Goal: Task Accomplishment & Management: Manage account settings

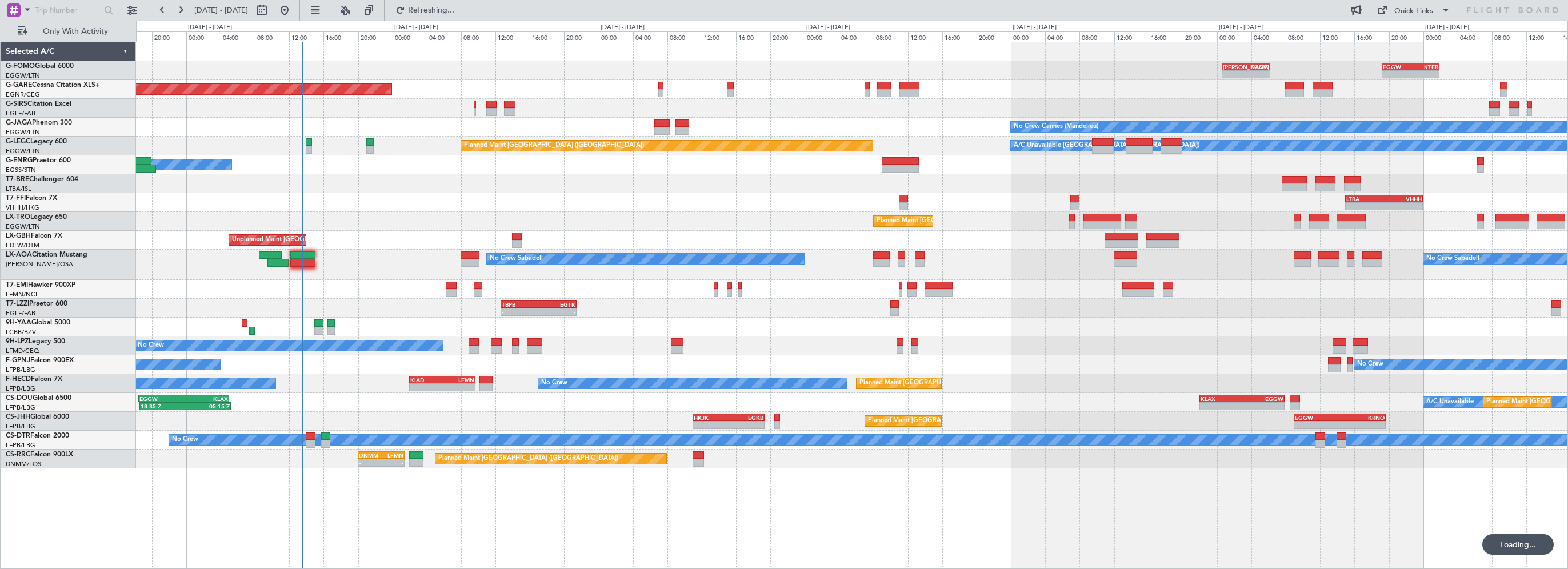
click at [791, 87] on div "- - [PERSON_NAME] 00:35 Z EGGW 06:15 Z - - EGGW 19:15 Z KTEB 01:55 Z Unplanned …" at bounding box center [852, 255] width 1431 height 427
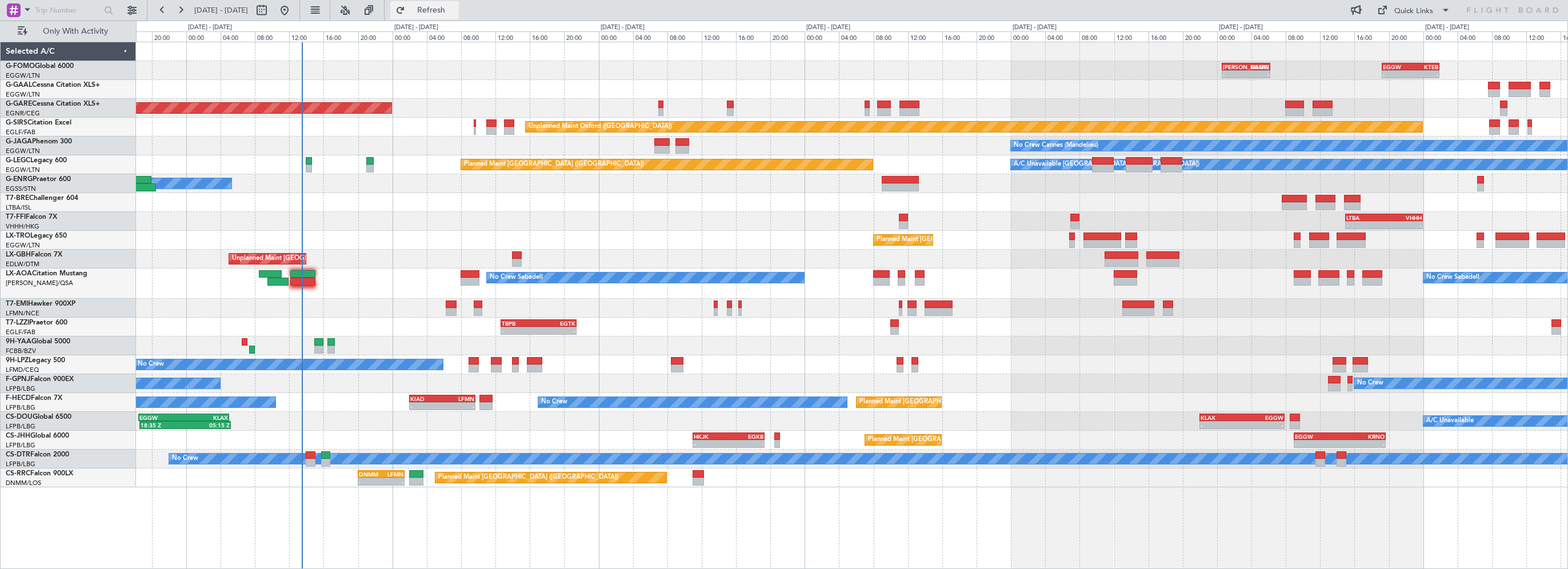
click at [448, 12] on span "Refresh" at bounding box center [431, 10] width 48 height 8
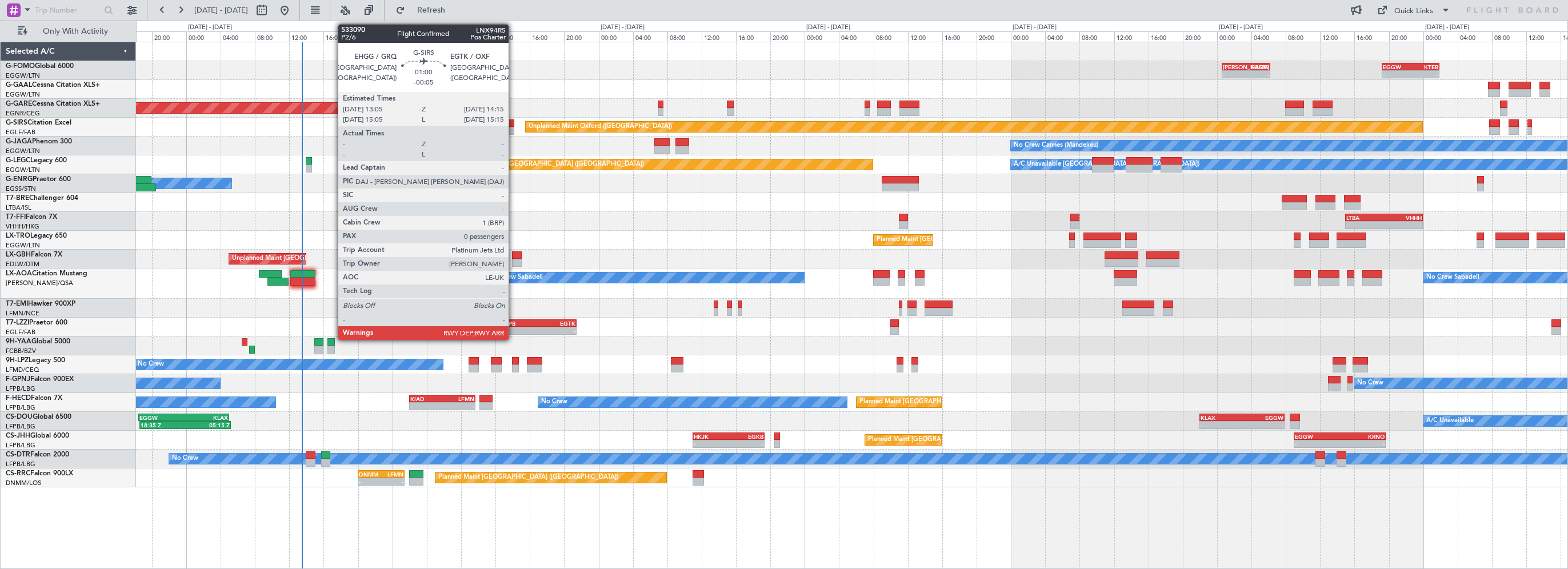
click at [515, 121] on div at bounding box center [509, 123] width 10 height 8
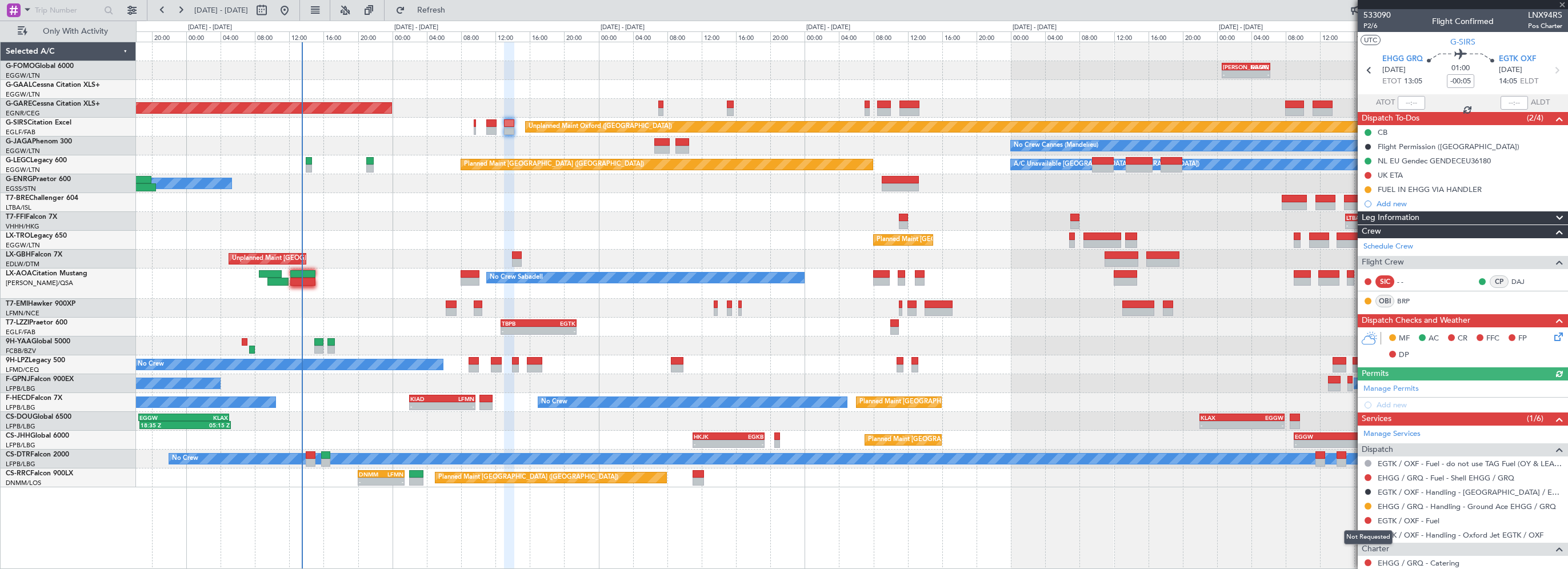
click at [1366, 532] on div "Not Requested" at bounding box center [1368, 537] width 48 height 14
click at [1370, 532] on button at bounding box center [1368, 534] width 7 height 7
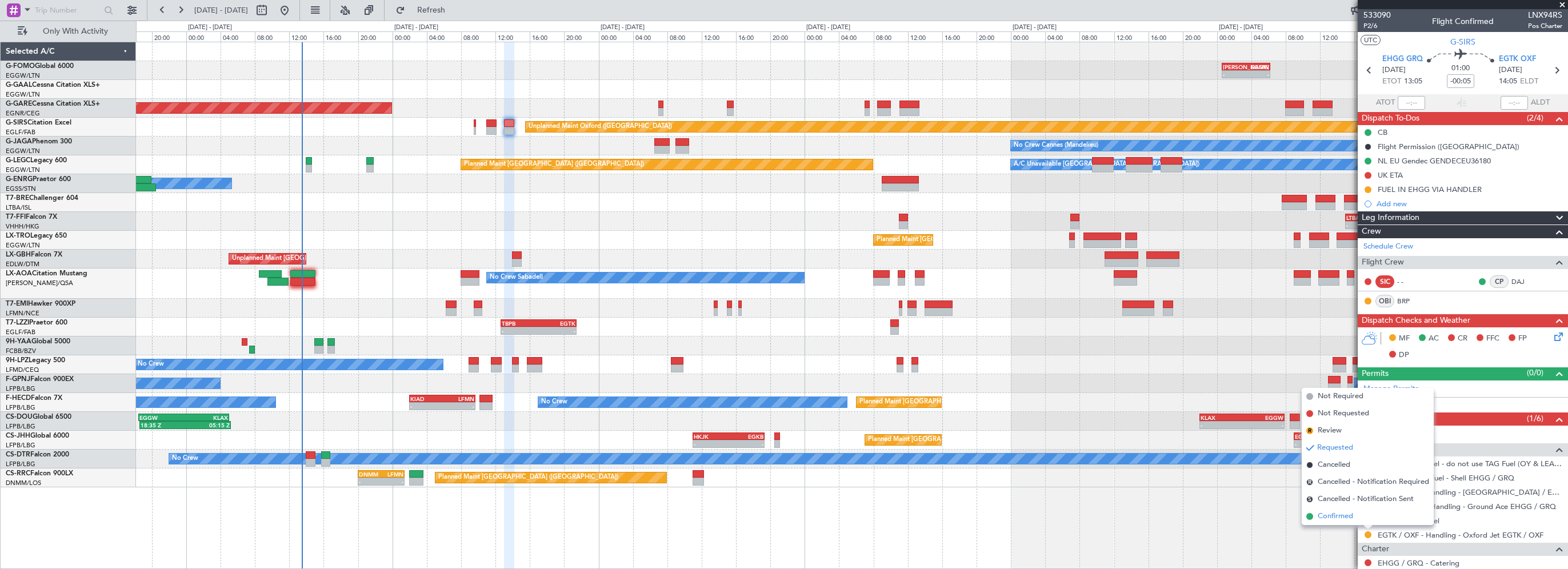
click at [1340, 514] on span "Confirmed" at bounding box center [1335, 517] width 35 height 12
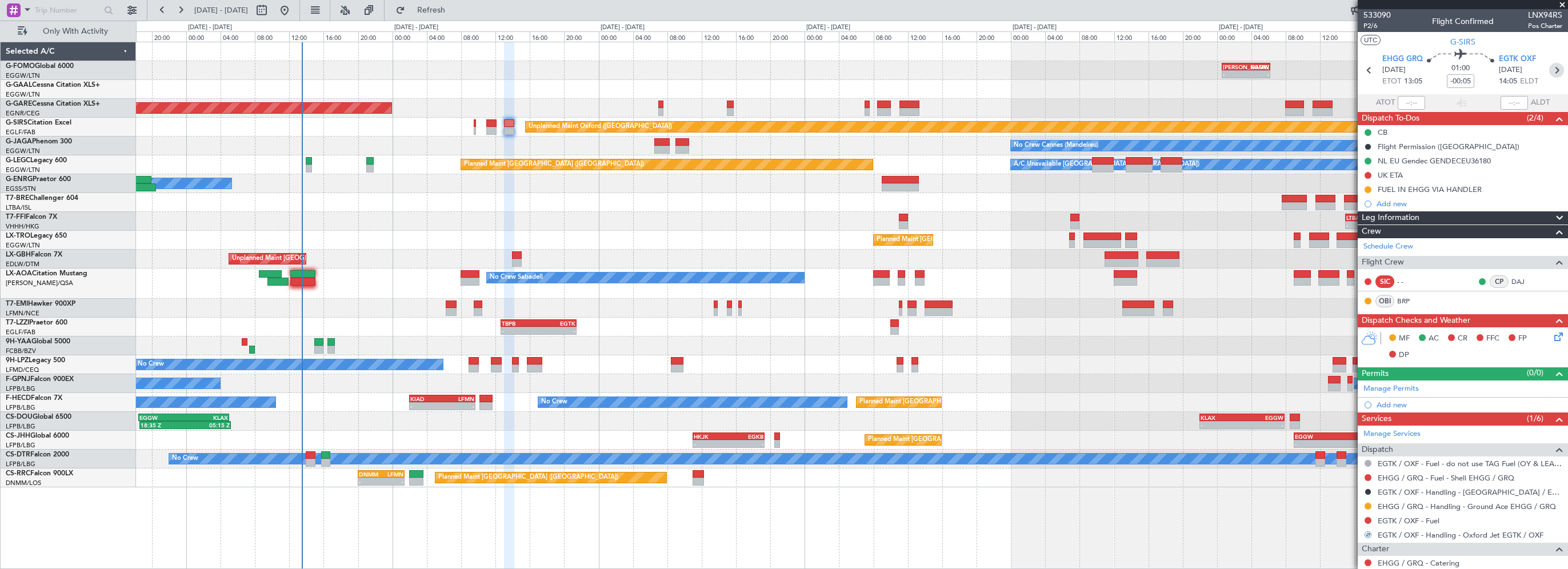
click at [1549, 67] on icon at bounding box center [1556, 70] width 15 height 15
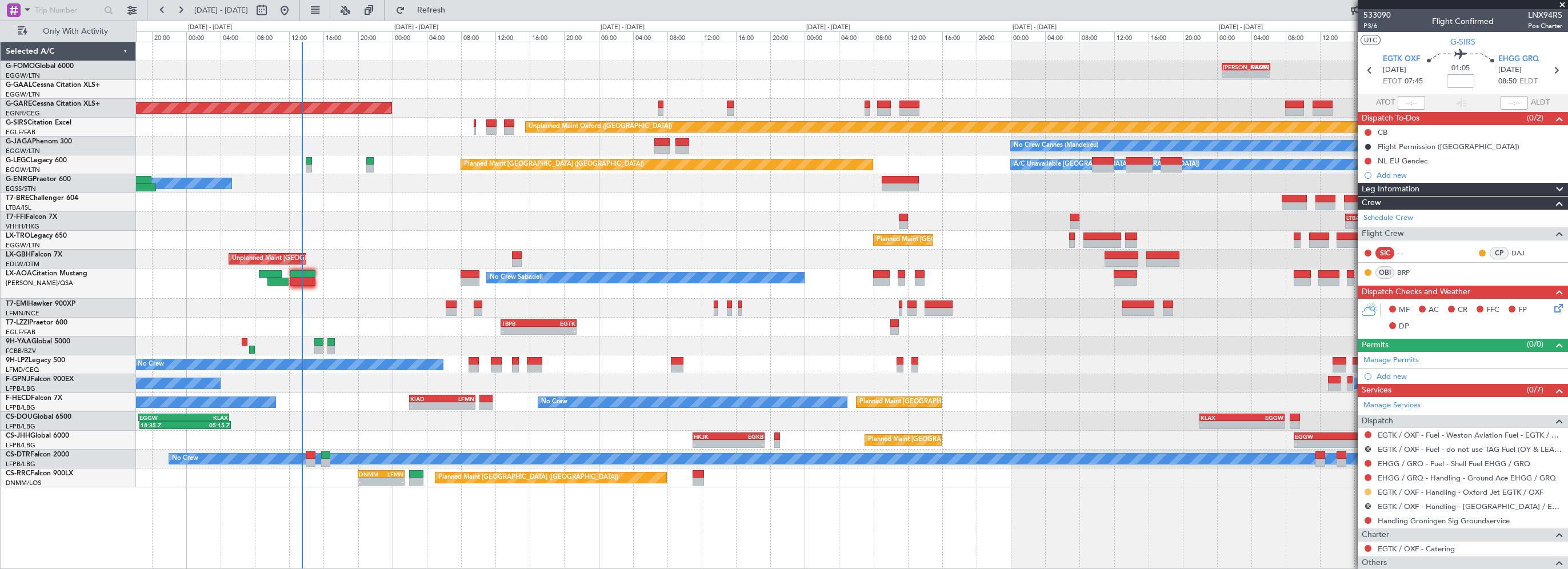
click at [1368, 488] on button at bounding box center [1368, 491] width 7 height 7
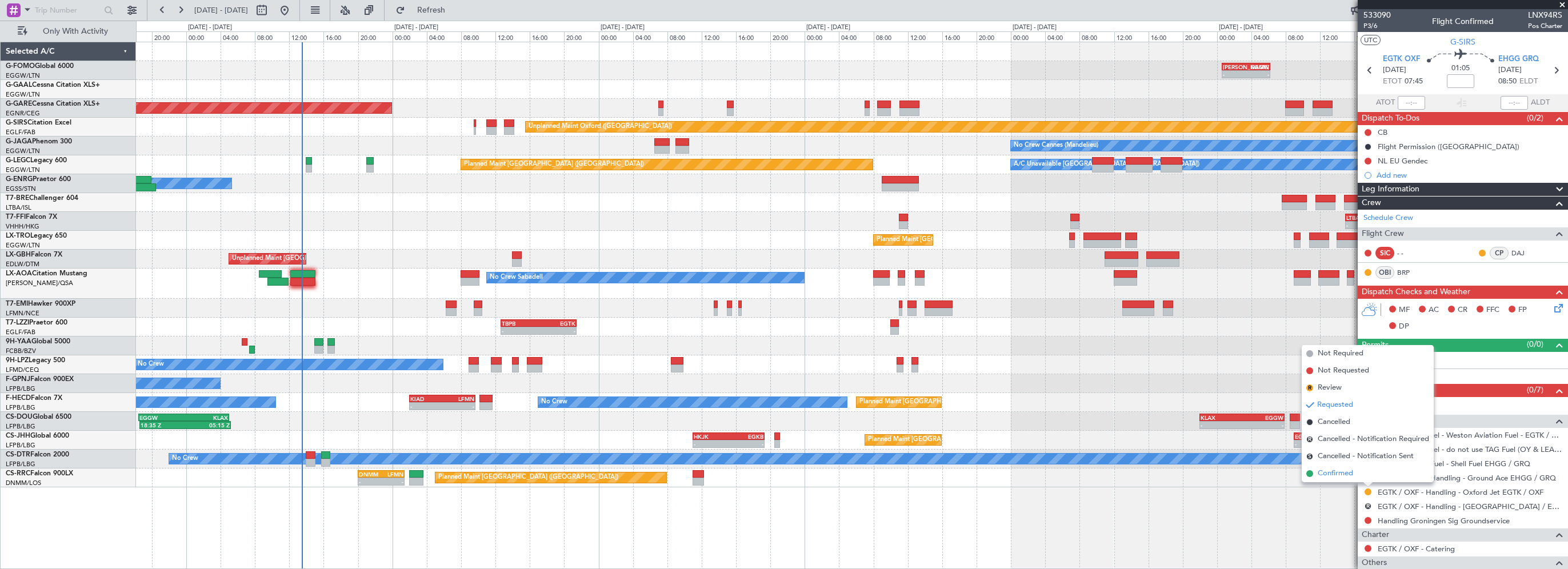
click at [1340, 471] on span "Confirmed" at bounding box center [1335, 474] width 35 height 12
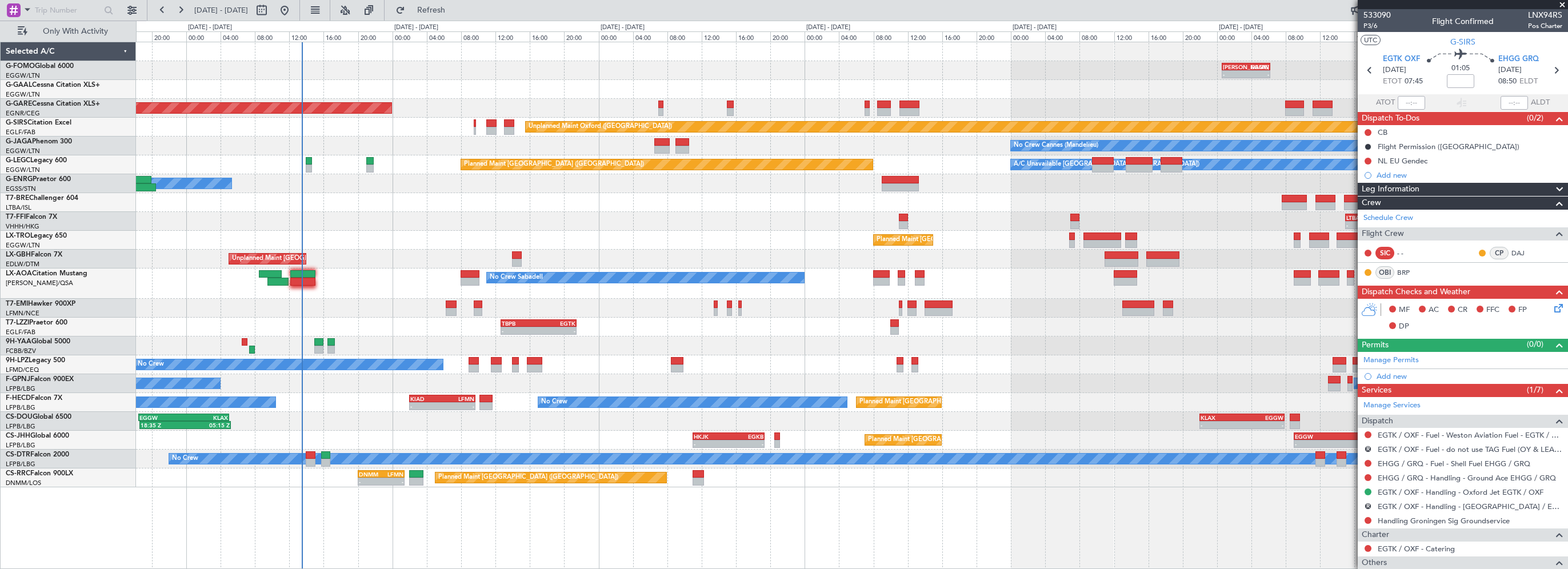
click at [567, 353] on div "- - [PERSON_NAME] 00:35 Z EGGW 06:15 Z - - EGGW 19:15 Z KTEB 01:55 Z Planned [G…" at bounding box center [852, 265] width 1431 height 445
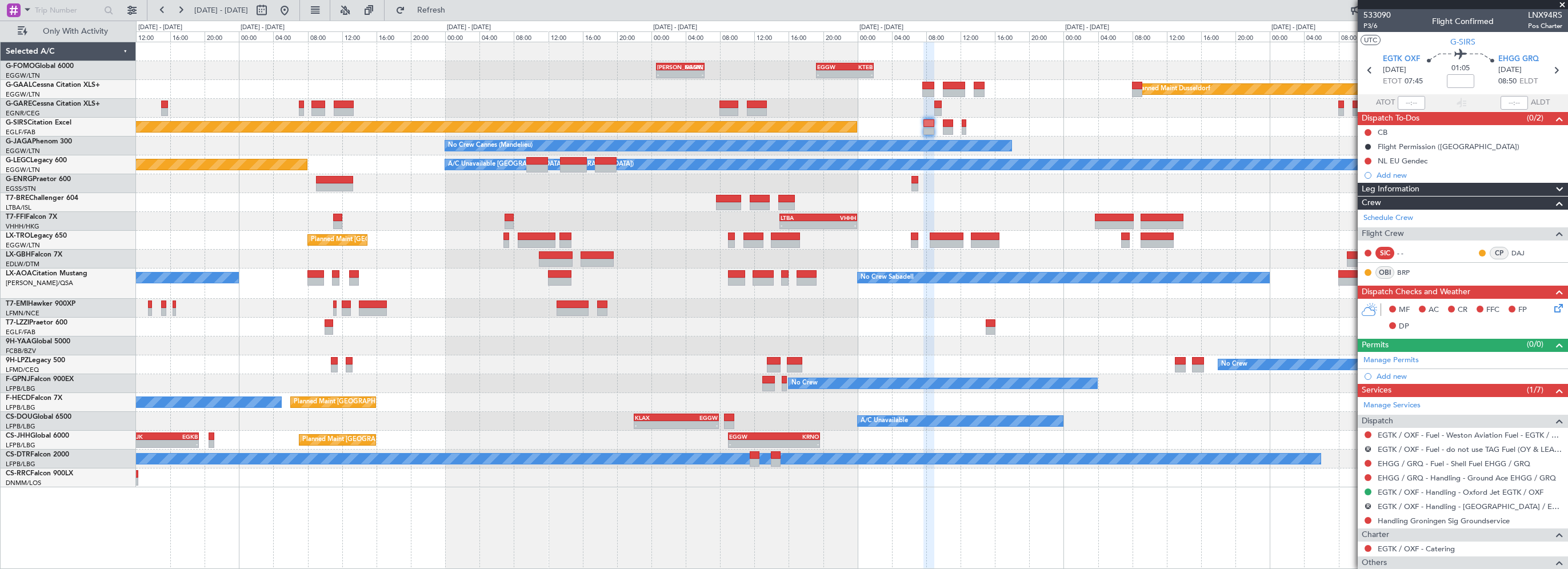
click at [645, 330] on div "TBPB 12:40 Z EGTK 21:30 Z - -" at bounding box center [852, 327] width 1431 height 19
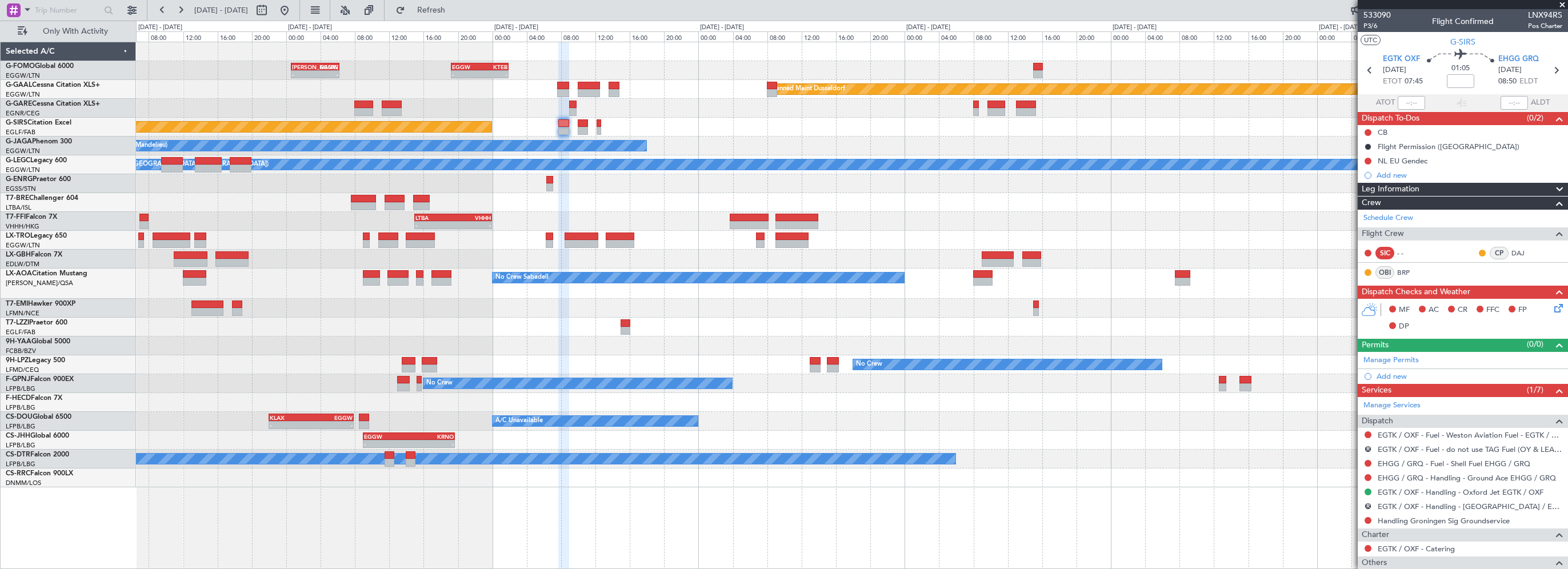
click at [669, 327] on div "- - [PERSON_NAME] 00:35 Z EGGW 06:15 Z - - EGGW 19:15 Z KTEB 01:55 Z Planned [G…" at bounding box center [852, 265] width 1431 height 445
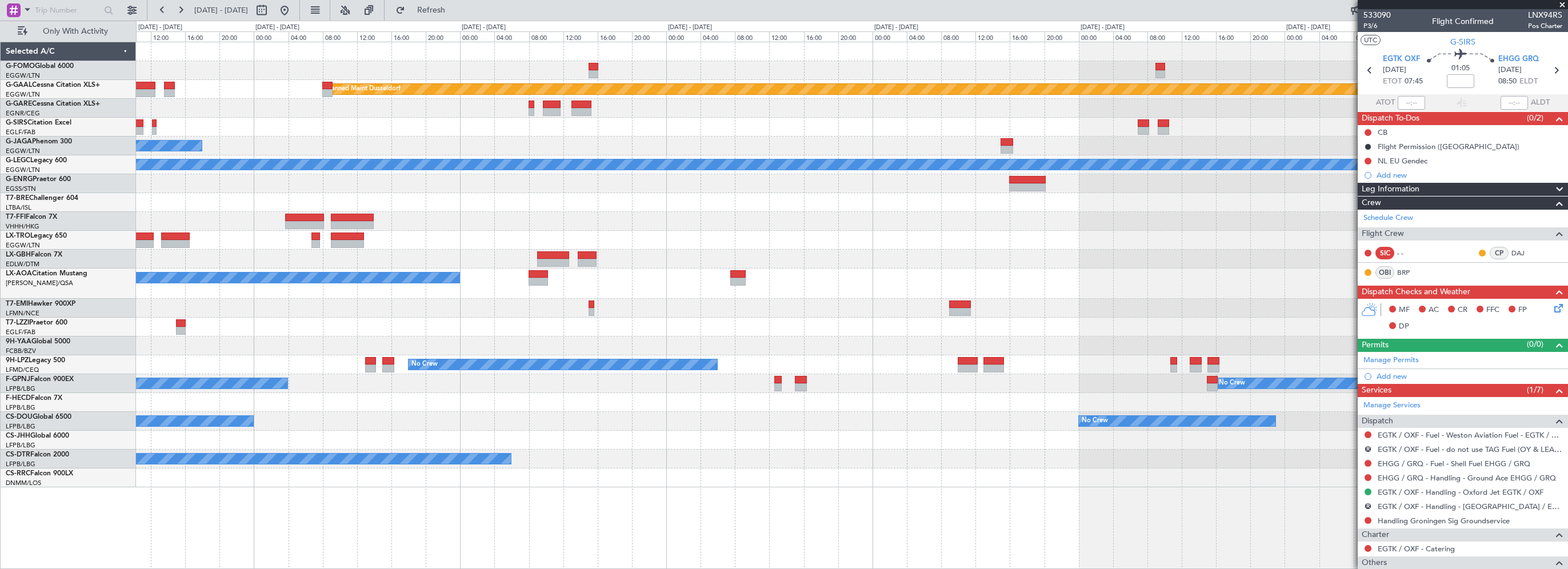
click at [627, 299] on div "EGGW 19:15 Z KTEB 01:55 Z - - [PERSON_NAME] 00:35 Z EGGW 06:15 Z - - Planned [G…" at bounding box center [852, 265] width 1431 height 445
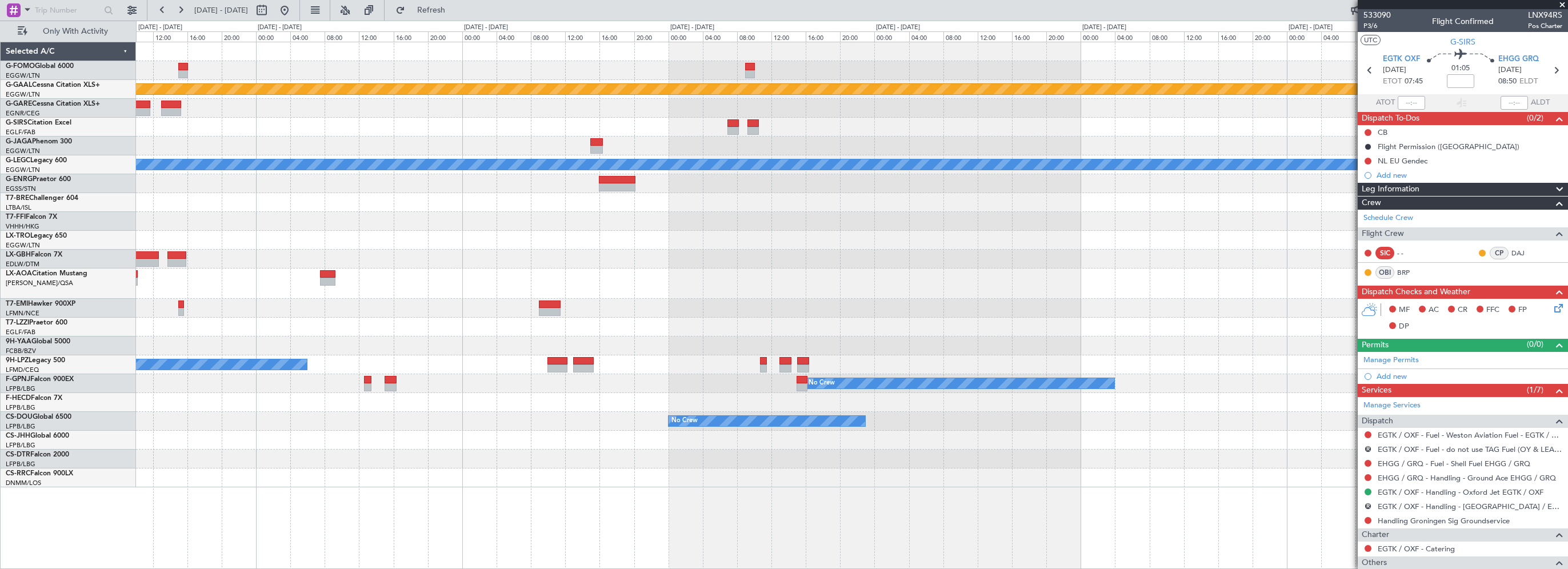
click at [657, 311] on div "Planned Maint Dusseldorf No Crew Cannes ([GEOGRAPHIC_DATA]) A/C Unavailable [GE…" at bounding box center [852, 265] width 1431 height 445
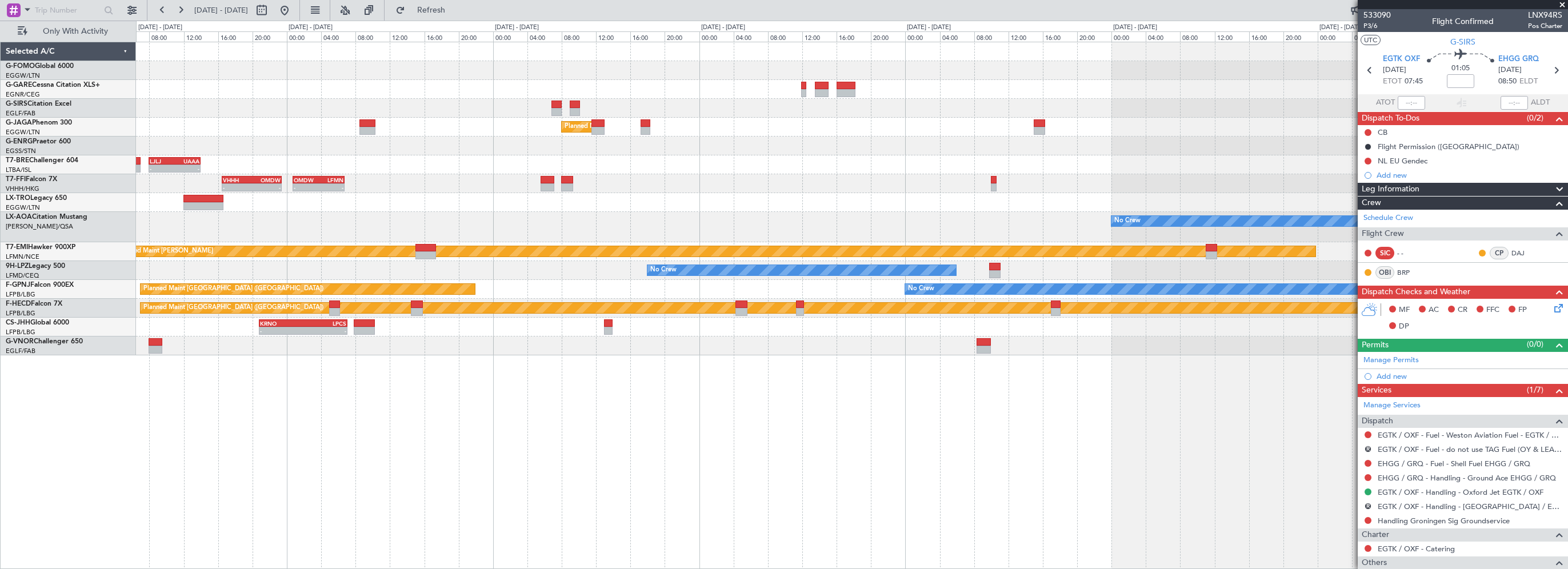
click at [375, 158] on div "Planned Maint [GEOGRAPHIC_DATA] ([GEOGRAPHIC_DATA]) Owner - - LJLJ 08:00 Z UAAA…" at bounding box center [852, 199] width 1431 height 314
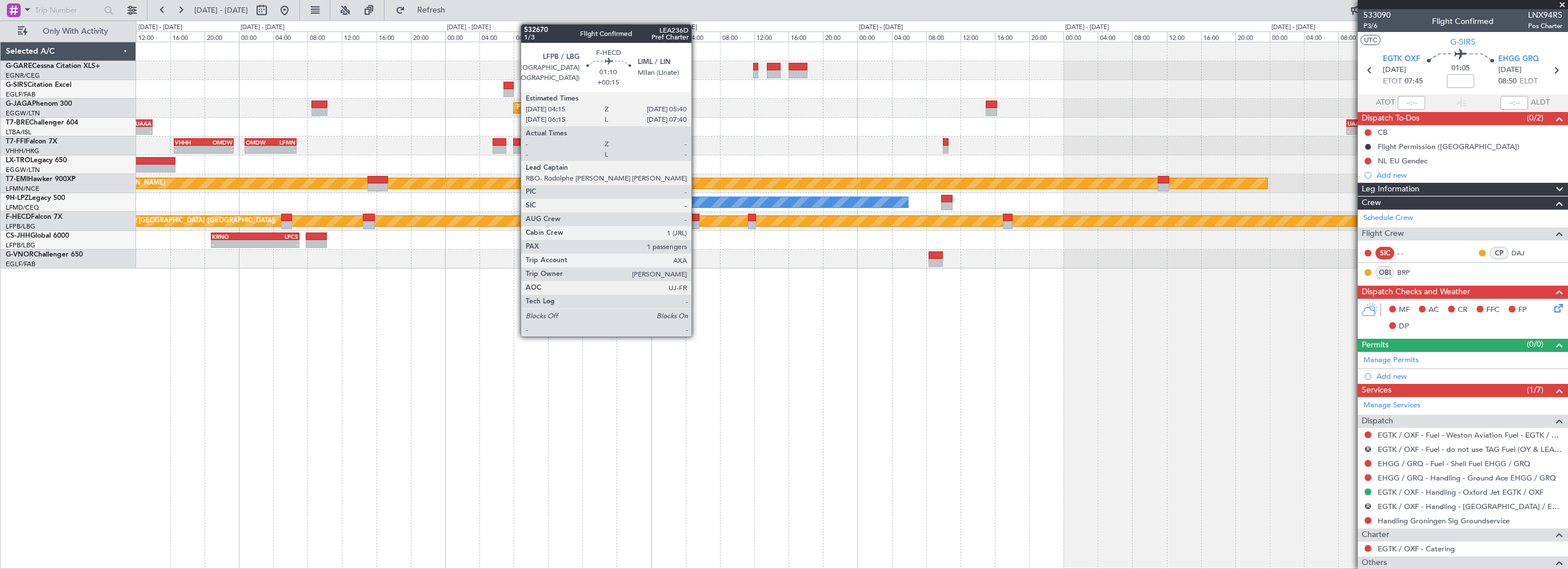
click at [697, 218] on div at bounding box center [693, 217] width 12 height 8
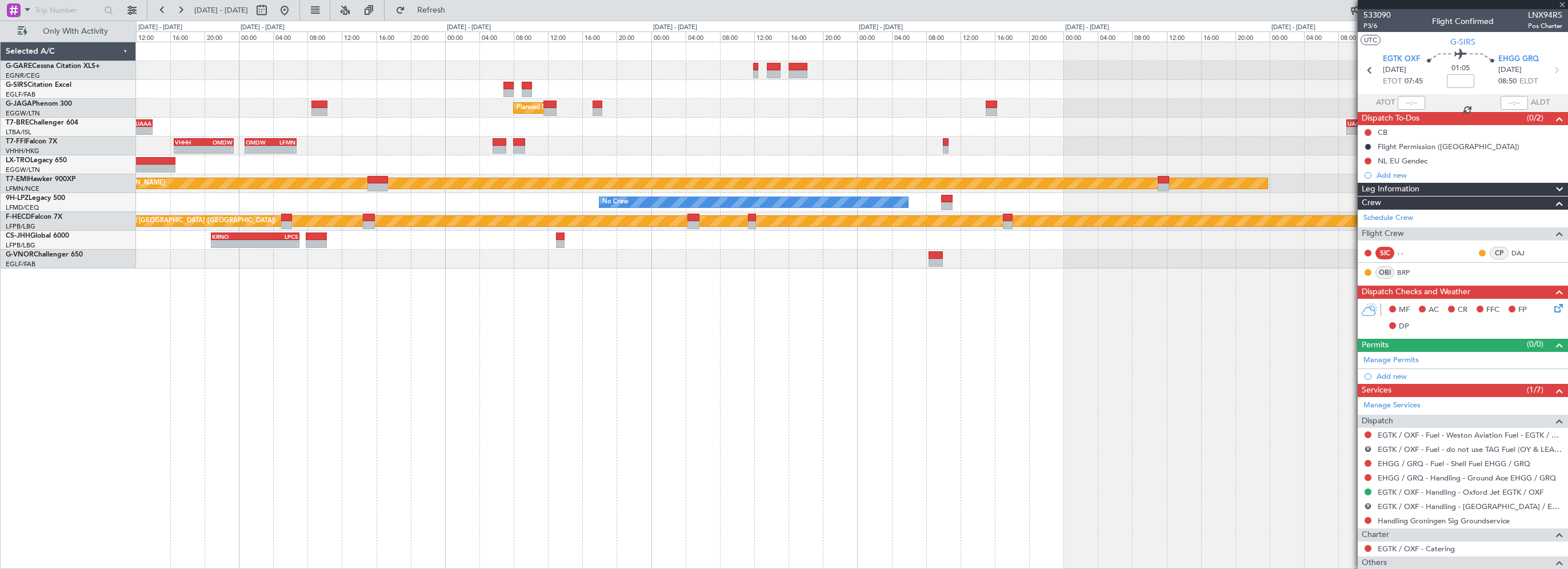
type input "+00:15"
type input "1"
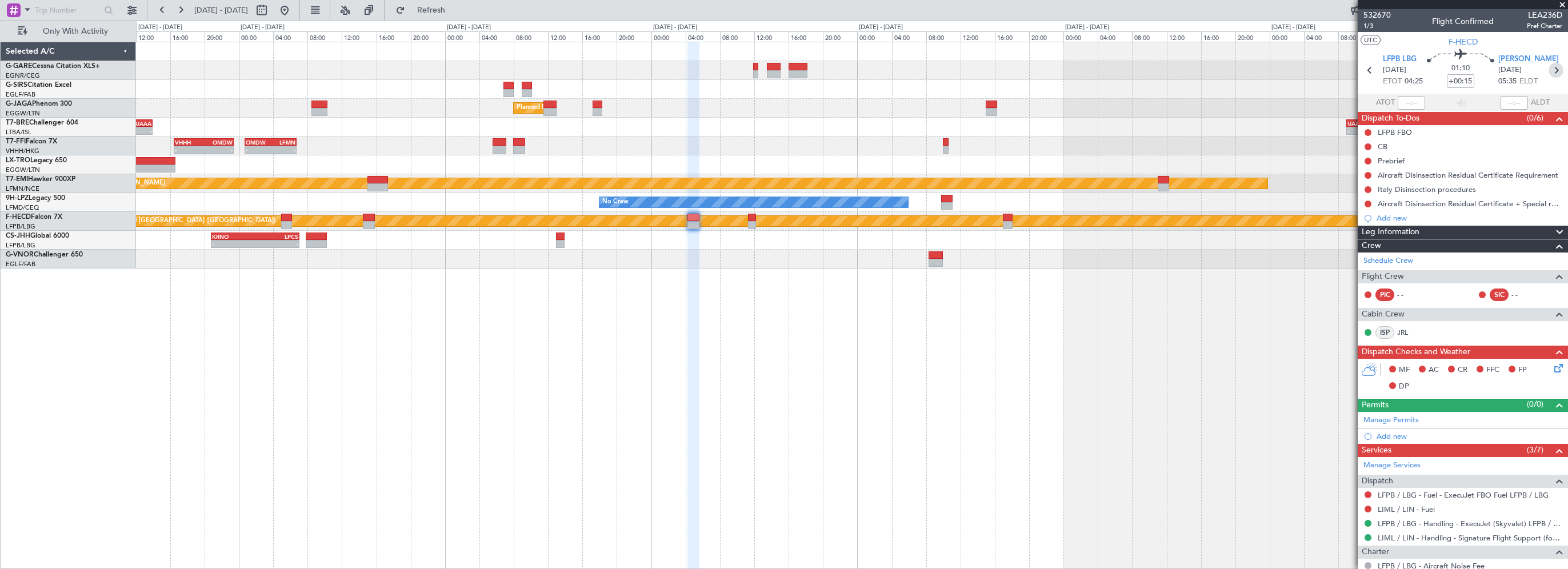
click at [1553, 70] on icon at bounding box center [1556, 70] width 15 height 15
type input "+00:05"
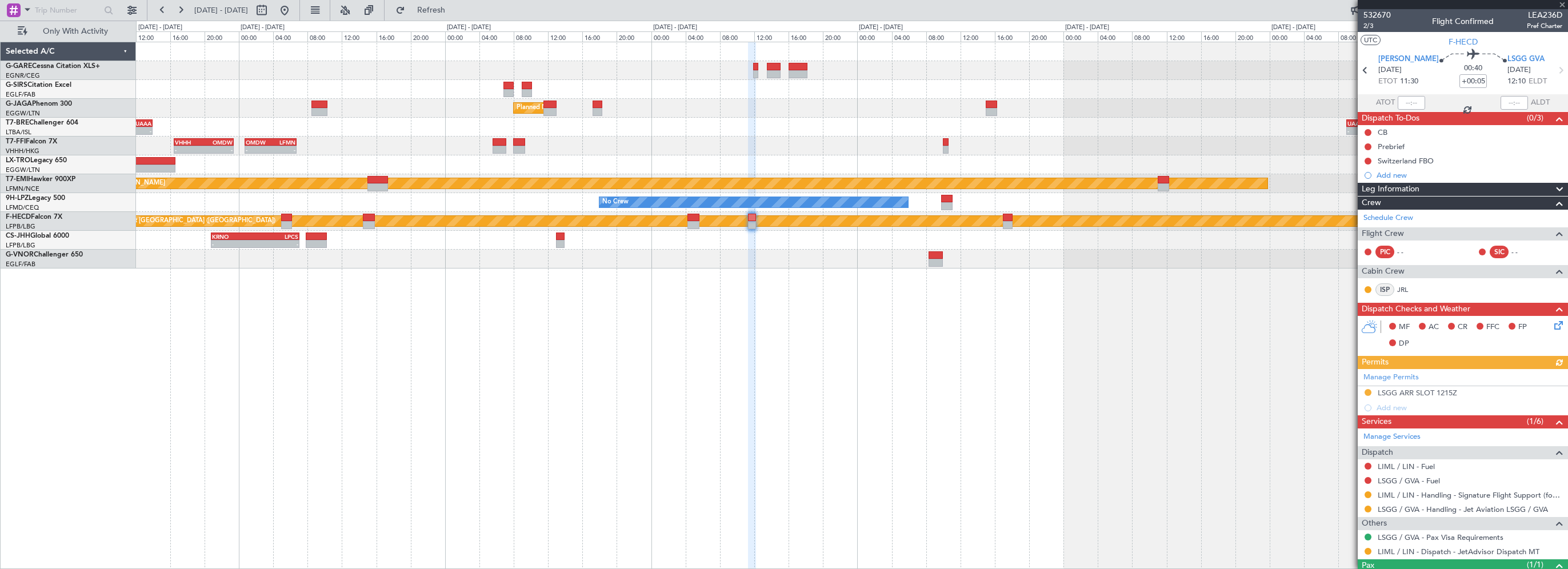
click at [1369, 490] on div at bounding box center [1368, 495] width 9 height 9
click at [1366, 493] on button at bounding box center [1368, 494] width 7 height 7
click at [1334, 478] on span "Confirmed" at bounding box center [1335, 476] width 35 height 12
click at [425, 372] on div "Planned Maint [GEOGRAPHIC_DATA] ([GEOGRAPHIC_DATA]) - - LJLJ 08:00 Z UAAA 14:00…" at bounding box center [852, 305] width 1432 height 527
click at [271, 7] on button at bounding box center [261, 10] width 18 height 18
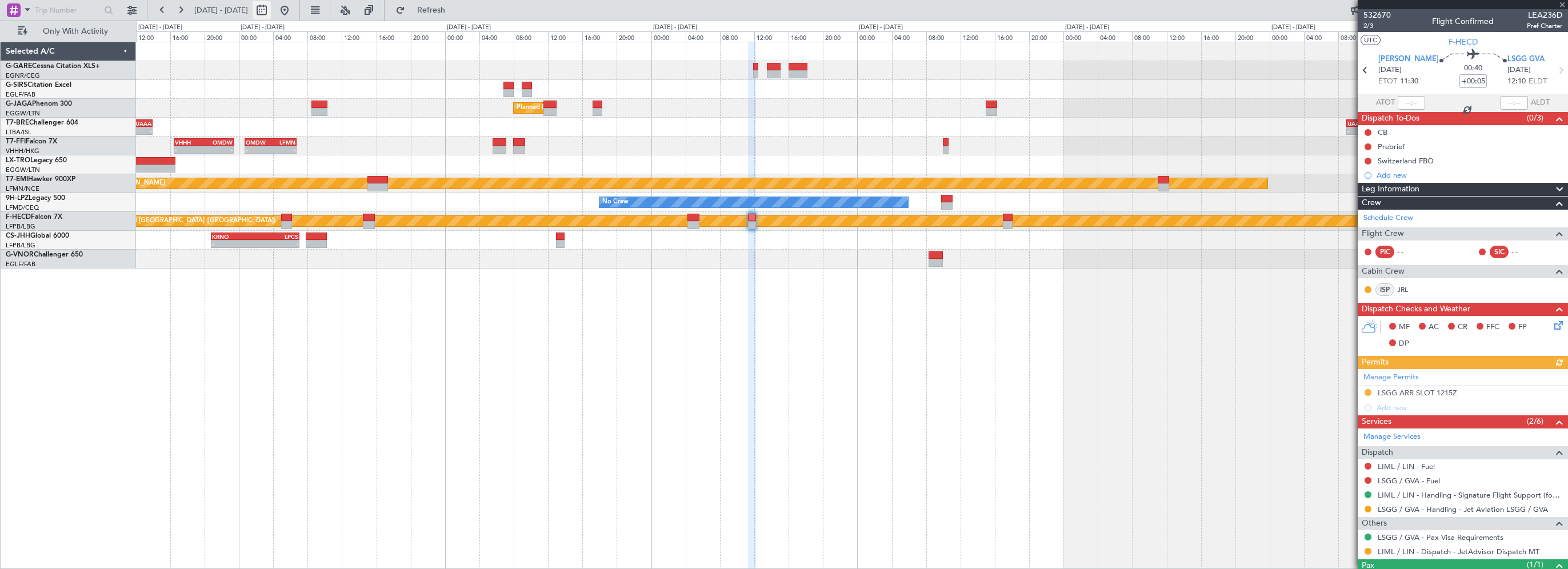
select select "9"
select select "2025"
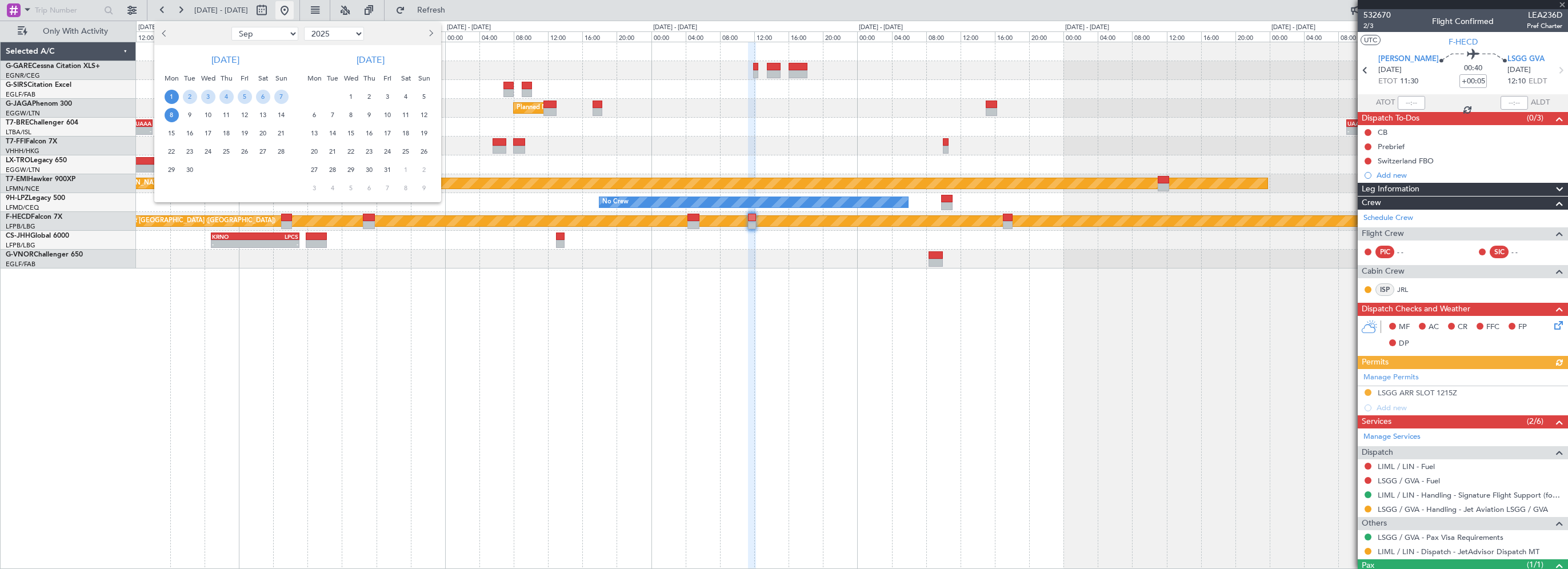
click at [324, 8] on div at bounding box center [784, 284] width 1568 height 569
click at [294, 9] on button at bounding box center [284, 10] width 18 height 18
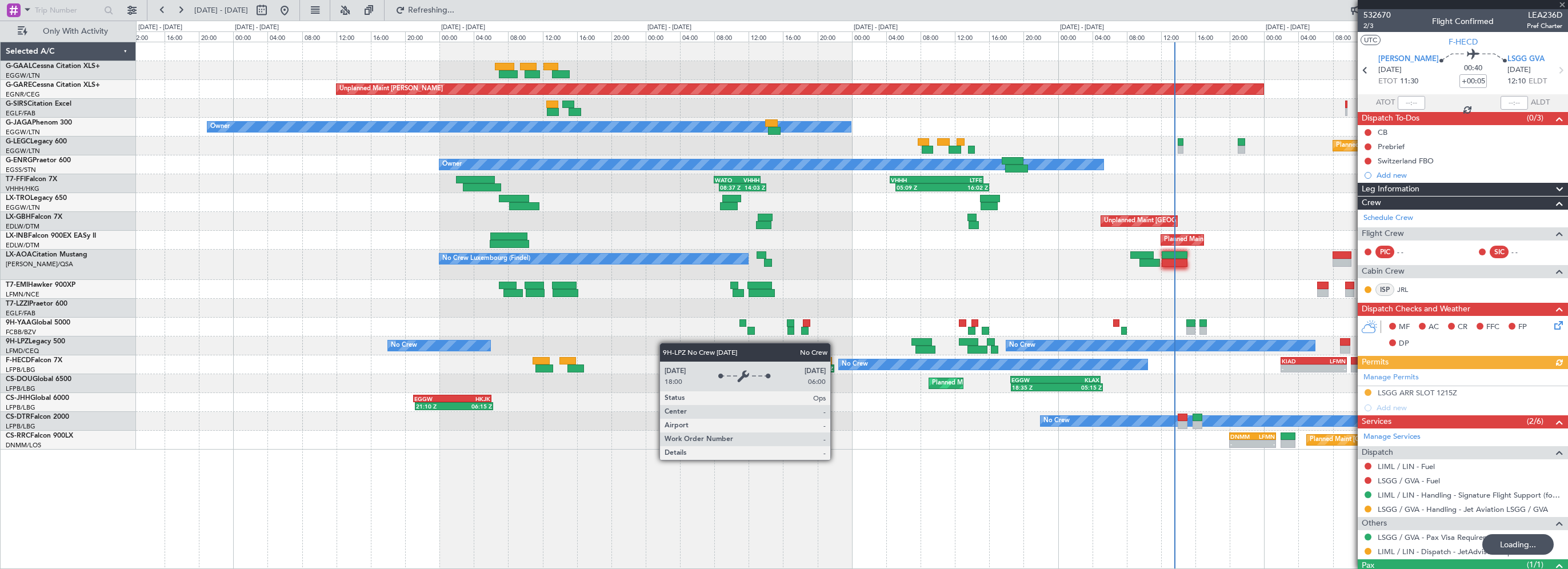
click at [730, 349] on div "No Crew No Crew" at bounding box center [852, 346] width 1431 height 19
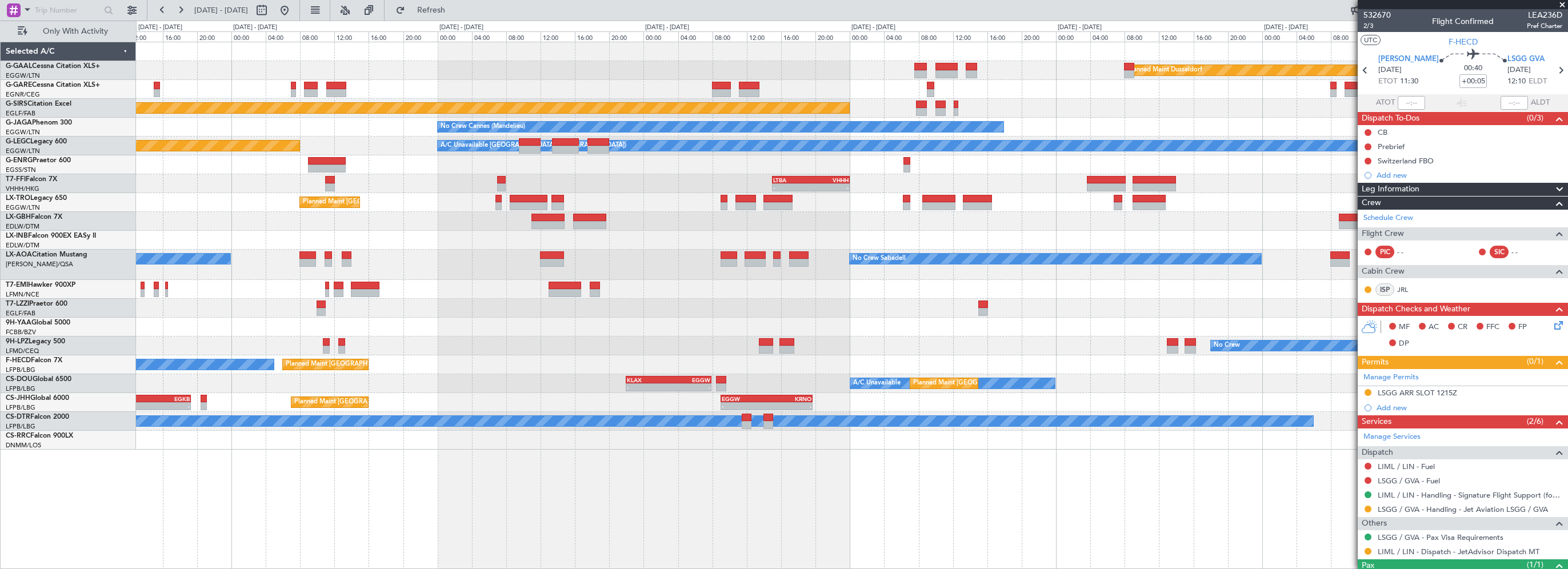
click at [556, 361] on div "Planned Maint Dusseldorf Unplanned Maint [PERSON_NAME] Unplanned Maint [GEOGRAP…" at bounding box center [852, 246] width 1431 height 407
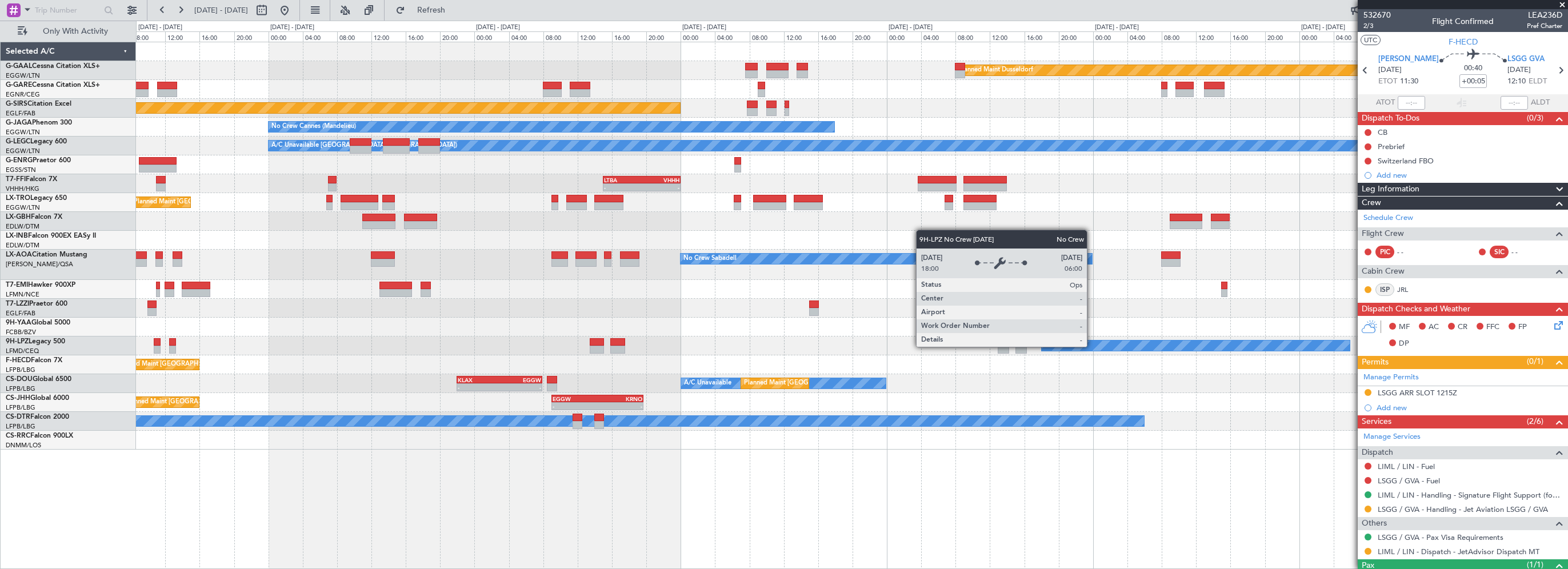
click at [568, 371] on div "Planned Maint Dusseldorf Unplanned Maint [GEOGRAPHIC_DATA] ([GEOGRAPHIC_DATA]) …" at bounding box center [852, 246] width 1431 height 407
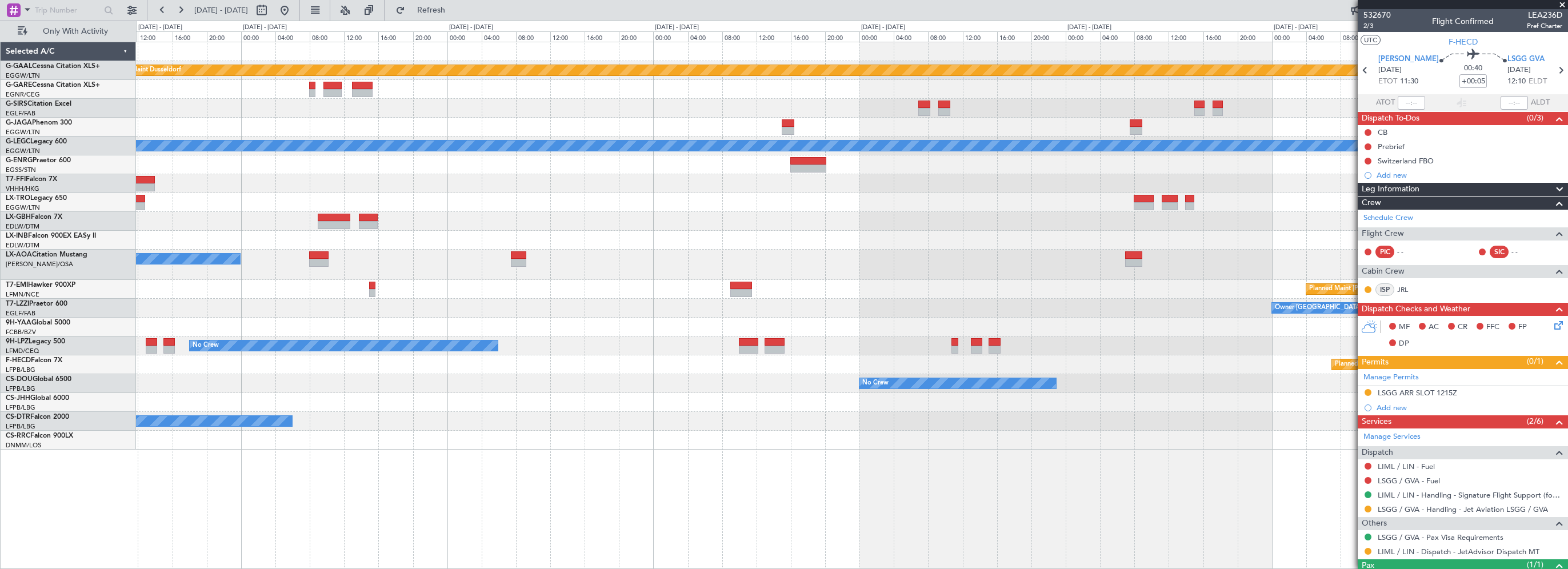
click at [635, 399] on div "Planned Maint Dusseldorf Unplanned Maint [GEOGRAPHIC_DATA] ([GEOGRAPHIC_DATA]) …" at bounding box center [852, 246] width 1431 height 407
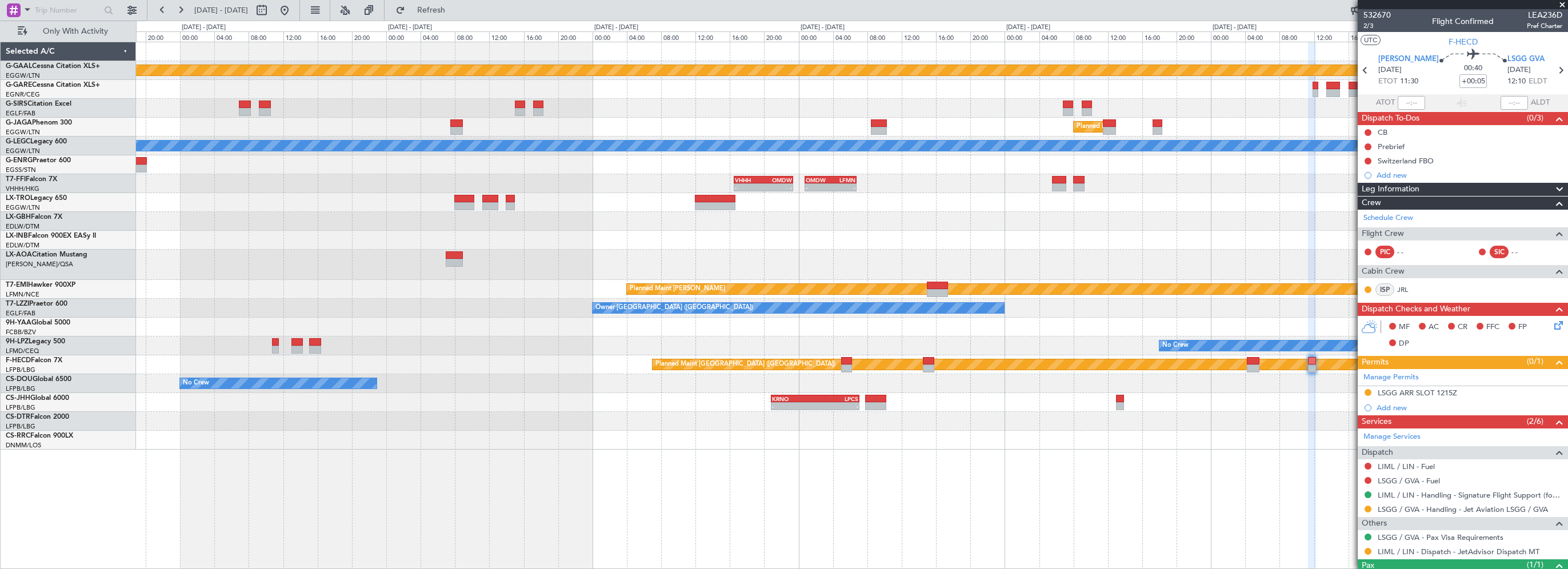
click at [568, 442] on div "Planned Maint Dusseldorf Planned Maint [GEOGRAPHIC_DATA] ([GEOGRAPHIC_DATA]) A/…" at bounding box center [852, 246] width 1431 height 407
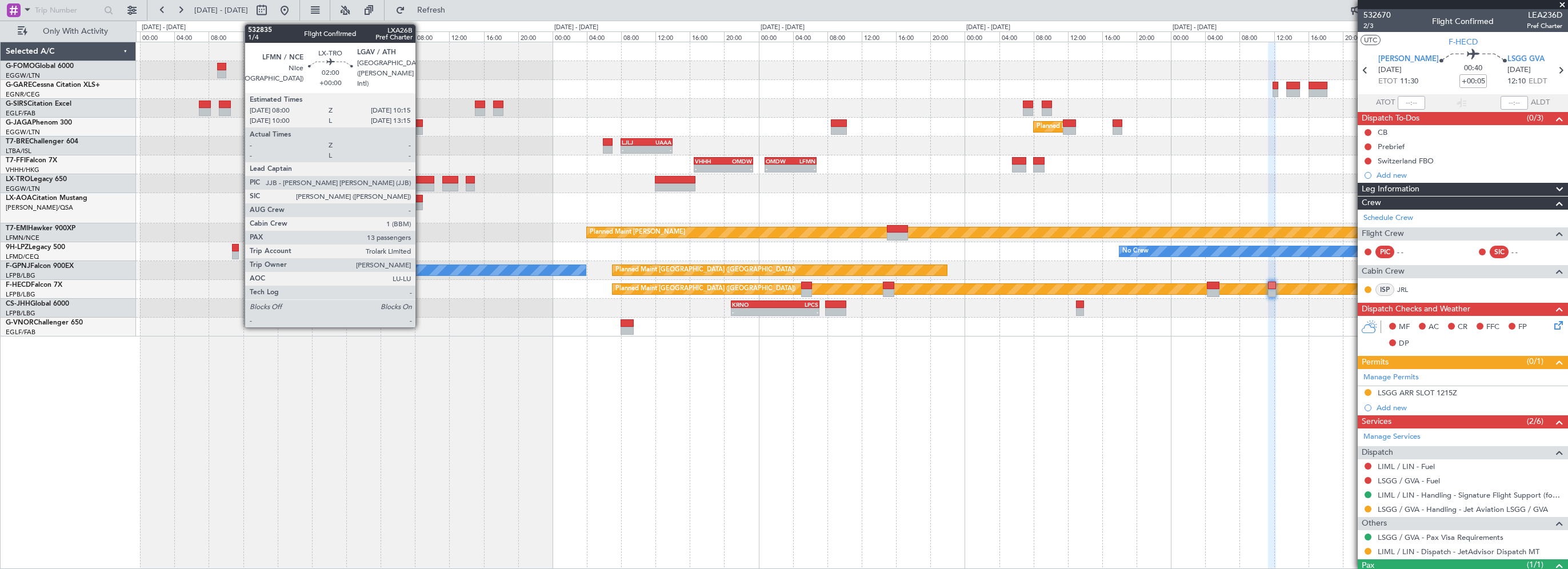
click at [421, 179] on div at bounding box center [424, 180] width 19 height 8
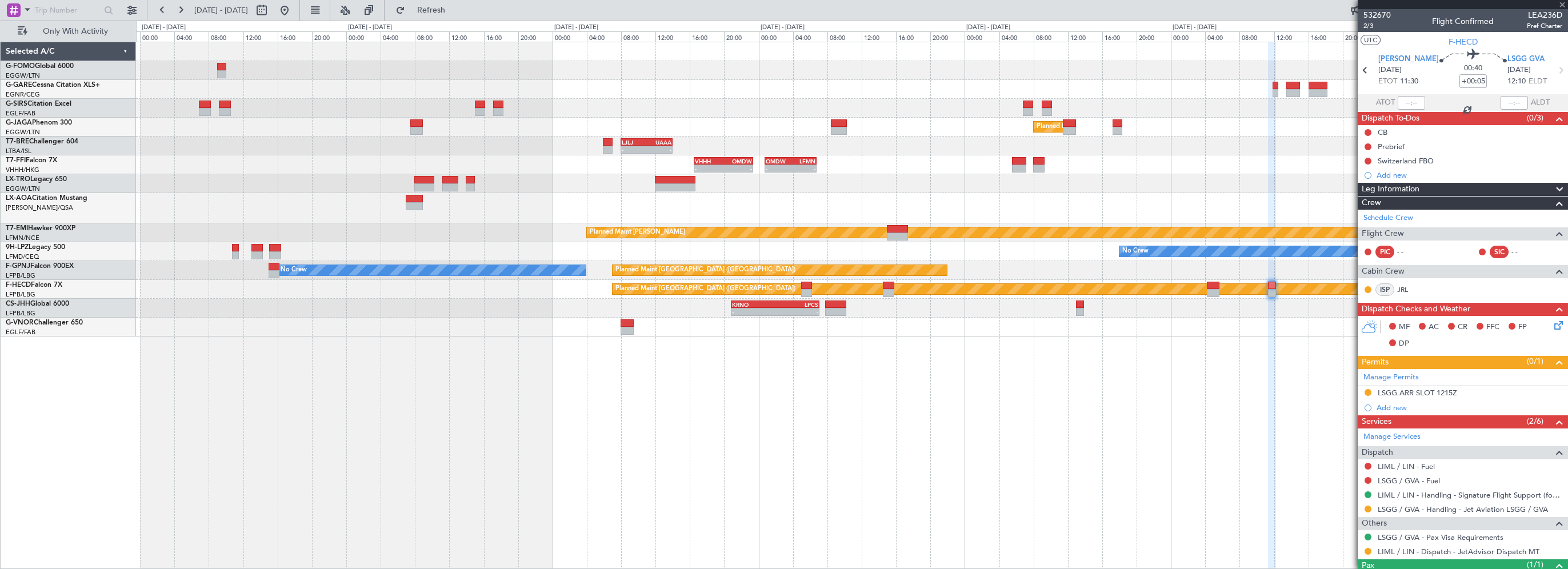
type input "13"
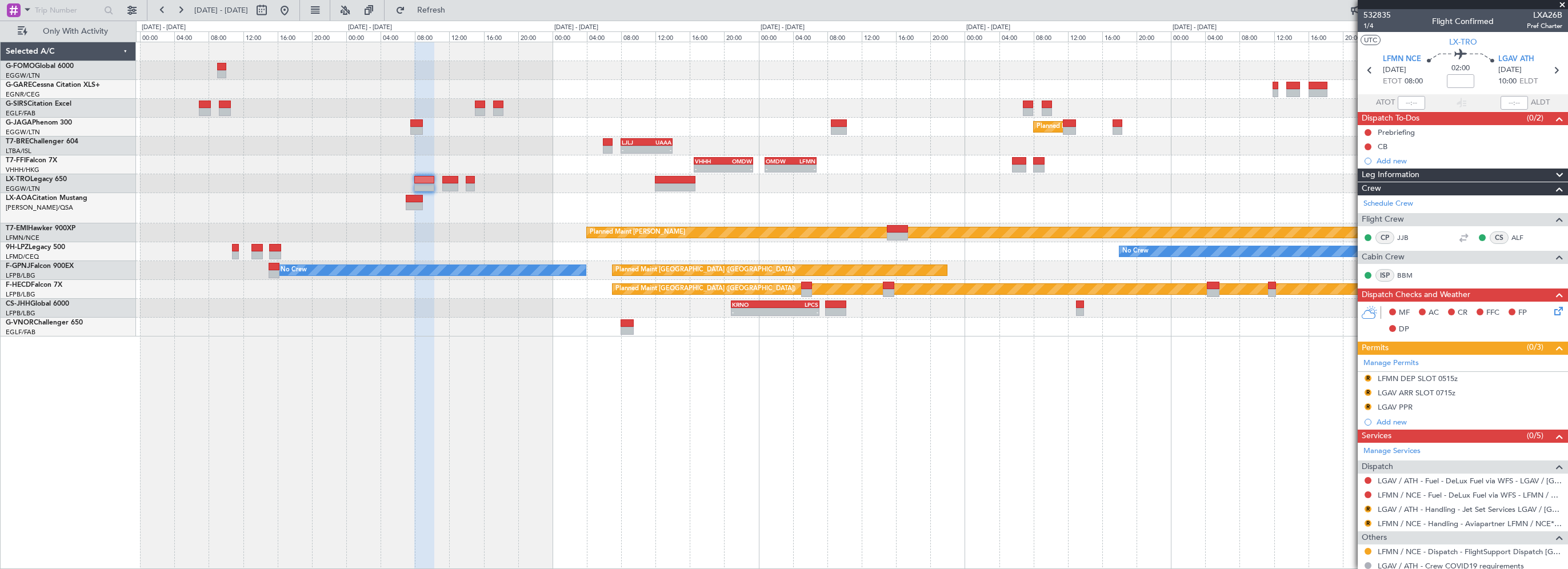
click at [1442, 375] on div "LFMN DEP SLOT 0515z" at bounding box center [1418, 378] width 80 height 10
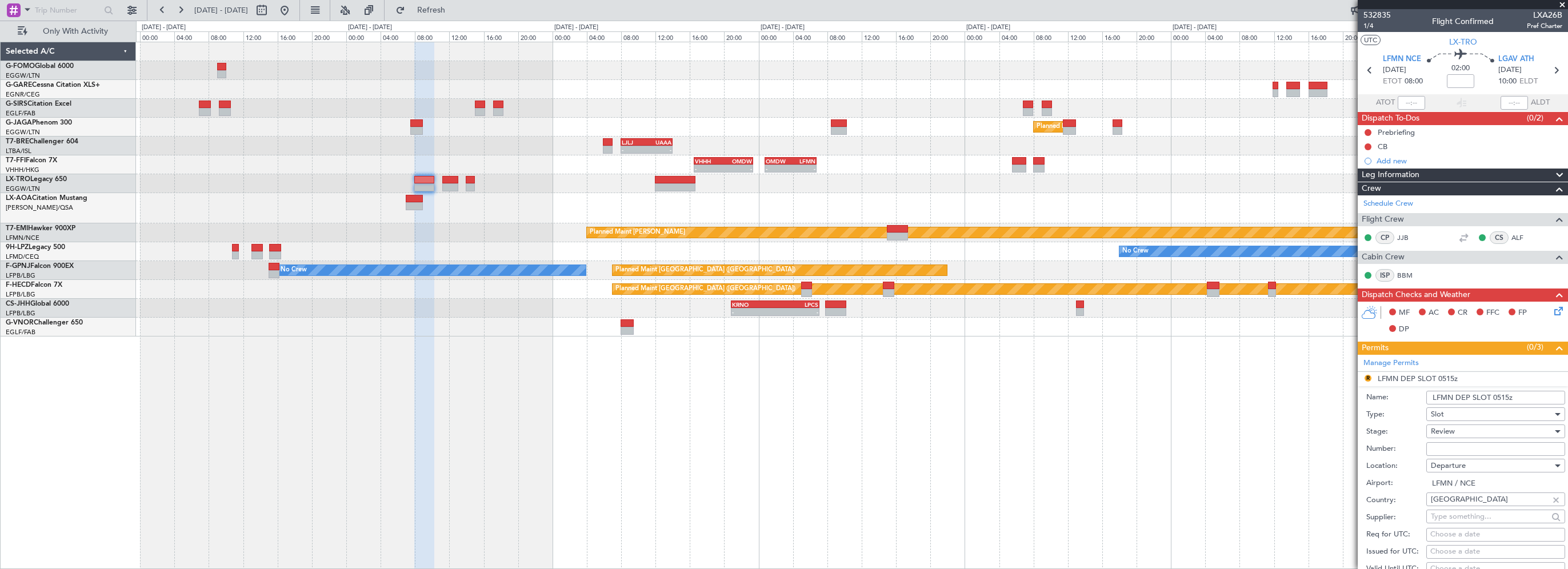
drag, startPoint x: 1506, startPoint y: 394, endPoint x: 1492, endPoint y: 398, distance: 14.6
click at [1492, 398] on input "LFMN DEP SLOT 0515z" at bounding box center [1495, 397] width 139 height 14
type input "LFMN DEP SLOT 0800z"
click at [1463, 421] on div "Slot" at bounding box center [1492, 414] width 122 height 17
click at [1462, 427] on div "ADC ADNC API CANPASS CARICOM CID COBT CUSTOMS Departure DOT Approval EAPIS Ferr…" at bounding box center [784, 284] width 1568 height 569
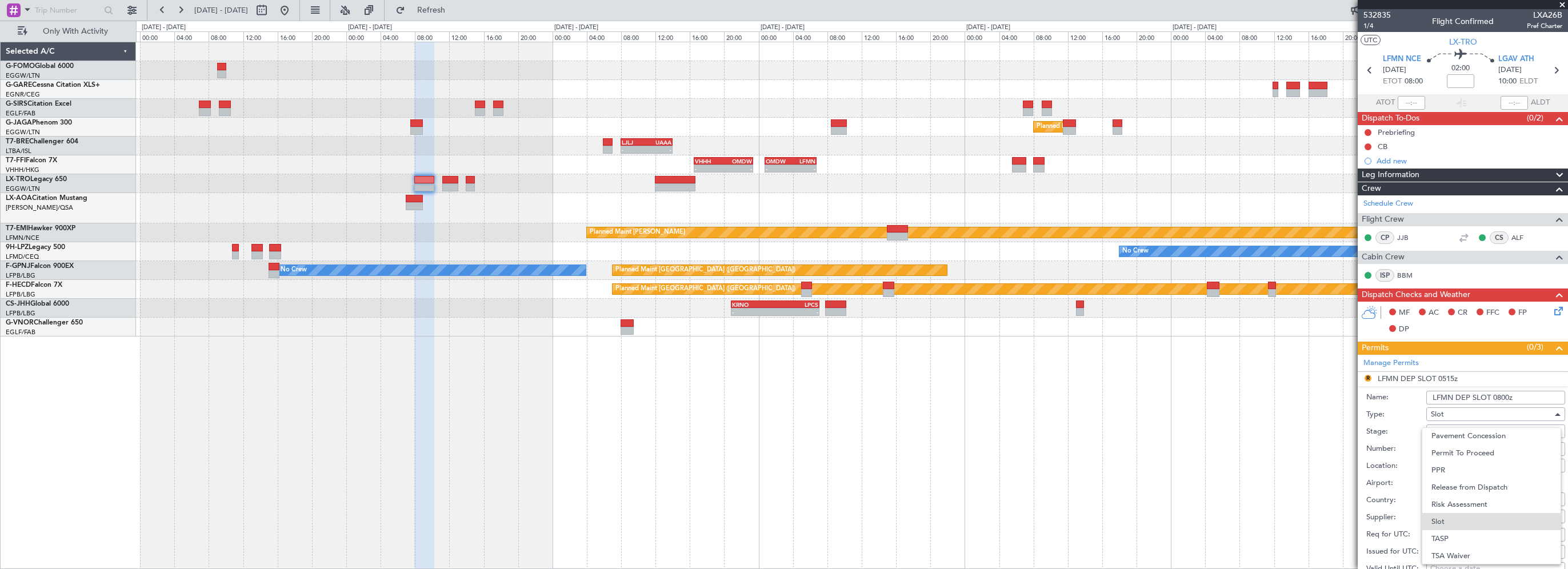
scroll to position [325, 0]
drag, startPoint x: 1462, startPoint y: 427, endPoint x: 1446, endPoint y: 405, distance: 27.2
click at [1446, 405] on div at bounding box center [784, 284] width 1568 height 569
click at [1457, 429] on div "Review" at bounding box center [1492, 431] width 122 height 17
click at [1450, 506] on span "Requested" at bounding box center [1491, 504] width 120 height 17
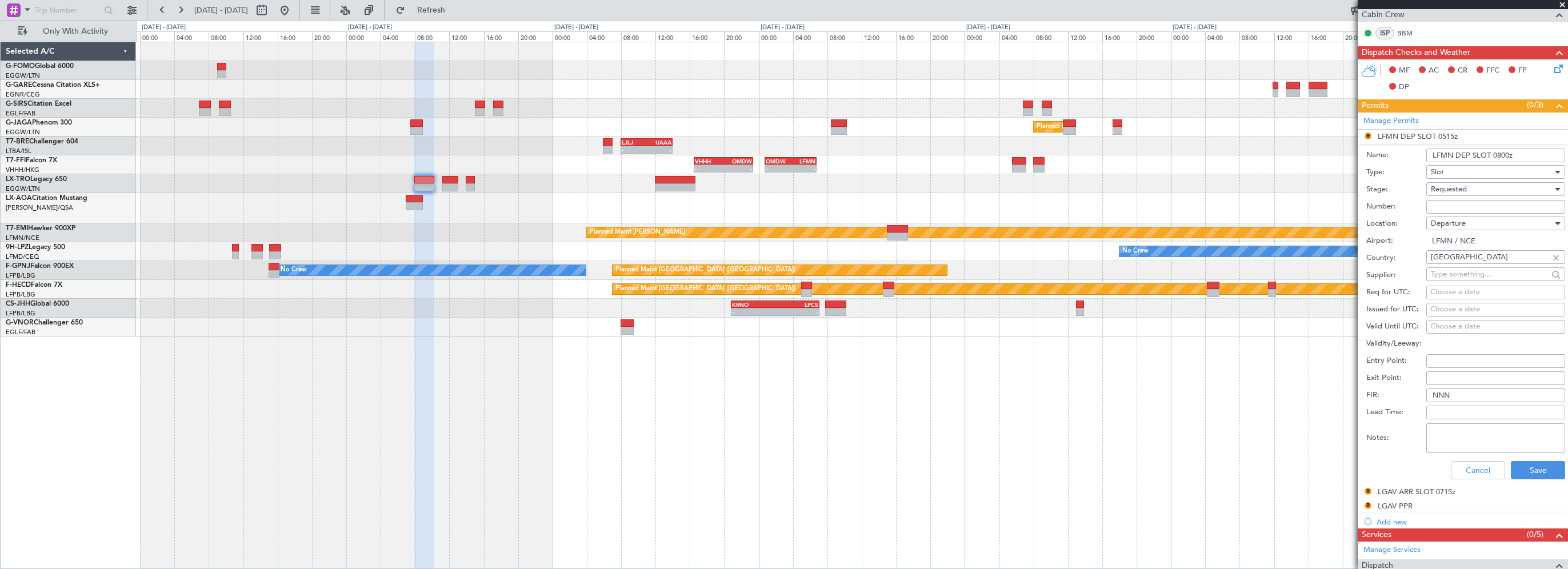
scroll to position [286, 0]
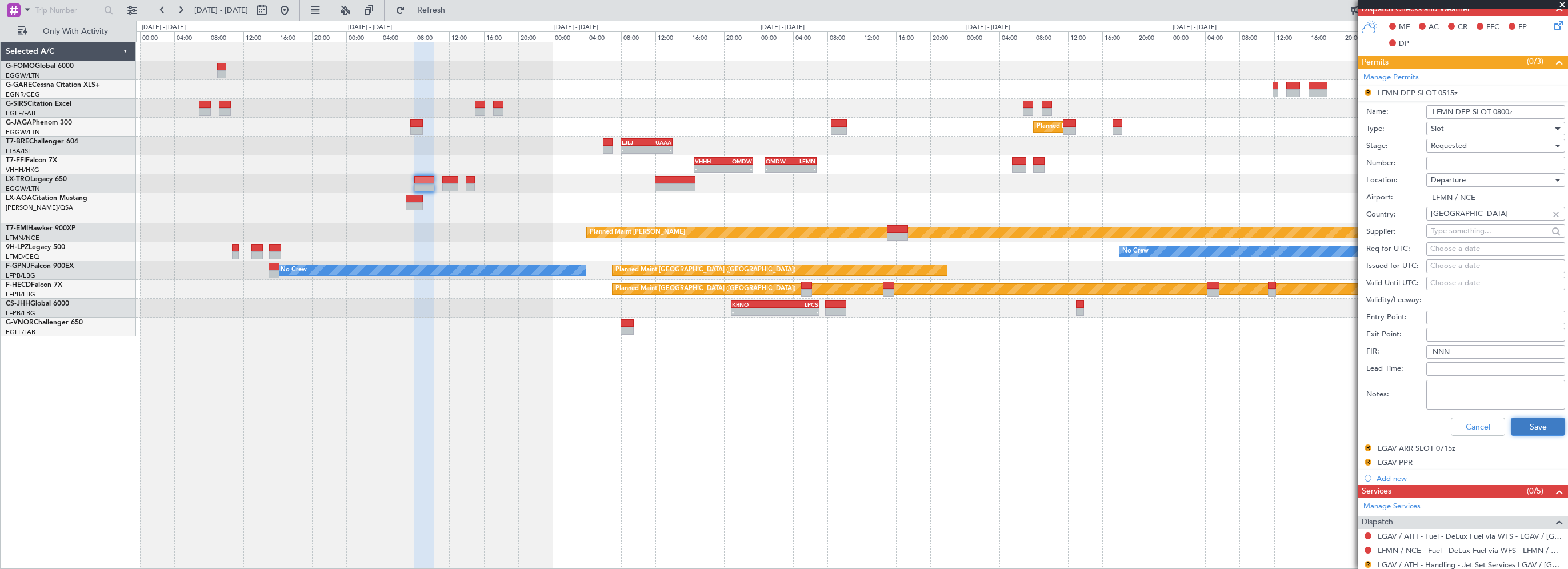
click at [1525, 423] on button "Save" at bounding box center [1538, 427] width 54 height 18
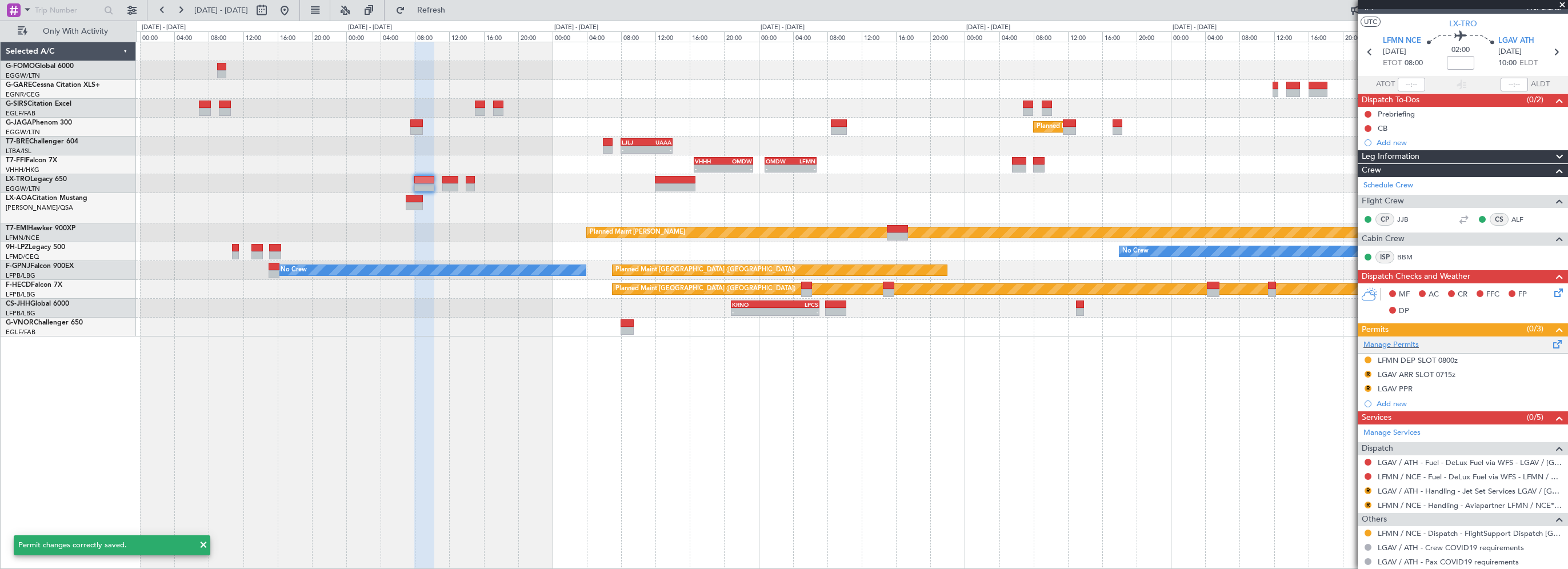
scroll to position [0, 0]
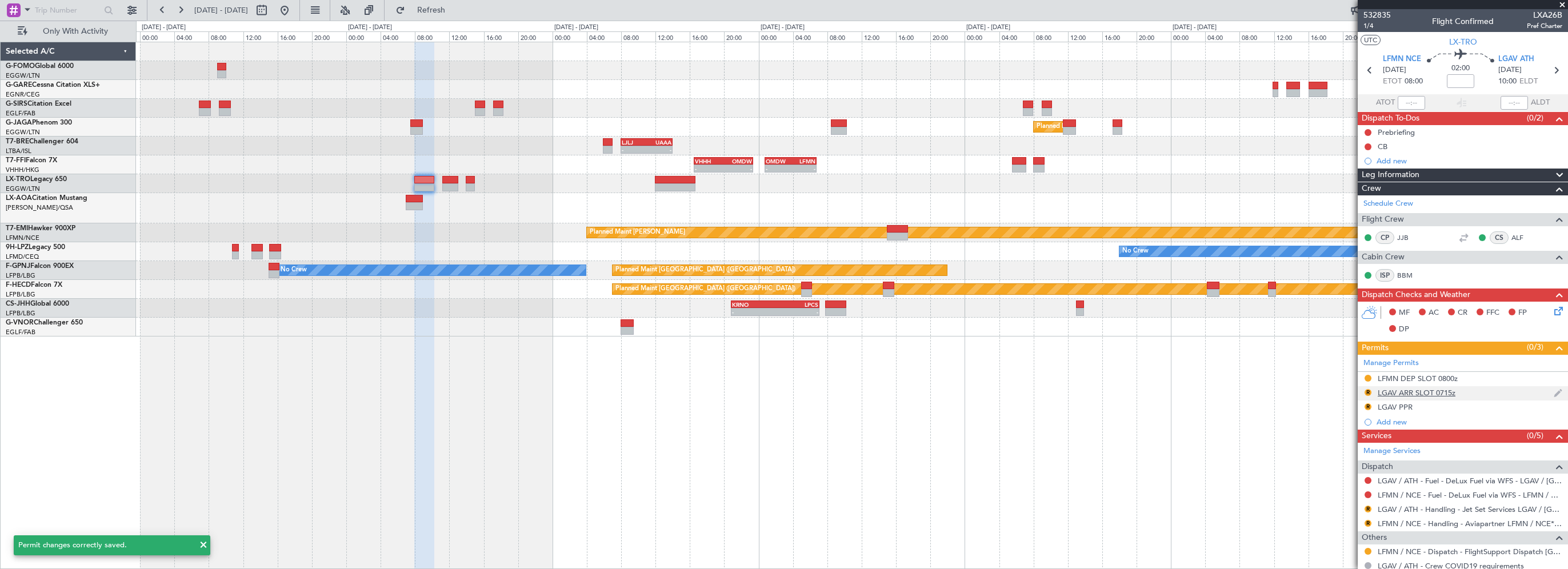
click at [1423, 390] on div "LGAV ARR SLOT 0715z" at bounding box center [1417, 393] width 78 height 10
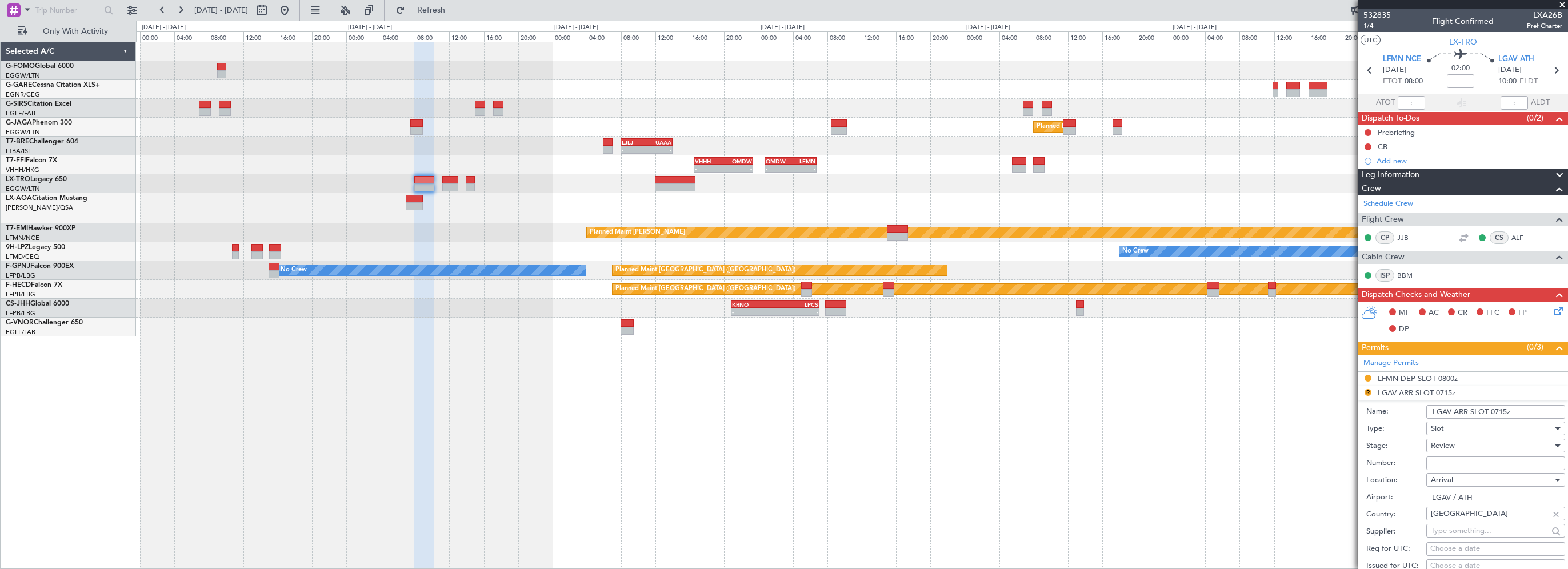
drag, startPoint x: 1507, startPoint y: 410, endPoint x: 1491, endPoint y: 410, distance: 16.0
click at [1491, 410] on input "LGAV ARR SLOT 0715z" at bounding box center [1495, 412] width 139 height 14
type input "LGAV ARR SLOT 1000z"
click at [1451, 441] on span "Review" at bounding box center [1442, 446] width 24 height 10
drag, startPoint x: 1451, startPoint y: 441, endPoint x: 1456, endPoint y: 525, distance: 84.1
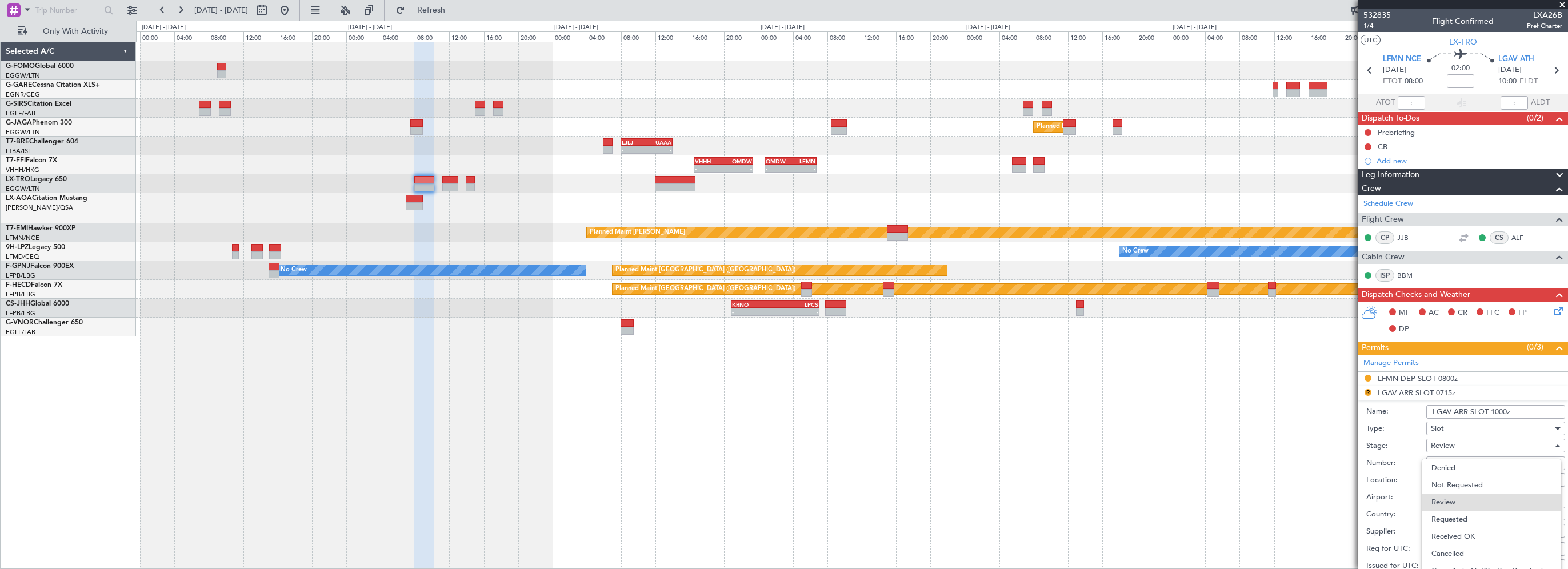
click at [1456, 525] on span "Requested" at bounding box center [1491, 519] width 120 height 17
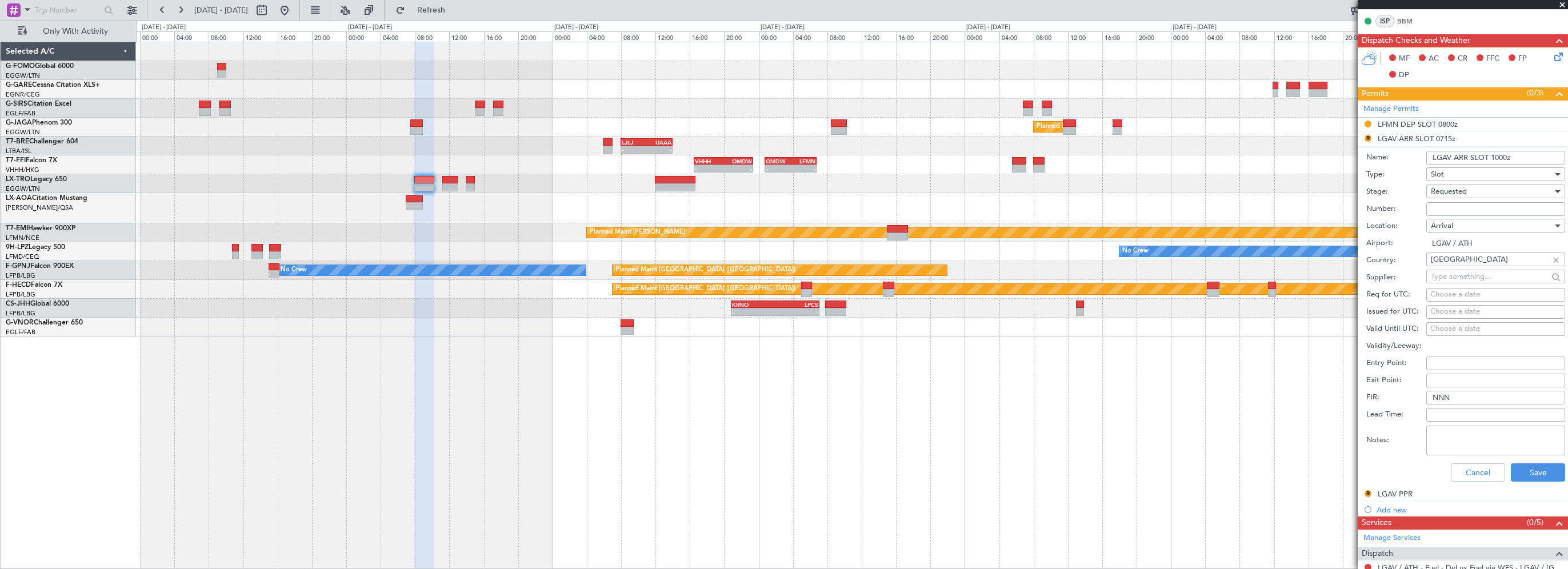
scroll to position [286, 0]
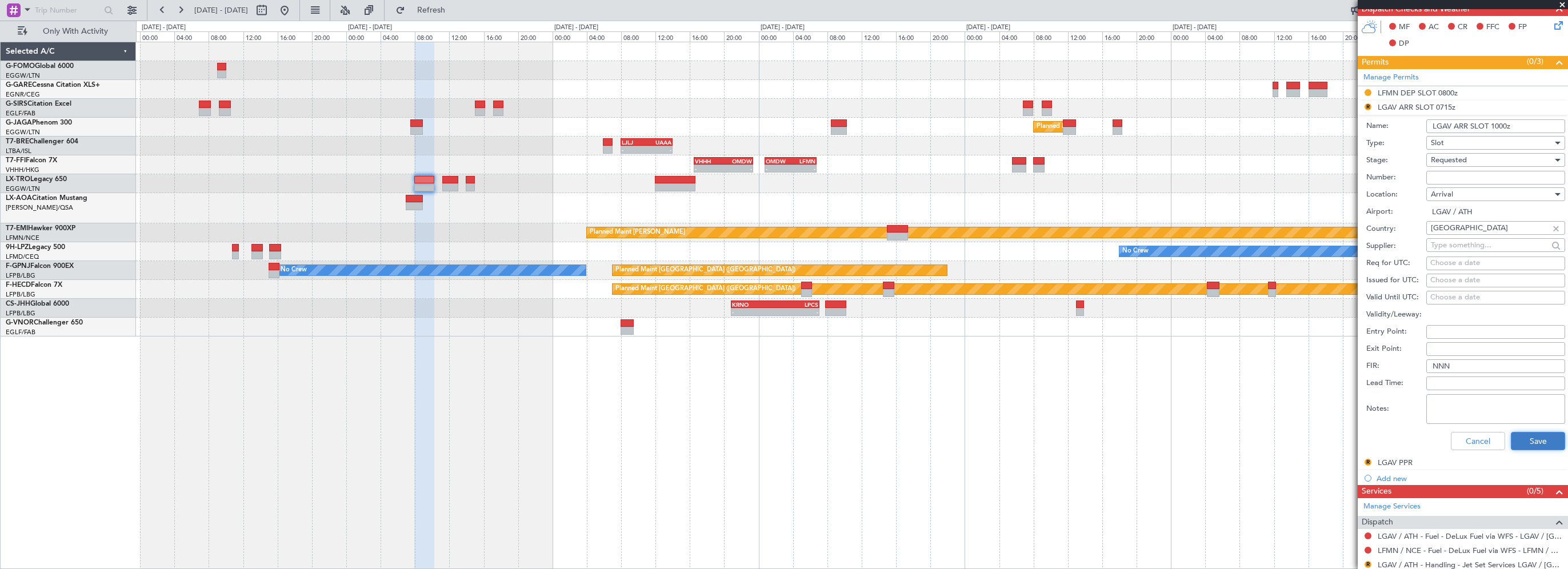
click at [1522, 440] on button "Save" at bounding box center [1538, 441] width 54 height 18
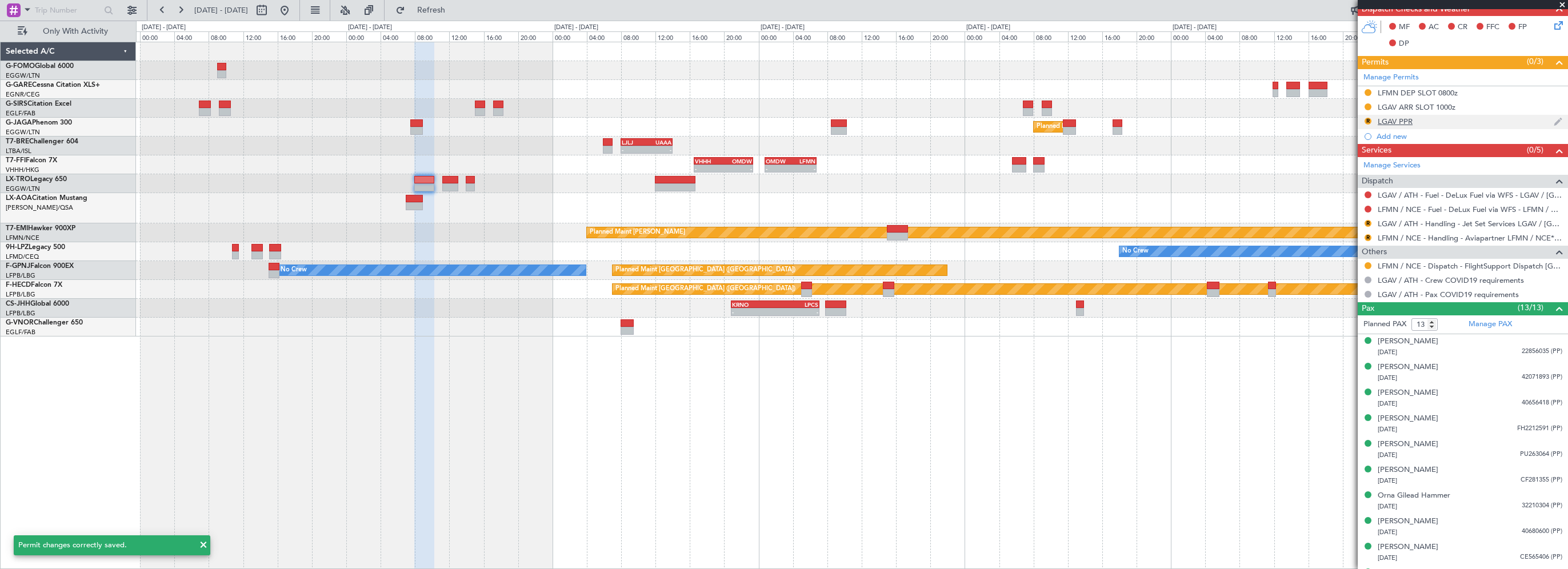
click at [1371, 117] on div "R" at bounding box center [1368, 121] width 9 height 9
click at [1366, 118] on button "R" at bounding box center [1368, 120] width 7 height 7
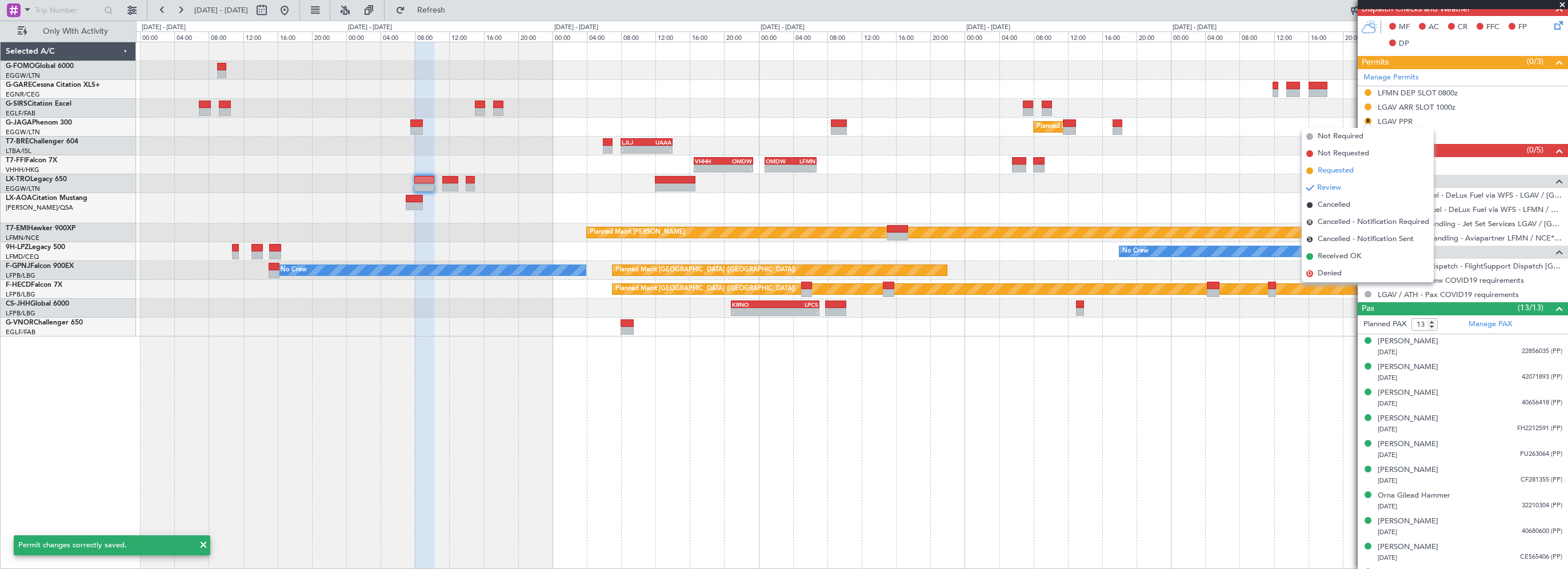
click at [1336, 172] on span "Requested" at bounding box center [1335, 171] width 36 height 12
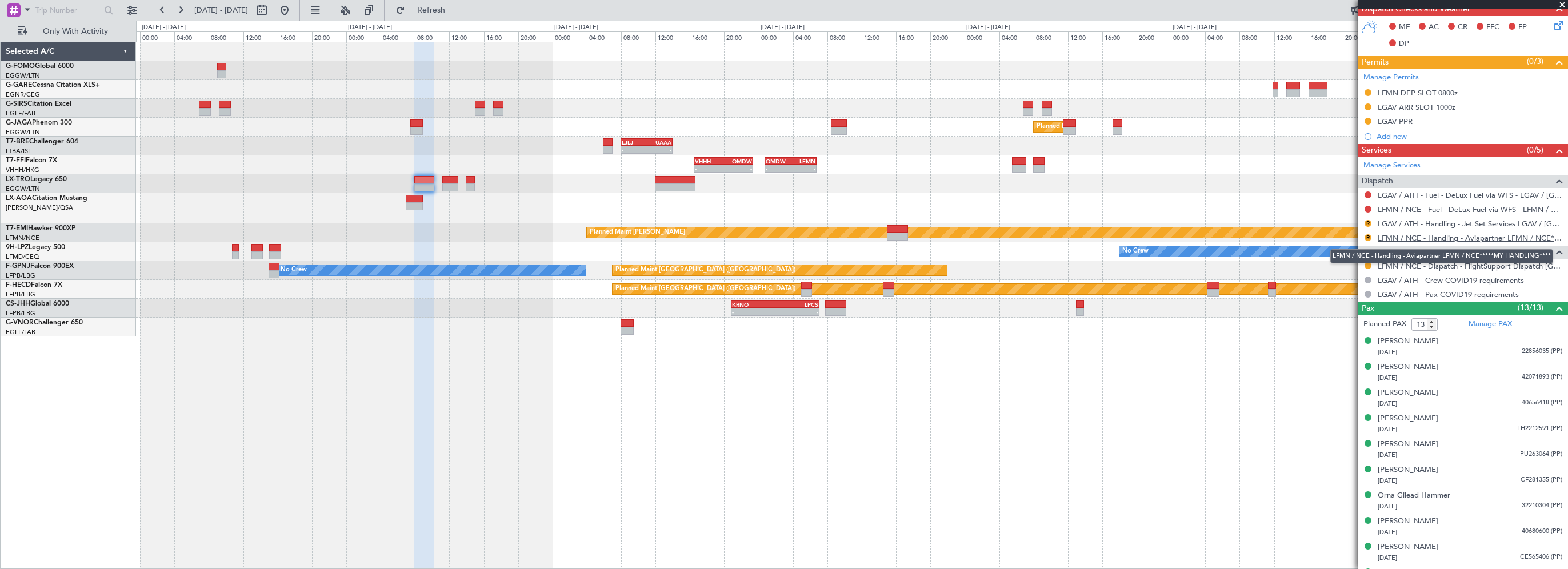
click at [1447, 236] on link "LFMN / NCE - Handling - Aviapartner LFMN / NCE*****MY HANDLING****" at bounding box center [1470, 238] width 184 height 10
click at [642, 409] on div "Planned Maint [GEOGRAPHIC_DATA] ([GEOGRAPHIC_DATA]) - - LJLJ 08:00 Z UAAA 14:00…" at bounding box center [852, 305] width 1432 height 527
click at [655, 43] on div at bounding box center [852, 52] width 1431 height 19
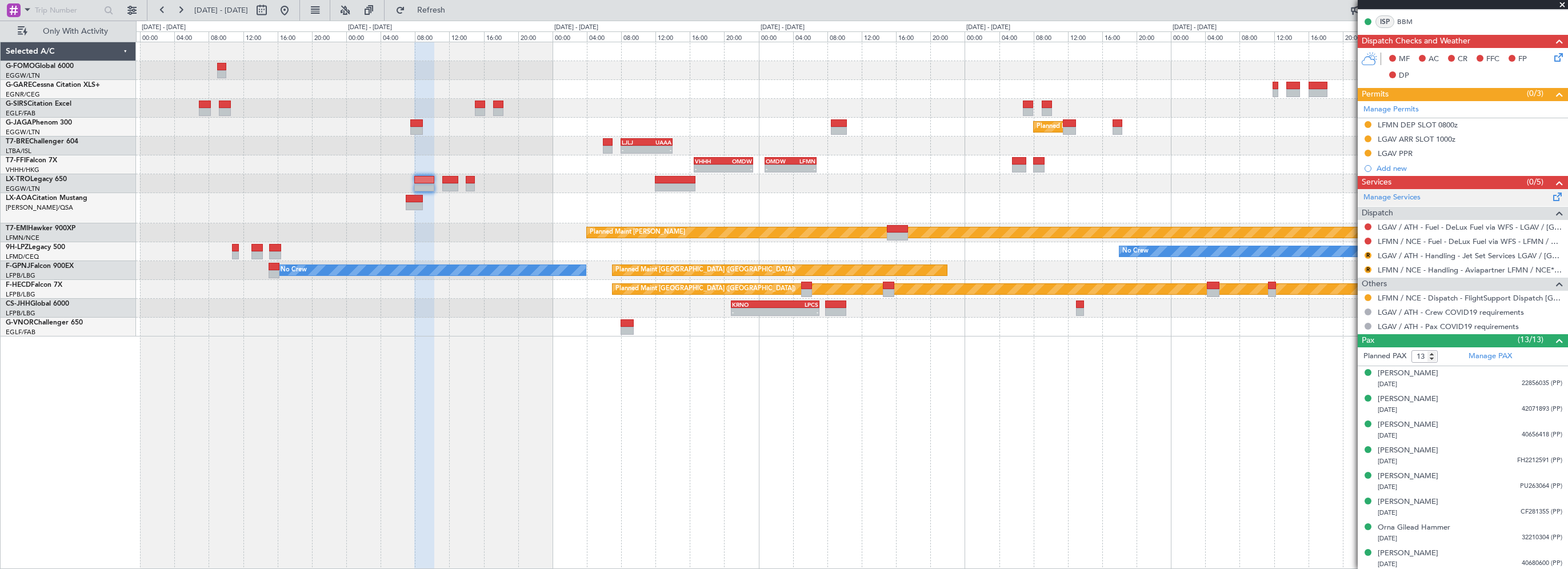
scroll to position [211, 0]
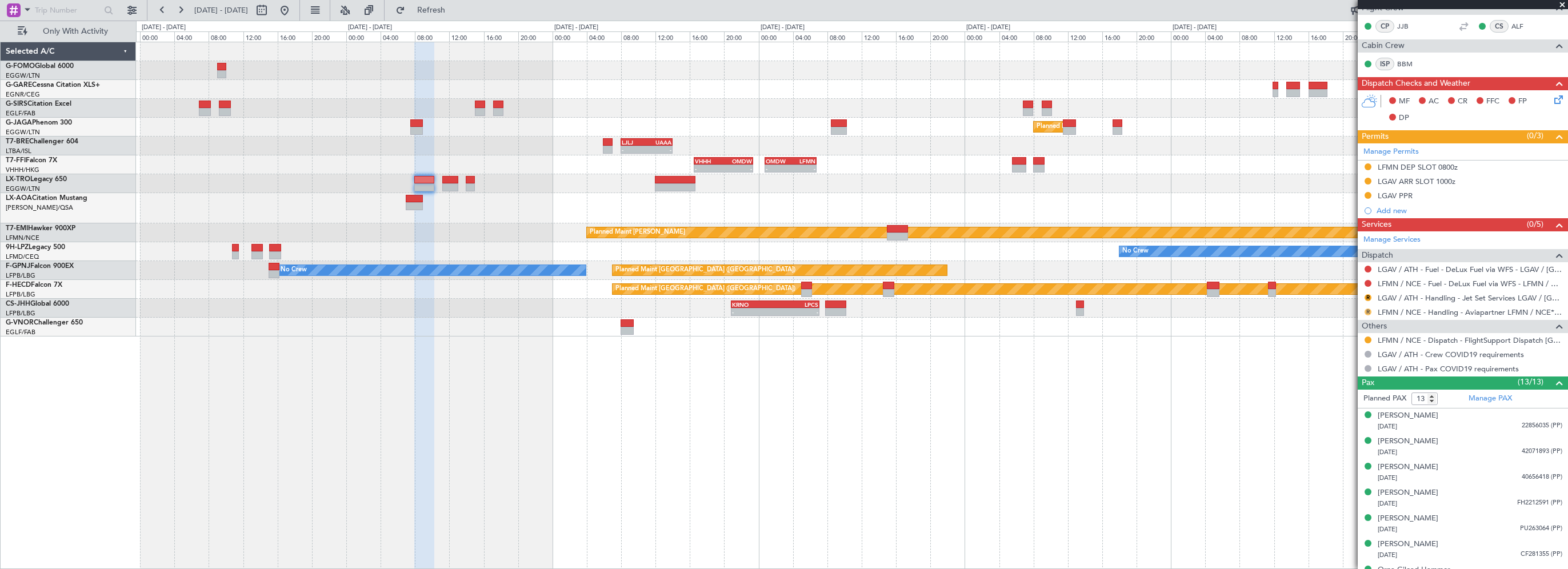
click at [1367, 310] on button "R" at bounding box center [1368, 311] width 7 height 7
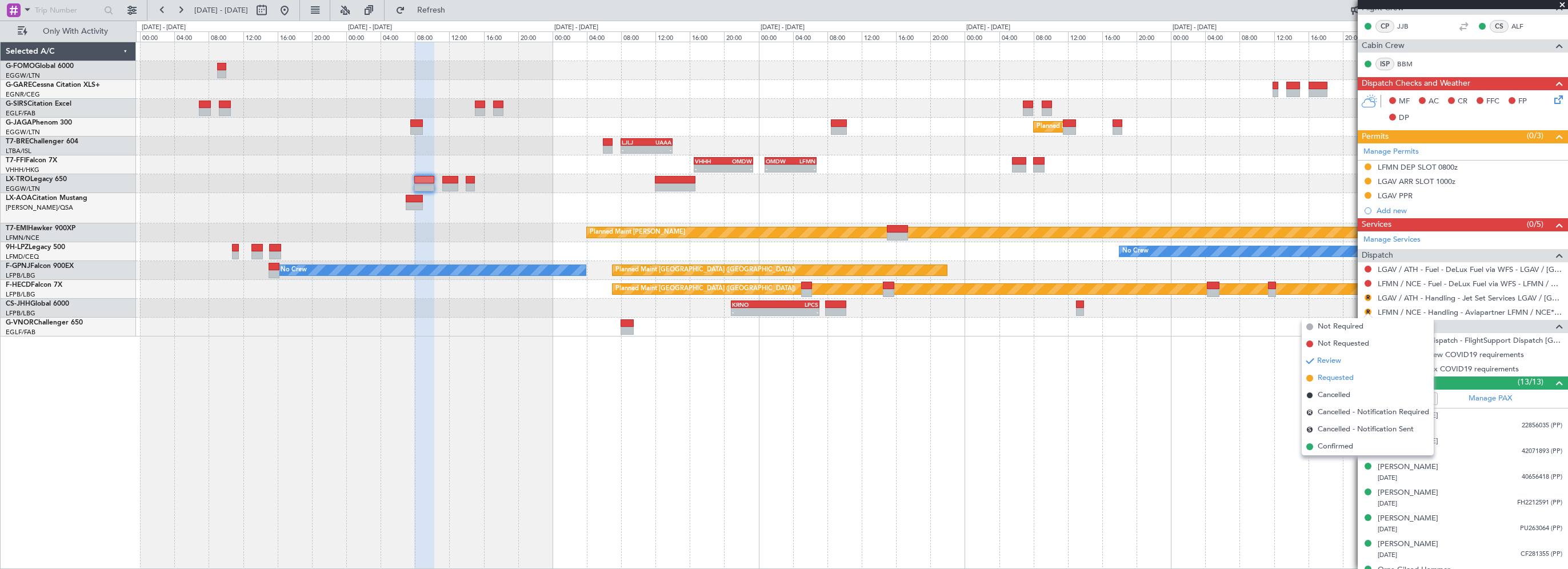
click at [1329, 380] on span "Requested" at bounding box center [1335, 378] width 36 height 12
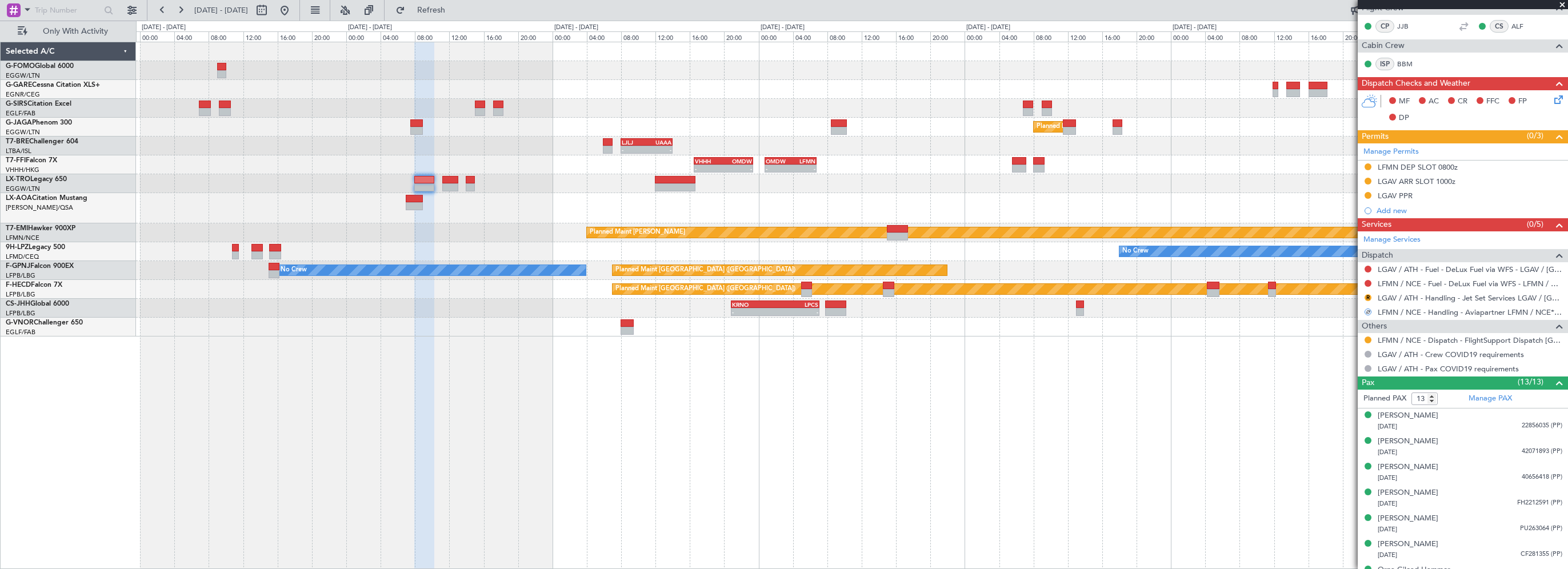
click at [846, 380] on div "Planned Maint [GEOGRAPHIC_DATA] ([GEOGRAPHIC_DATA]) - - LJLJ 08:00 Z UAAA 14:00…" at bounding box center [852, 305] width 1432 height 527
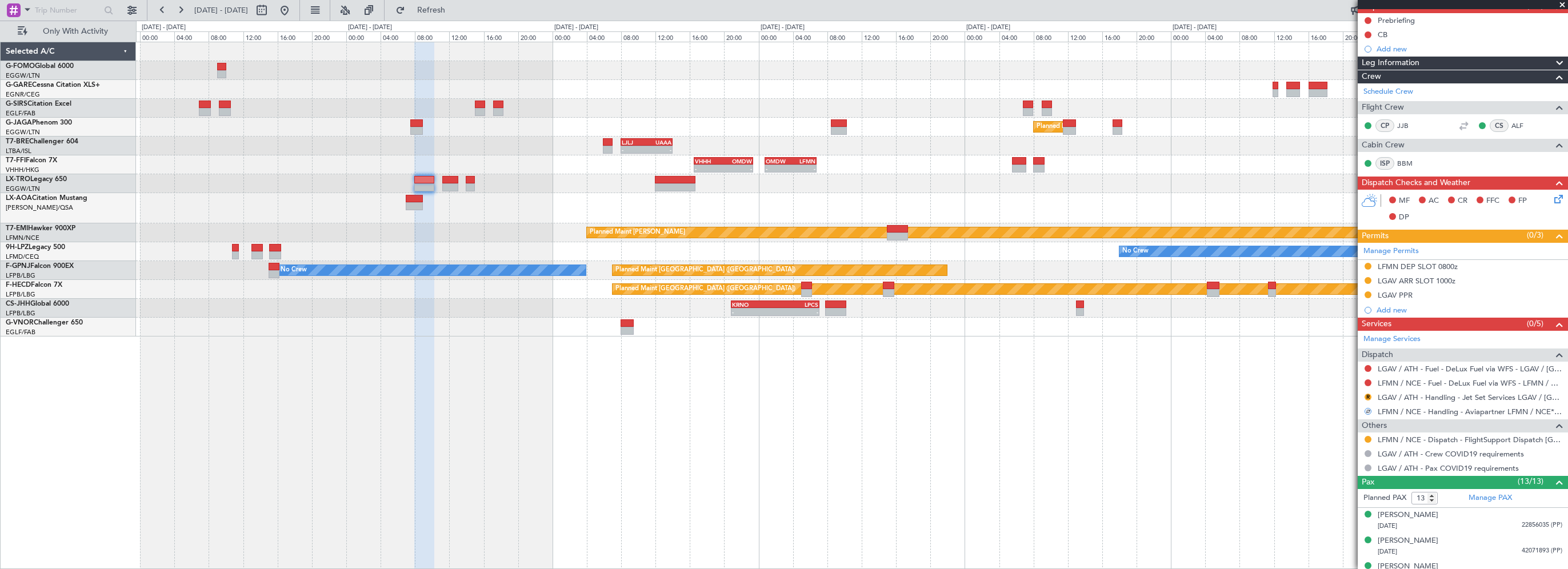
scroll to position [115, 0]
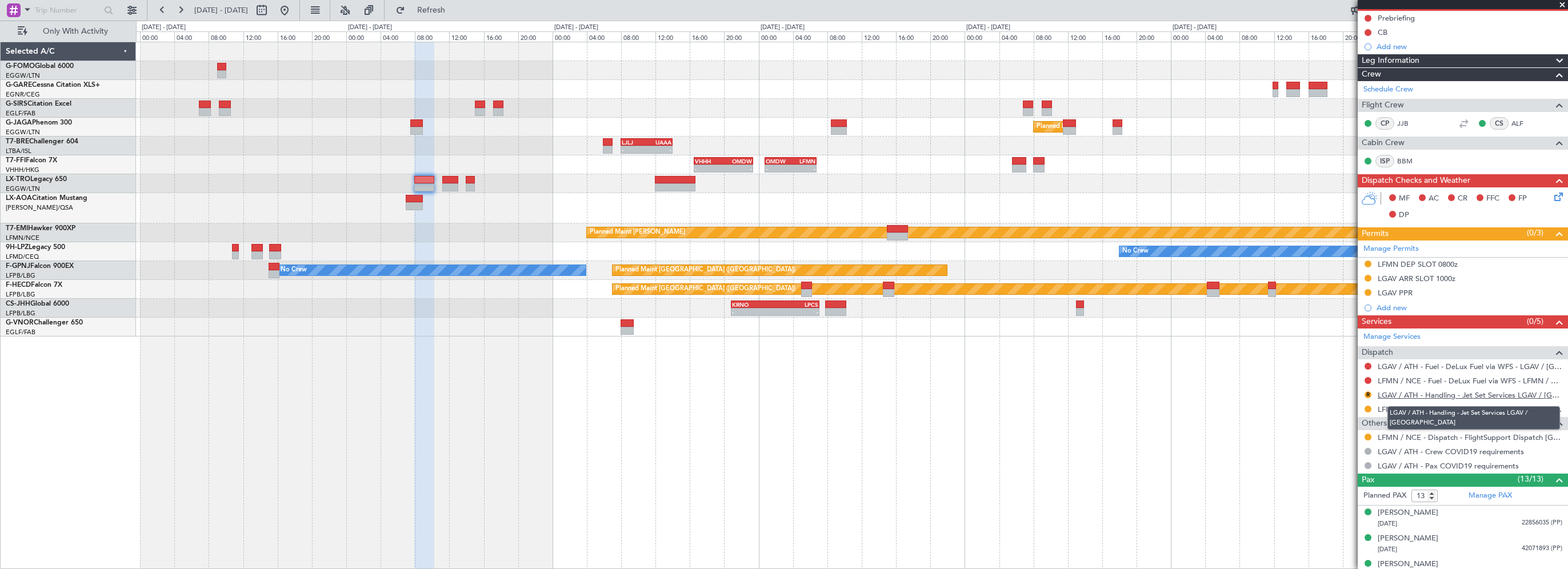
click at [1476, 394] on link "LGAV / ATH - Handling - Jet Set Services LGAV / [GEOGRAPHIC_DATA]" at bounding box center [1470, 395] width 184 height 10
click at [612, 404] on div "Planned Maint [GEOGRAPHIC_DATA] ([GEOGRAPHIC_DATA]) - - LJLJ 08:00 Z UAAA 14:00…" at bounding box center [852, 305] width 1432 height 527
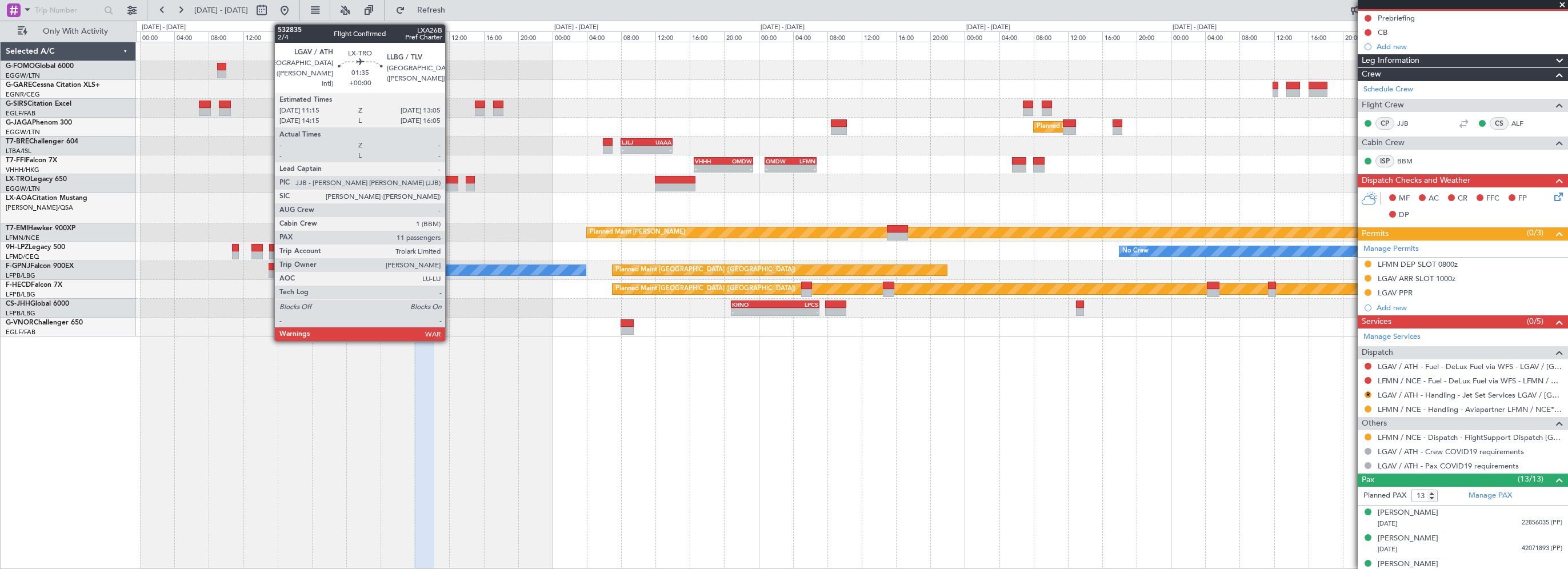
click at [450, 178] on div at bounding box center [450, 180] width 16 height 8
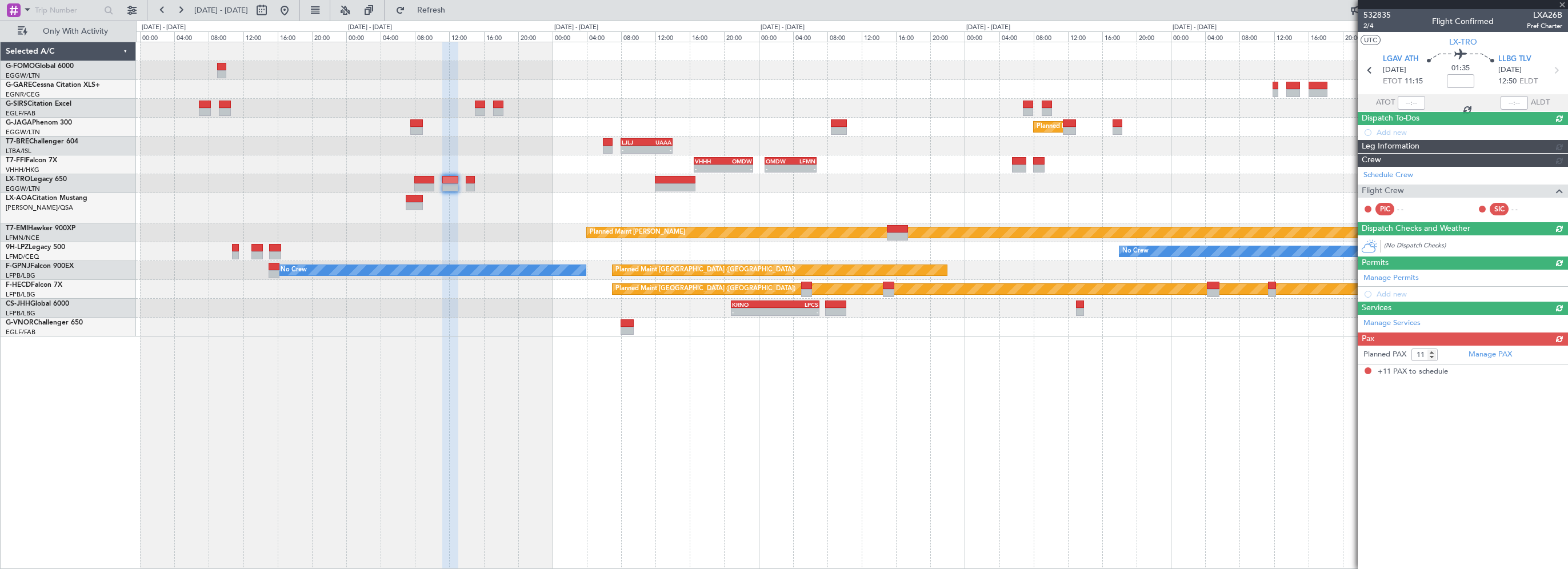
scroll to position [0, 0]
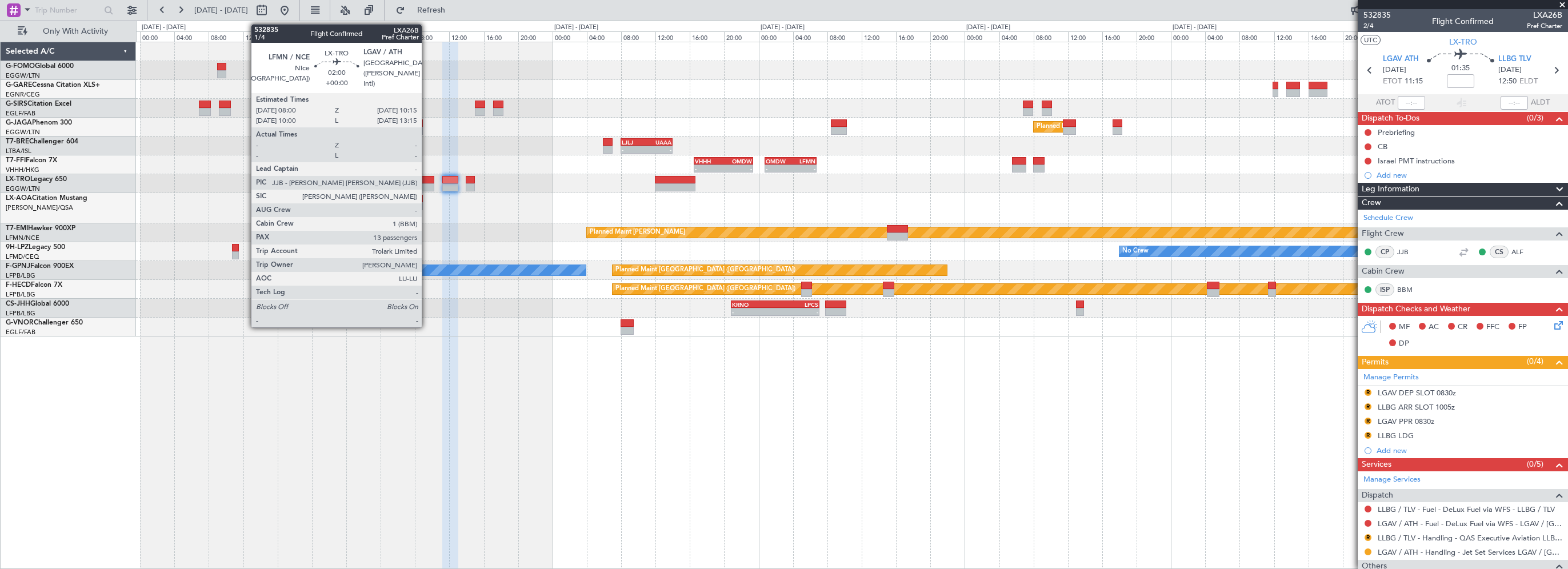
click at [427, 181] on div at bounding box center [424, 180] width 19 height 8
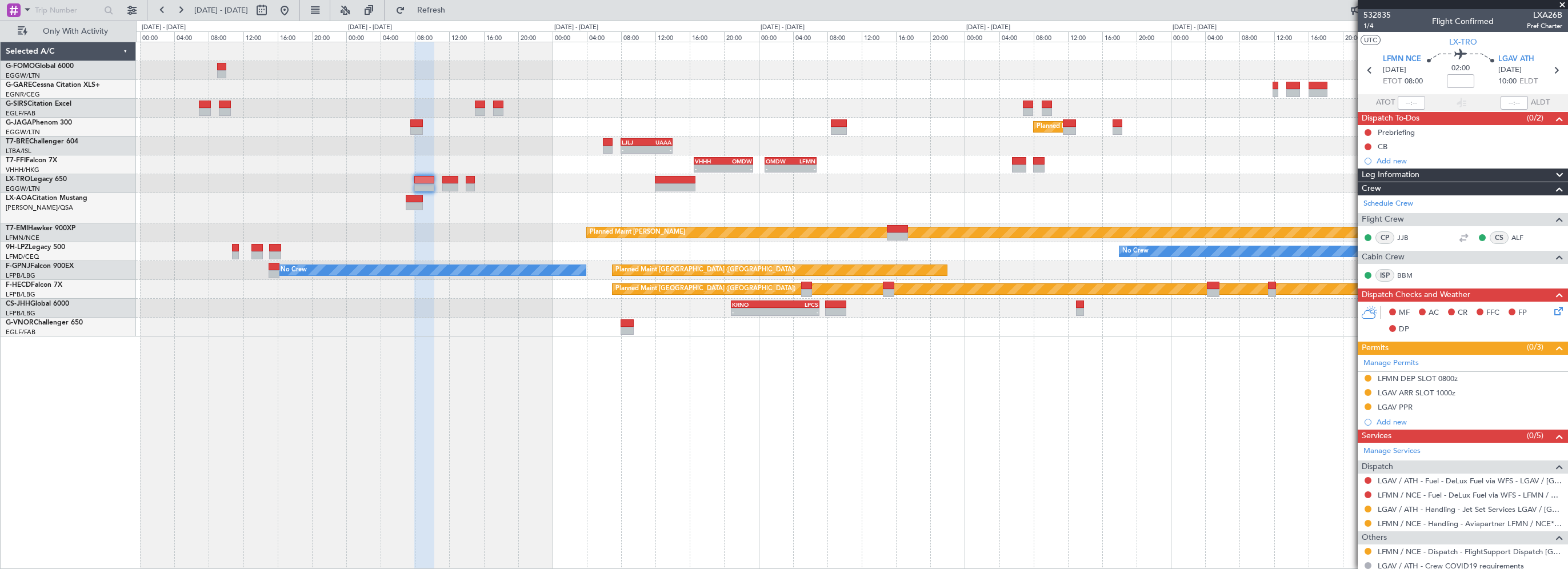
click at [1549, 68] on mat-tooltip-component "[GEOGRAPHIC_DATA] ([PERSON_NAME] Intl) Cat B" at bounding box center [1506, 89] width 124 height 49
click at [1548, 68] on icon at bounding box center [1556, 70] width 15 height 15
type input "11"
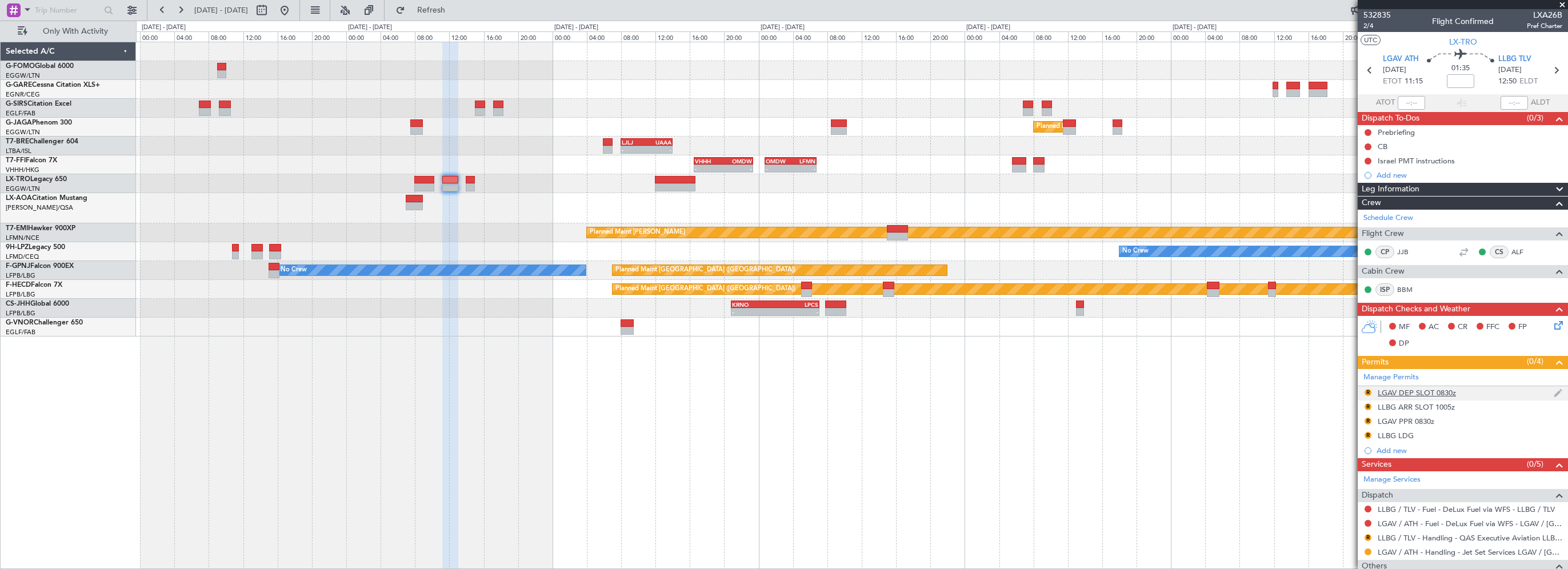
click at [1421, 391] on div "LGAV DEP SLOT 0830z" at bounding box center [1417, 393] width 79 height 10
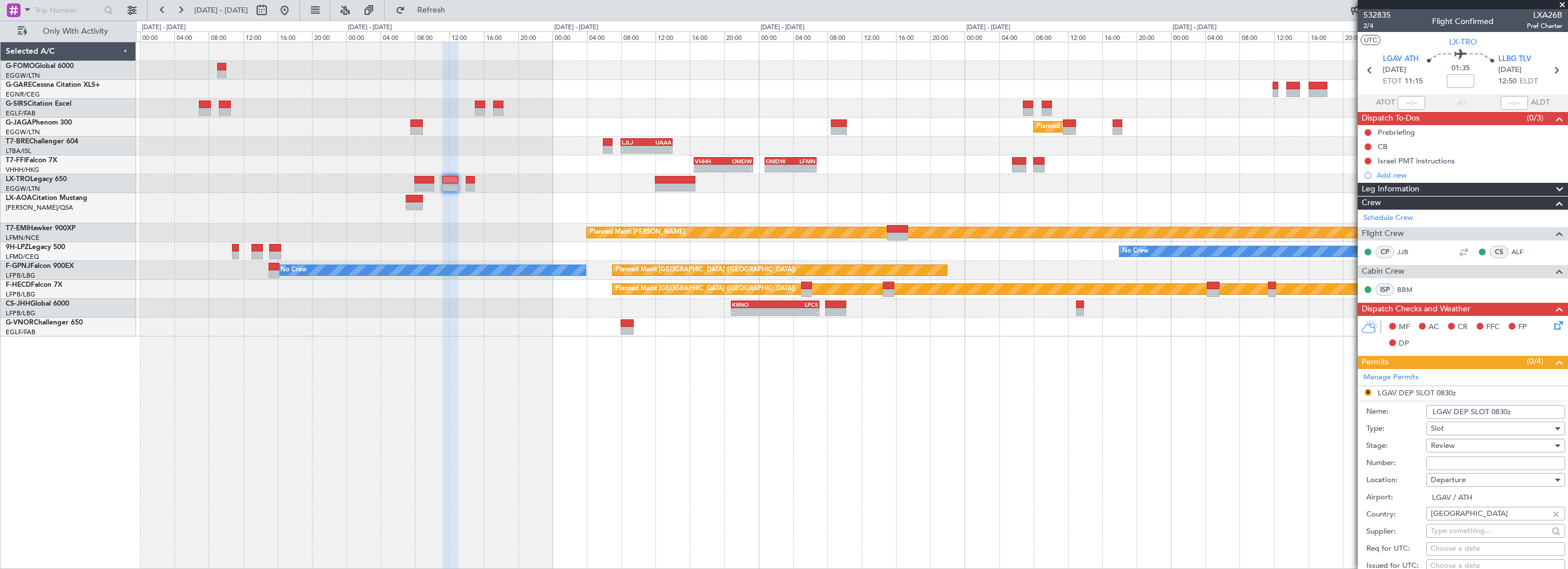
drag, startPoint x: 1507, startPoint y: 410, endPoint x: 1488, endPoint y: 413, distance: 19.2
click at [1488, 413] on input "LGAV DEP SLOT 0830z" at bounding box center [1495, 412] width 139 height 14
type input "LGAV DEP SLOT 1115z"
click at [1458, 449] on div "Review" at bounding box center [1492, 445] width 122 height 17
click at [1453, 521] on span "Requested" at bounding box center [1491, 519] width 120 height 17
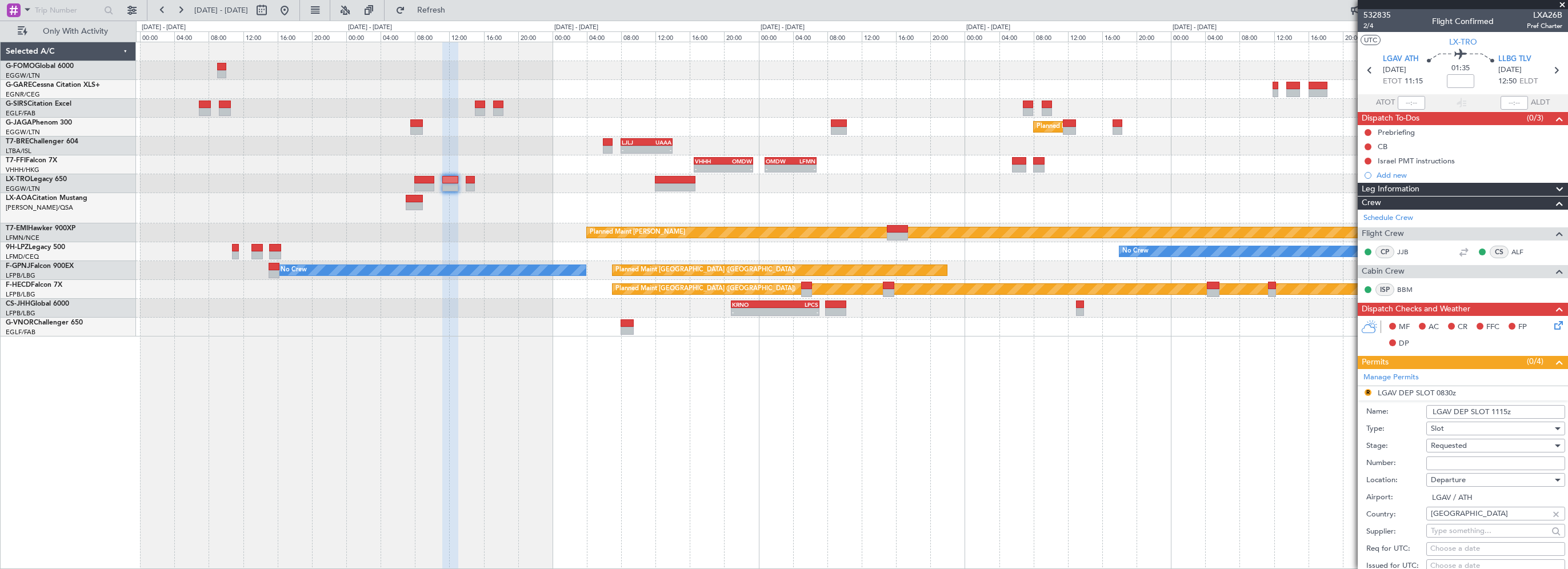
scroll to position [172, 0]
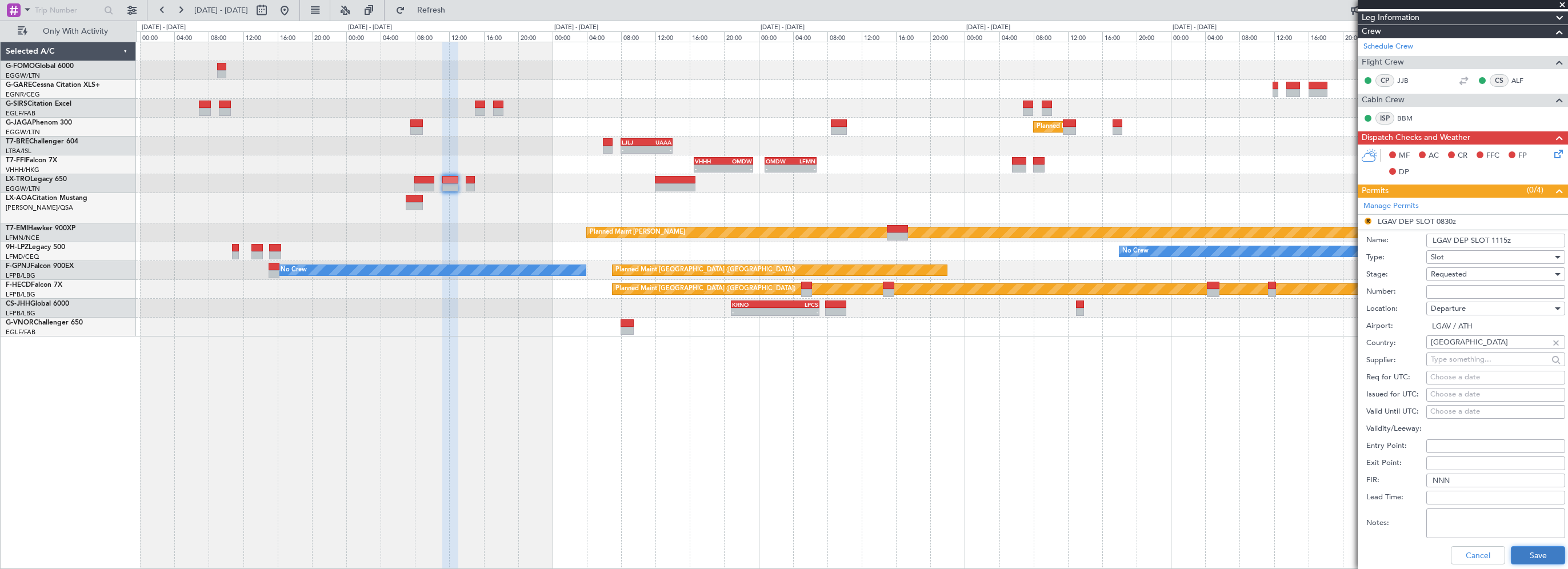
click at [1514, 551] on button "Save" at bounding box center [1538, 555] width 54 height 18
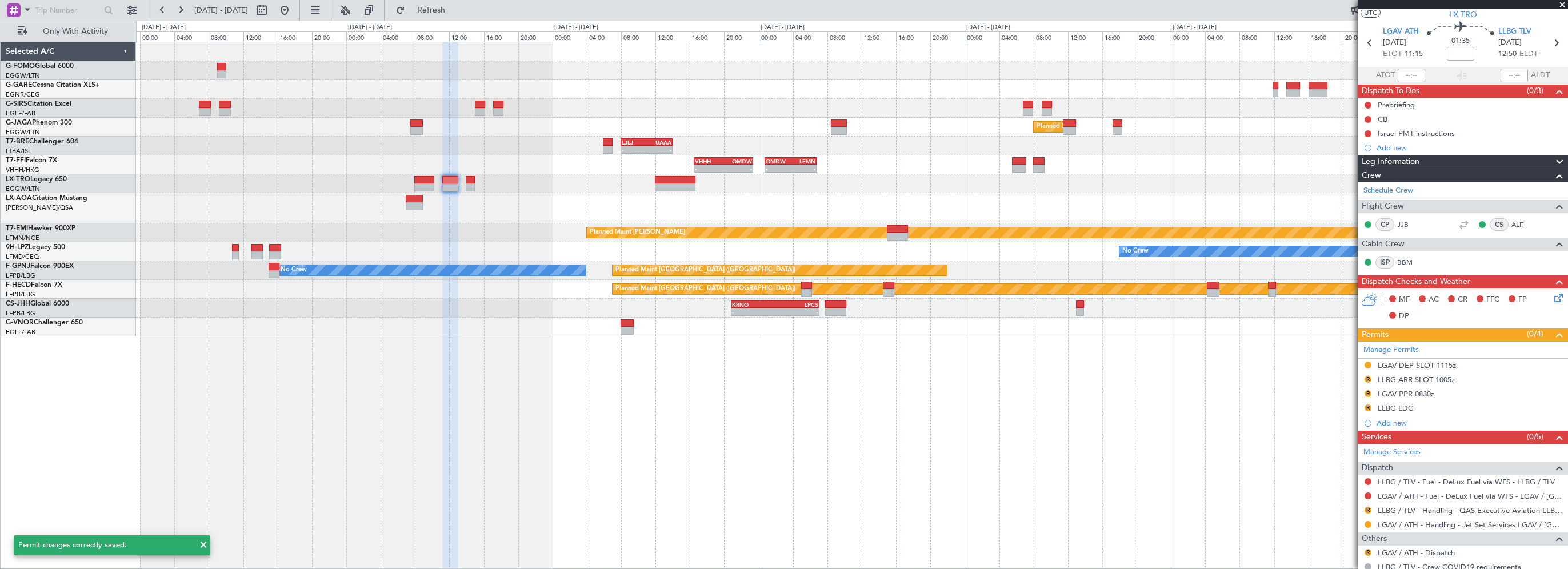
scroll to position [0, 0]
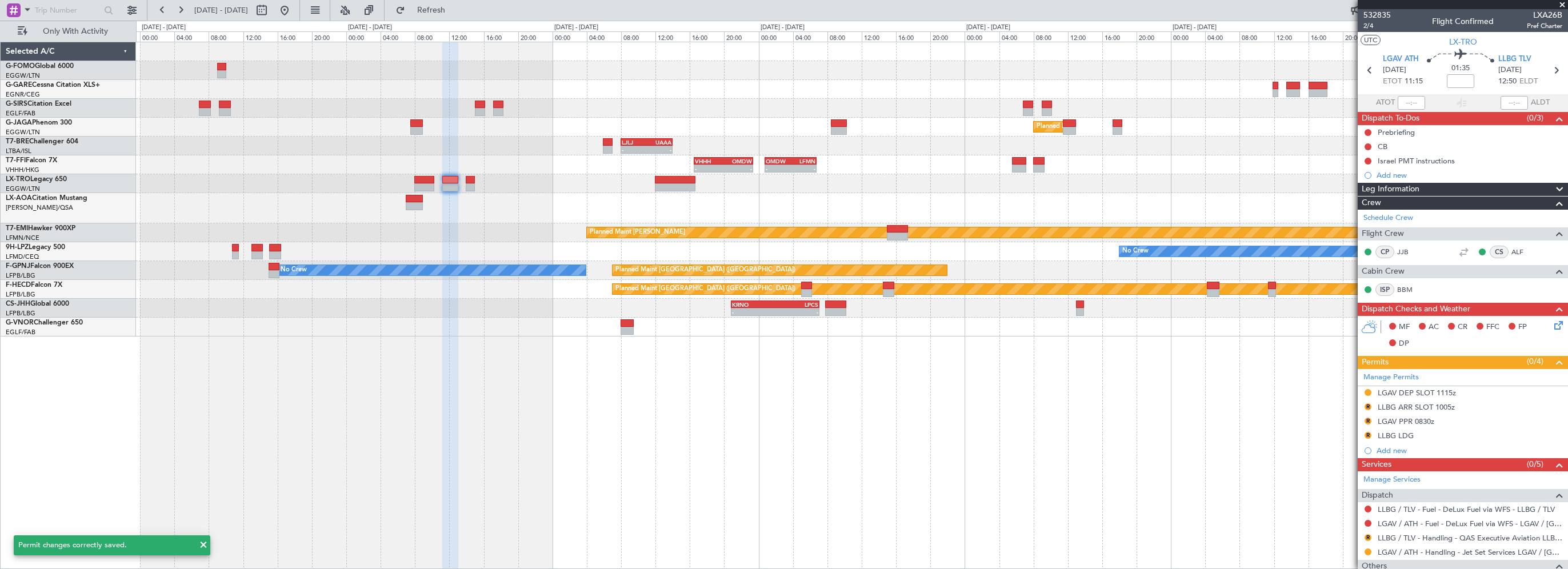
drag, startPoint x: 1443, startPoint y: 406, endPoint x: 1439, endPoint y: 411, distance: 6.4
click at [1442, 407] on div "LLBG ARR SLOT 1005z" at bounding box center [1416, 407] width 77 height 10
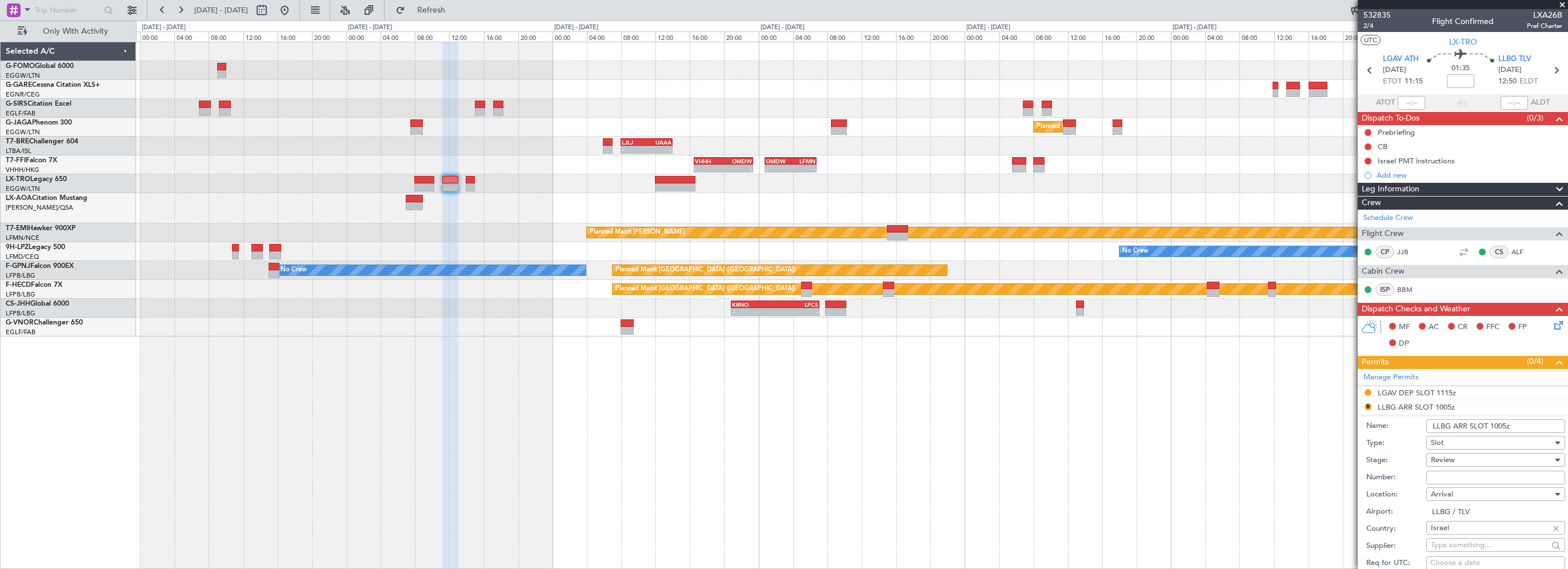
drag, startPoint x: 1504, startPoint y: 427, endPoint x: 1491, endPoint y: 427, distance: 13.0
click at [1491, 427] on input "LLBG ARR SLOT 1005z" at bounding box center [1495, 426] width 139 height 14
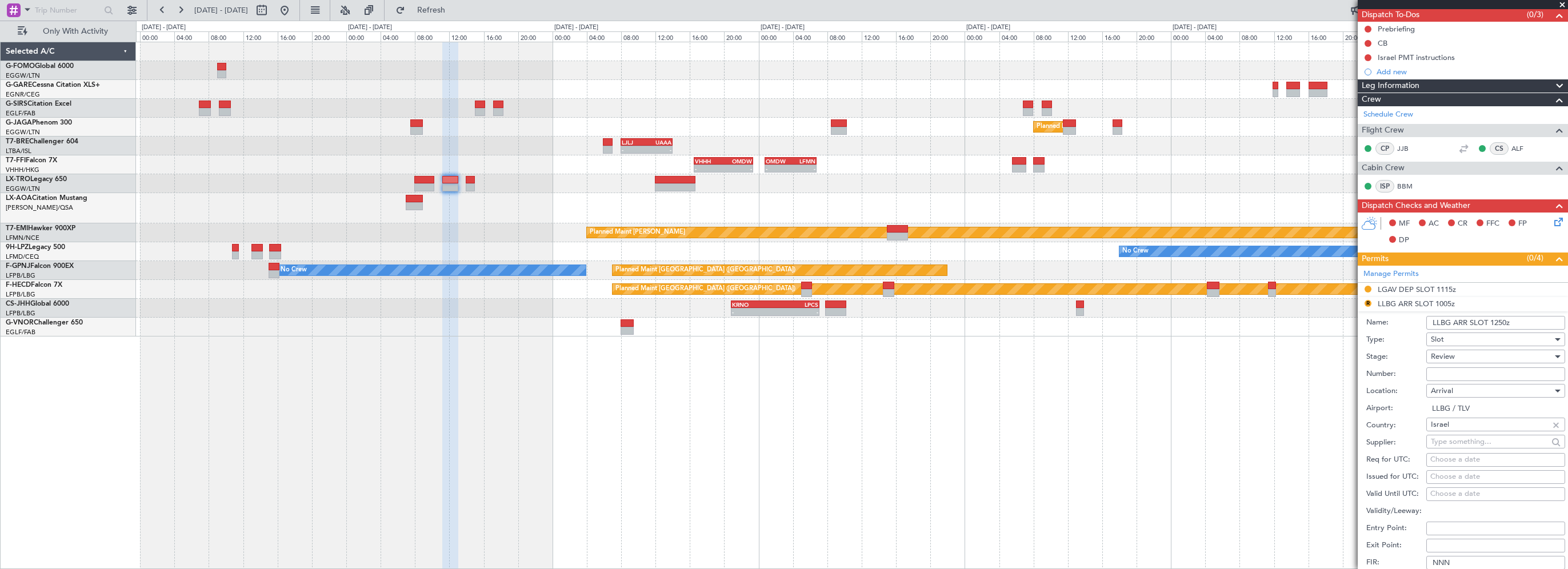
scroll to position [172, 0]
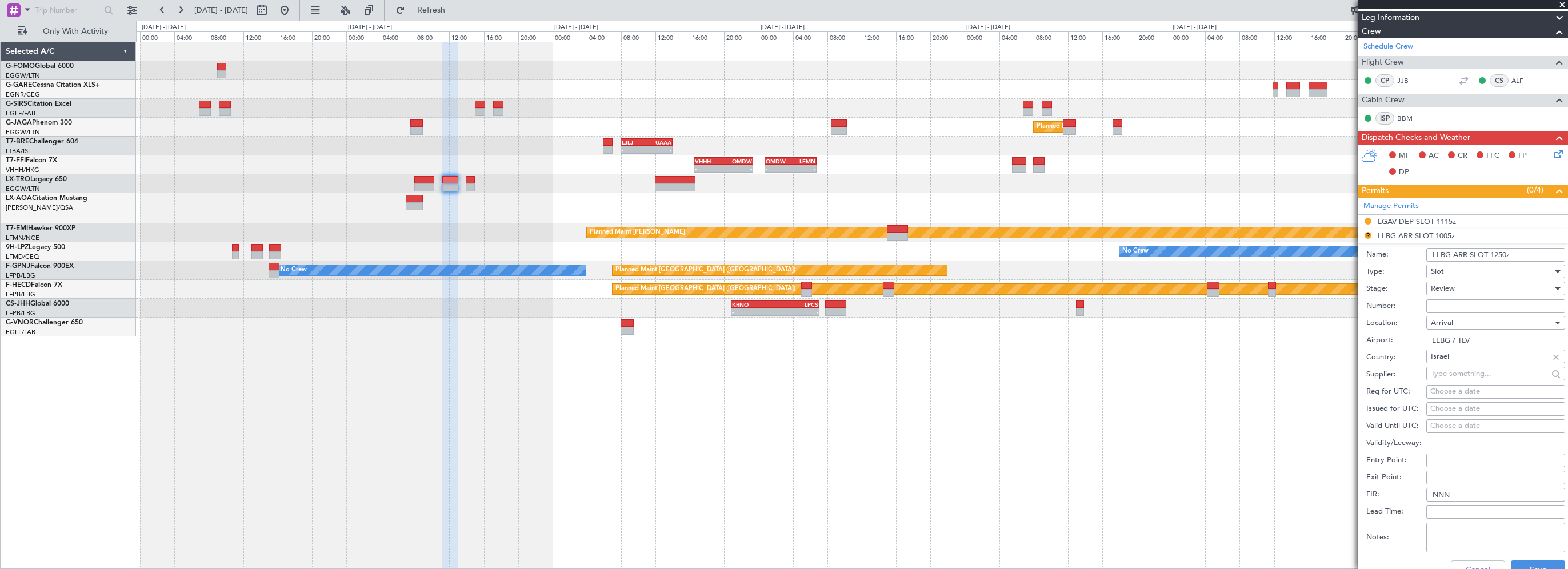
type input "LLBG ARR SLOT 1250z"
click at [1440, 288] on span "Review" at bounding box center [1442, 289] width 24 height 10
click at [1451, 362] on span "Requested" at bounding box center [1491, 362] width 120 height 17
click at [1535, 568] on html "[DATE] - [DATE] Refresh Quick Links Only With Activity Planned Maint [GEOGRAPHI…" at bounding box center [784, 284] width 1568 height 569
click at [1533, 565] on button "Save" at bounding box center [1538, 570] width 54 height 18
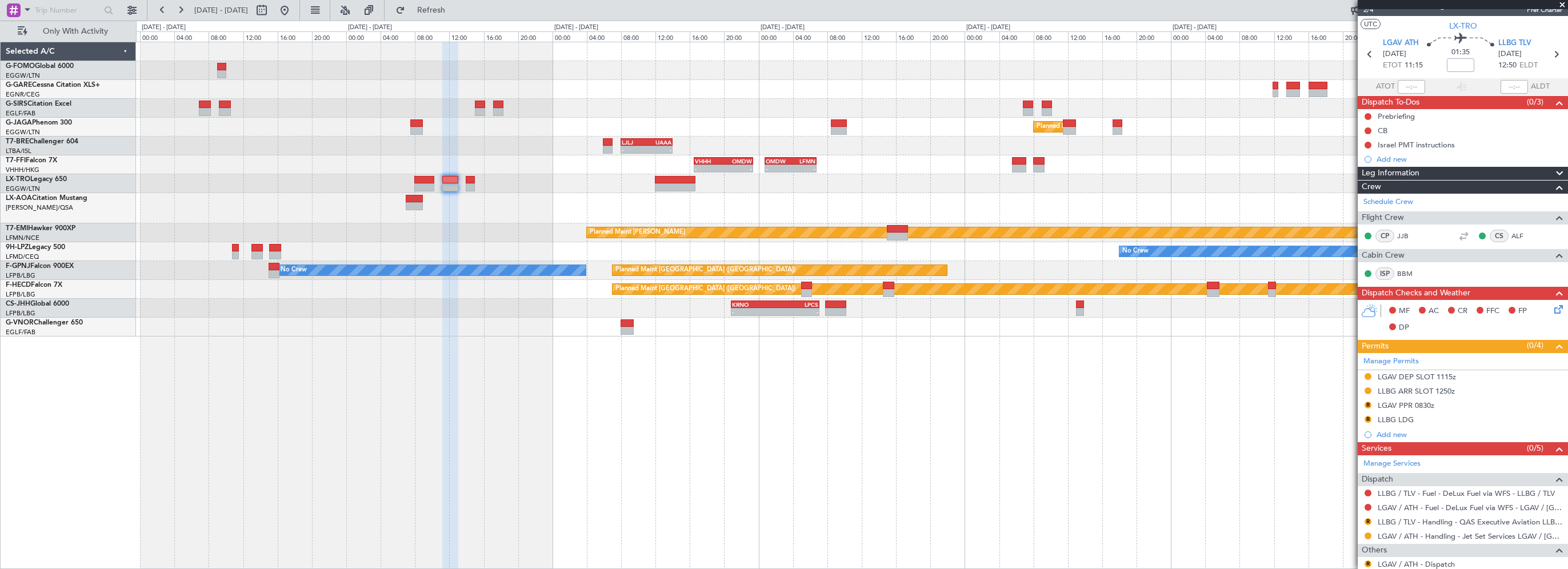
scroll to position [0, 0]
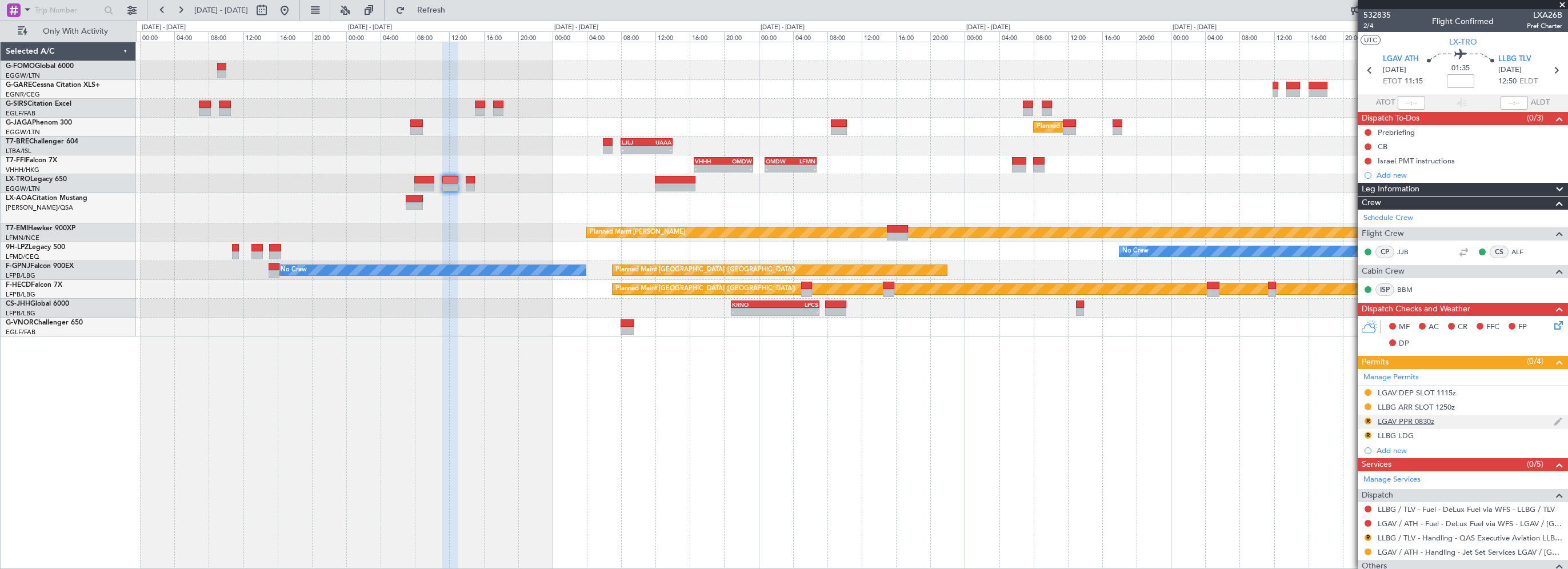
click at [1403, 416] on div "LGAV PPR 0830z" at bounding box center [1406, 421] width 57 height 10
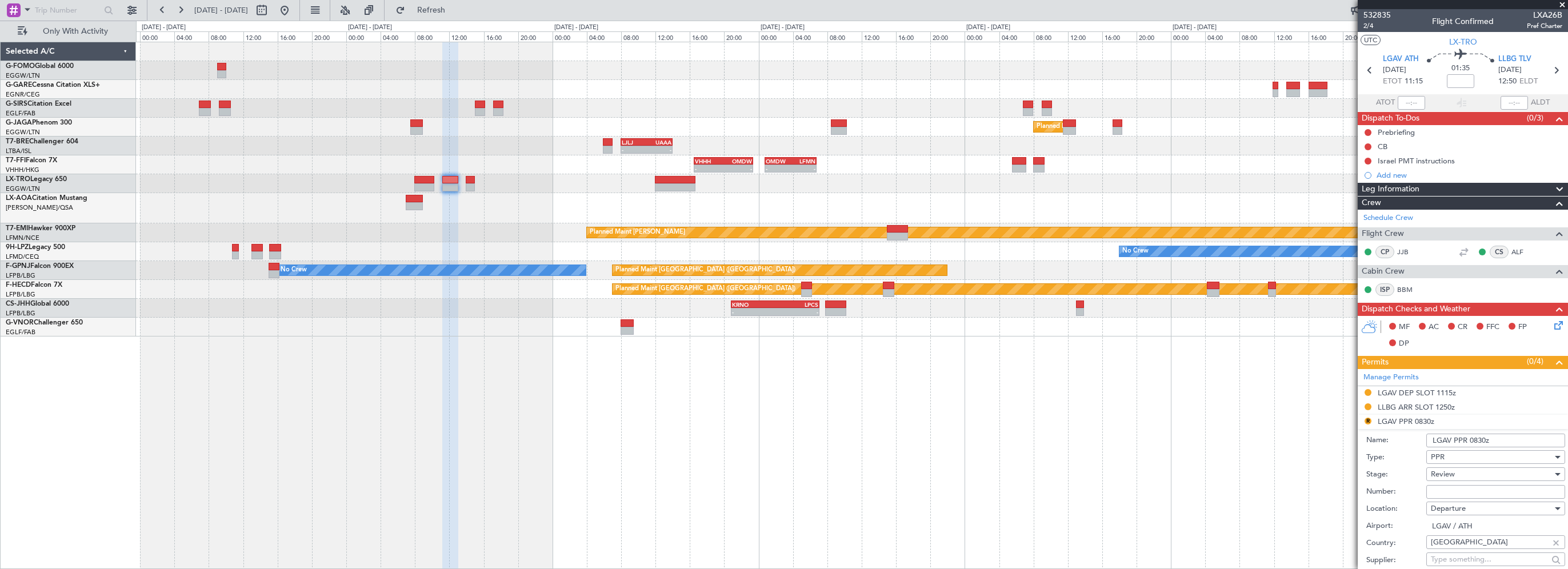
drag, startPoint x: 1484, startPoint y: 440, endPoint x: 1468, endPoint y: 439, distance: 16.0
click at [1468, 439] on input "LGAV PPR 0830z" at bounding box center [1495, 441] width 139 height 14
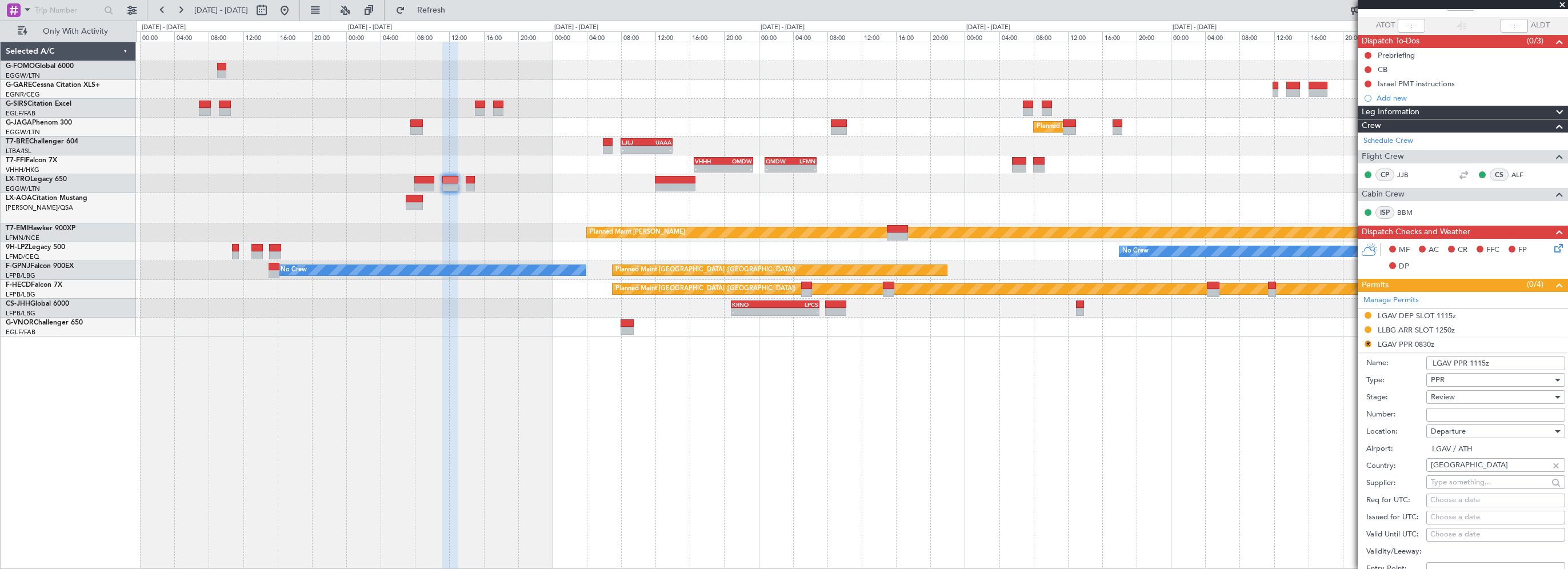
scroll to position [228, 0]
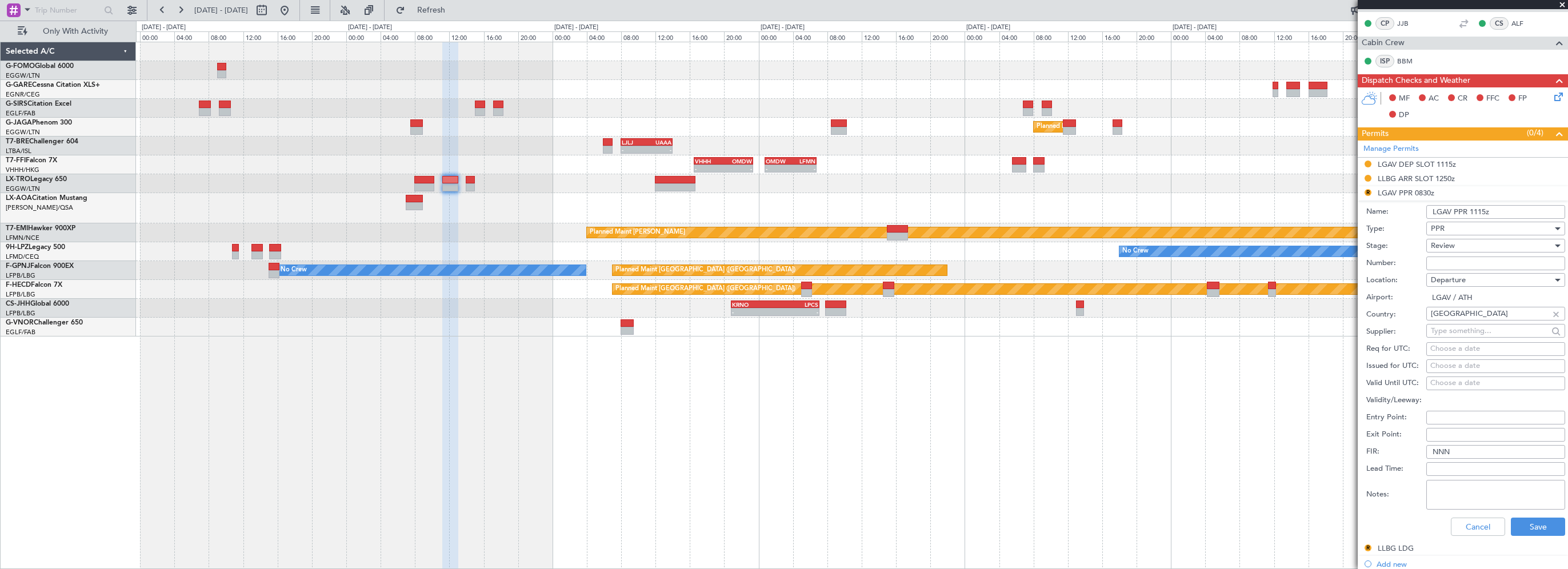
type input "LGAV PPR 1115z"
click at [1463, 244] on div "Review" at bounding box center [1492, 245] width 122 height 17
click at [1450, 334] on span "Received OK" at bounding box center [1491, 336] width 120 height 17
click at [1456, 249] on span "Received OK" at bounding box center [1452, 246] width 43 height 10
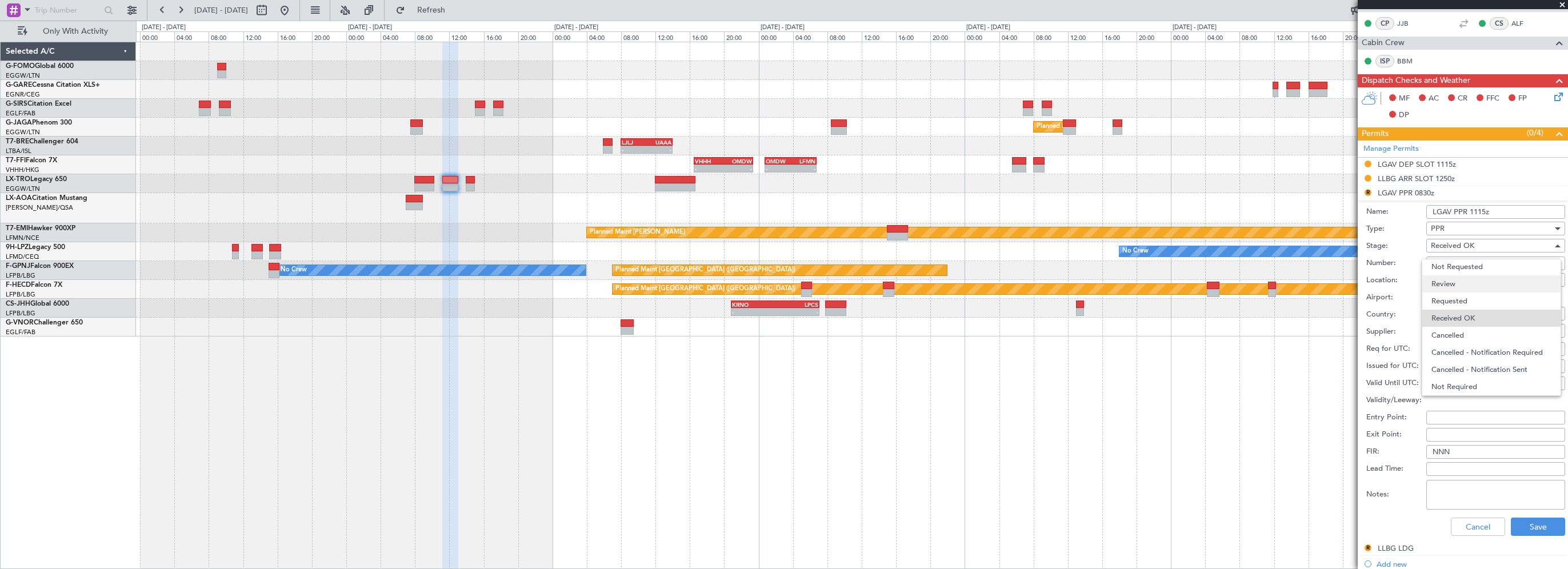
click at [1467, 283] on span "Review" at bounding box center [1491, 283] width 120 height 17
click at [1459, 249] on div "Review" at bounding box center [1492, 245] width 122 height 17
click at [1449, 319] on span "Requested" at bounding box center [1491, 319] width 120 height 17
click at [1533, 525] on button "Save" at bounding box center [1538, 526] width 54 height 18
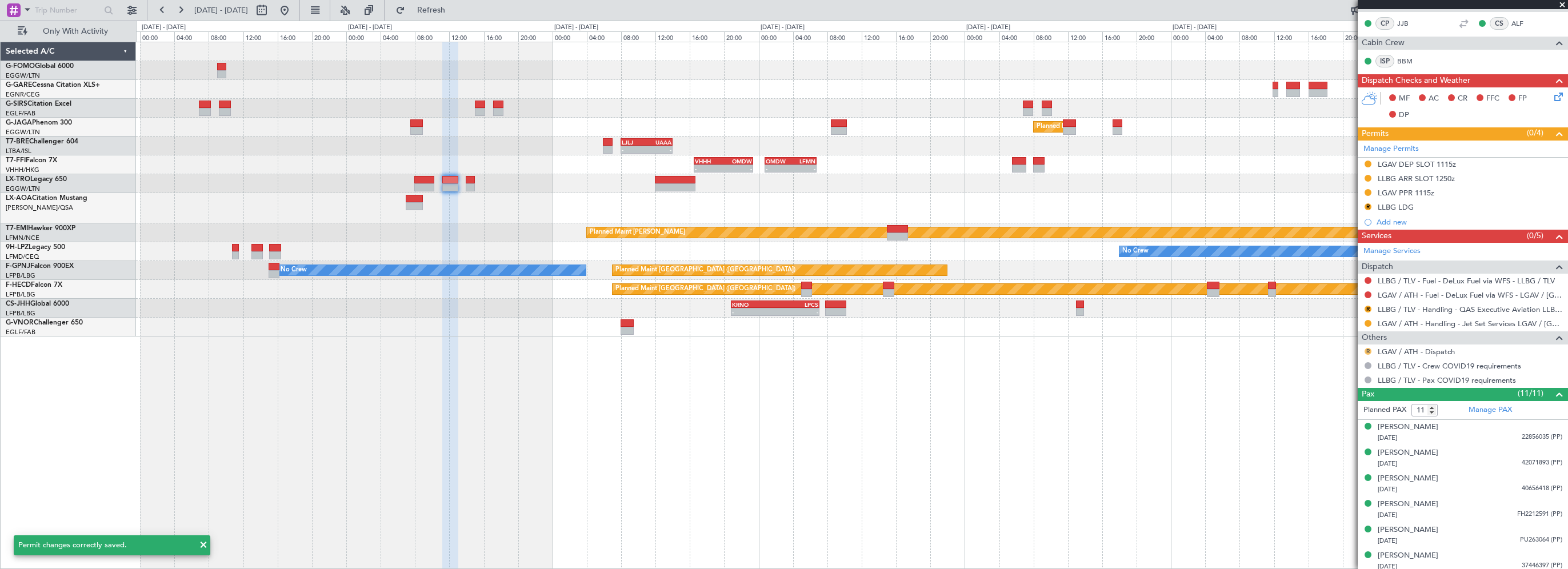
click at [1370, 348] on button "R" at bounding box center [1368, 351] width 7 height 7
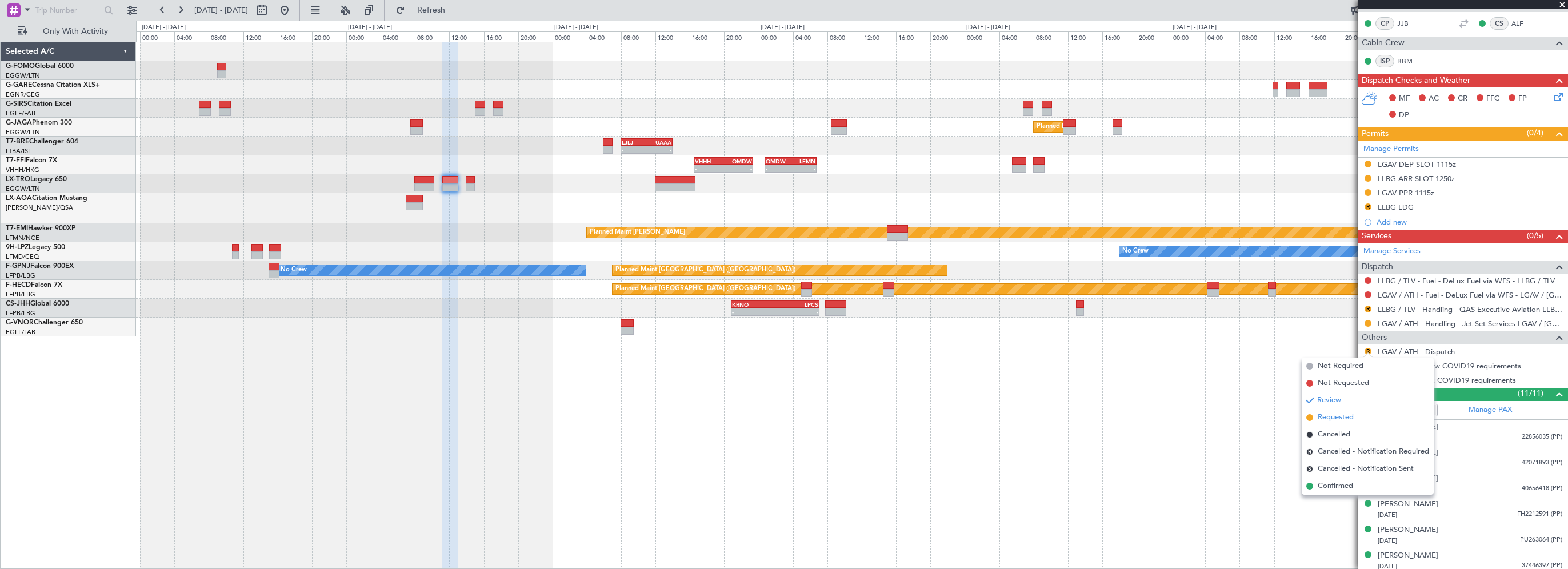
click at [1337, 416] on span "Requested" at bounding box center [1335, 418] width 36 height 12
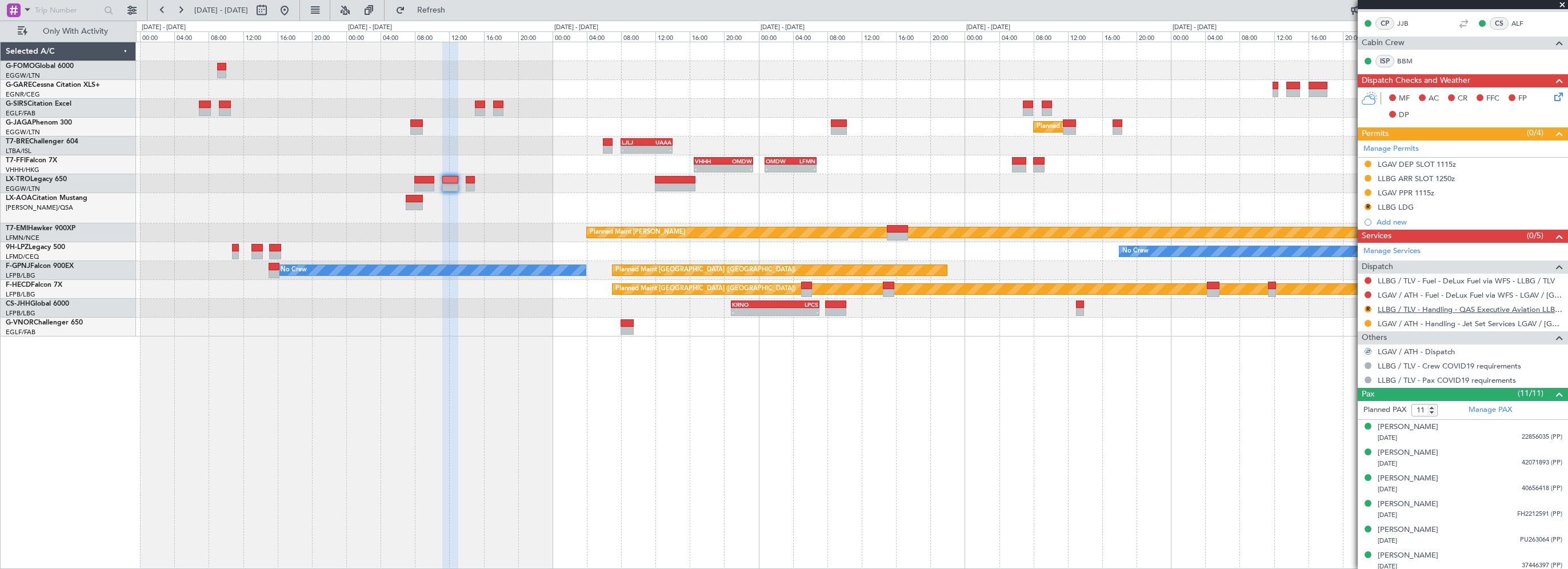
click at [1437, 308] on link "LLBG / TLV - Handling - QAS Executive Aviation LLBG / TLV" at bounding box center [1470, 309] width 184 height 10
click at [1401, 203] on div "LLBG LDG" at bounding box center [1395, 207] width 36 height 10
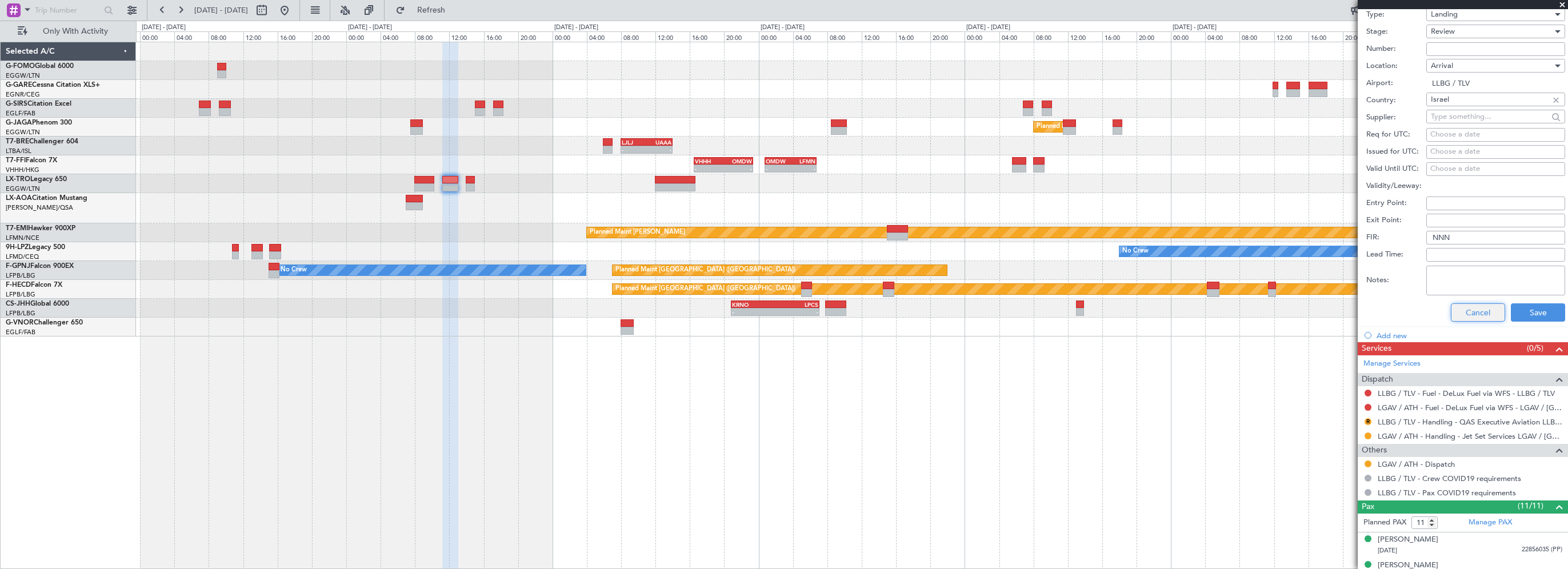
click at [1470, 311] on button "Cancel" at bounding box center [1478, 312] width 54 height 18
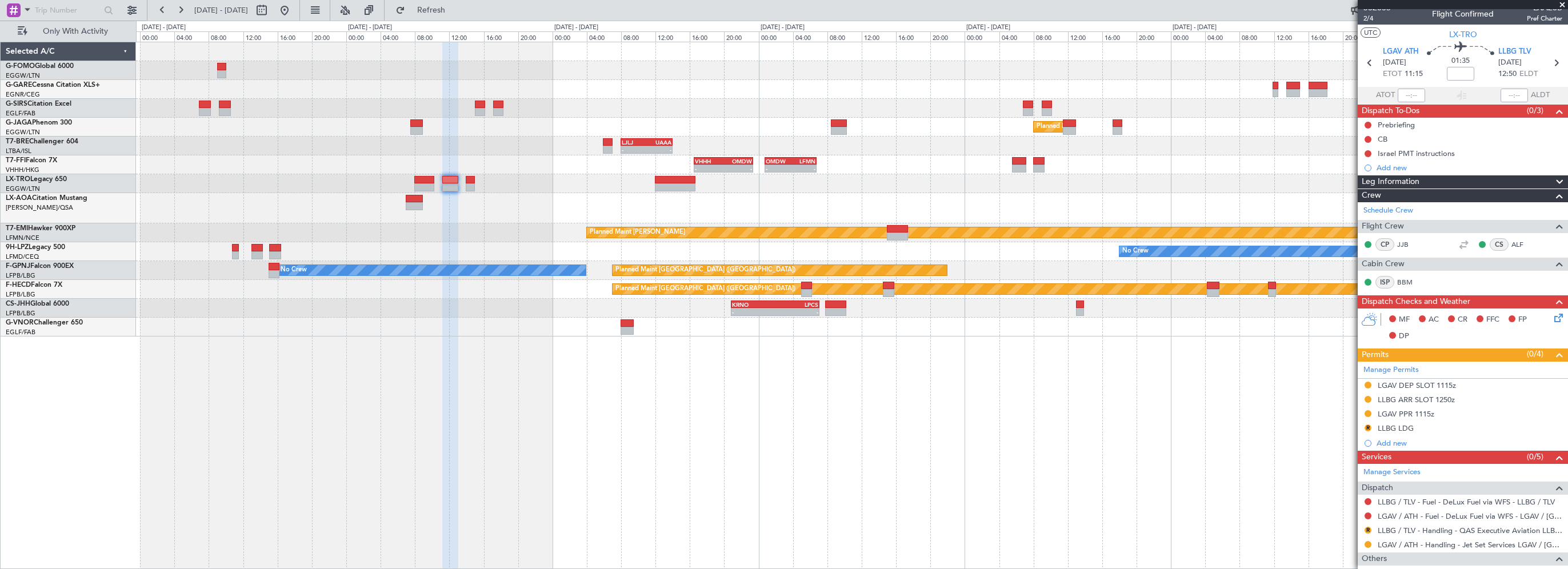
scroll to position [0, 0]
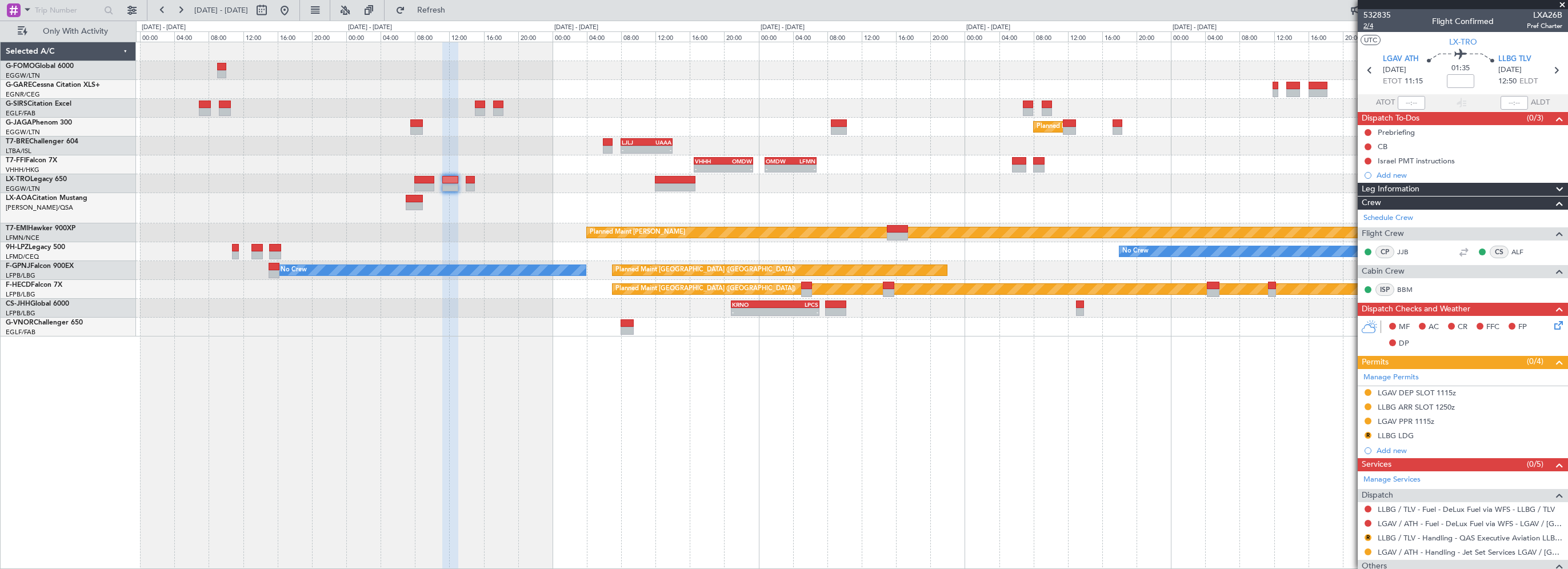
click at [1368, 26] on span "2/4" at bounding box center [1376, 26] width 27 height 10
click at [458, 484] on div "Planned Maint [GEOGRAPHIC_DATA] ([GEOGRAPHIC_DATA]) - - LJLJ 08:00 Z UAAA 14:00…" at bounding box center [852, 305] width 1432 height 527
click at [1367, 432] on button "R" at bounding box center [1368, 435] width 7 height 7
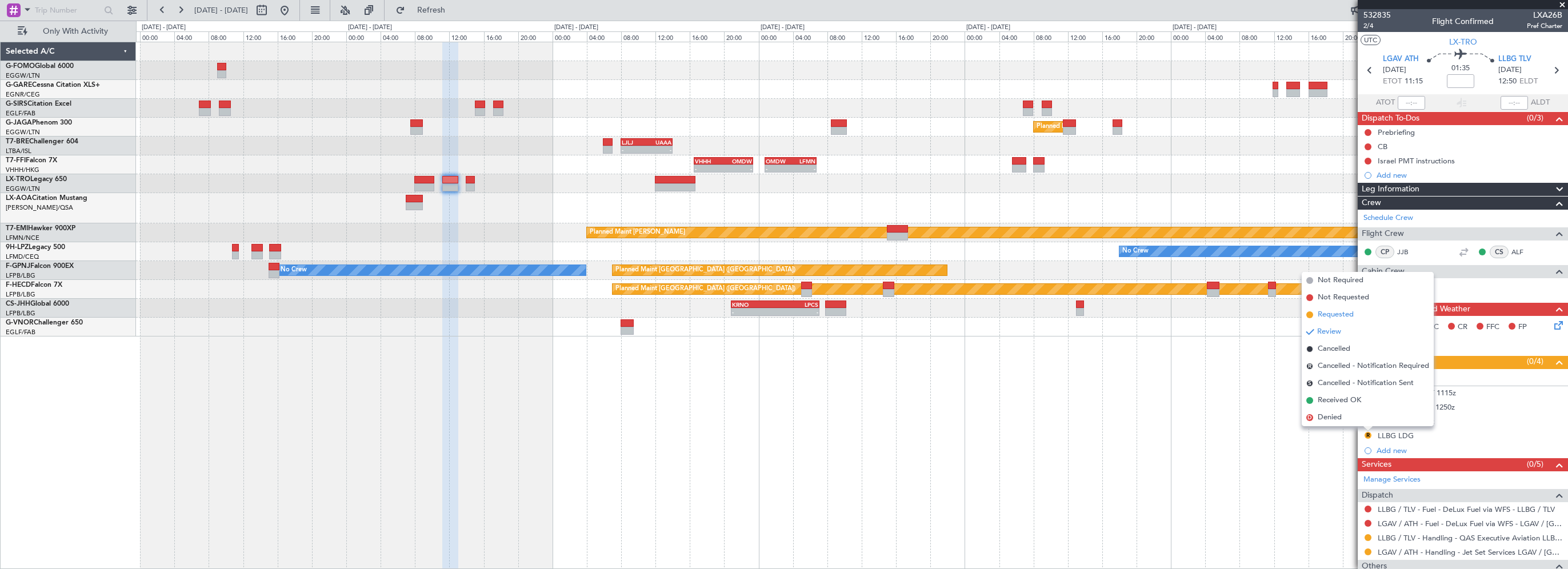
click at [1332, 311] on span "Requested" at bounding box center [1335, 315] width 36 height 12
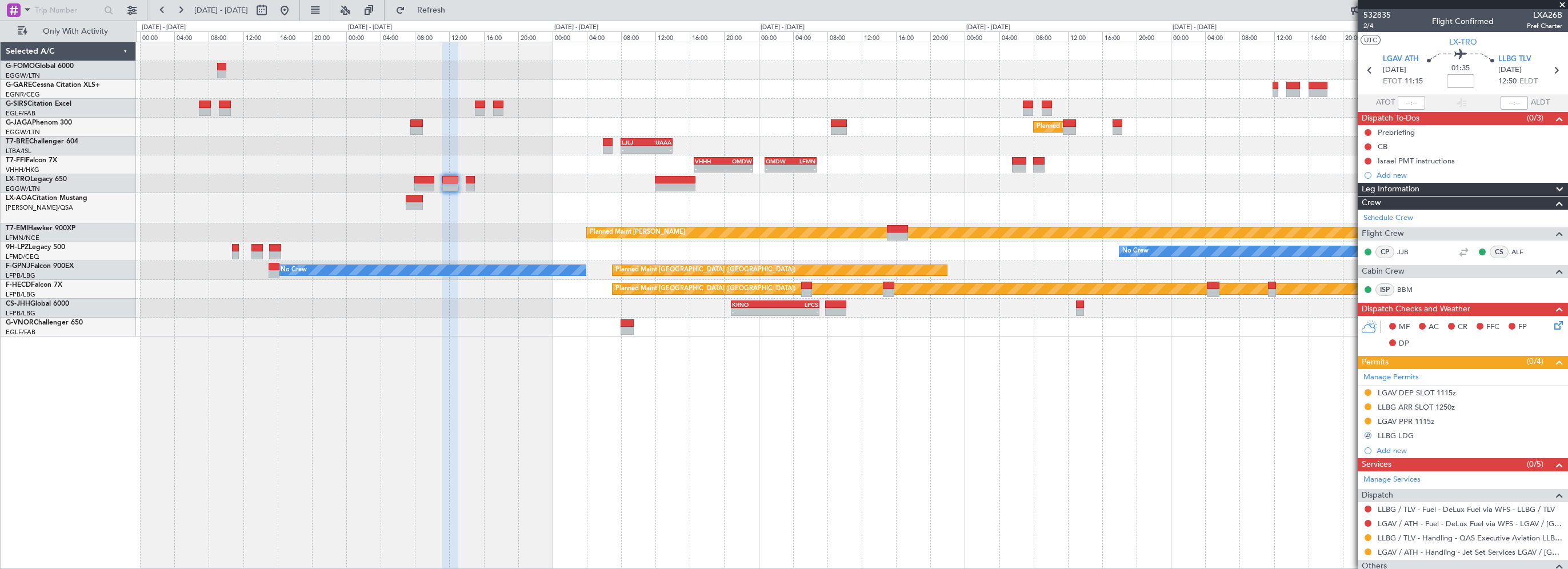
click at [715, 355] on div "Planned Maint [GEOGRAPHIC_DATA] ([GEOGRAPHIC_DATA]) - - LJLJ 08:00 Z UAAA 14:00…" at bounding box center [852, 305] width 1432 height 527
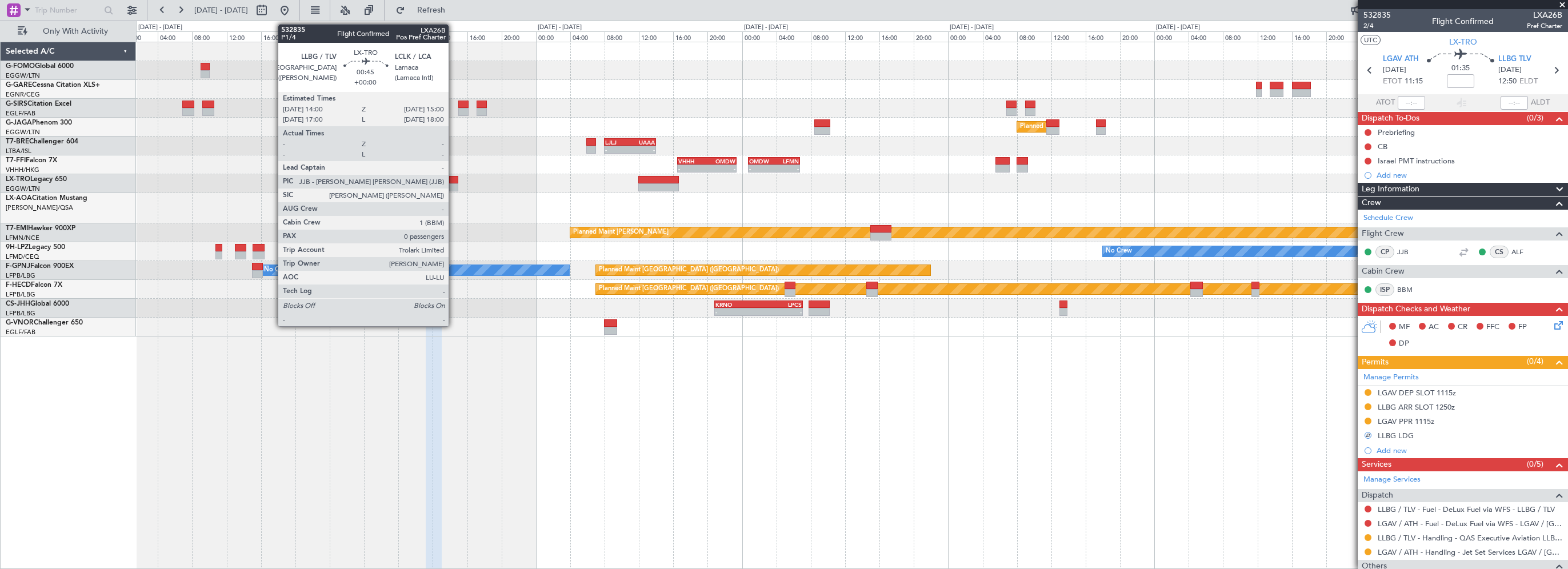
click at [454, 180] on div at bounding box center [454, 180] width 9 height 8
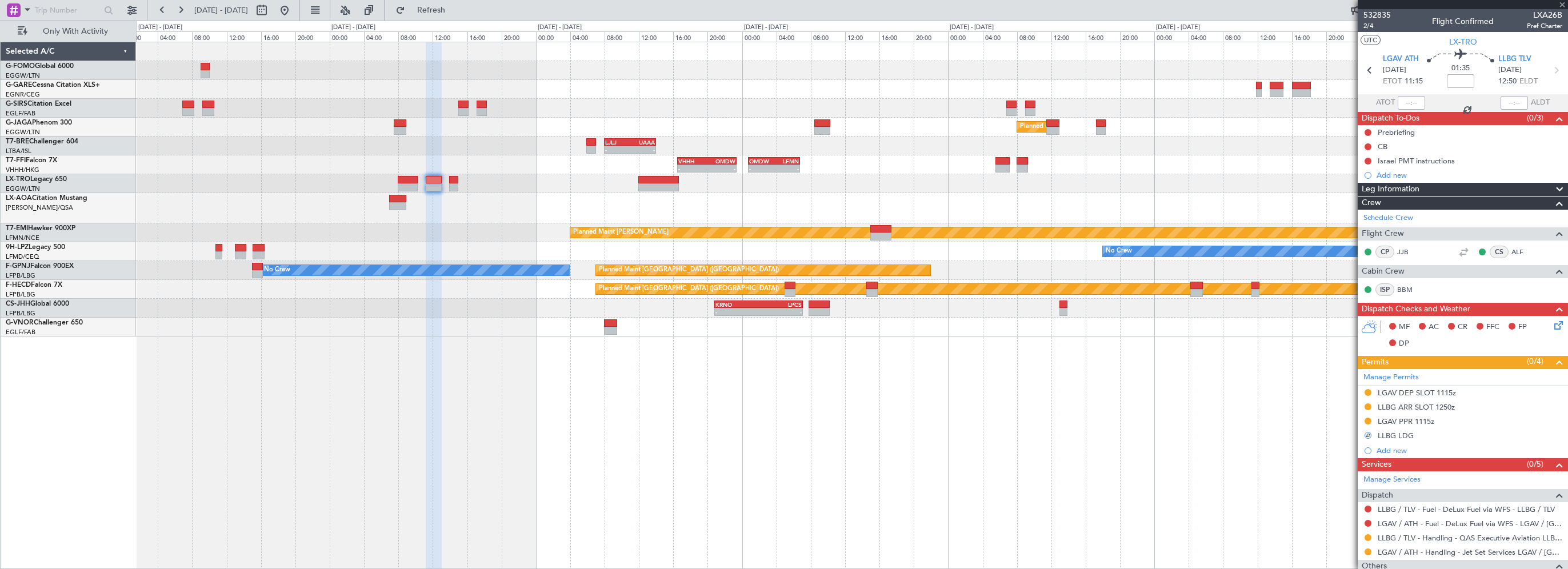
type input "0"
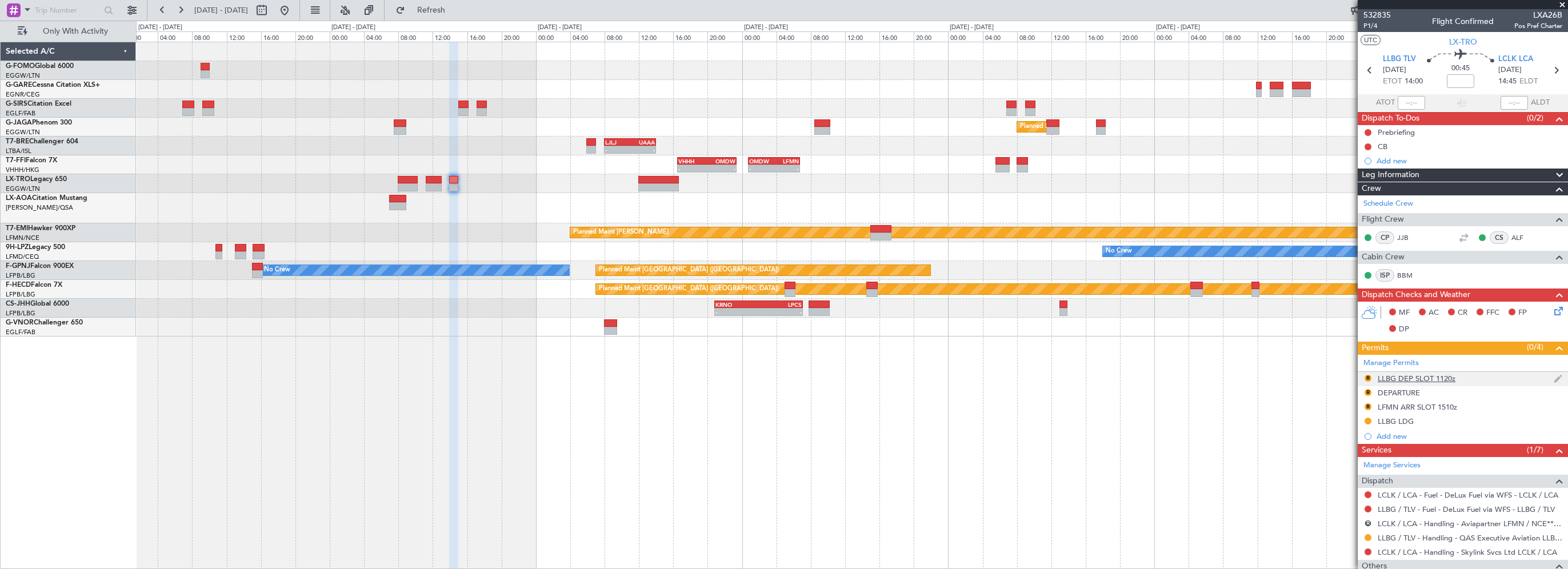
click at [1450, 380] on div "LLBG DEP SLOT 1120z" at bounding box center [1417, 378] width 78 height 10
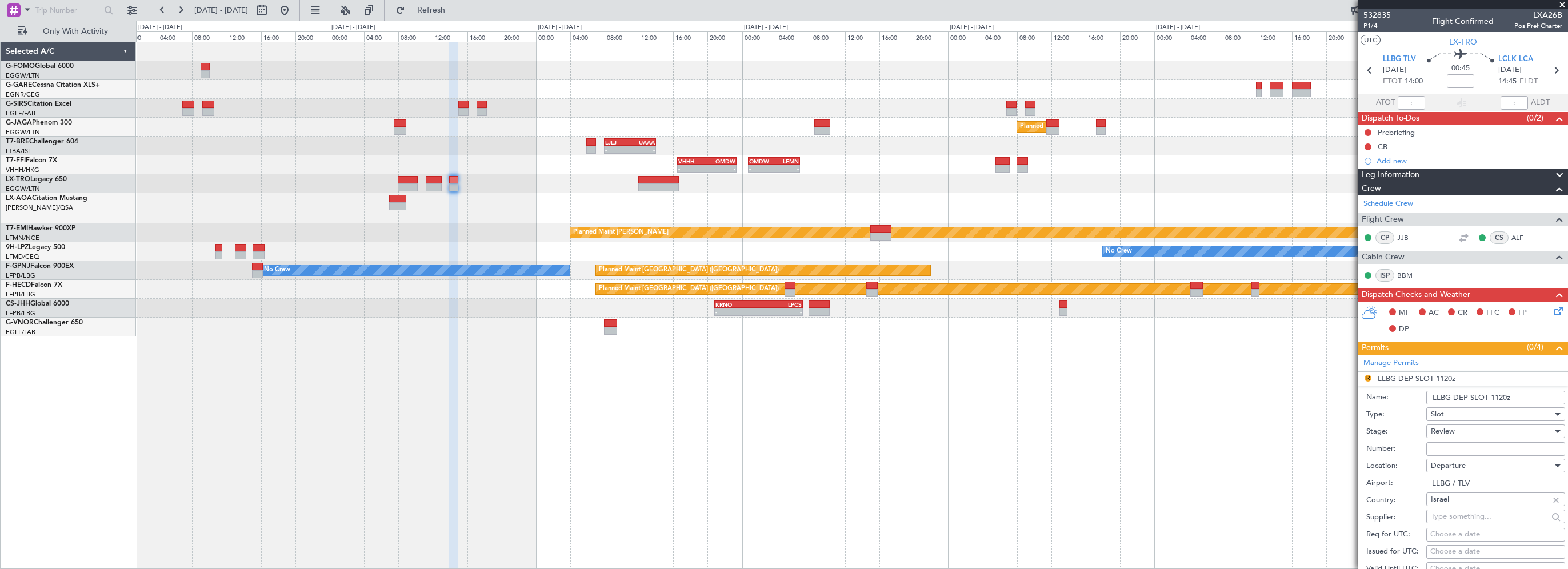
drag, startPoint x: 1504, startPoint y: 394, endPoint x: 1492, endPoint y: 394, distance: 12.0
click at [1492, 394] on input "LLBG DEP SLOT 1120z" at bounding box center [1495, 397] width 139 height 14
type input "LLBG DEP SLOT 1400z"
drag, startPoint x: 1412, startPoint y: 423, endPoint x: 1470, endPoint y: 437, distance: 59.7
click at [1414, 424] on div "Stage: Review" at bounding box center [1465, 432] width 199 height 17
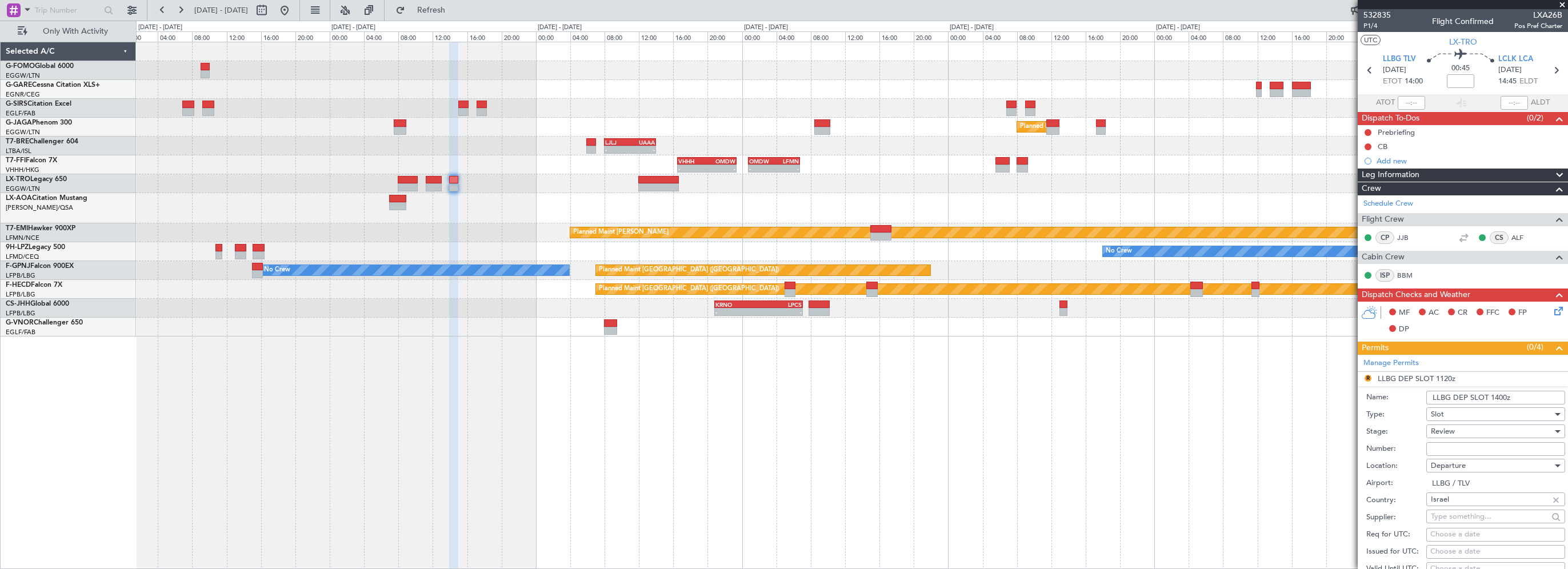
click at [1453, 429] on span "Review" at bounding box center [1442, 432] width 24 height 10
click at [1449, 507] on span "Requested" at bounding box center [1491, 504] width 120 height 17
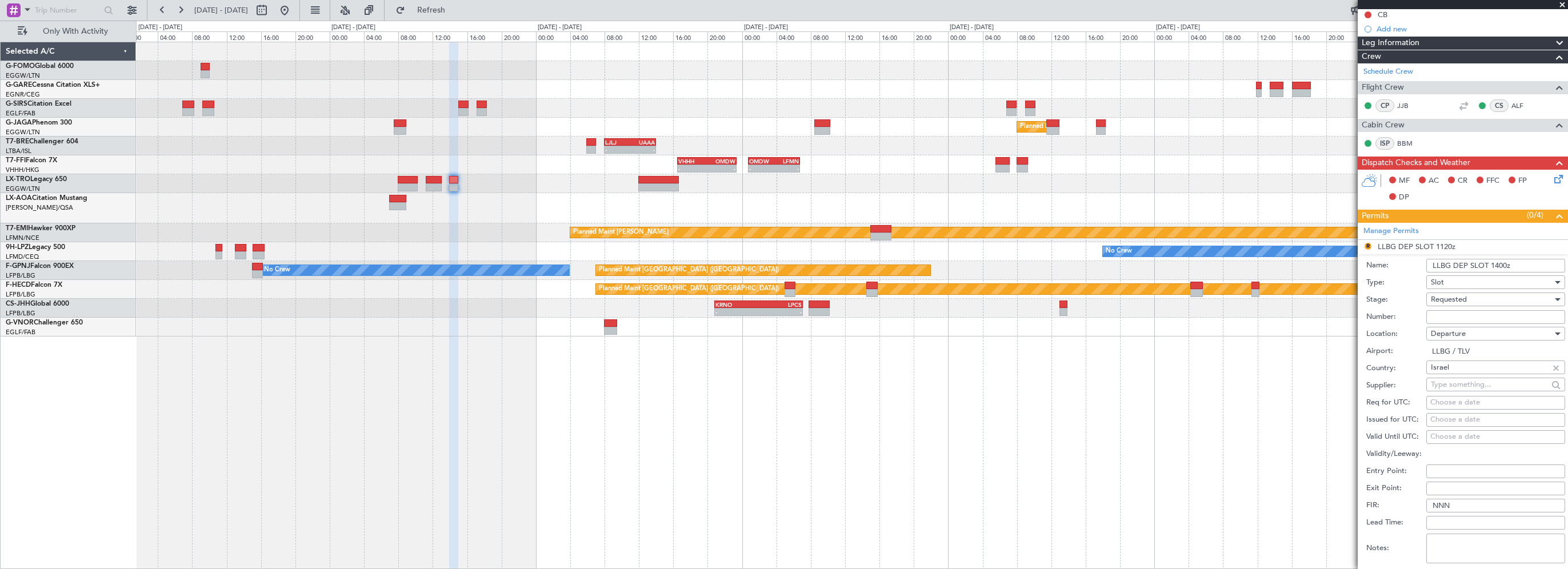
scroll to position [172, 0]
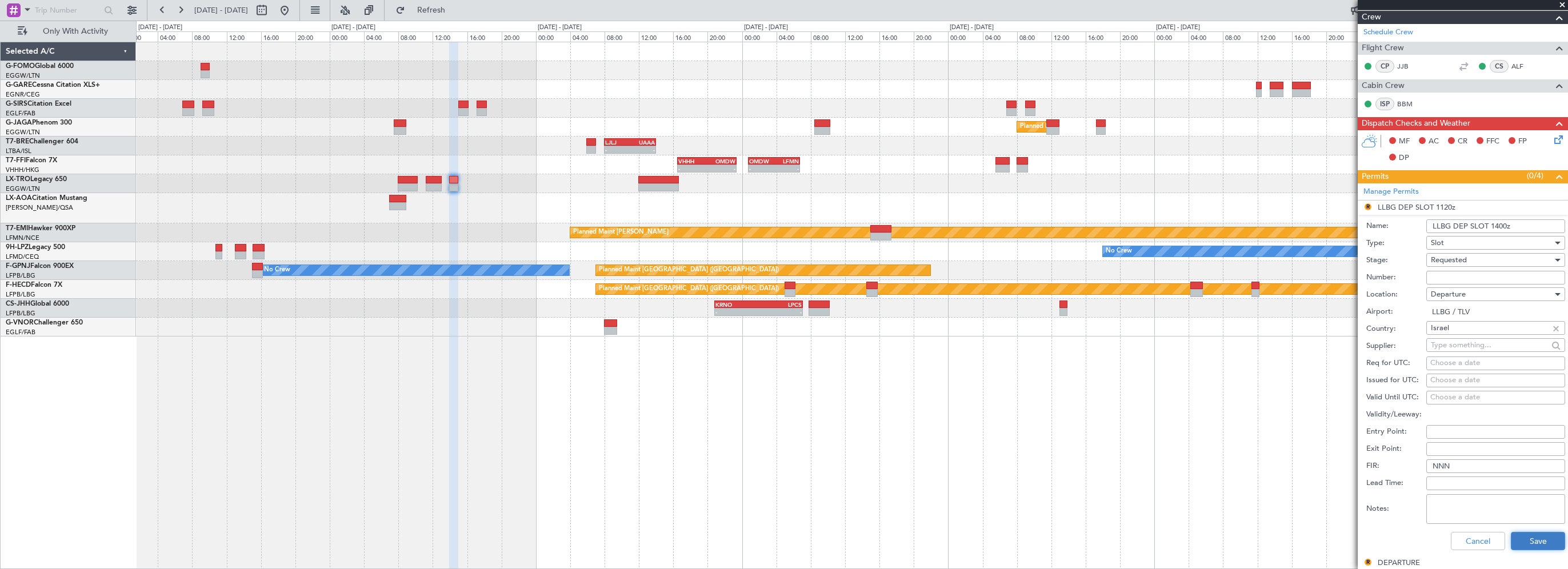
click at [1520, 544] on button "Save" at bounding box center [1538, 541] width 54 height 18
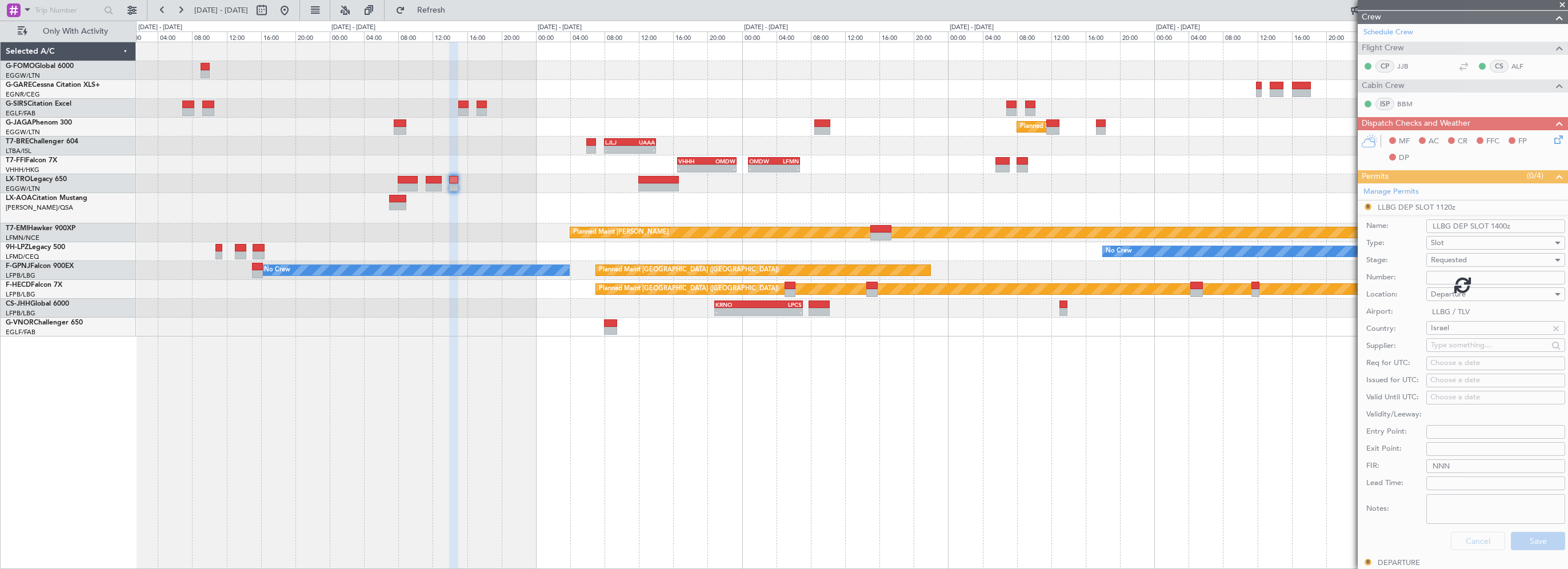
scroll to position [77, 0]
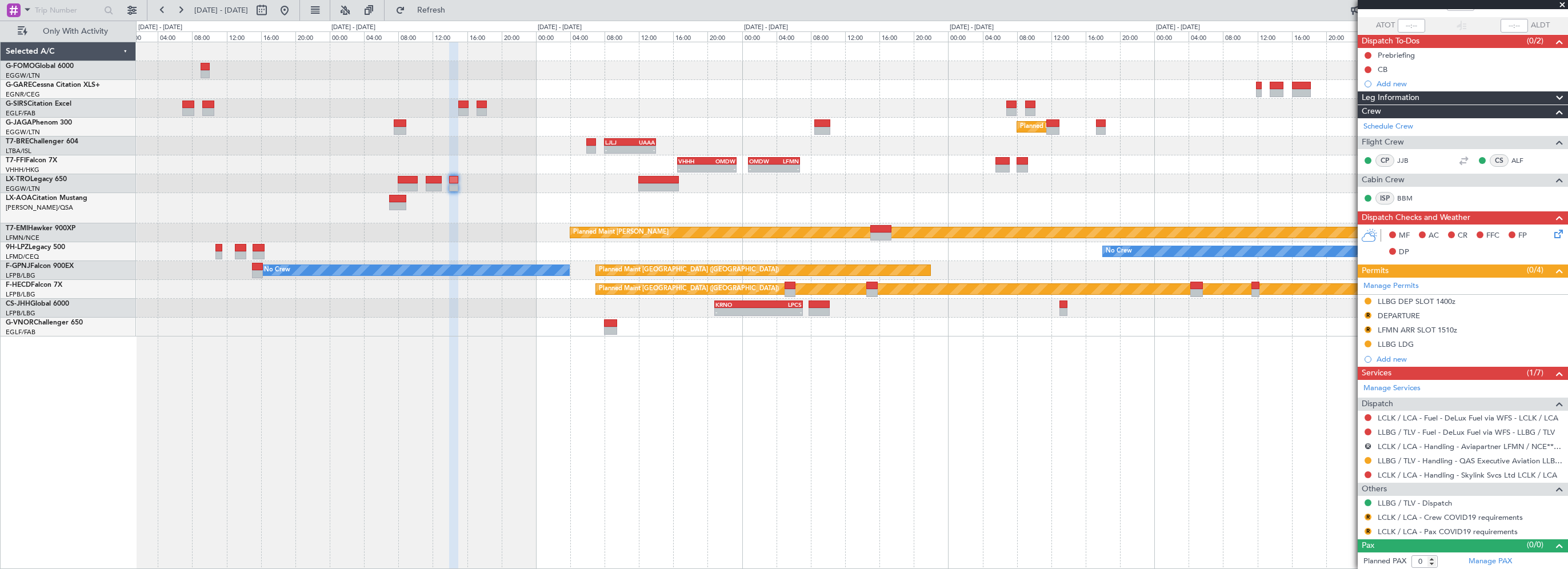
click at [371, 480] on div "Planned Maint [GEOGRAPHIC_DATA] ([GEOGRAPHIC_DATA]) - - LJLJ 08:00 Z UAAA 14:00…" at bounding box center [852, 305] width 1432 height 527
click at [675, 460] on div "Planned Maint [GEOGRAPHIC_DATA] ([GEOGRAPHIC_DATA]) - - LJLJ 08:00 Z UAAA 14:00…" at bounding box center [852, 305] width 1432 height 527
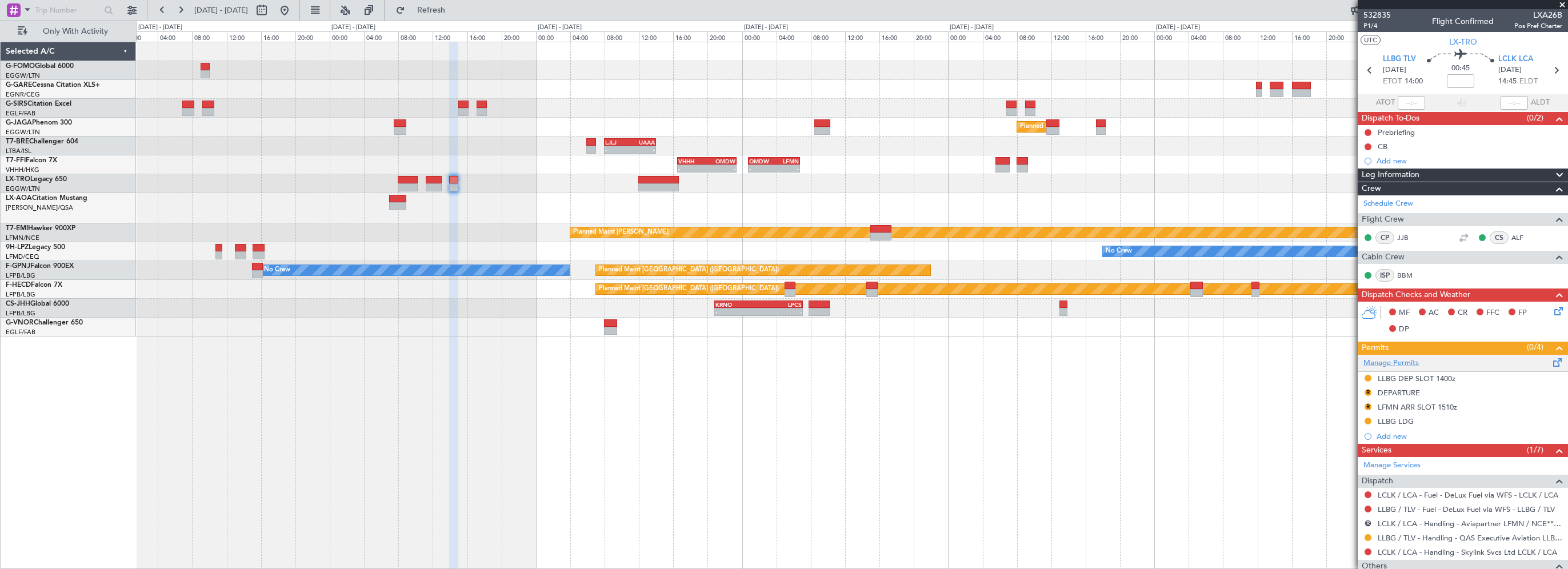
click at [1380, 361] on link "Manage Permits" at bounding box center [1391, 363] width 56 height 12
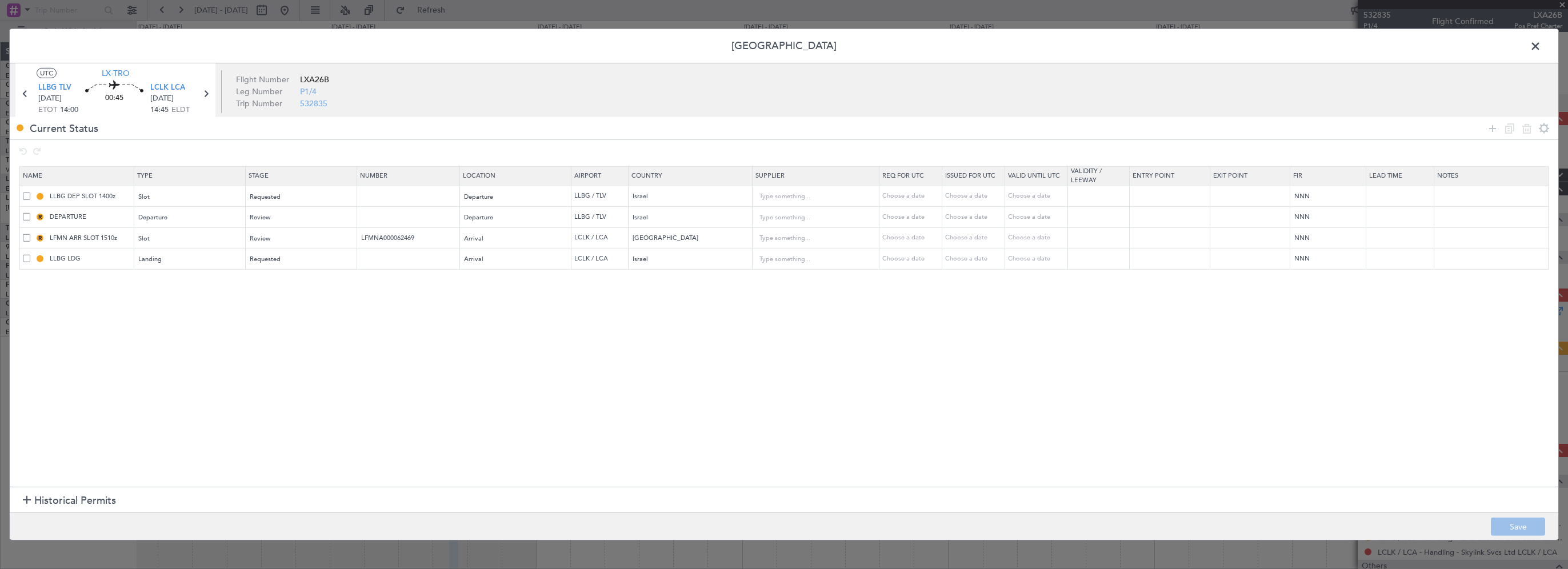
click at [25, 236] on span at bounding box center [26, 237] width 7 height 7
click at [31, 233] on input "checkbox" at bounding box center [31, 233] width 0 height 0
click at [404, 456] on section "Name Type Stage Number Location Airport Country Supplier Req For Utc Issued For…" at bounding box center [783, 325] width 1548 height 324
click at [1522, 128] on icon at bounding box center [1526, 128] width 14 height 14
type input "LLBG LDG"
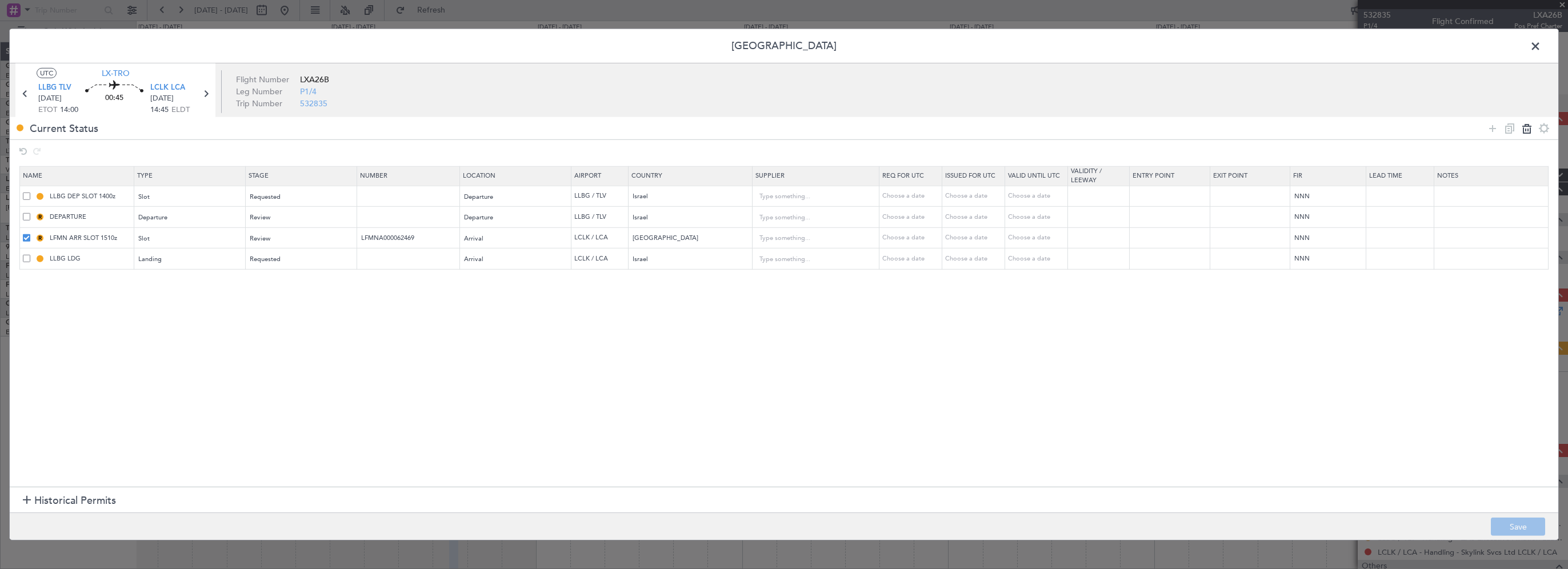
type input "Israel"
click at [1505, 527] on button "Save" at bounding box center [1518, 526] width 54 height 18
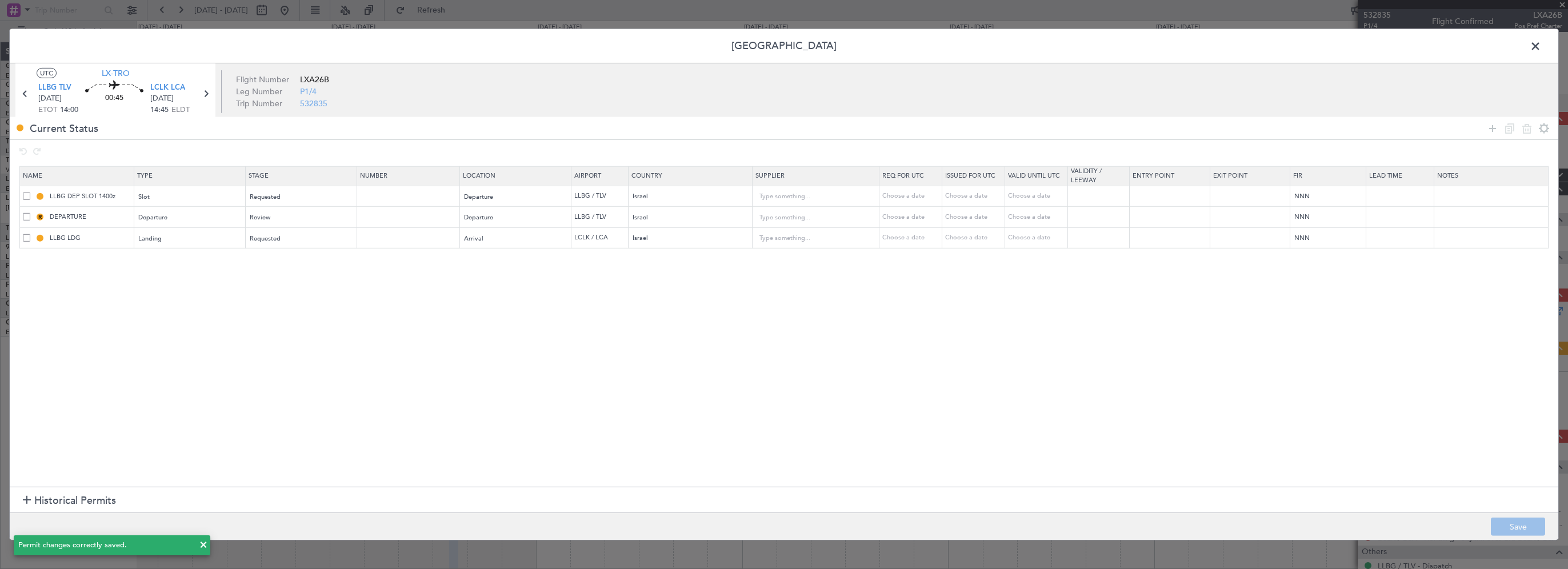
click at [1541, 43] on span at bounding box center [1541, 48] width 0 height 23
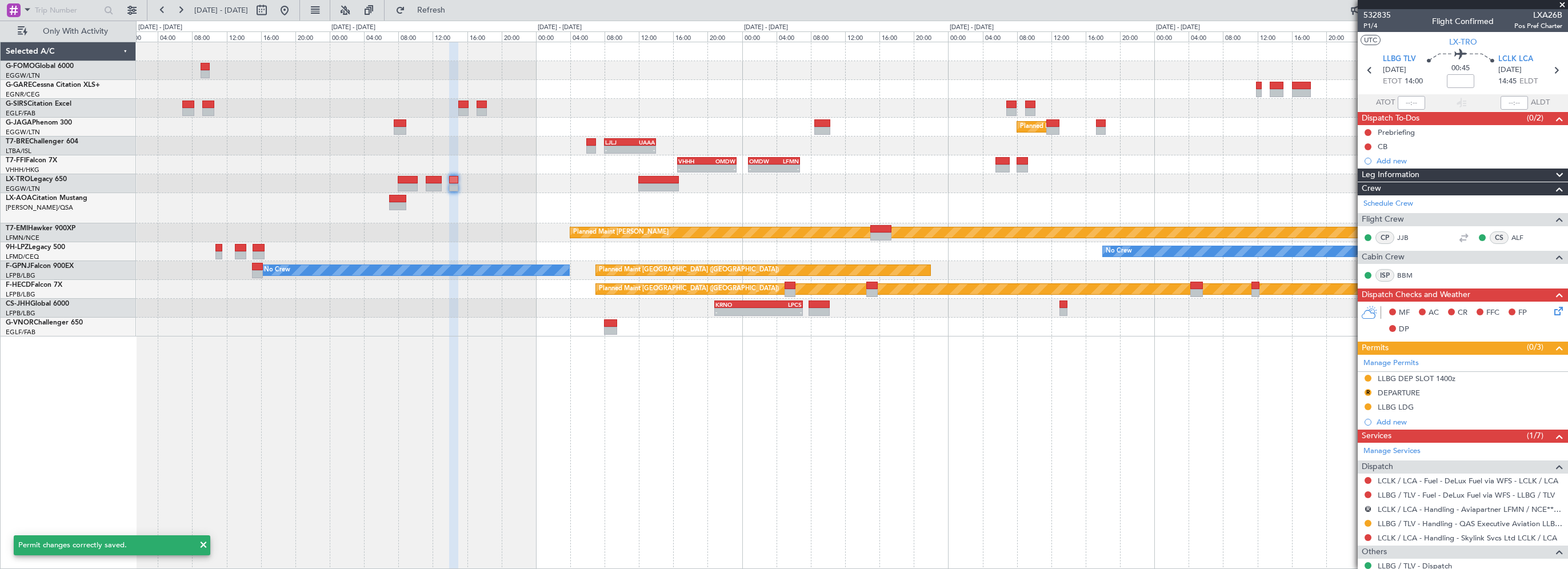
click at [1158, 474] on div "Planned Maint [GEOGRAPHIC_DATA] ([GEOGRAPHIC_DATA]) - - LJLJ 08:00 Z UAAA 14:00…" at bounding box center [852, 305] width 1432 height 527
click at [571, 462] on div "Planned Maint [GEOGRAPHIC_DATA] ([GEOGRAPHIC_DATA]) - - LJLJ 08:00 Z UAAA 14:00…" at bounding box center [852, 305] width 1432 height 527
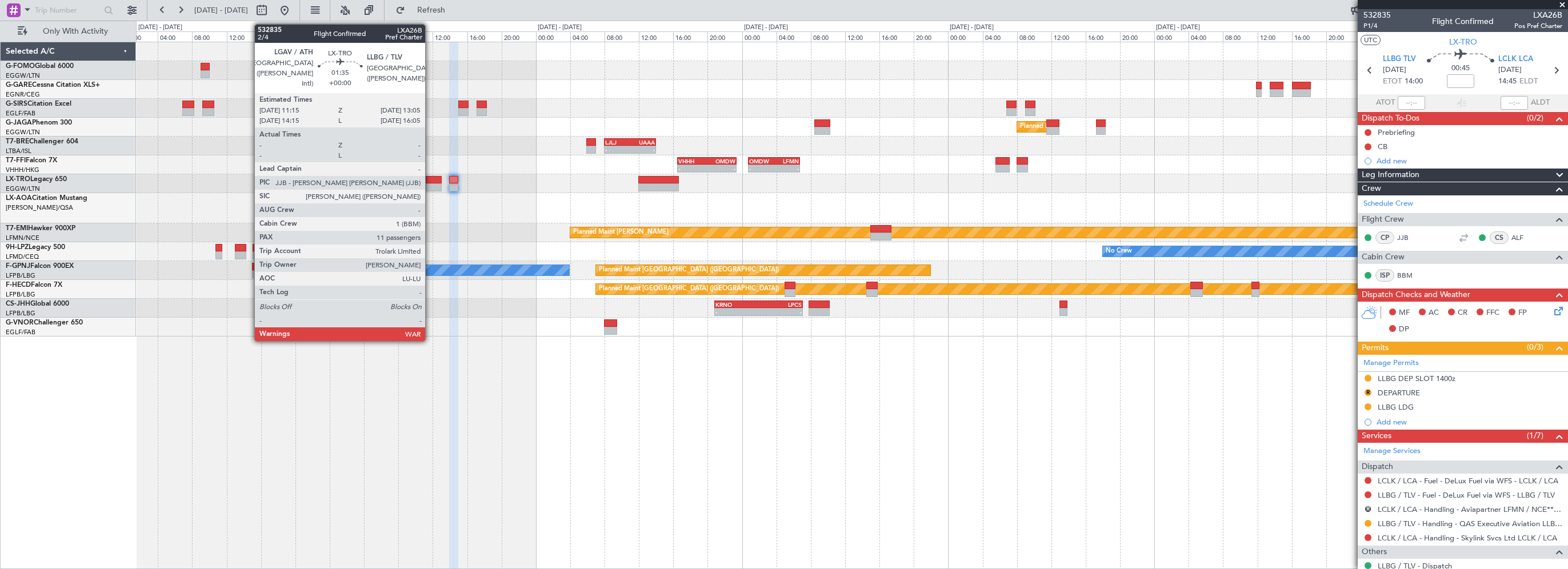
click at [430, 177] on div at bounding box center [434, 180] width 16 height 8
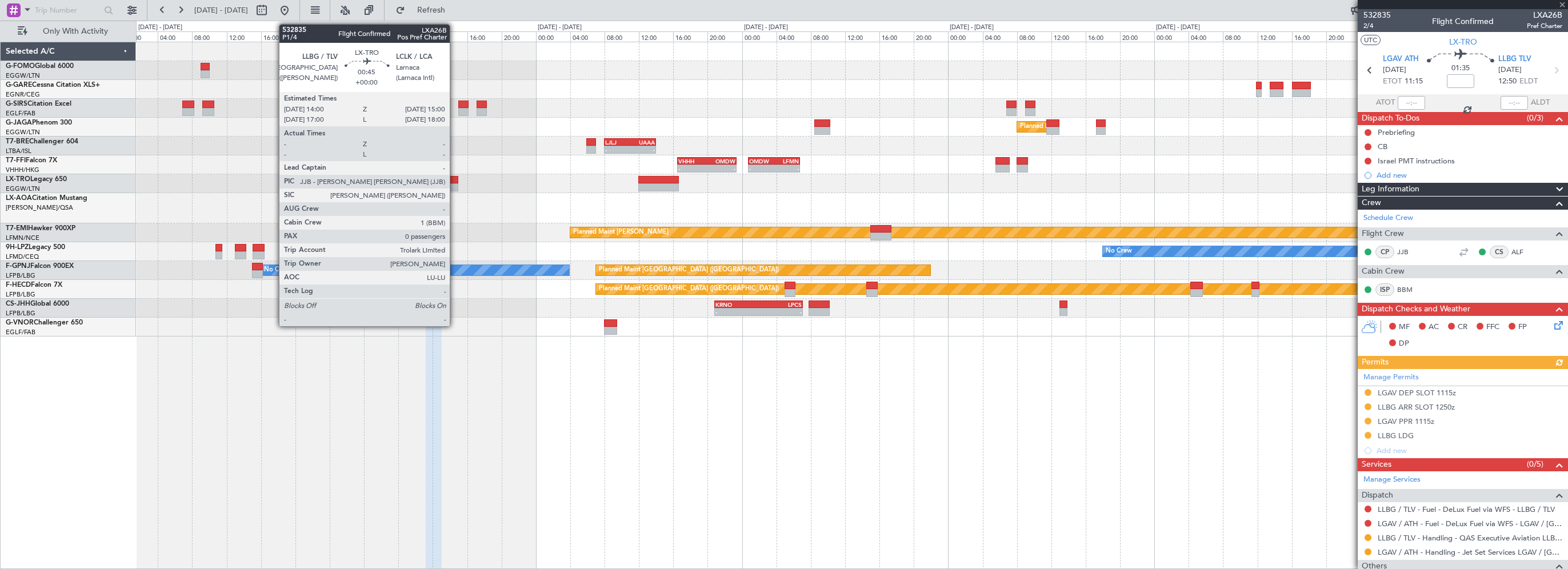
click at [455, 184] on div at bounding box center [454, 187] width 9 height 8
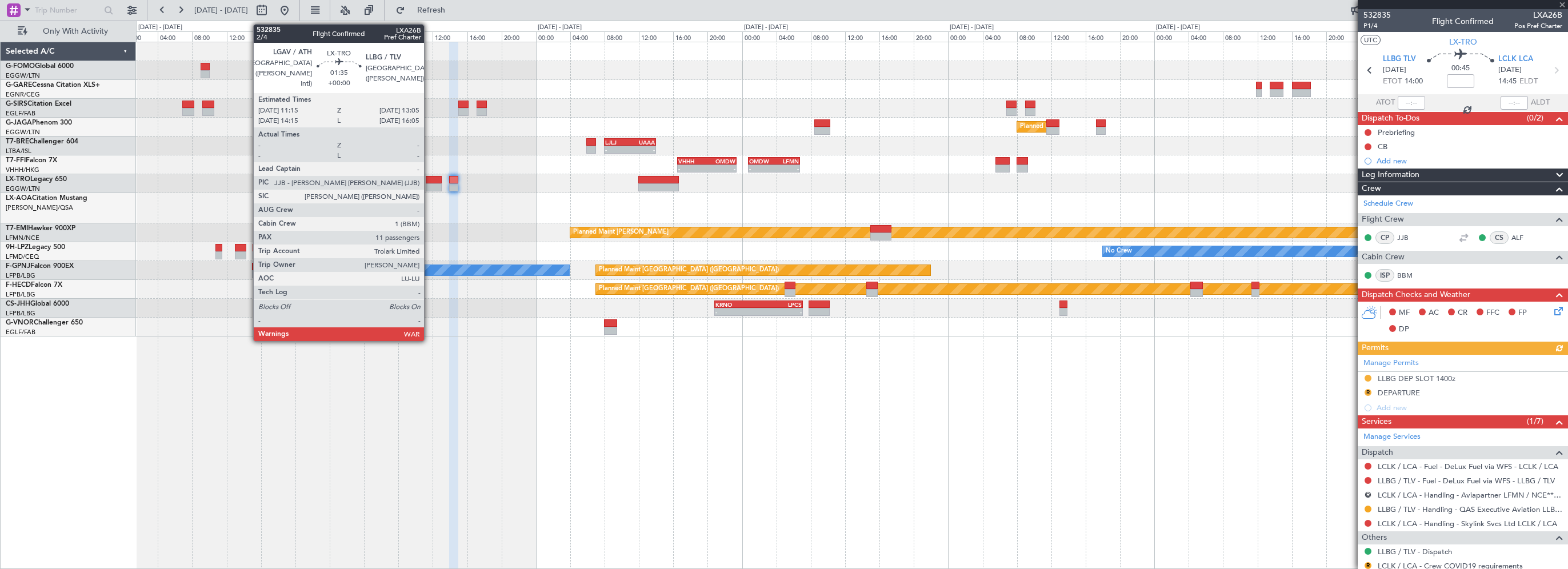
click at [429, 179] on div at bounding box center [434, 180] width 16 height 8
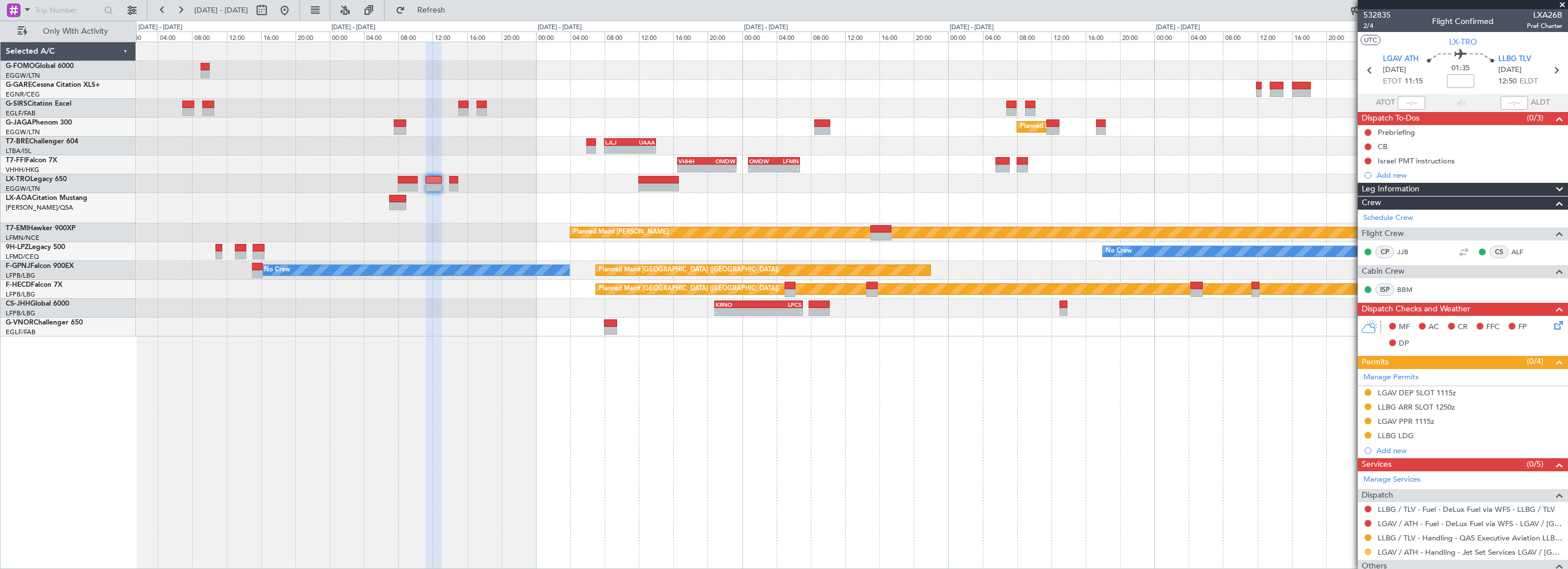
click at [1367, 550] on button at bounding box center [1368, 551] width 7 height 7
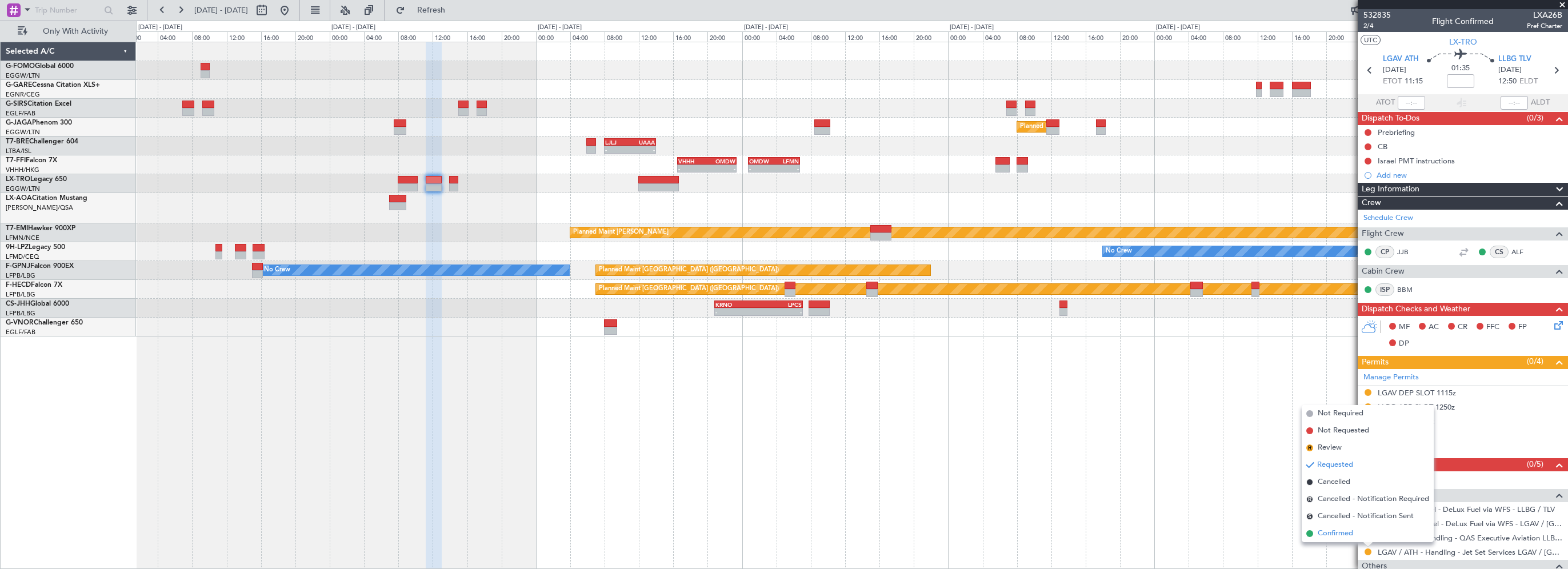
click at [1338, 535] on span "Confirmed" at bounding box center [1335, 534] width 35 height 12
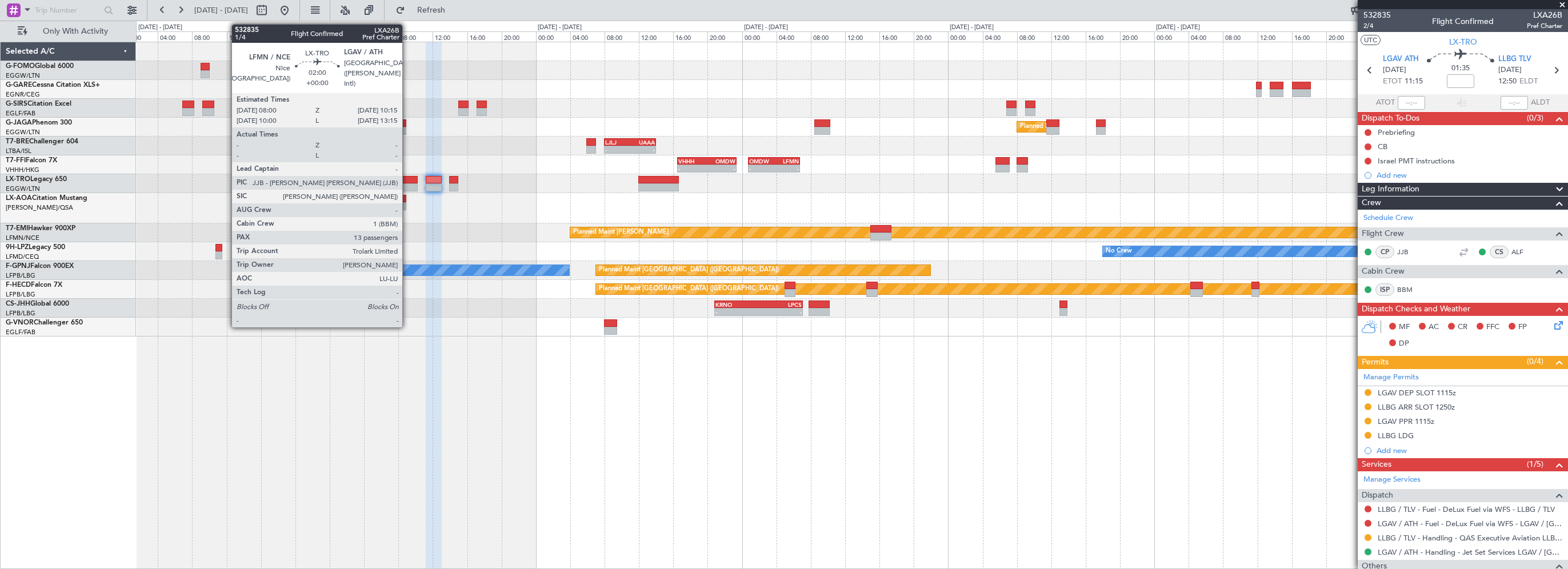
click at [407, 178] on div at bounding box center [407, 180] width 19 height 8
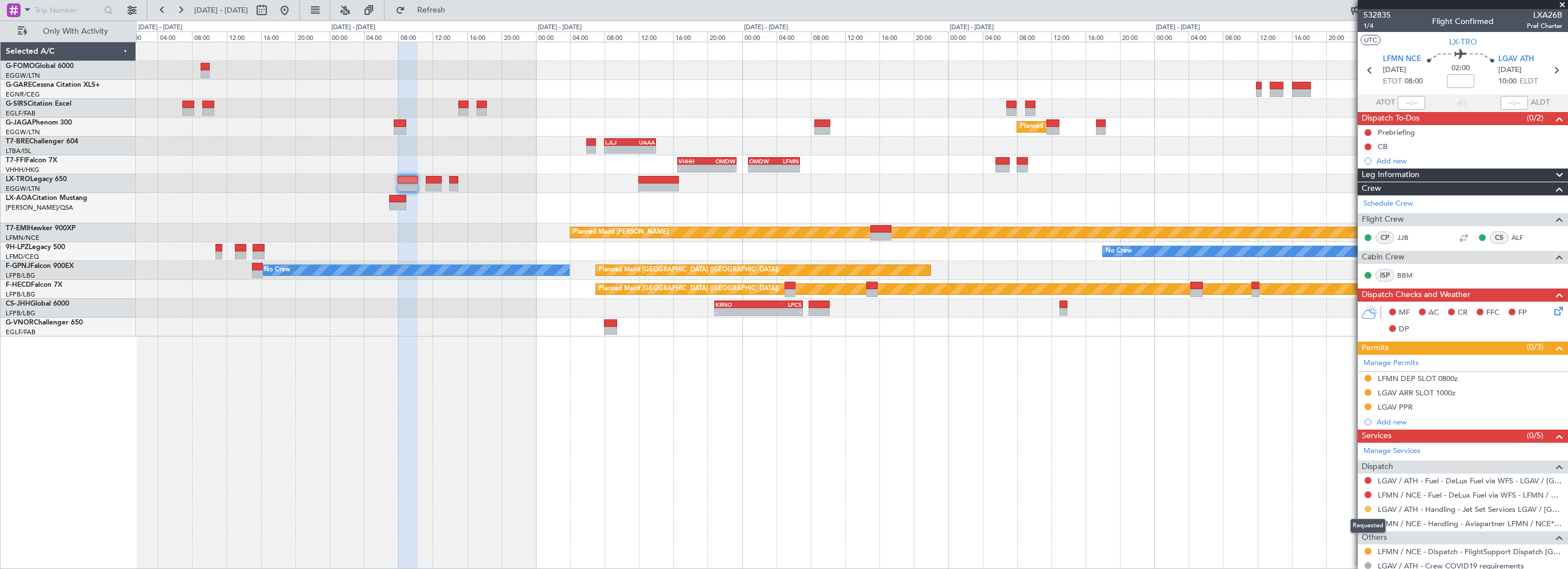
click at [1368, 507] on button at bounding box center [1368, 509] width 7 height 7
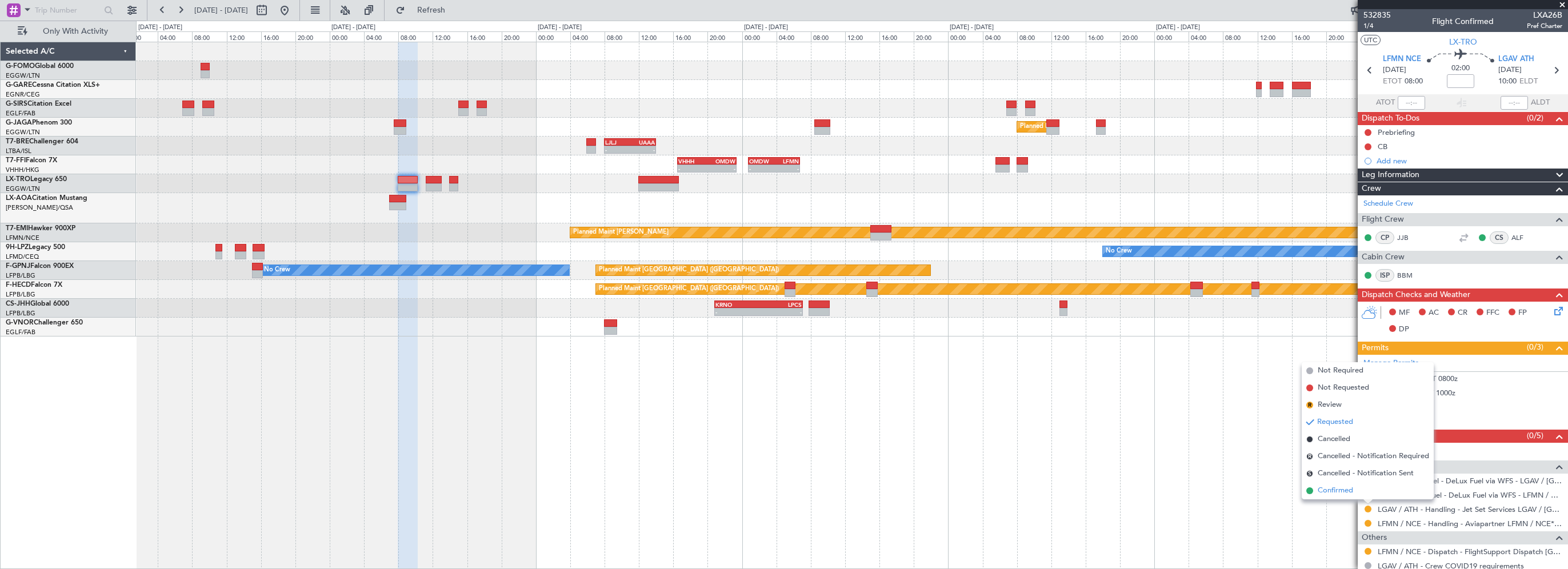
click at [1325, 487] on span "Confirmed" at bounding box center [1335, 491] width 35 height 12
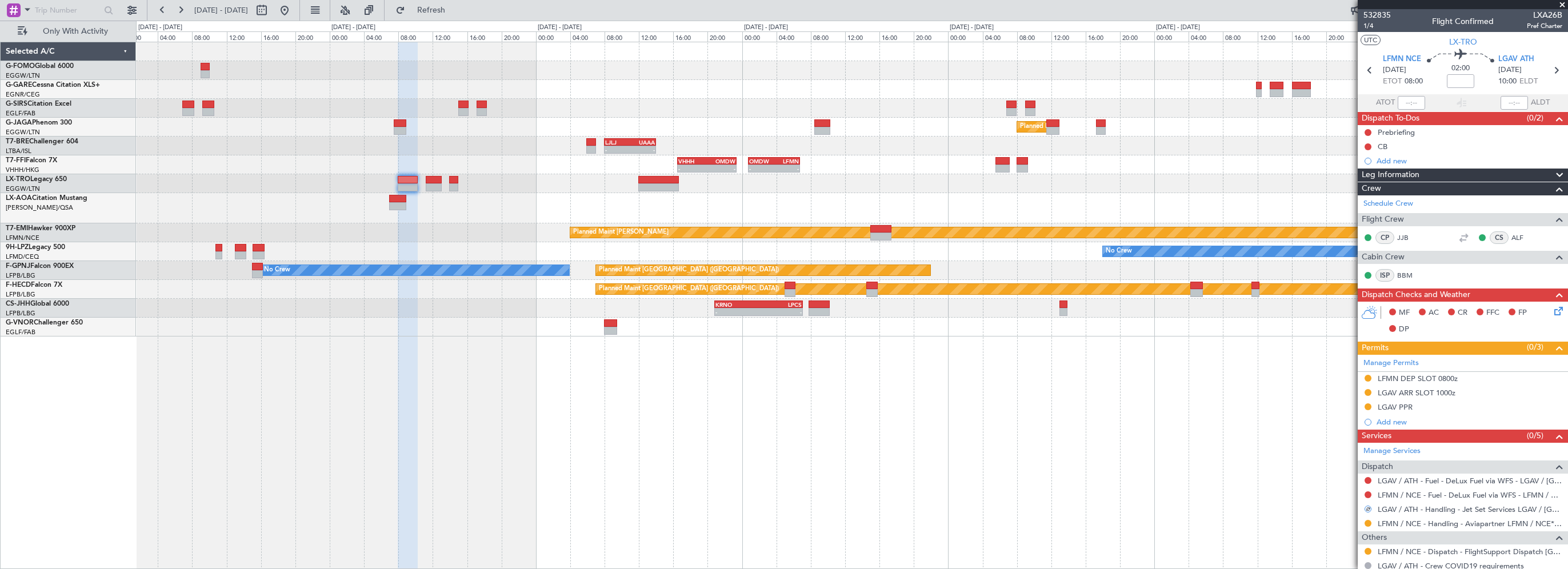
click at [1164, 477] on div "Planned Maint [GEOGRAPHIC_DATA] ([GEOGRAPHIC_DATA]) - - LJLJ 08:00 Z UAAA 14:00…" at bounding box center [852, 305] width 1432 height 527
click at [1549, 73] on icon at bounding box center [1556, 70] width 15 height 15
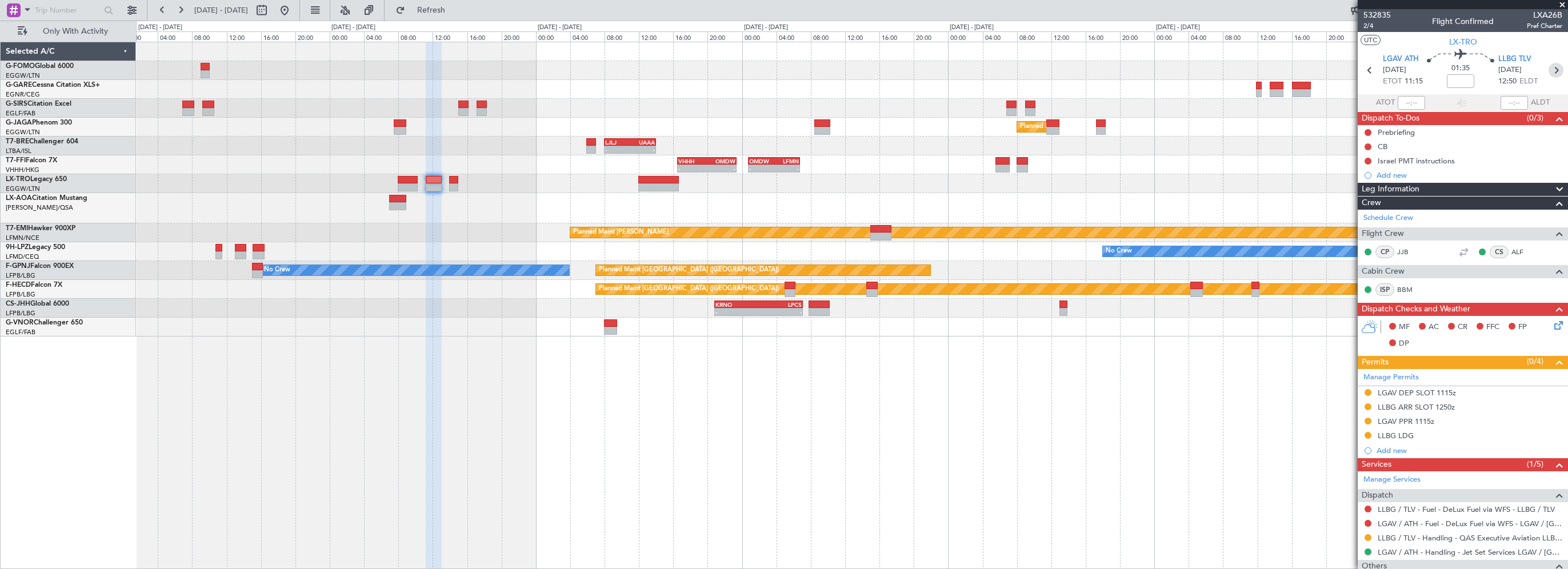
click at [1550, 76] on icon at bounding box center [1556, 70] width 15 height 15
type input "0"
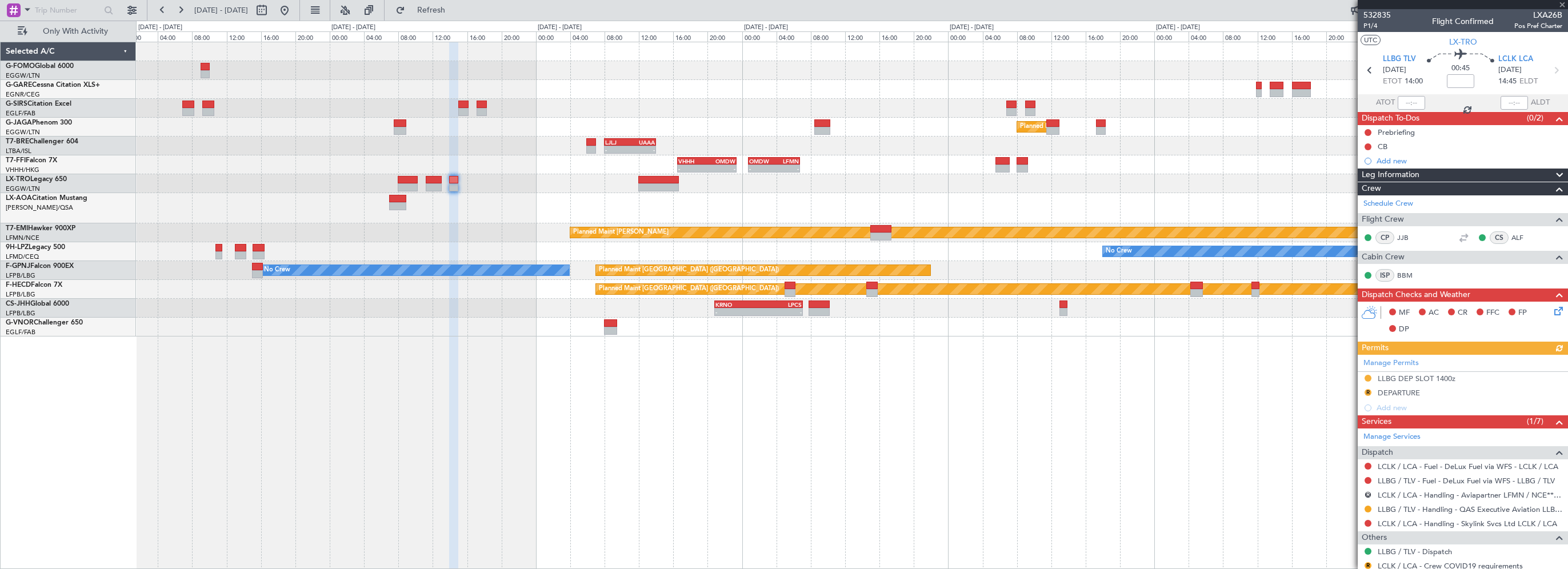
click at [1369, 389] on div "Manage Permits LLBG DEP SLOT 1400z R DEPARTURE Add new" at bounding box center [1462, 385] width 210 height 61
click at [1368, 391] on button "R" at bounding box center [1368, 392] width 7 height 7
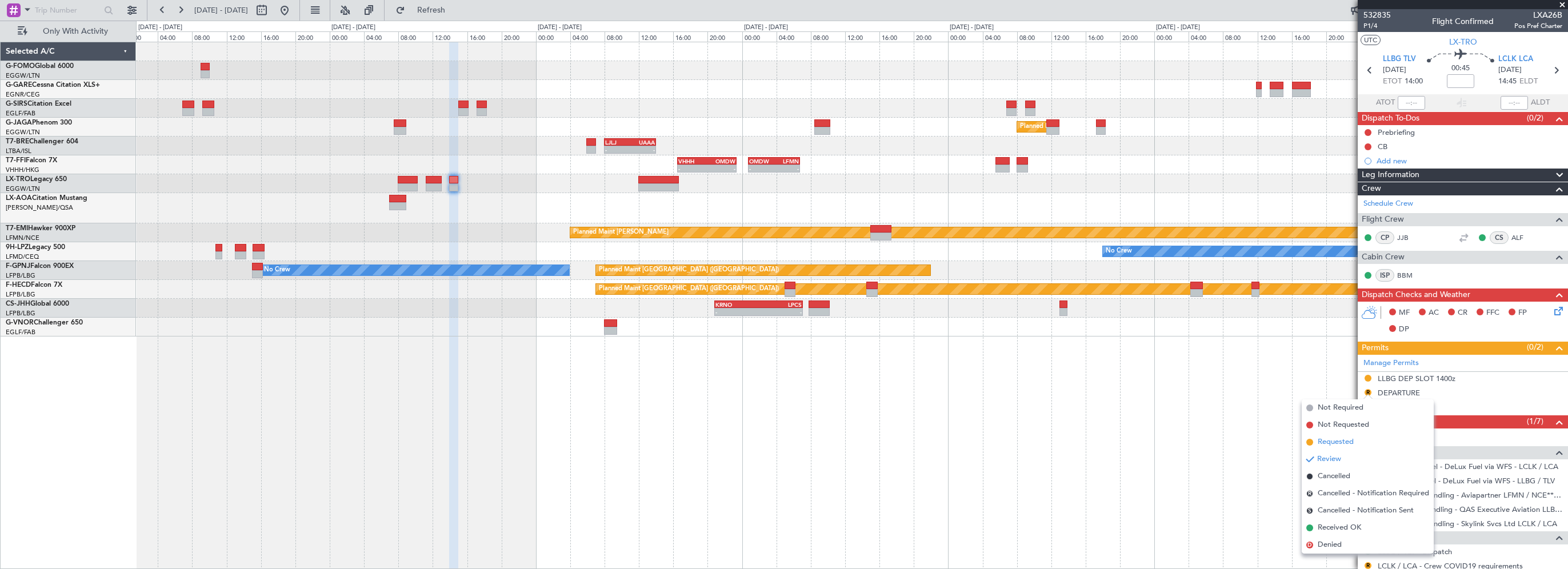
click at [1328, 443] on span "Requested" at bounding box center [1335, 443] width 36 height 12
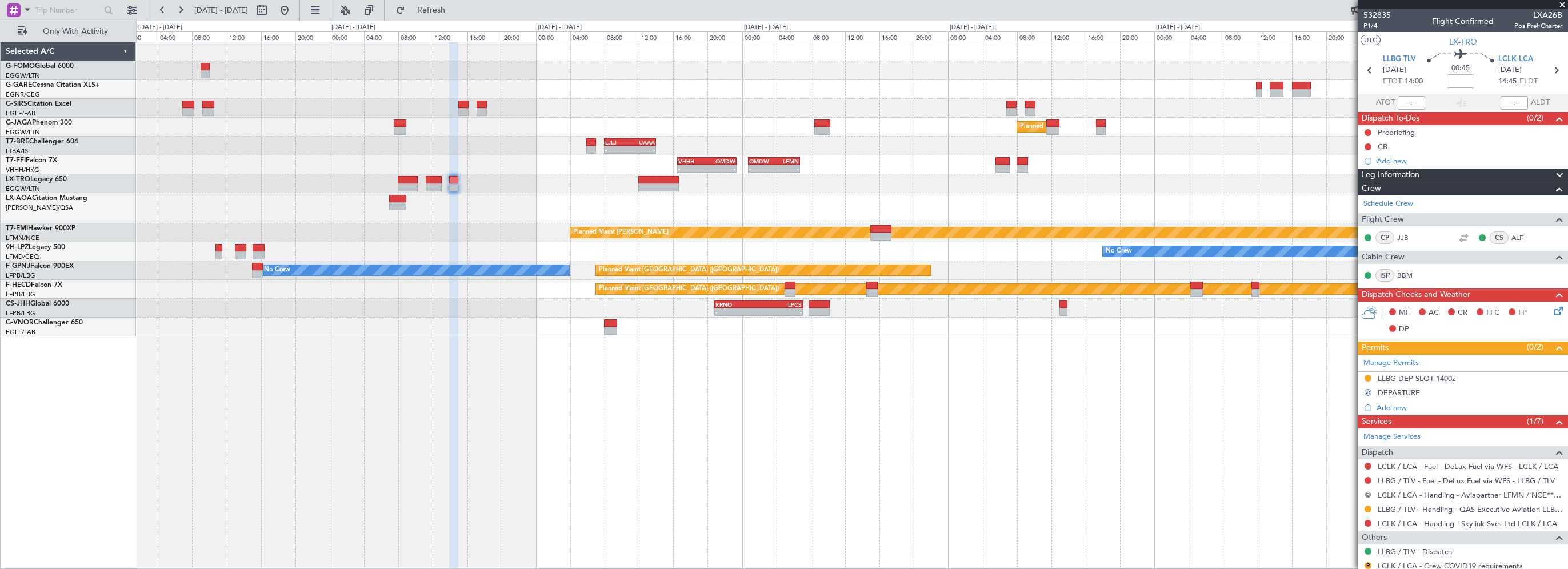
click at [1368, 492] on button "R" at bounding box center [1368, 494] width 7 height 7
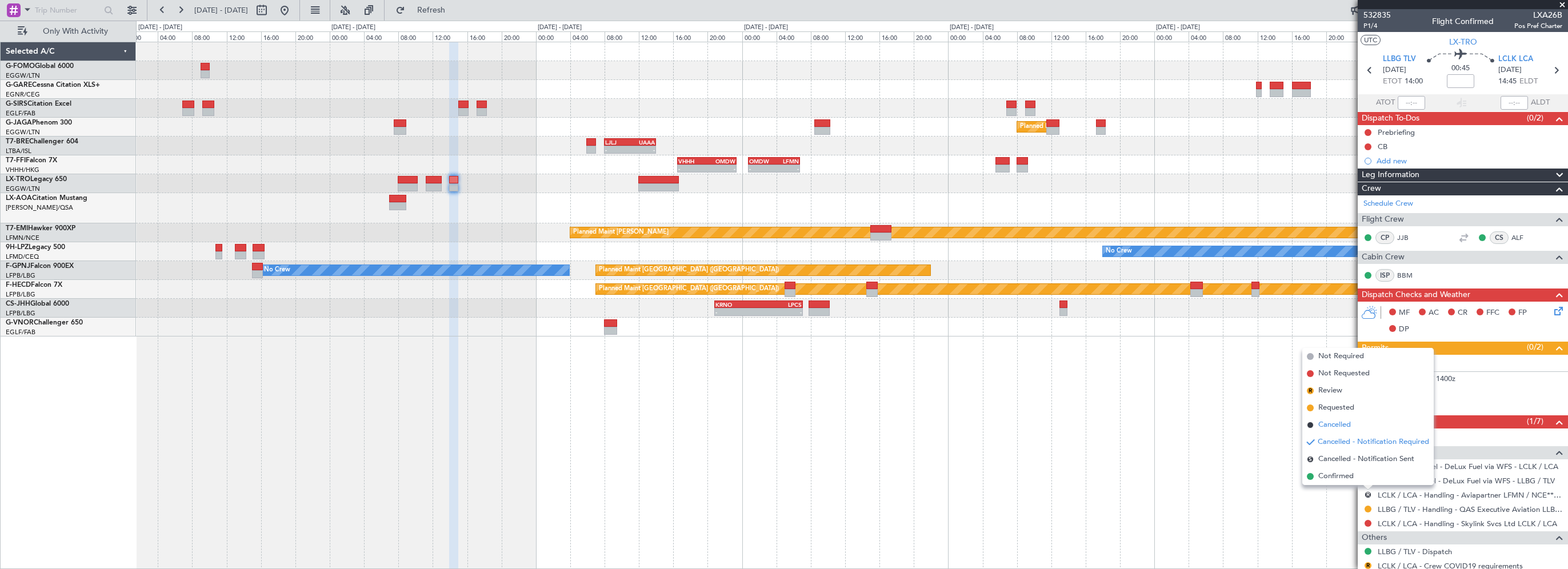
click at [1324, 425] on span "Cancelled" at bounding box center [1335, 425] width 32 height 12
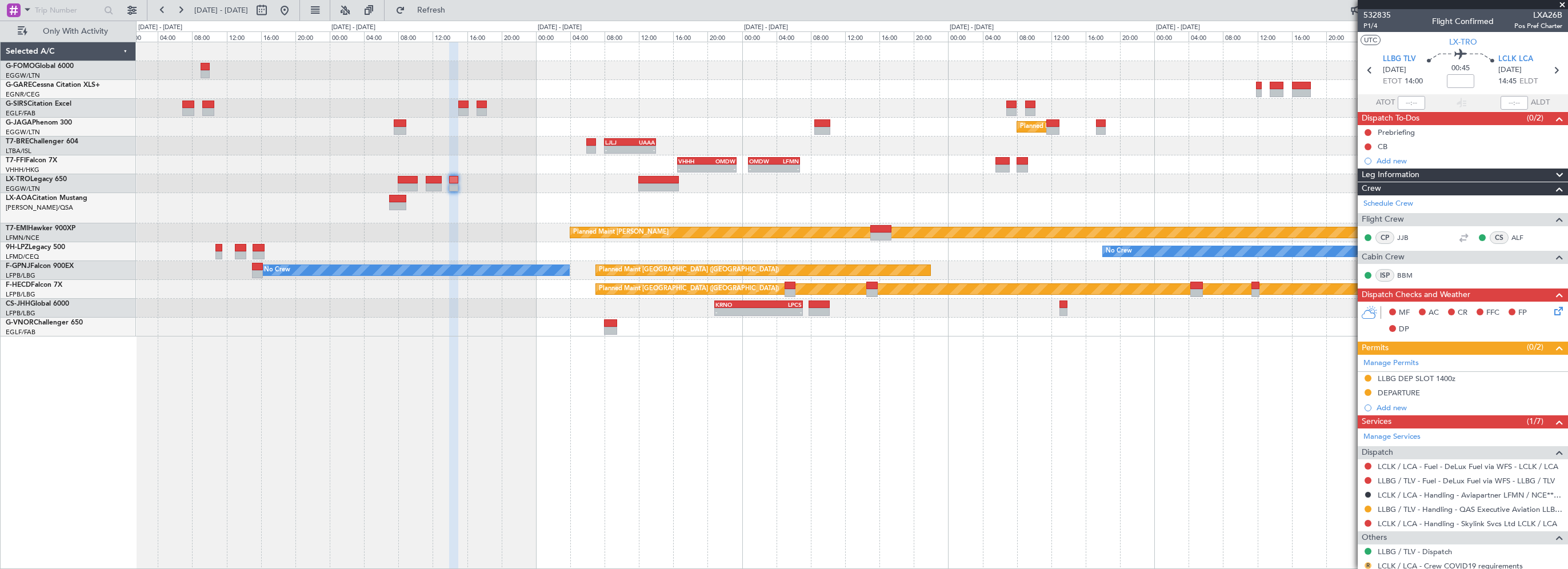
click at [1369, 562] on button "R" at bounding box center [1368, 565] width 7 height 7
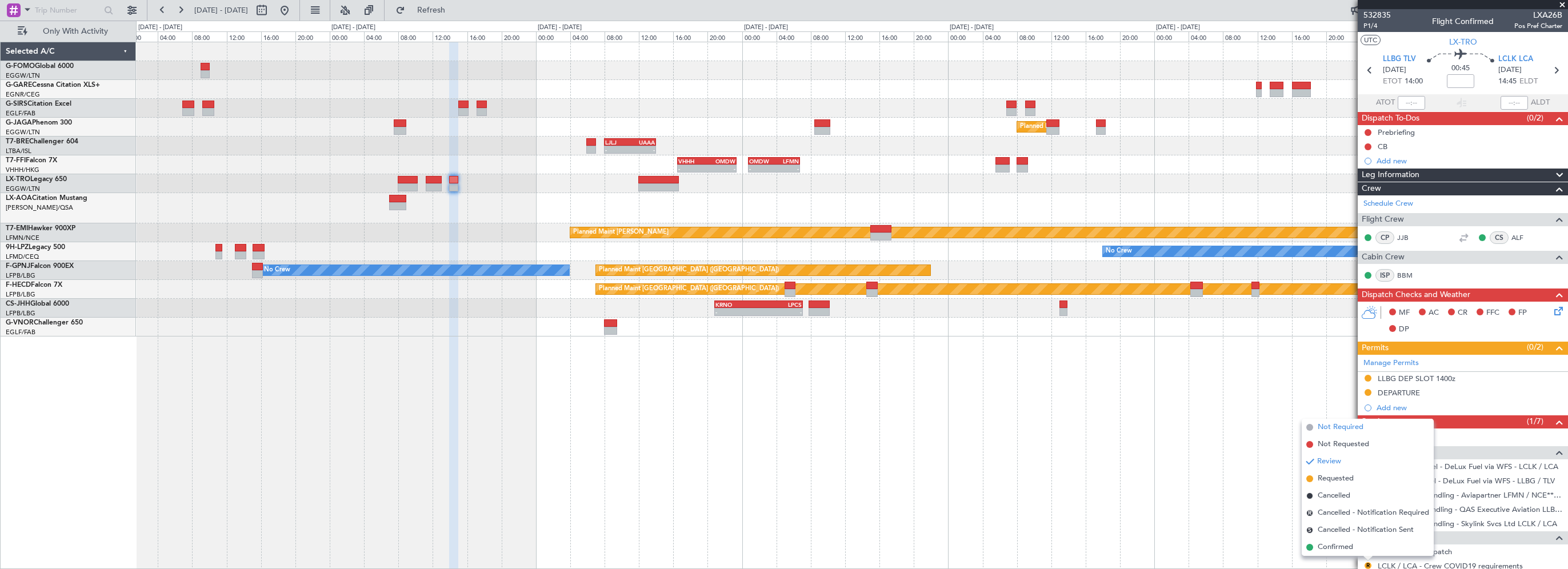
click at [1342, 427] on span "Not Required" at bounding box center [1340, 427] width 46 height 12
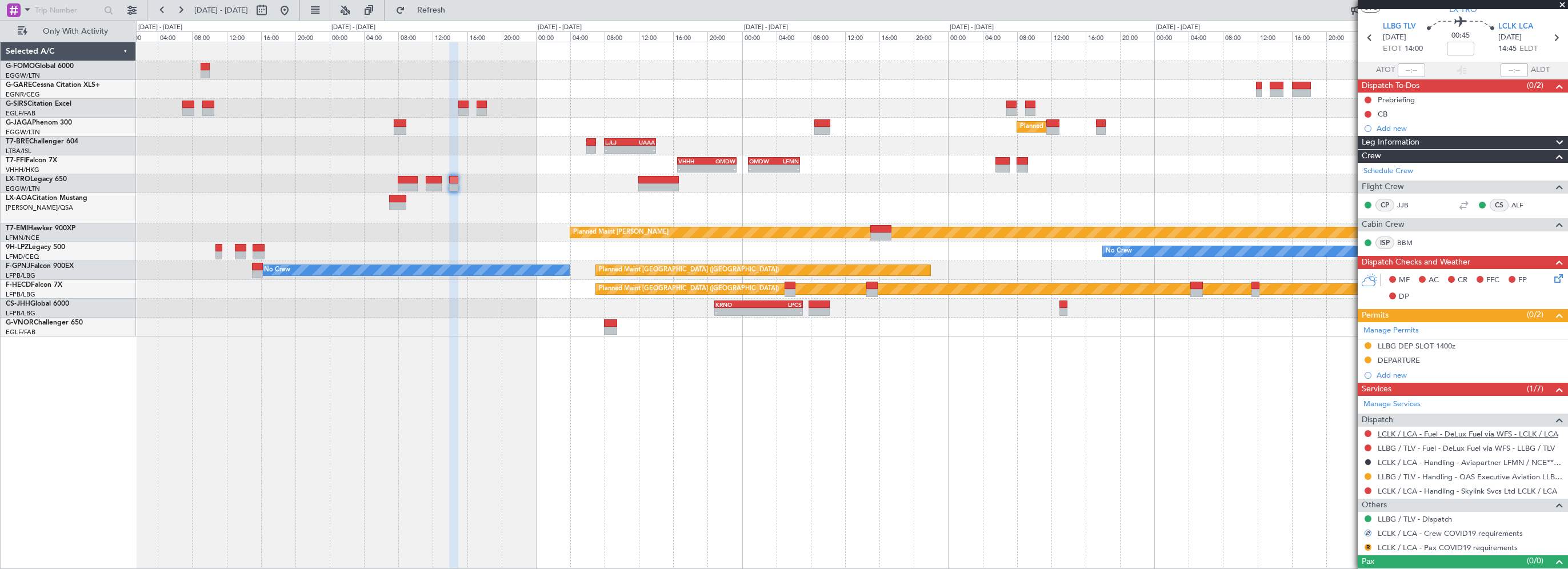
scroll to position [48, 0]
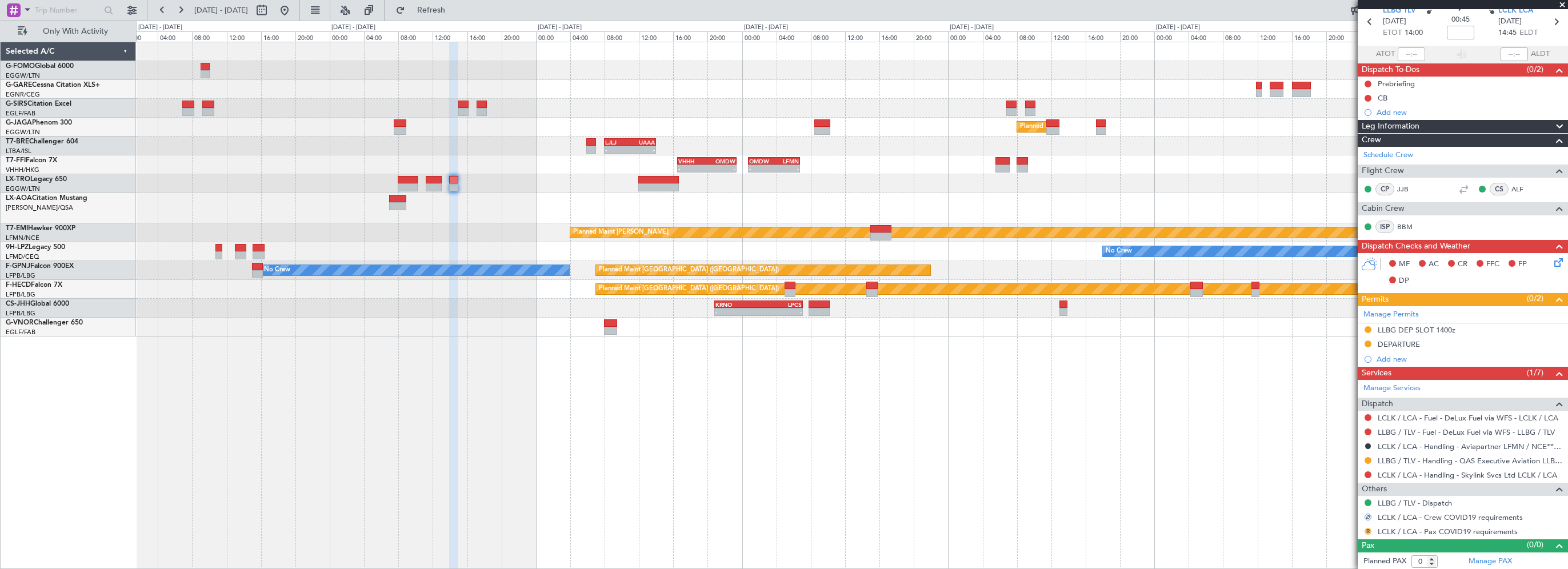
click at [1367, 530] on button "R" at bounding box center [1368, 531] width 7 height 7
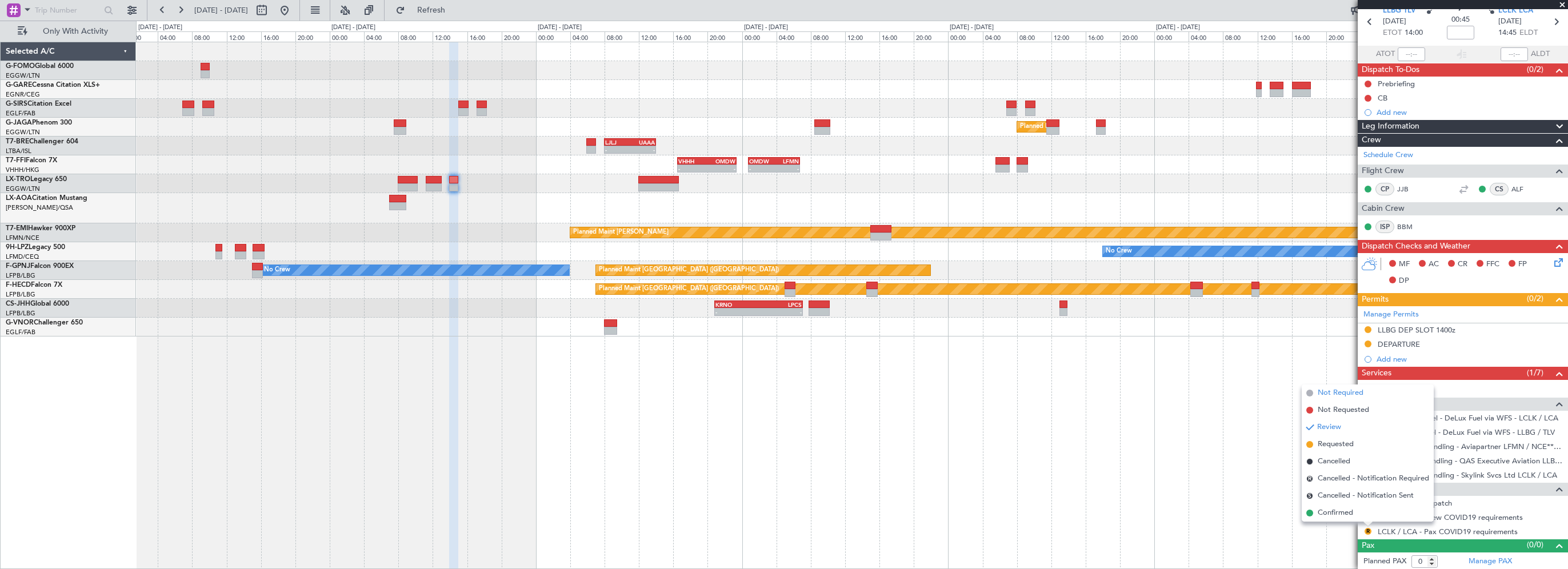
click at [1342, 394] on span "Not Required" at bounding box center [1340, 394] width 46 height 12
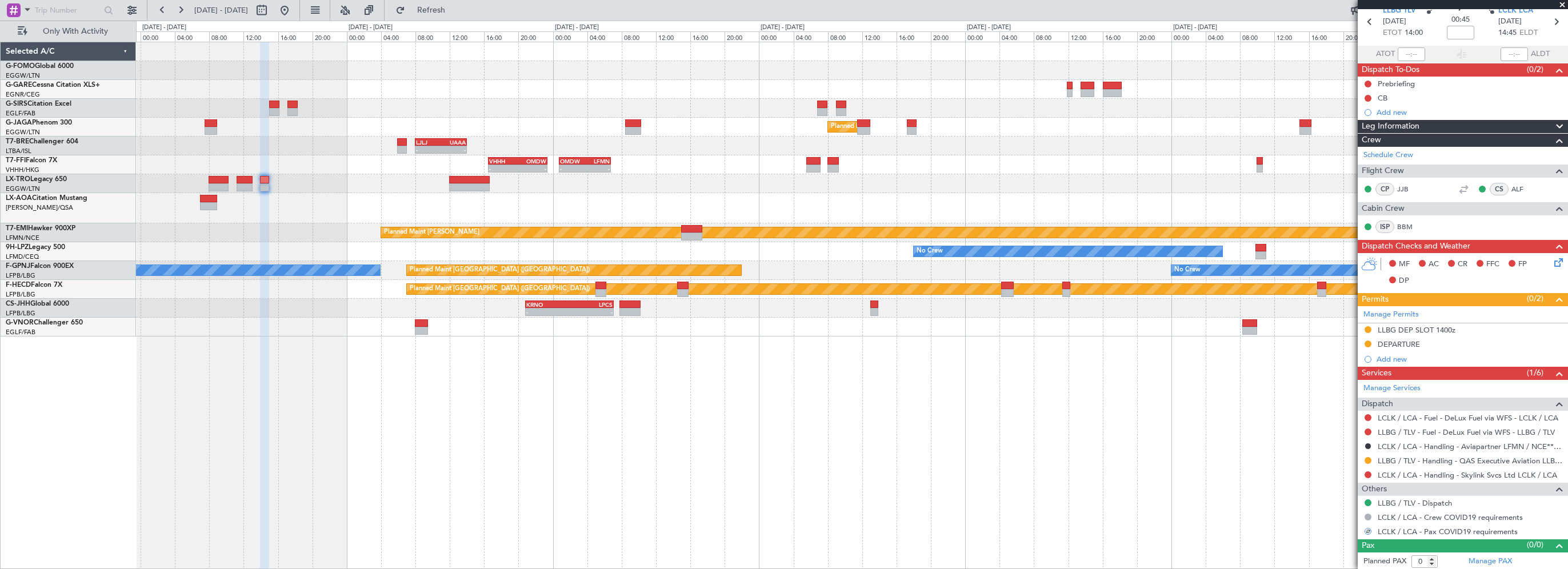
click at [645, 409] on div "Planned Maint [GEOGRAPHIC_DATA] ([GEOGRAPHIC_DATA]) - - LJLJ 08:00 Z UAAA 14:00…" at bounding box center [852, 305] width 1432 height 527
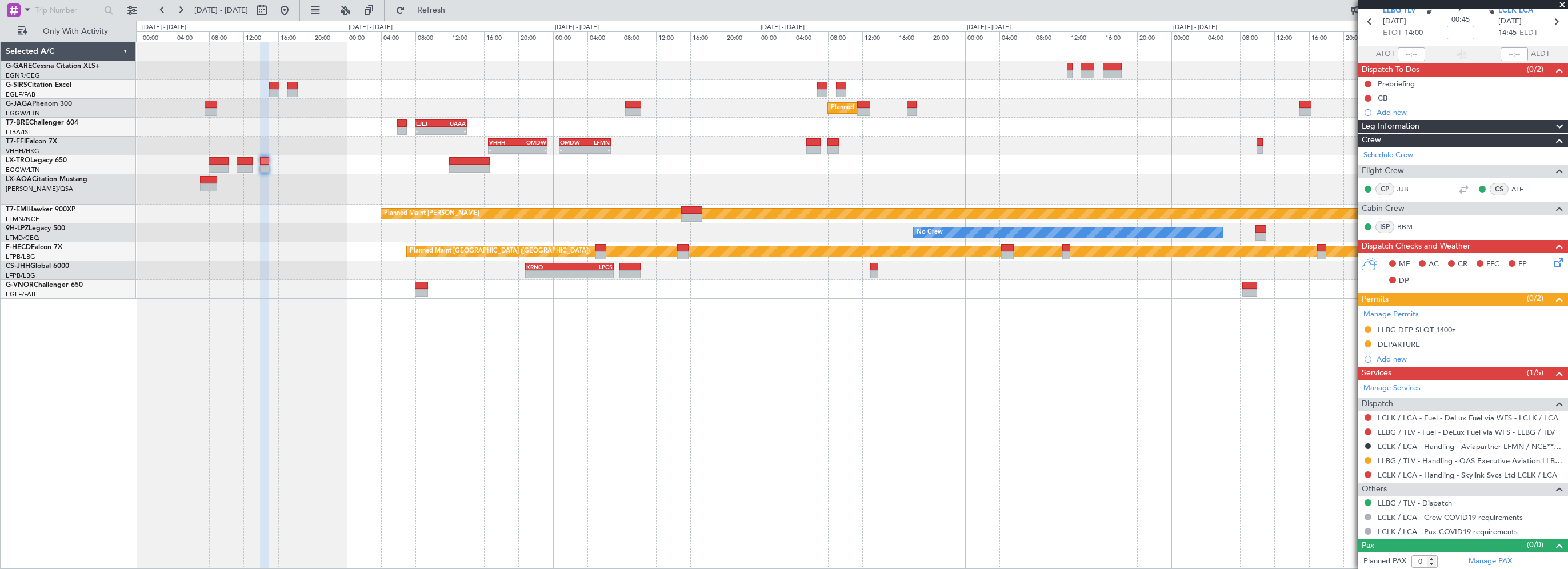
click at [481, 178] on div "No Crew" at bounding box center [852, 189] width 1431 height 30
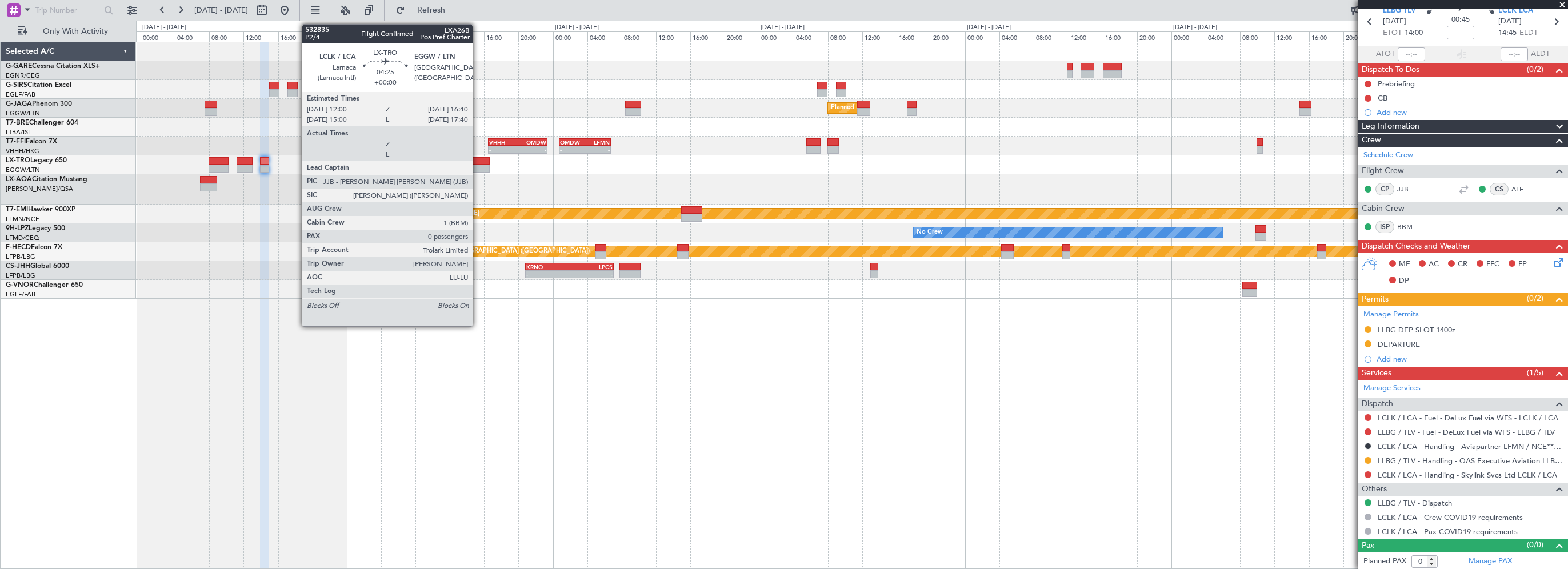
click at [478, 160] on div at bounding box center [469, 161] width 40 height 8
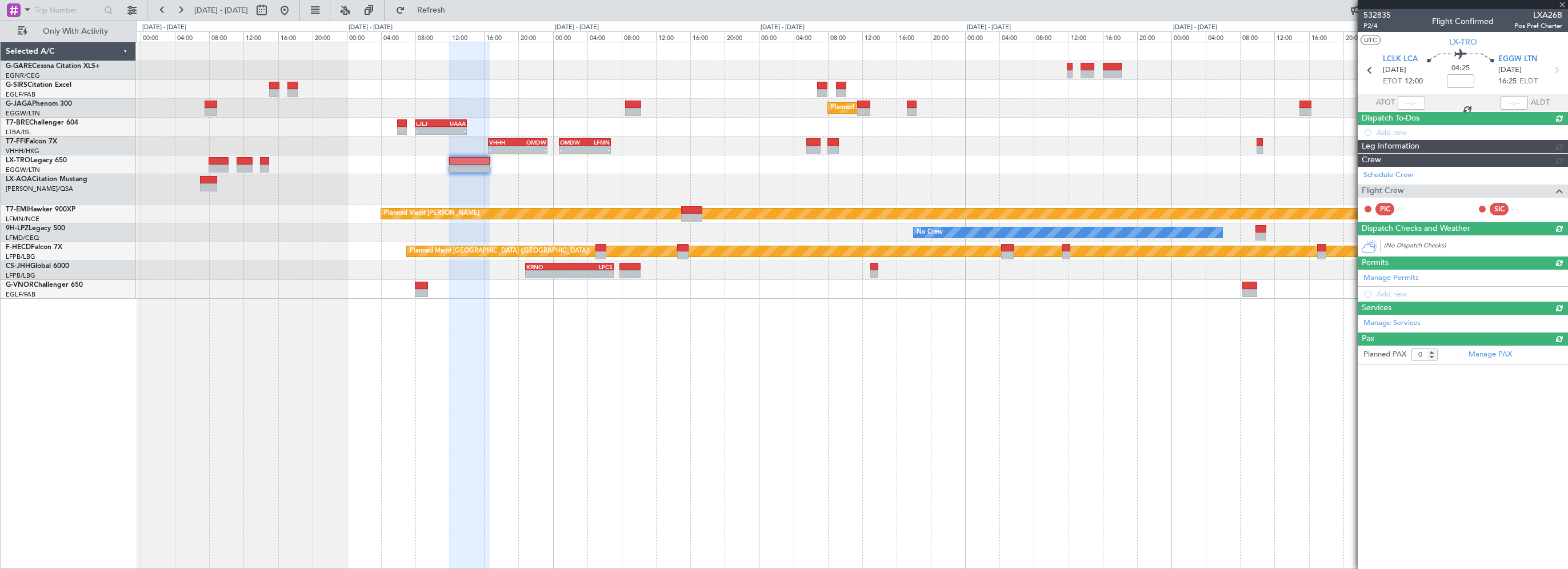
scroll to position [0, 0]
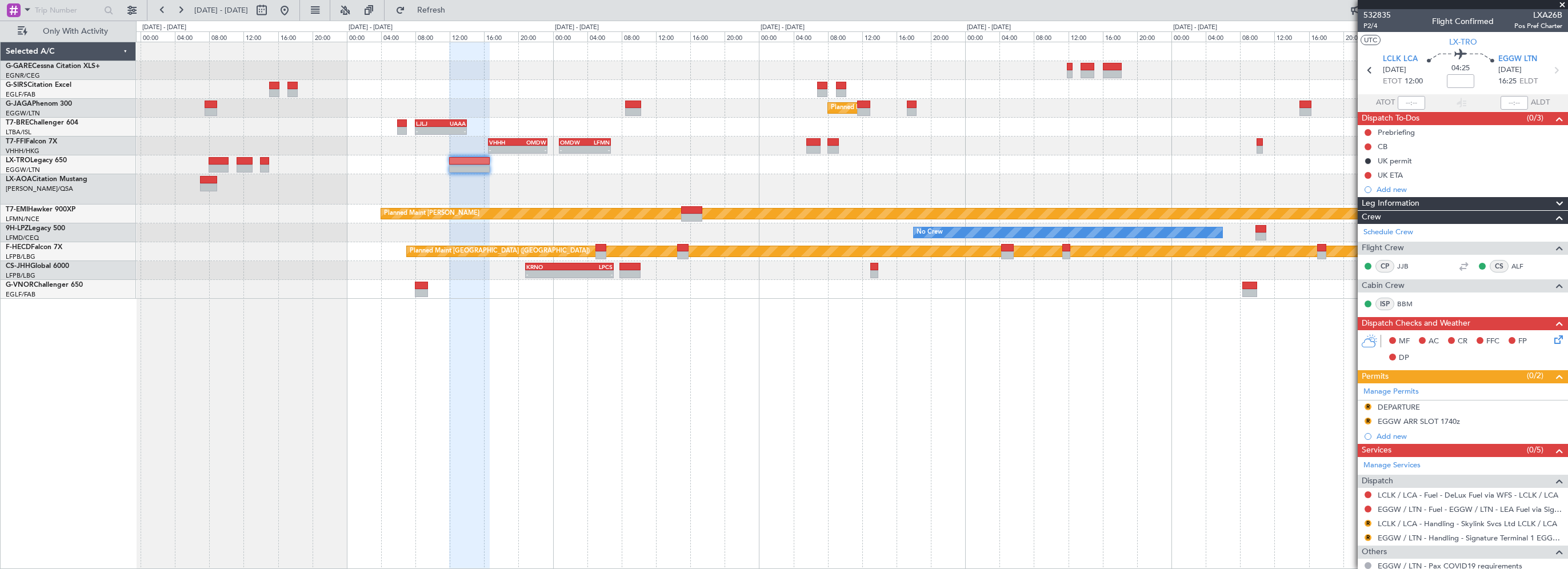
click at [1481, 518] on mat-tooltip-component "In Progress" at bounding box center [1459, 529] width 53 height 30
click at [1483, 521] on link "LCLK / LCA - Handling - Skylink Svcs Ltd LCLK / LCA" at bounding box center [1467, 523] width 179 height 10
click at [650, 380] on div "Planned Maint [GEOGRAPHIC_DATA] ([GEOGRAPHIC_DATA]) - - LJLJ 08:00 Z UAAA 14:00…" at bounding box center [852, 305] width 1432 height 527
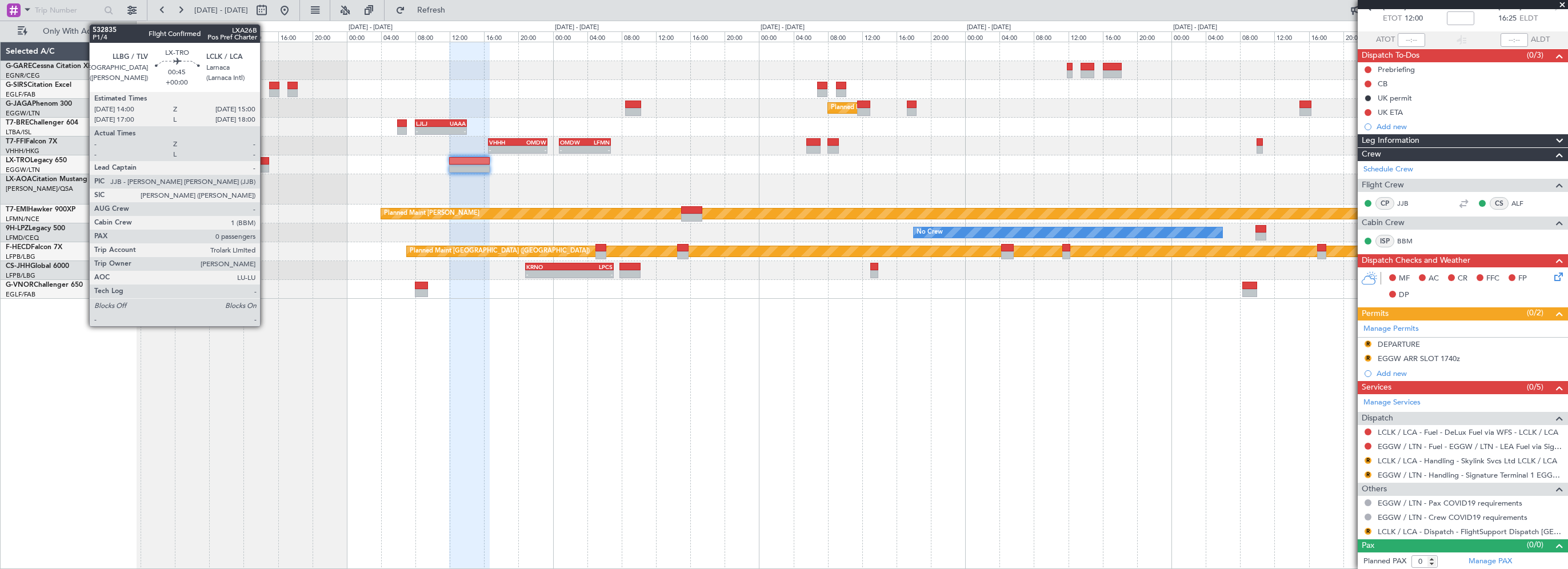
click at [265, 160] on div at bounding box center [264, 161] width 9 height 8
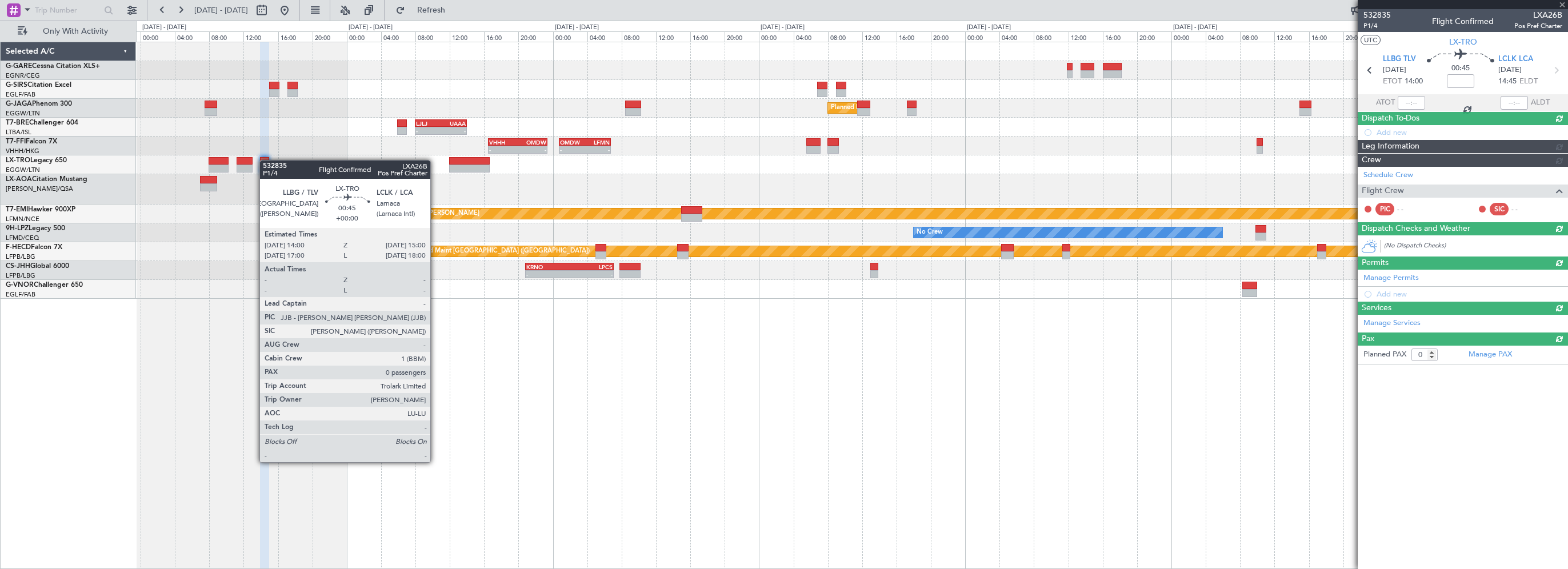
scroll to position [0, 0]
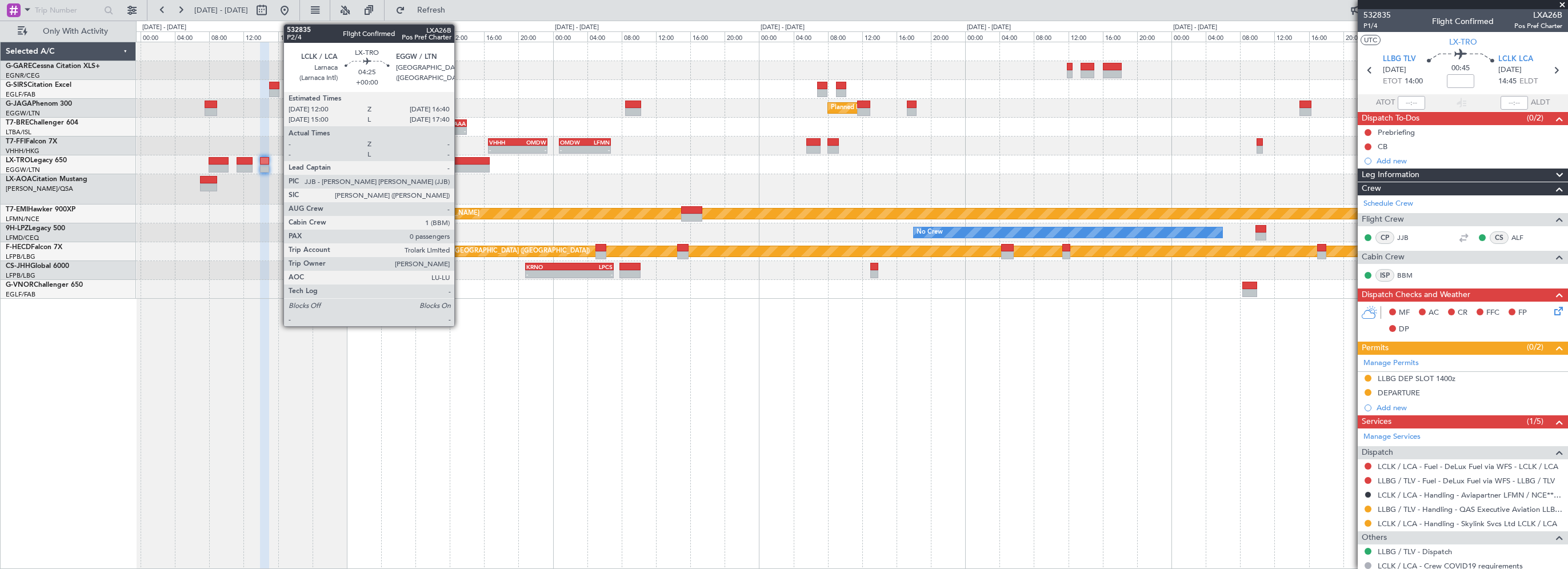
click at [460, 161] on div at bounding box center [469, 161] width 40 height 8
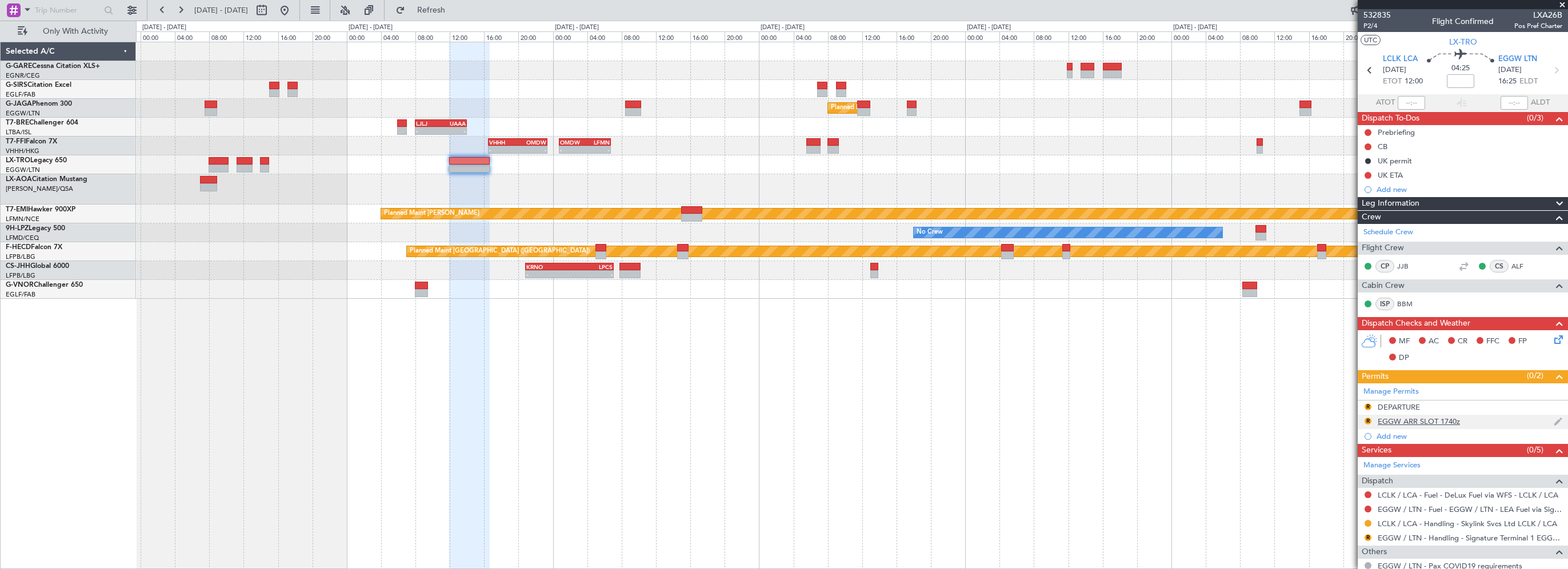
click at [1442, 422] on div "EGGW ARR SLOT 1740z" at bounding box center [1419, 421] width 82 height 10
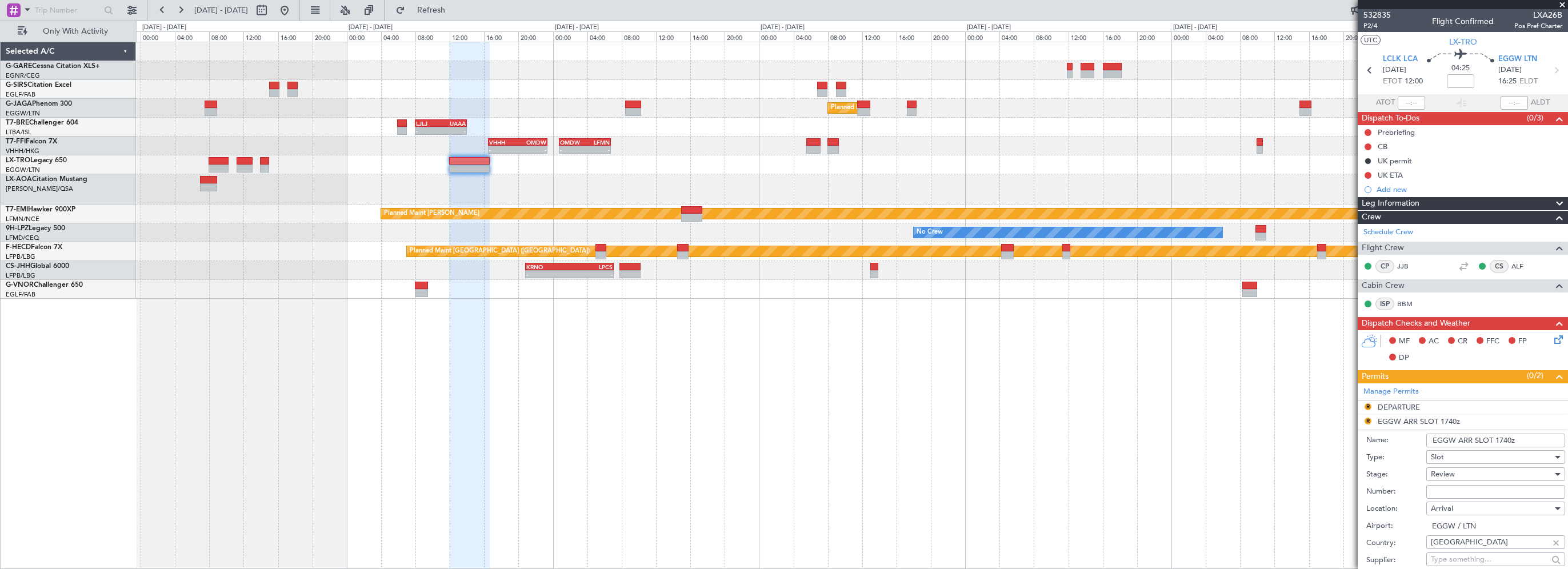
click at [1509, 439] on input "EGGW ARR SLOT 1740z" at bounding box center [1495, 441] width 139 height 14
drag, startPoint x: 1512, startPoint y: 438, endPoint x: 1498, endPoint y: 440, distance: 14.1
click at [1498, 440] on input "EGGW ARR SLOT 1740z" at bounding box center [1495, 441] width 139 height 14
type input "EGGW ARR SLOT 1625z"
click at [1441, 475] on span "Review" at bounding box center [1442, 474] width 24 height 10
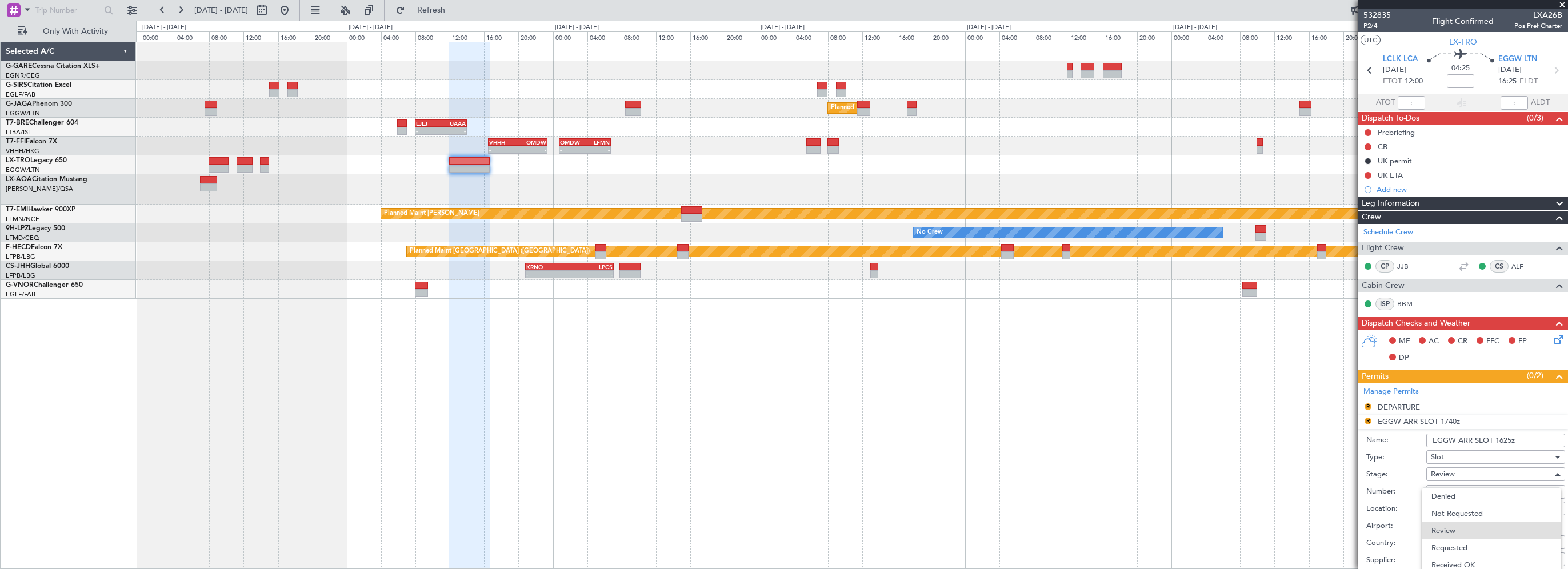
drag, startPoint x: 1461, startPoint y: 546, endPoint x: 1470, endPoint y: 496, distance: 50.8
click at [1460, 546] on span "Requested" at bounding box center [1491, 548] width 120 height 17
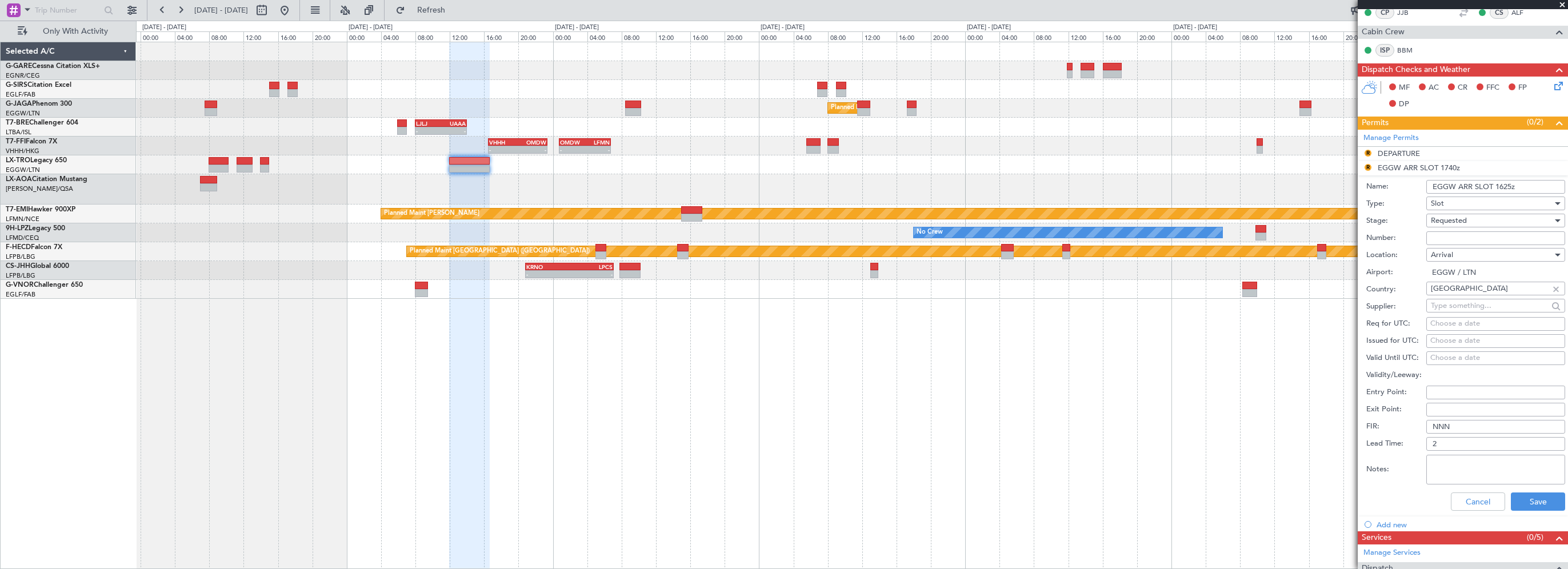
scroll to position [400, 0]
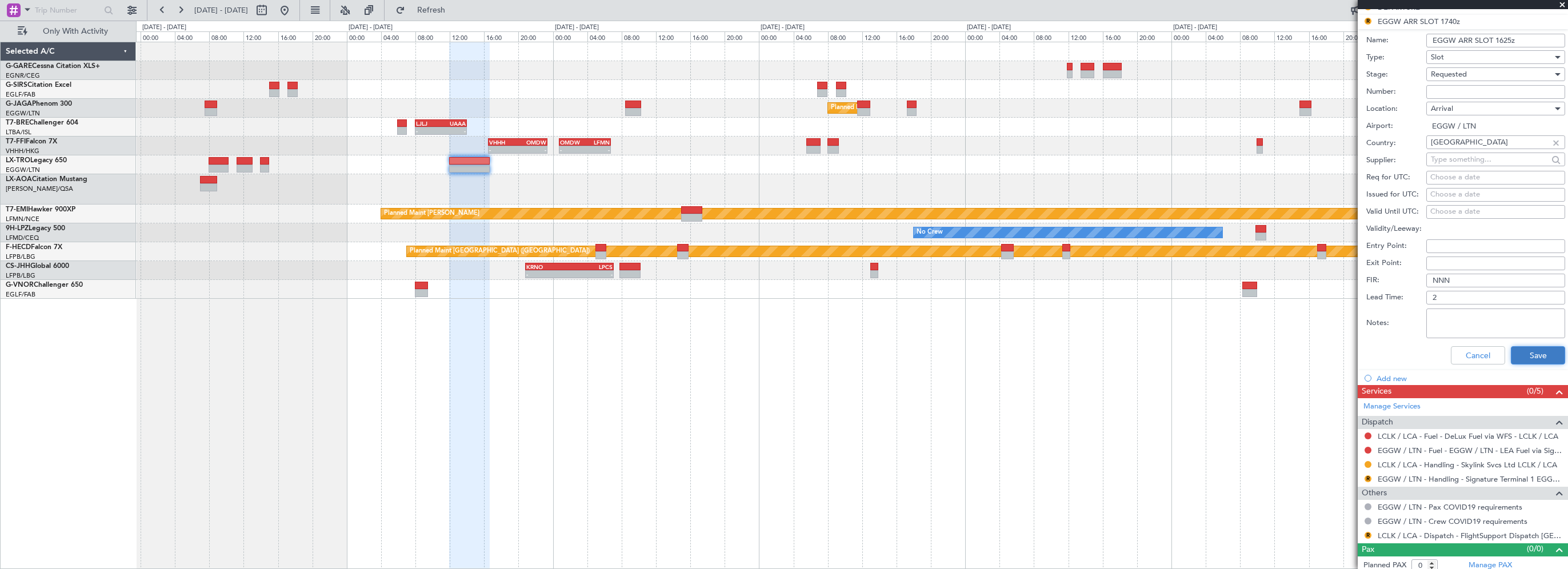
click at [1531, 352] on button "Save" at bounding box center [1538, 355] width 54 height 18
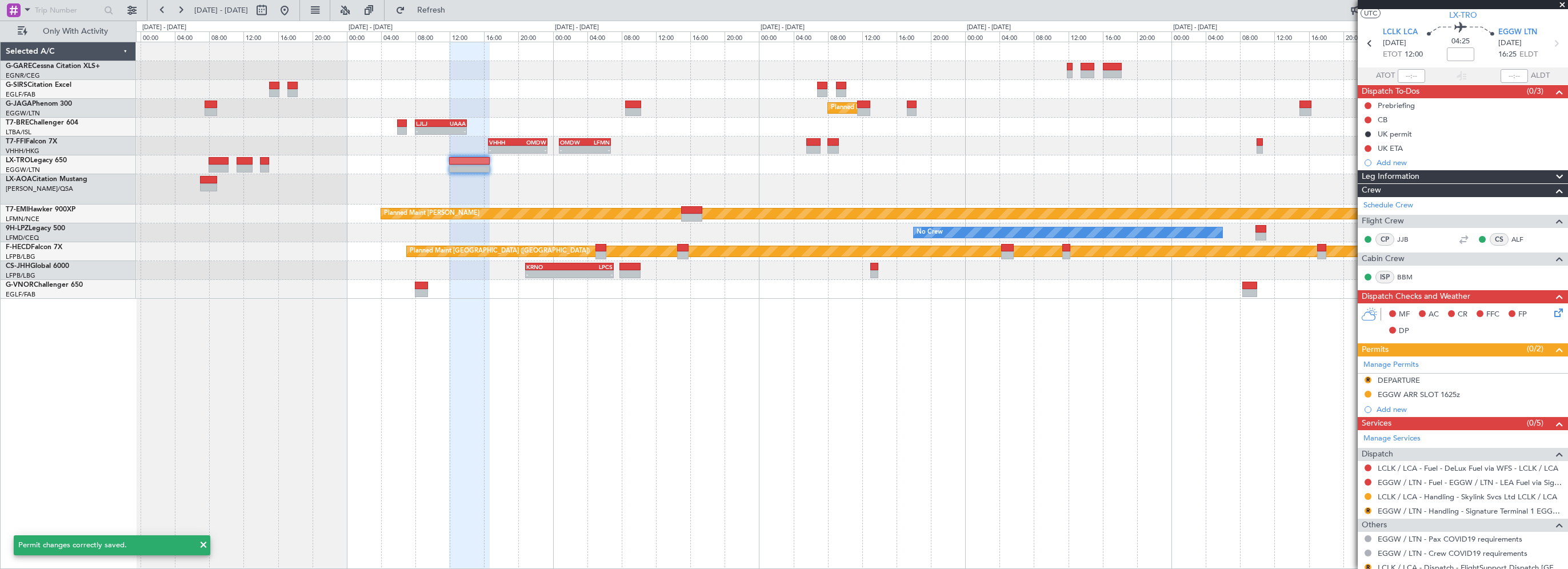
scroll to position [0, 0]
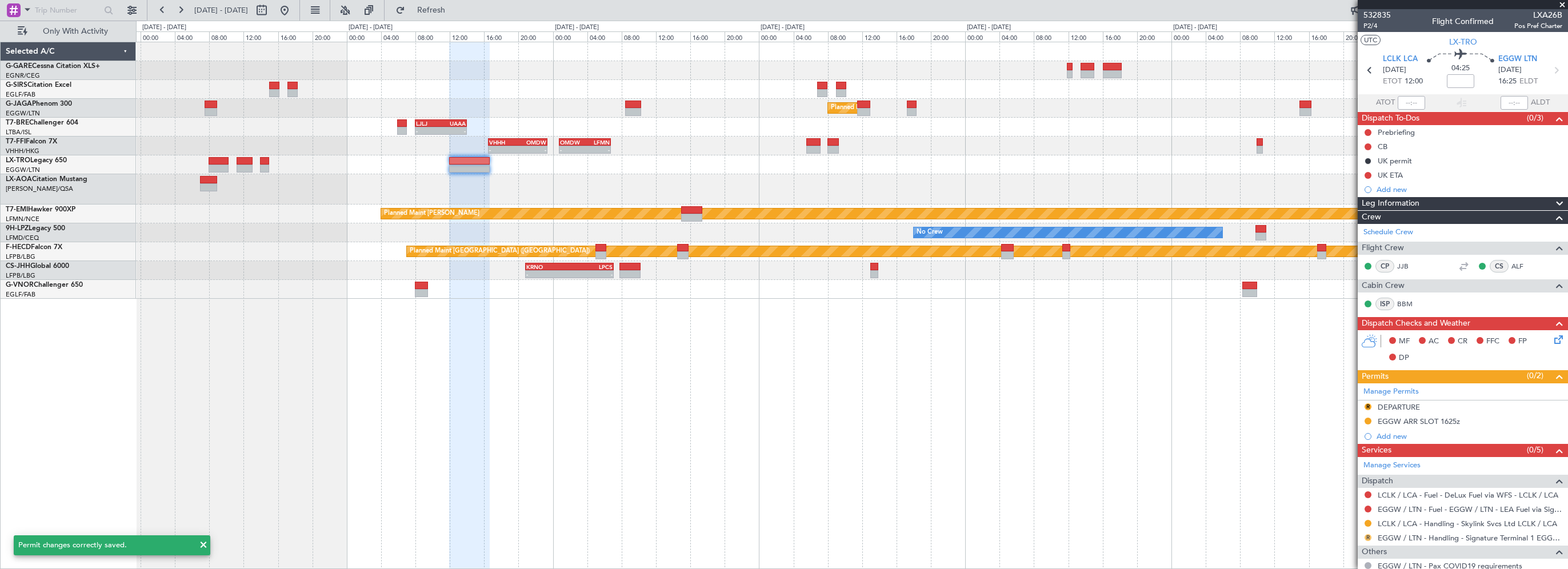
click at [1370, 535] on button "R" at bounding box center [1368, 537] width 7 height 7
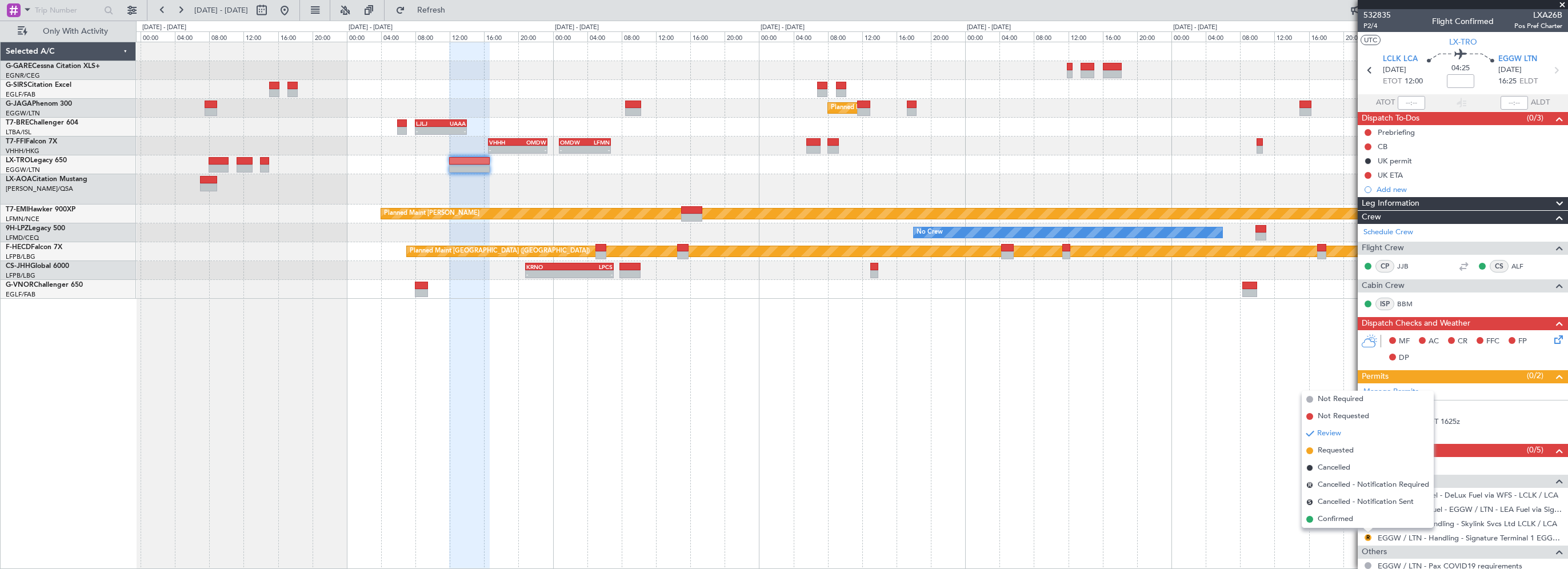
click at [1464, 537] on mat-tooltip-component "In Progress" at bounding box center [1459, 529] width 53 height 30
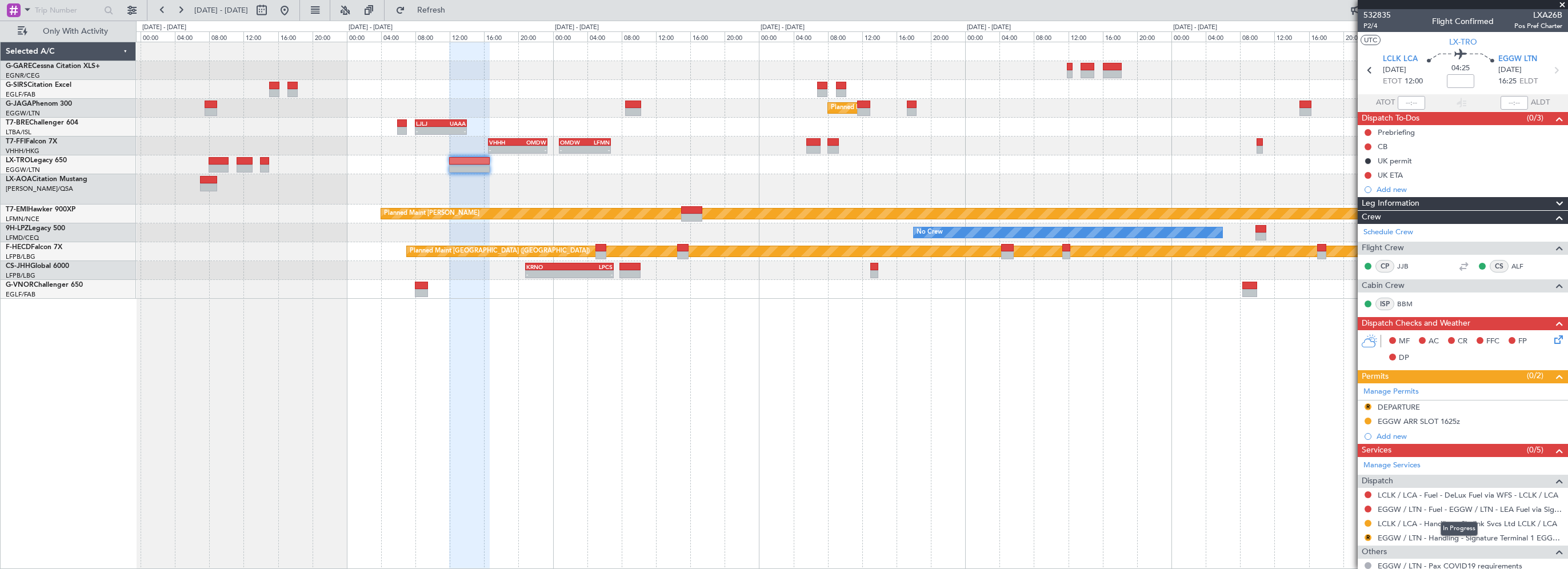
click at [1484, 536] on mat-tooltip-component "In Progress" at bounding box center [1459, 529] width 53 height 30
click at [1502, 537] on link "EGGW / LTN - Handling - Signature Terminal 1 EGGW / LTN" at bounding box center [1470, 537] width 184 height 10
click at [1370, 406] on button "R" at bounding box center [1368, 407] width 7 height 7
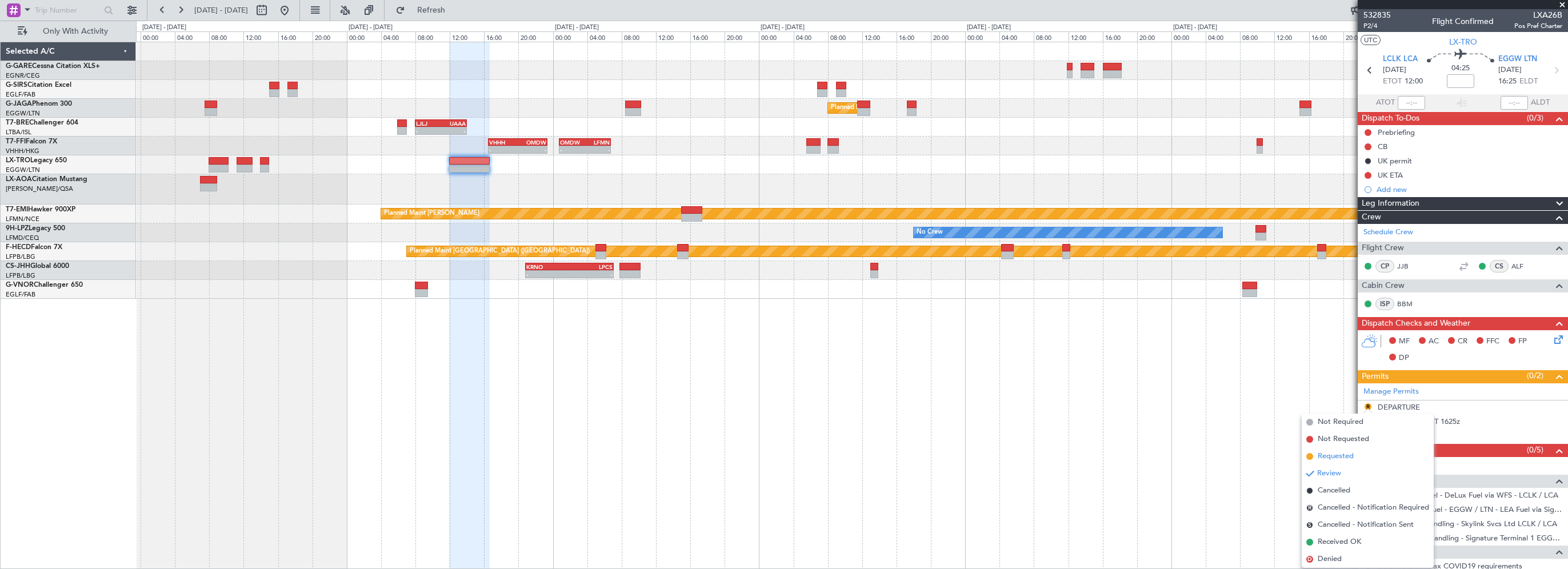
click at [1341, 452] on span "Requested" at bounding box center [1335, 457] width 36 height 12
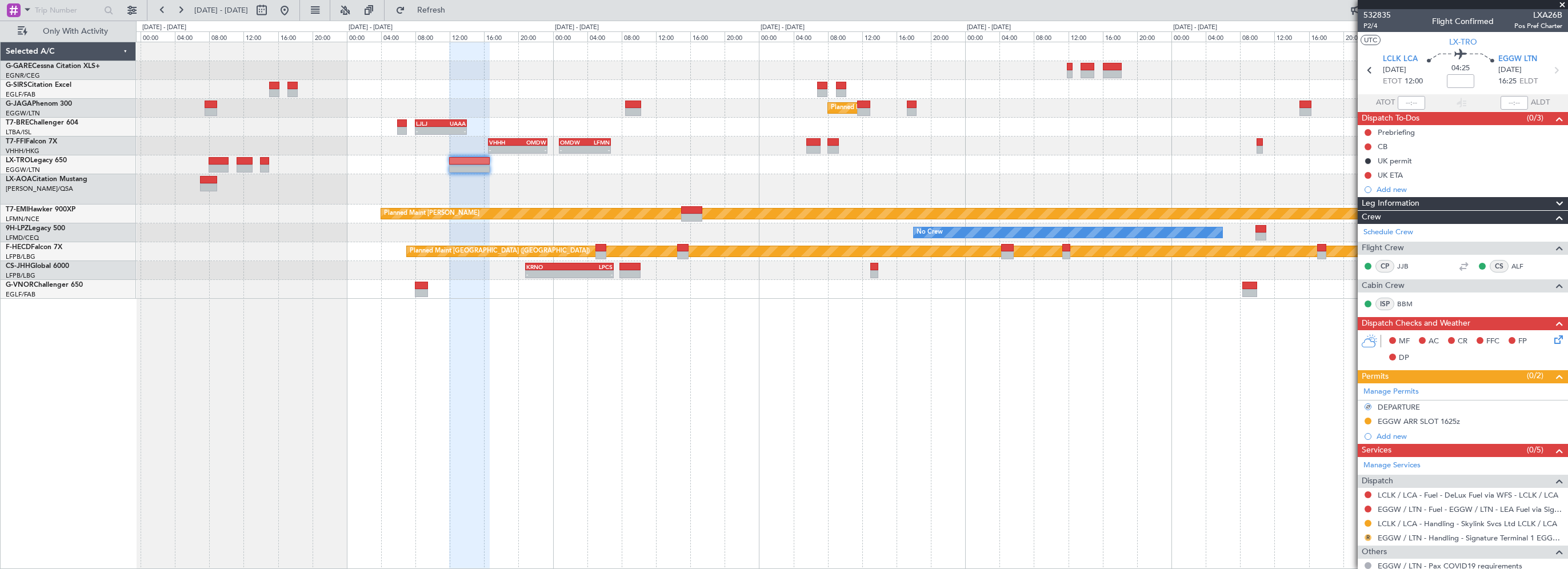
click at [1369, 535] on button "R" at bounding box center [1368, 537] width 7 height 7
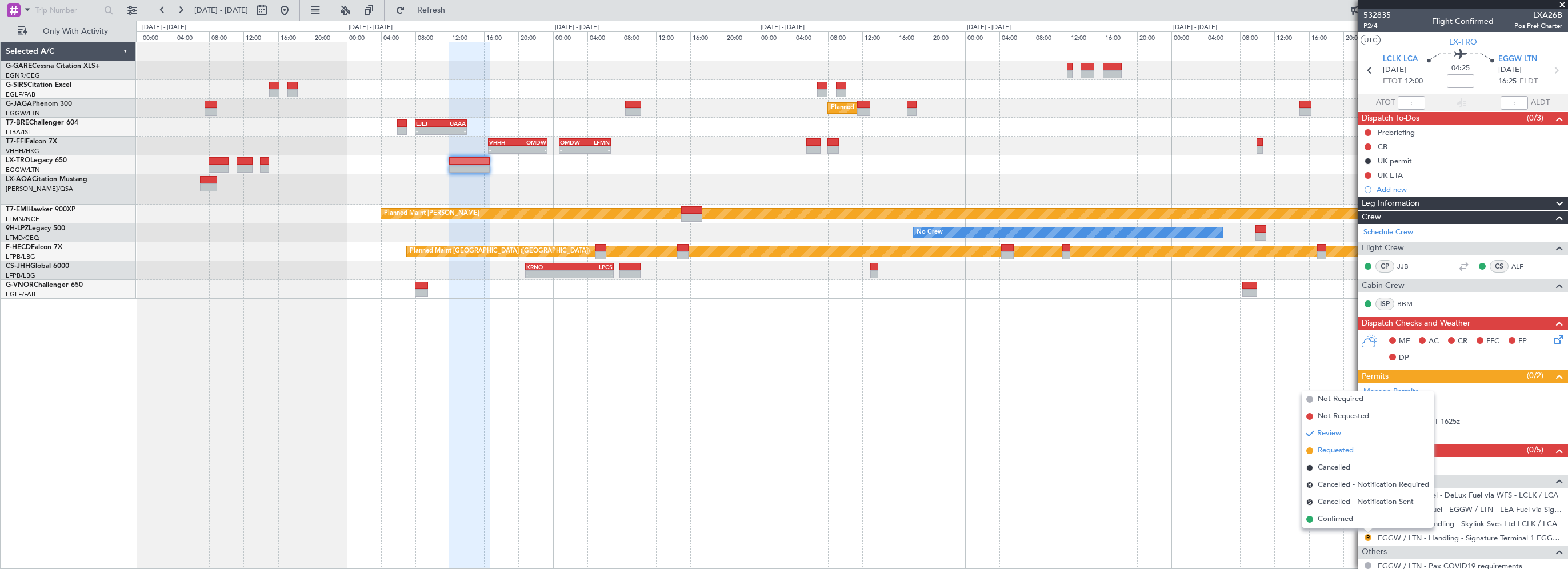
click at [1339, 454] on span "Requested" at bounding box center [1335, 451] width 36 height 12
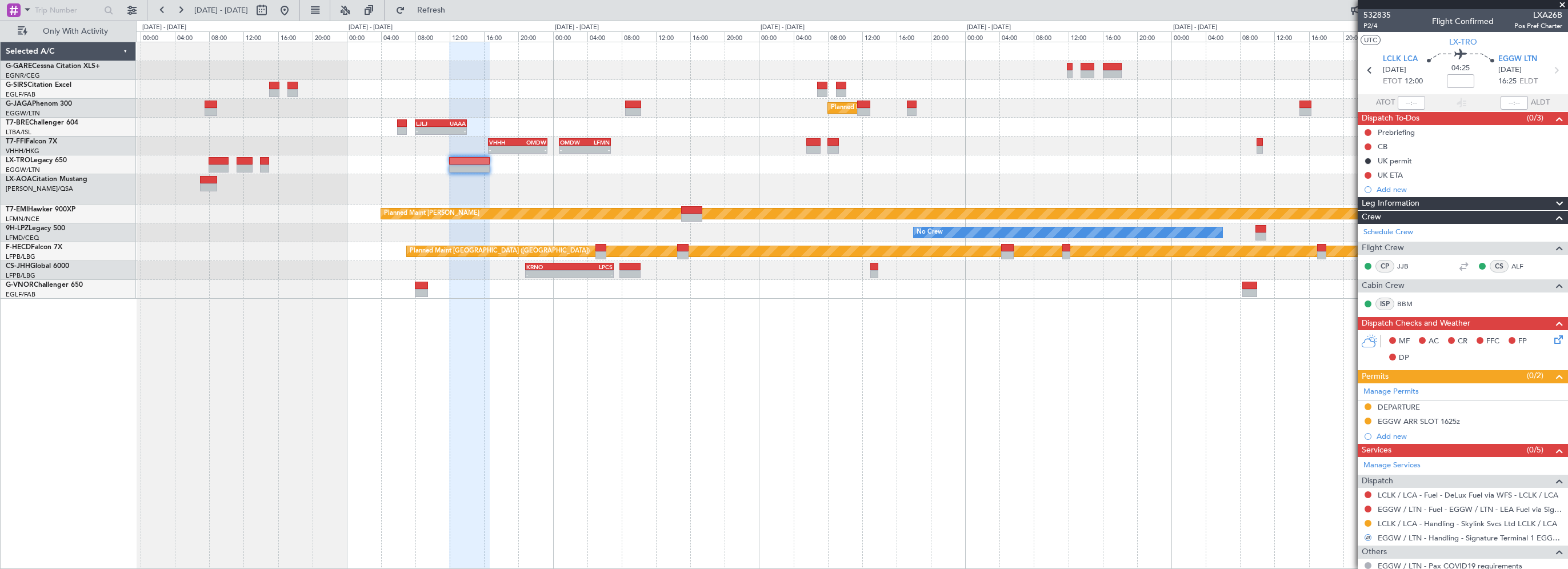
click at [990, 388] on div "Planned Maint [GEOGRAPHIC_DATA] ([GEOGRAPHIC_DATA]) - - LJLJ 08:00 Z UAAA 14:00…" at bounding box center [852, 305] width 1432 height 527
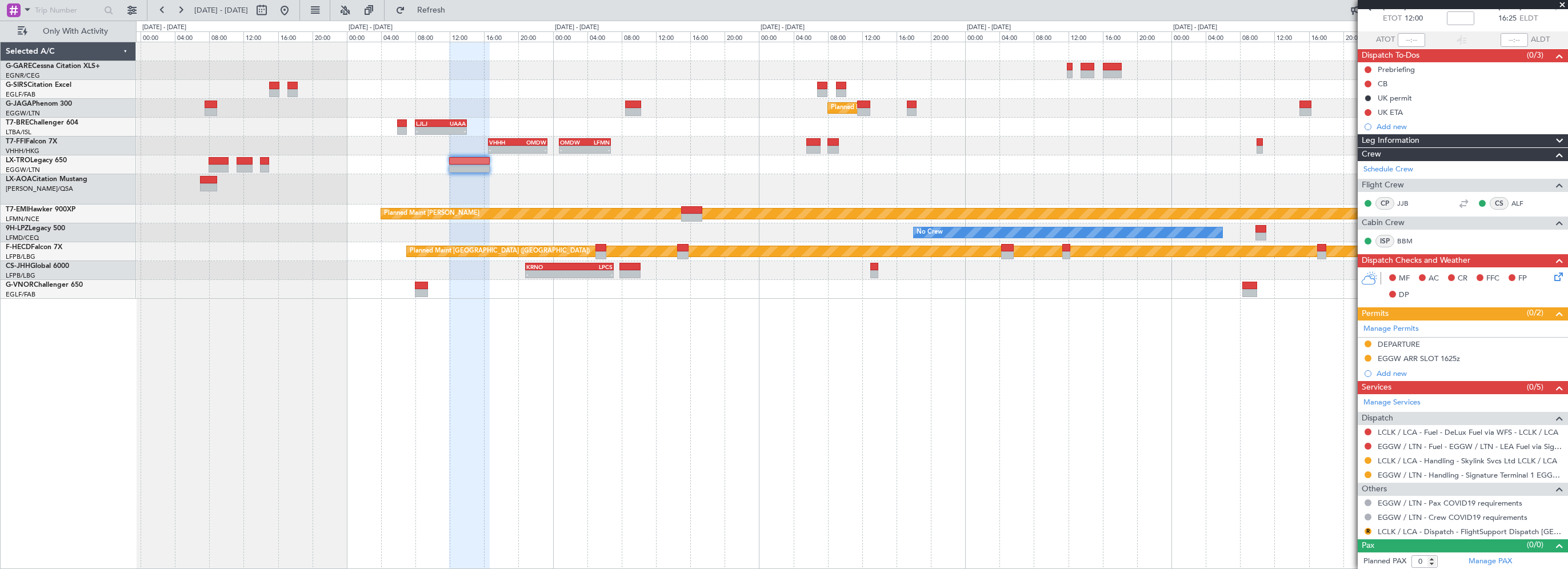
click at [587, 375] on div "Planned Maint [GEOGRAPHIC_DATA] ([GEOGRAPHIC_DATA]) - - LJLJ 08:00 Z UAAA 14:00…" at bounding box center [852, 305] width 1432 height 527
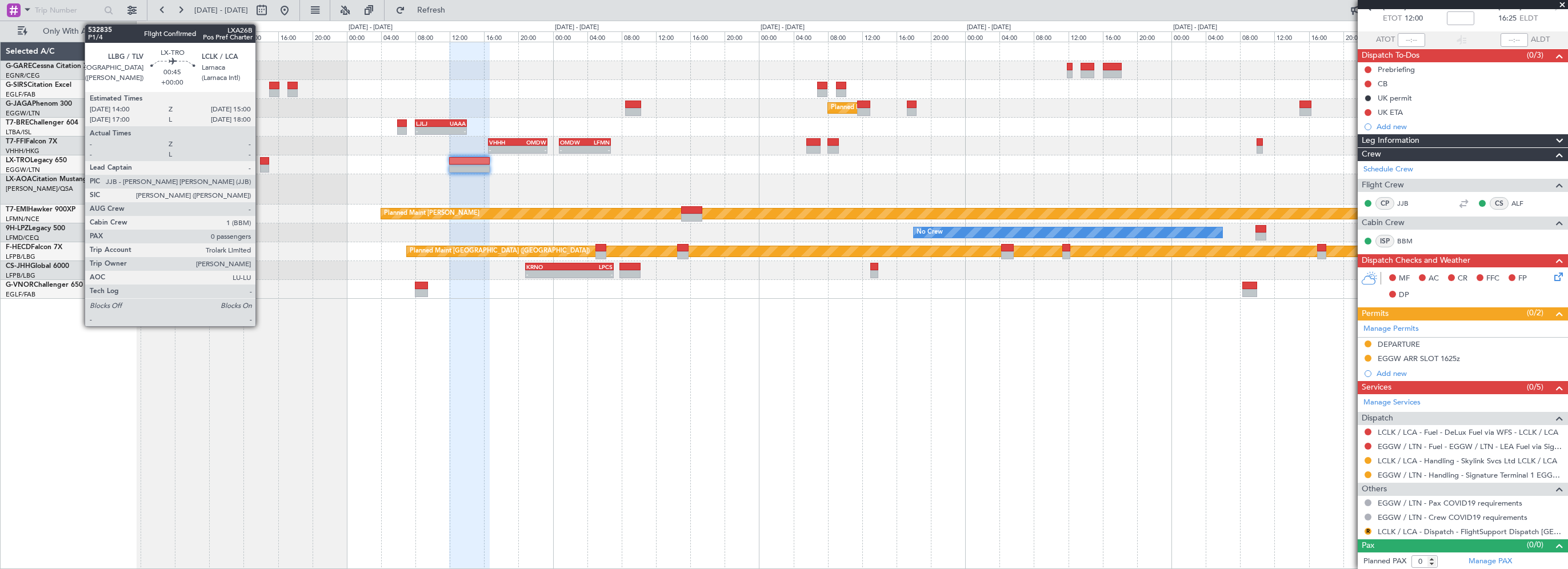
click at [259, 159] on div at bounding box center [852, 165] width 1431 height 19
click at [264, 162] on div at bounding box center [264, 161] width 9 height 8
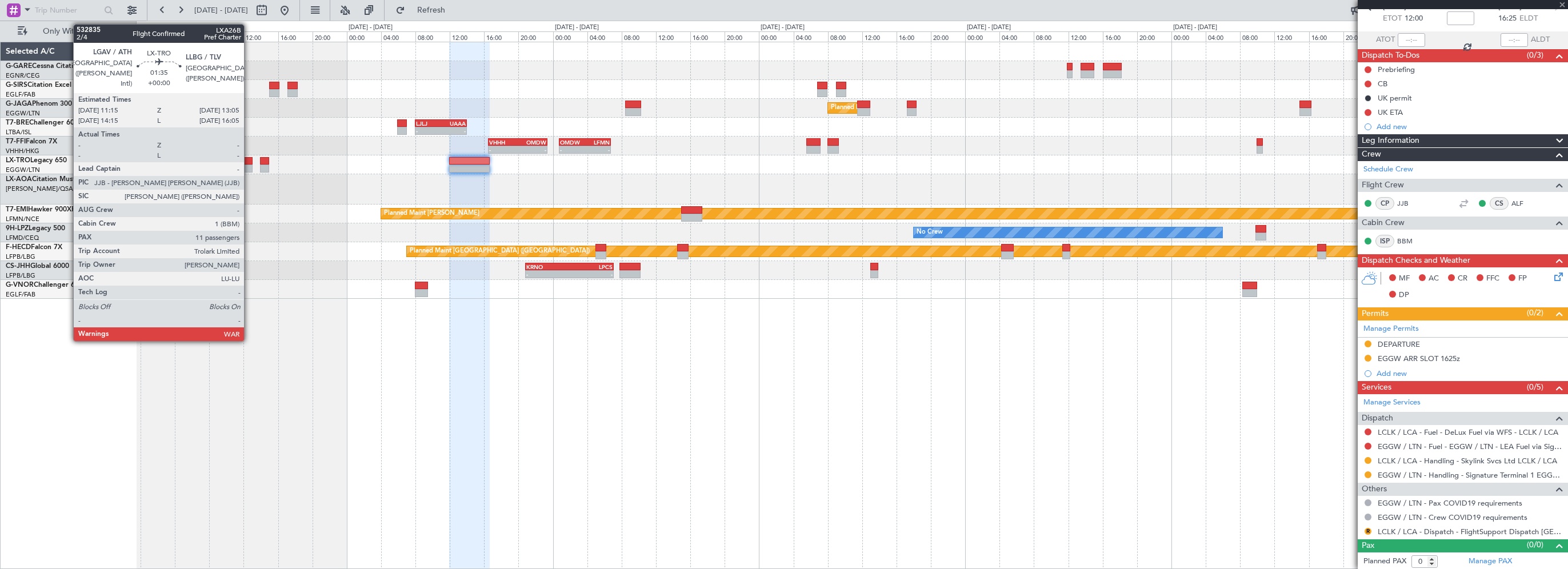
scroll to position [0, 0]
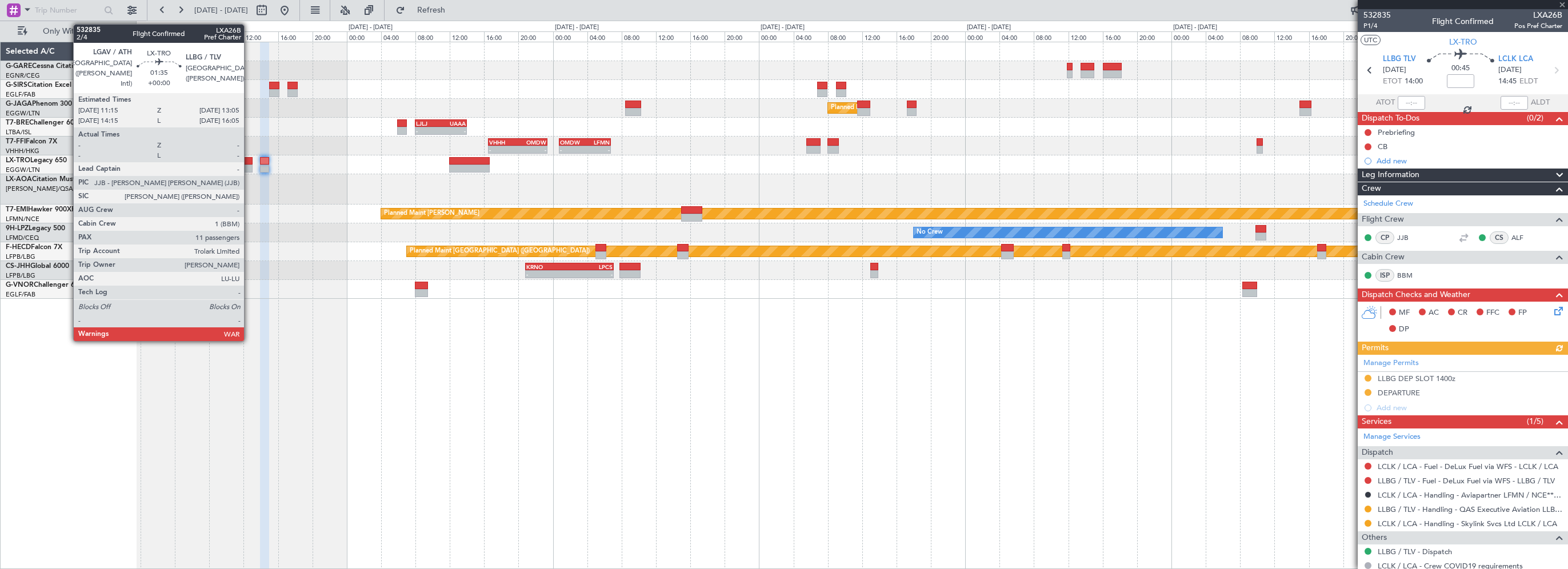
click at [249, 159] on div at bounding box center [244, 161] width 16 height 8
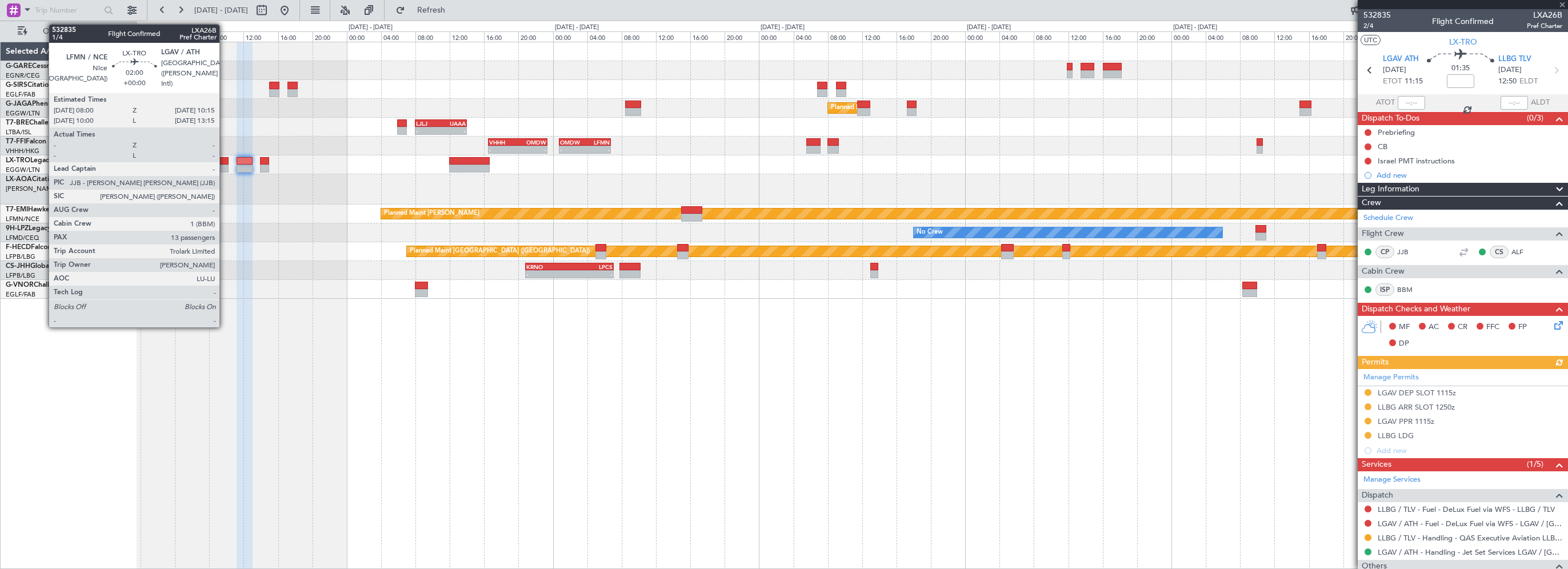
click at [225, 160] on div at bounding box center [218, 161] width 19 height 8
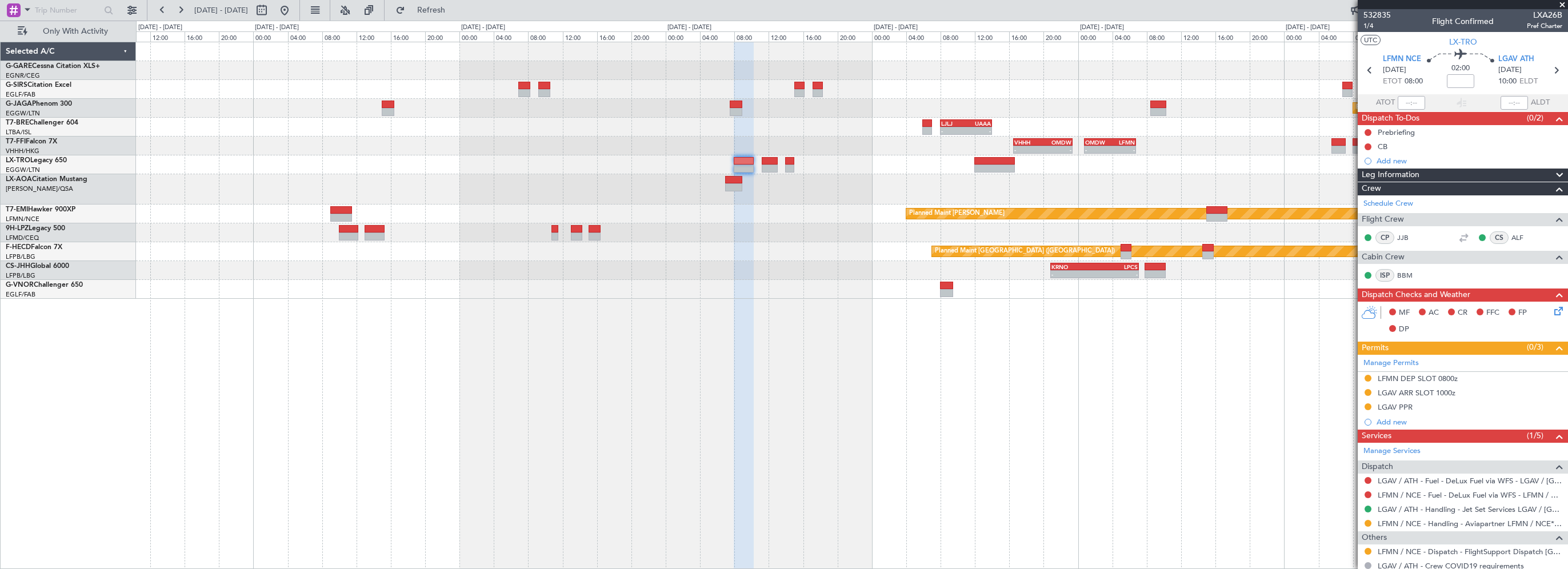
click at [960, 481] on div "Planned Maint [GEOGRAPHIC_DATA] ([GEOGRAPHIC_DATA]) - - LJLJ 08:00 Z UAAA 14:00…" at bounding box center [852, 305] width 1432 height 527
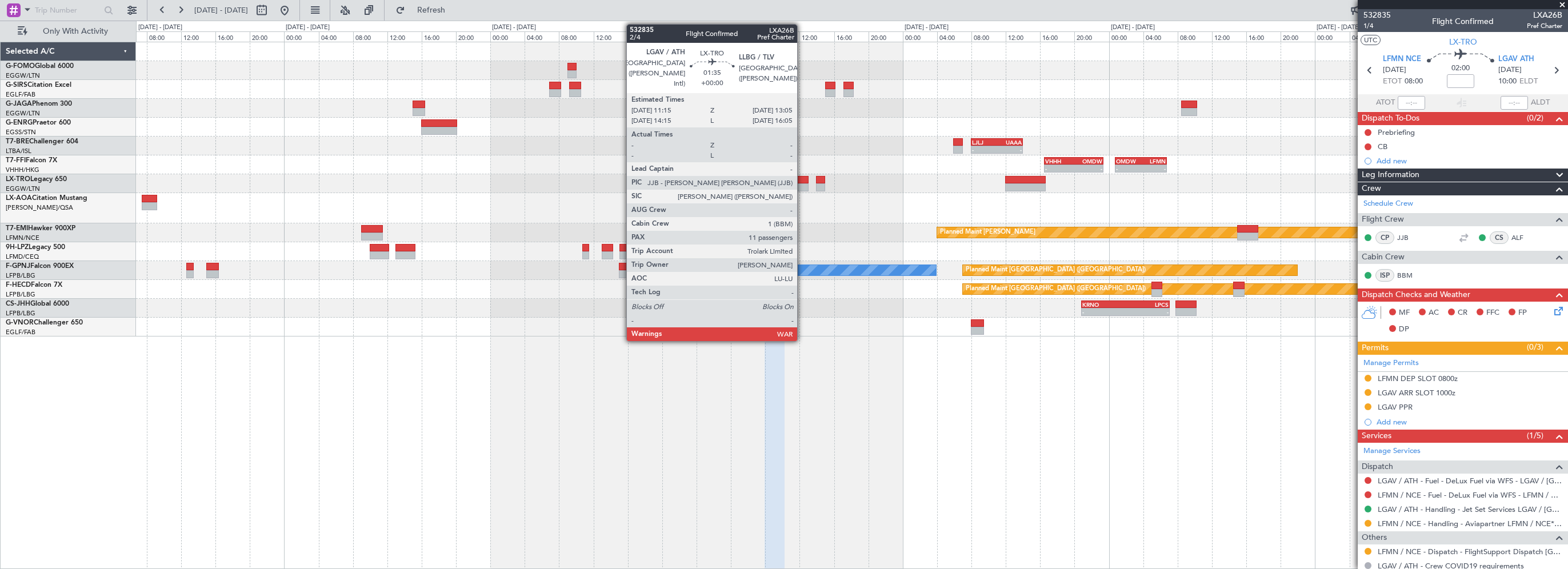
click at [802, 181] on div at bounding box center [801, 180] width 16 height 8
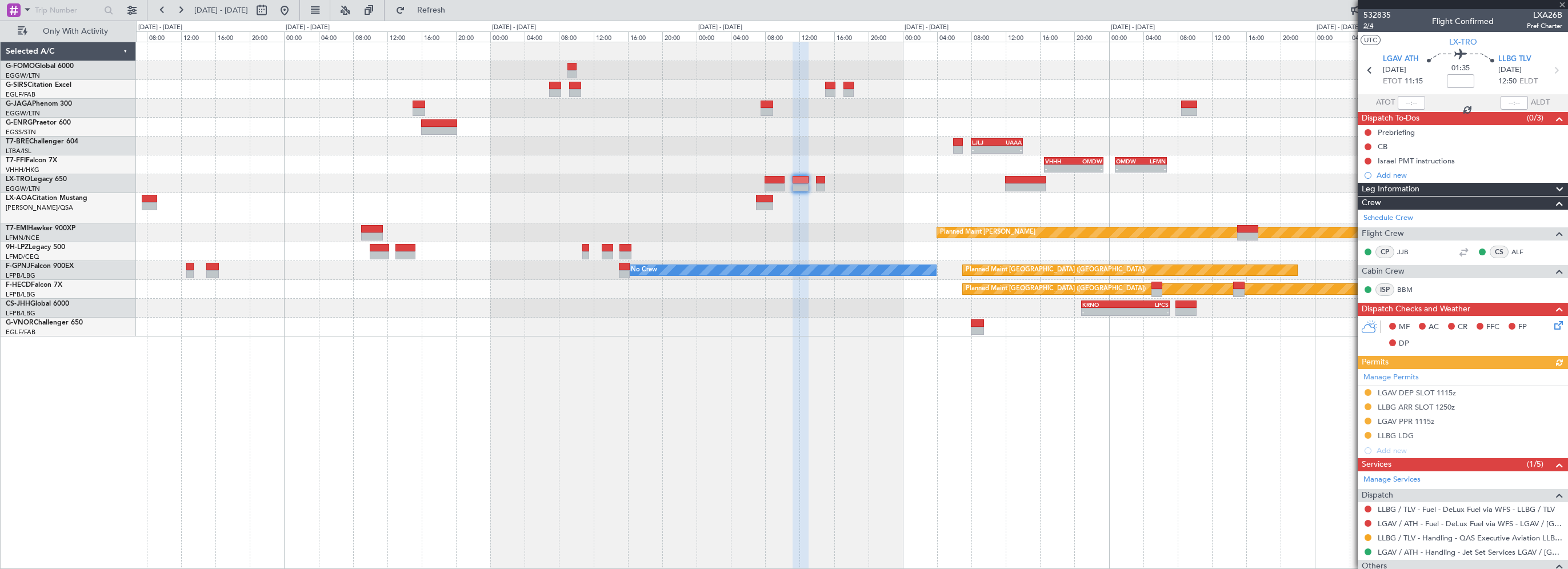
click at [1369, 26] on span "2/4" at bounding box center [1376, 26] width 27 height 10
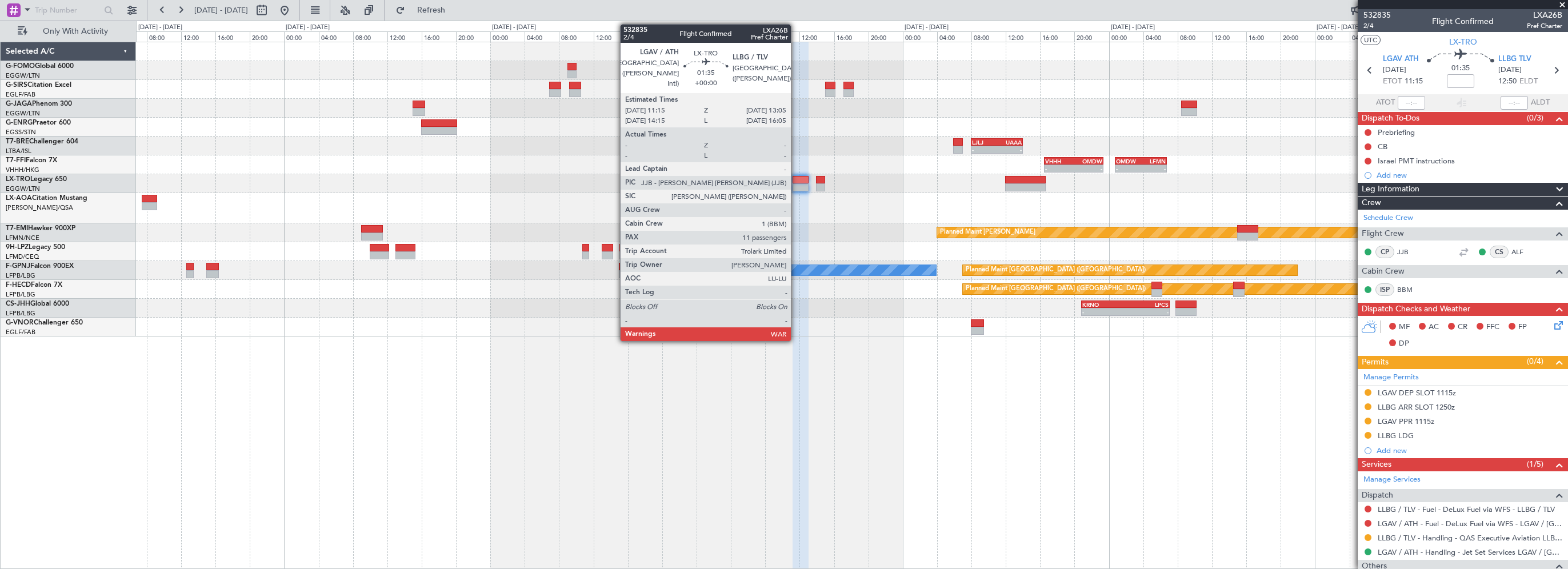
click at [796, 181] on div at bounding box center [801, 180] width 16 height 8
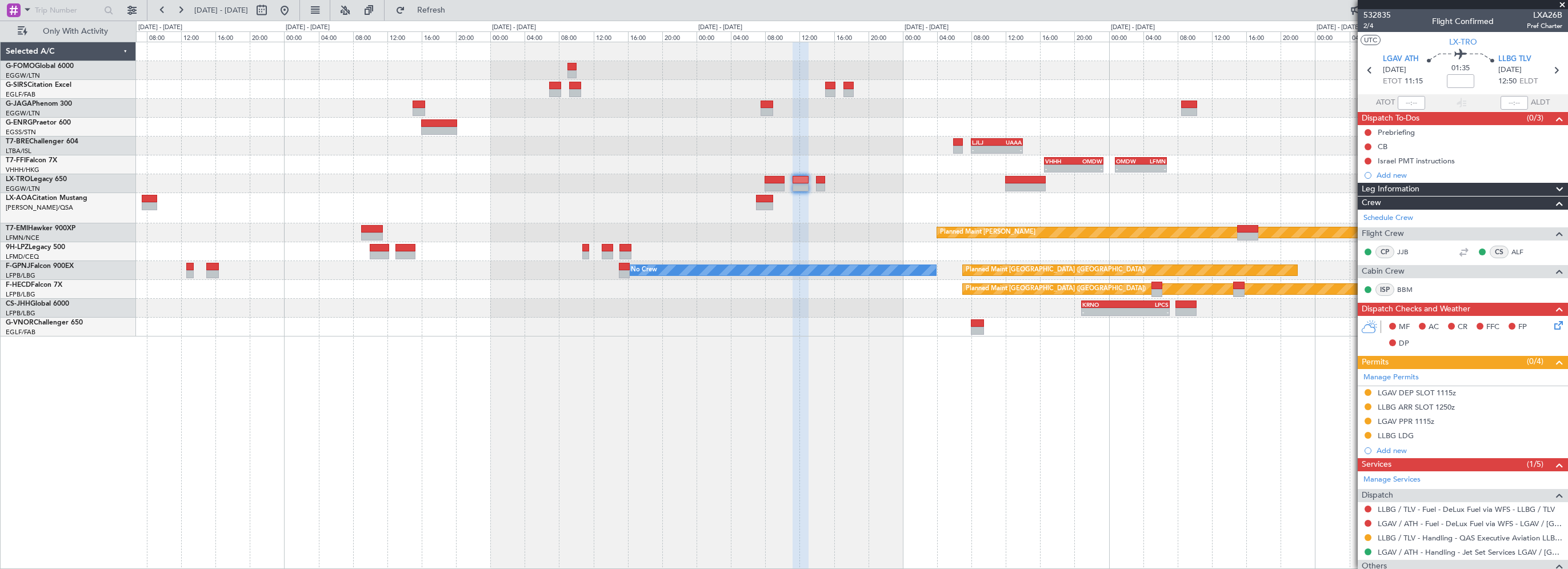
click at [493, 281] on div "Planned Maint [GEOGRAPHIC_DATA] ([GEOGRAPHIC_DATA])" at bounding box center [852, 289] width 1431 height 19
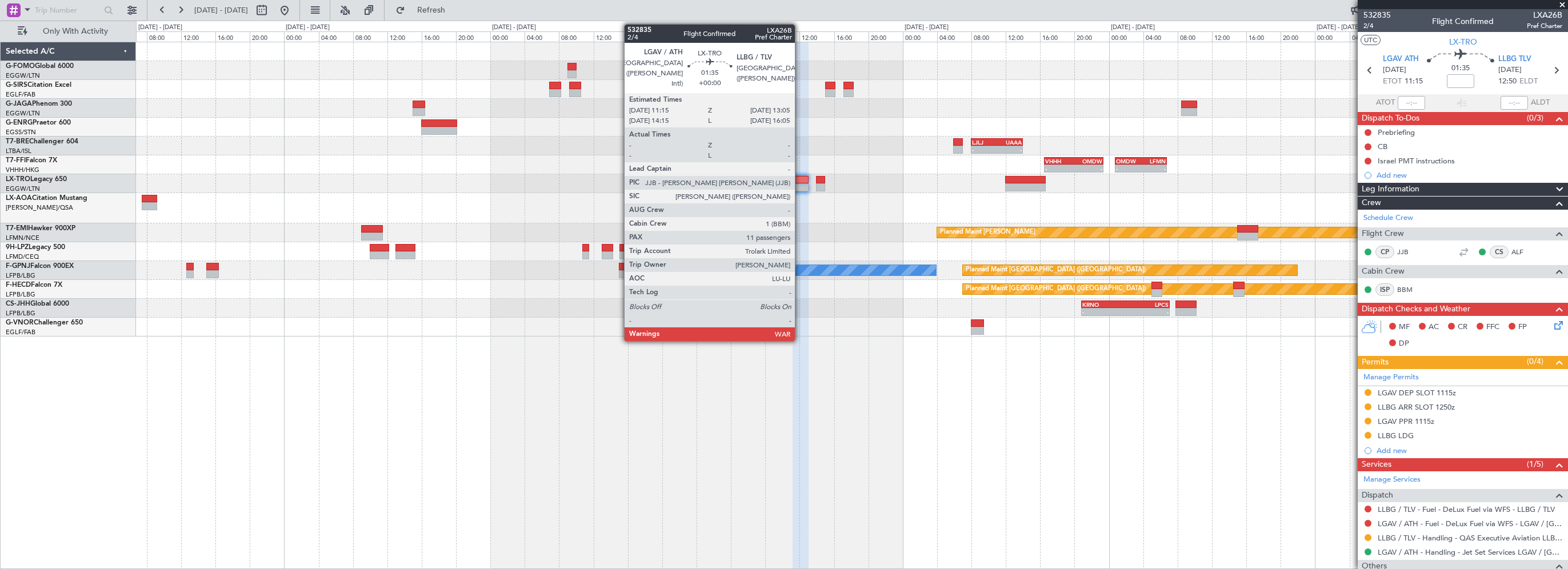
click at [800, 178] on div at bounding box center [801, 180] width 16 height 8
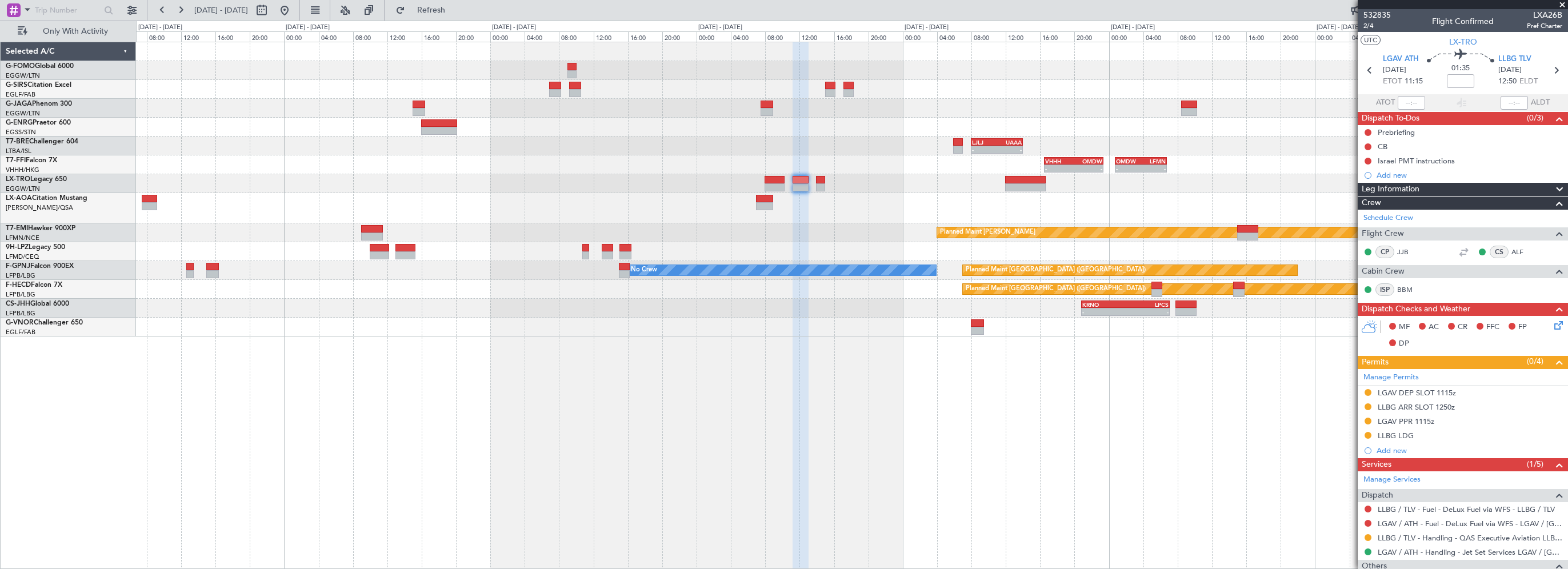
click at [423, 7] on fb-refresh-button "Refresh" at bounding box center [424, 10] width 80 height 21
click at [438, 7] on button "Refresh" at bounding box center [424, 10] width 68 height 18
click at [294, 12] on button at bounding box center [284, 10] width 18 height 18
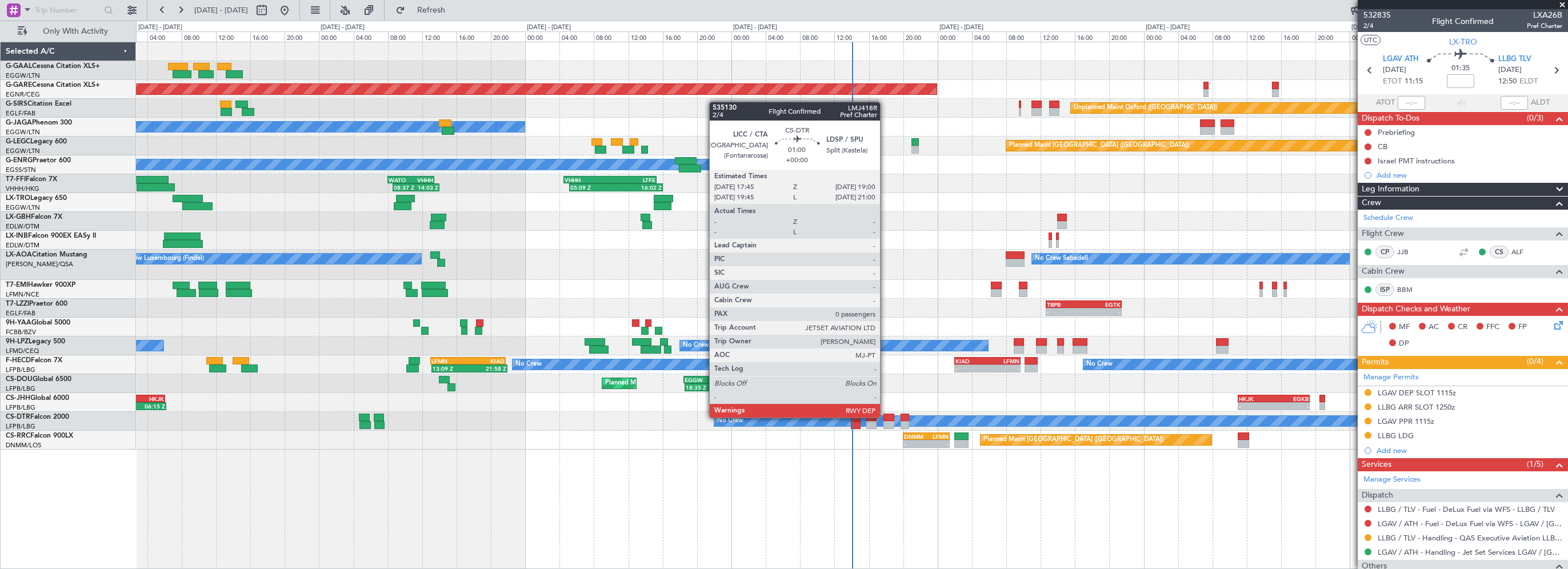
click at [885, 416] on div at bounding box center [888, 418] width 11 height 8
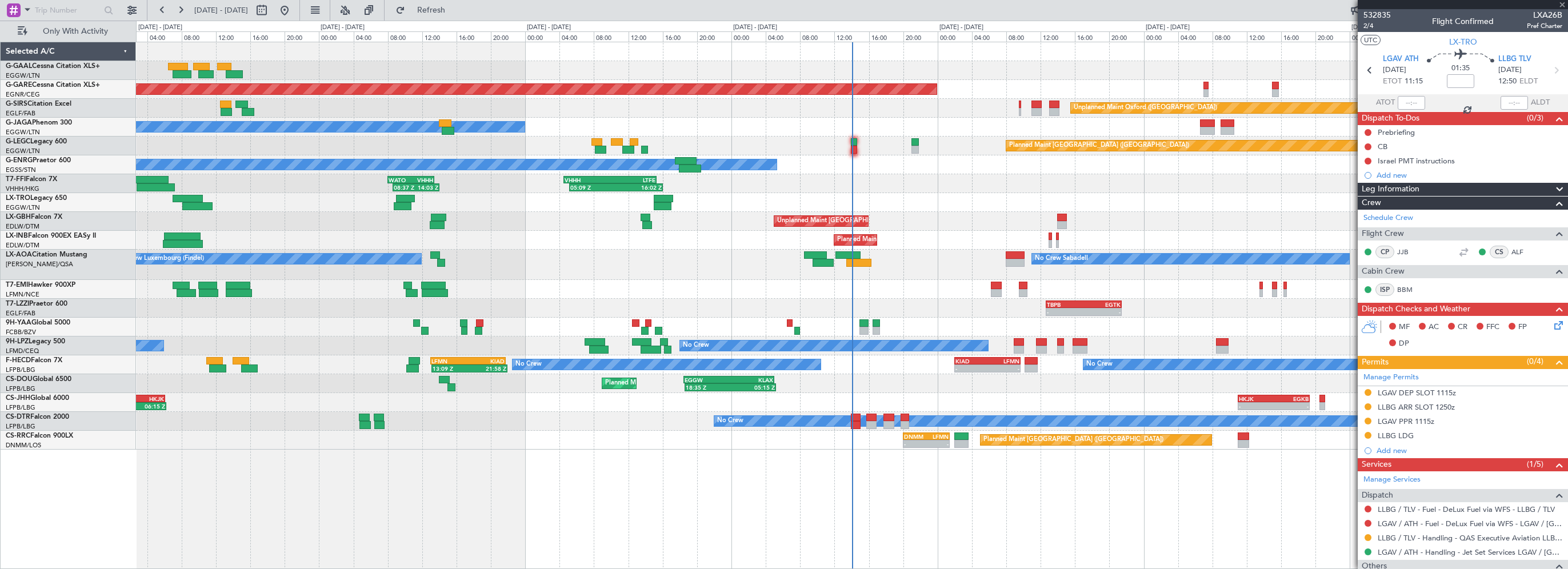
type input "0"
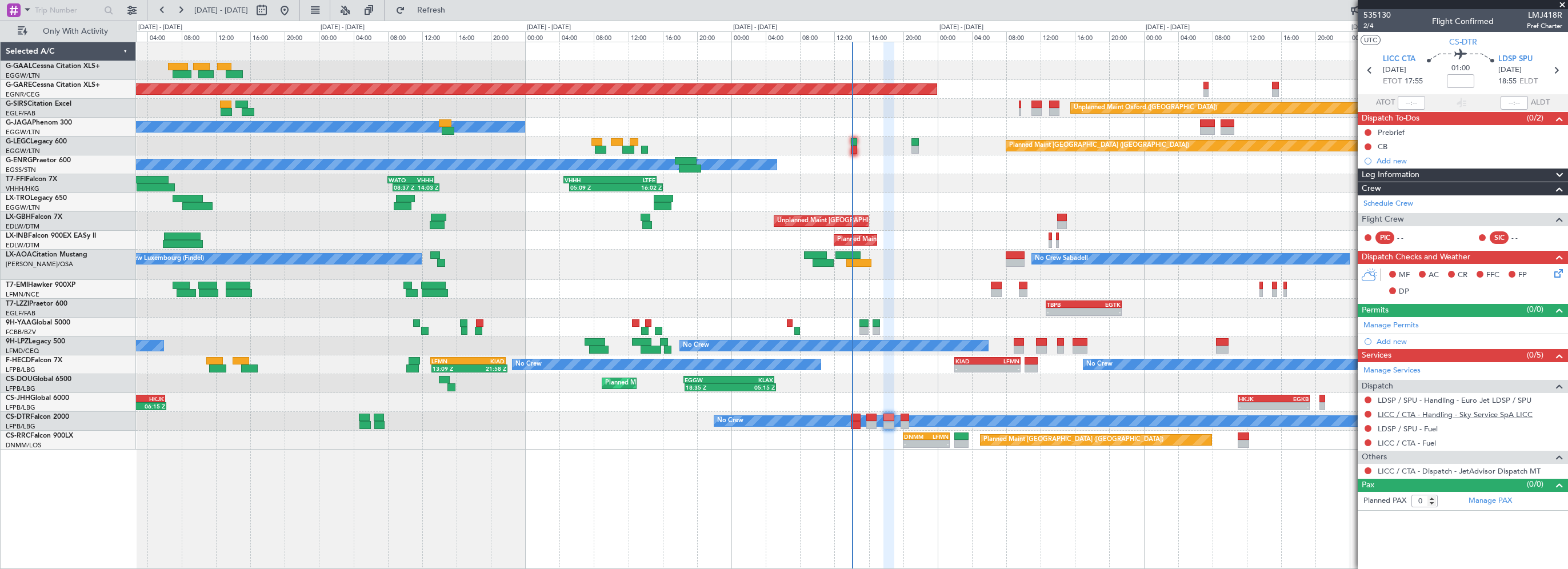
click at [1432, 410] on link "LICC / CTA - Handling - Sky Service SpA LICC" at bounding box center [1455, 414] width 155 height 10
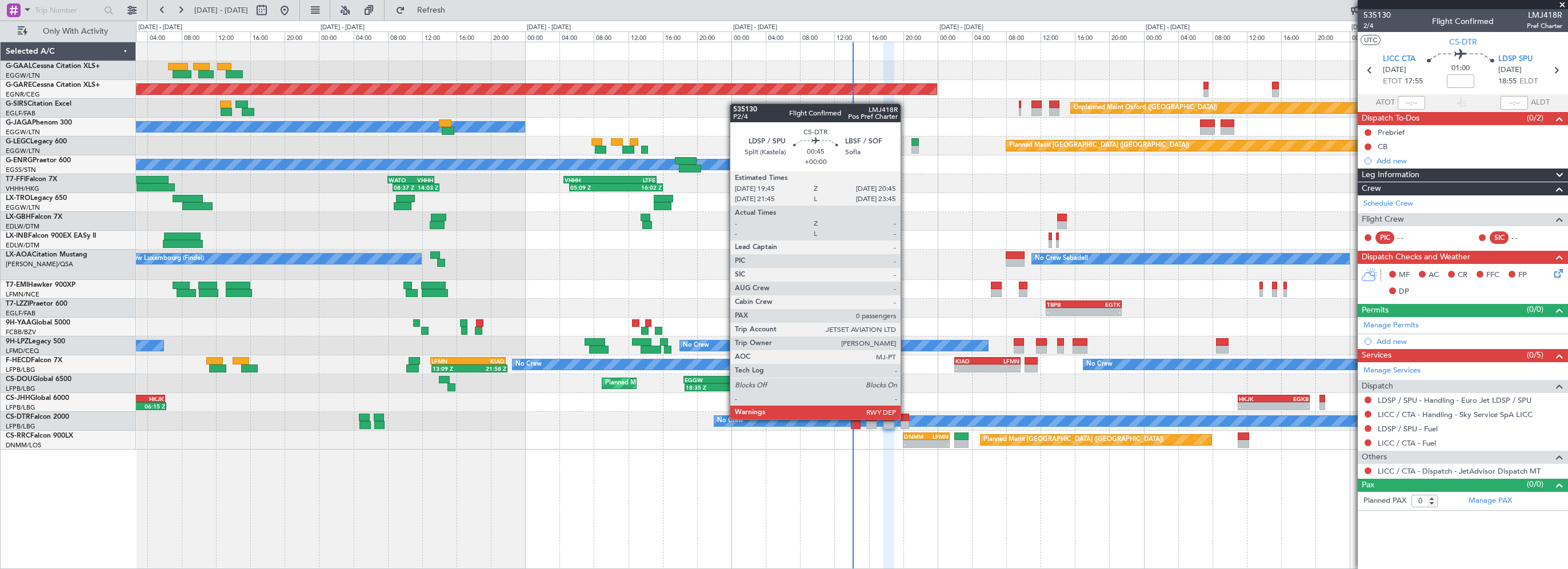
click at [906, 418] on div at bounding box center [905, 418] width 9 height 8
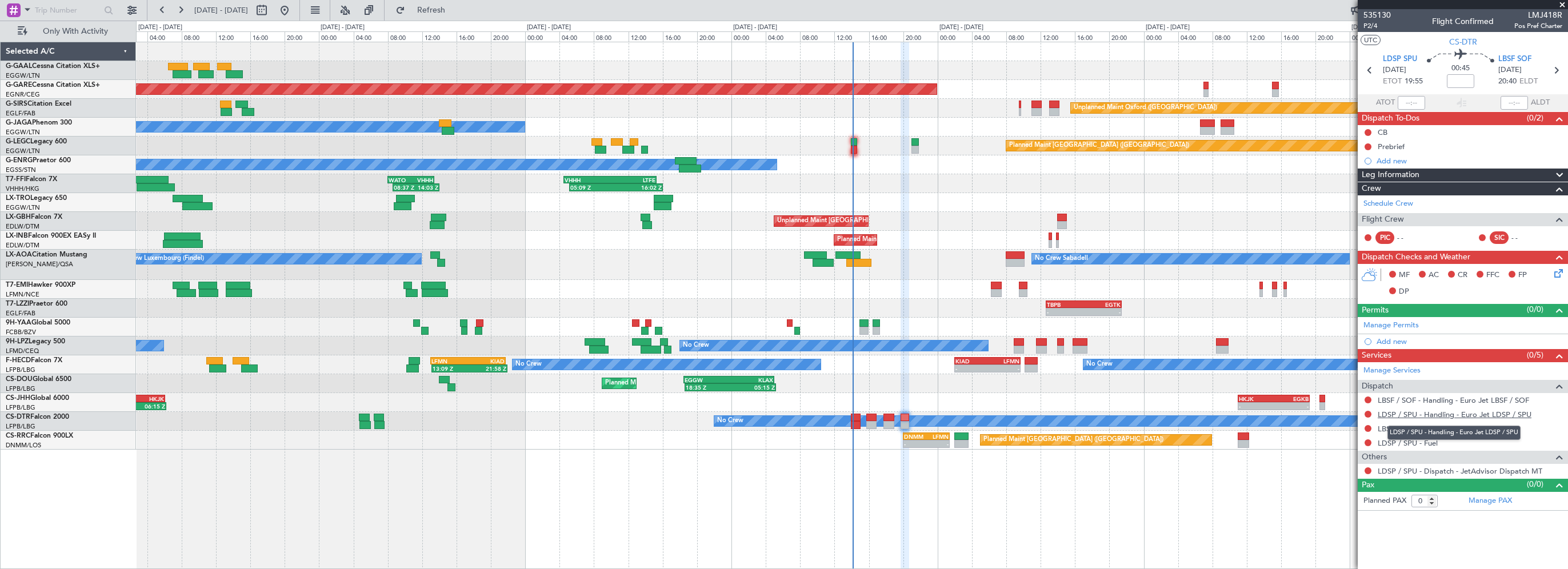
click at [1412, 414] on link "LDSP / SPU - Handling - Euro Jet LDSP / SPU" at bounding box center [1454, 414] width 153 height 10
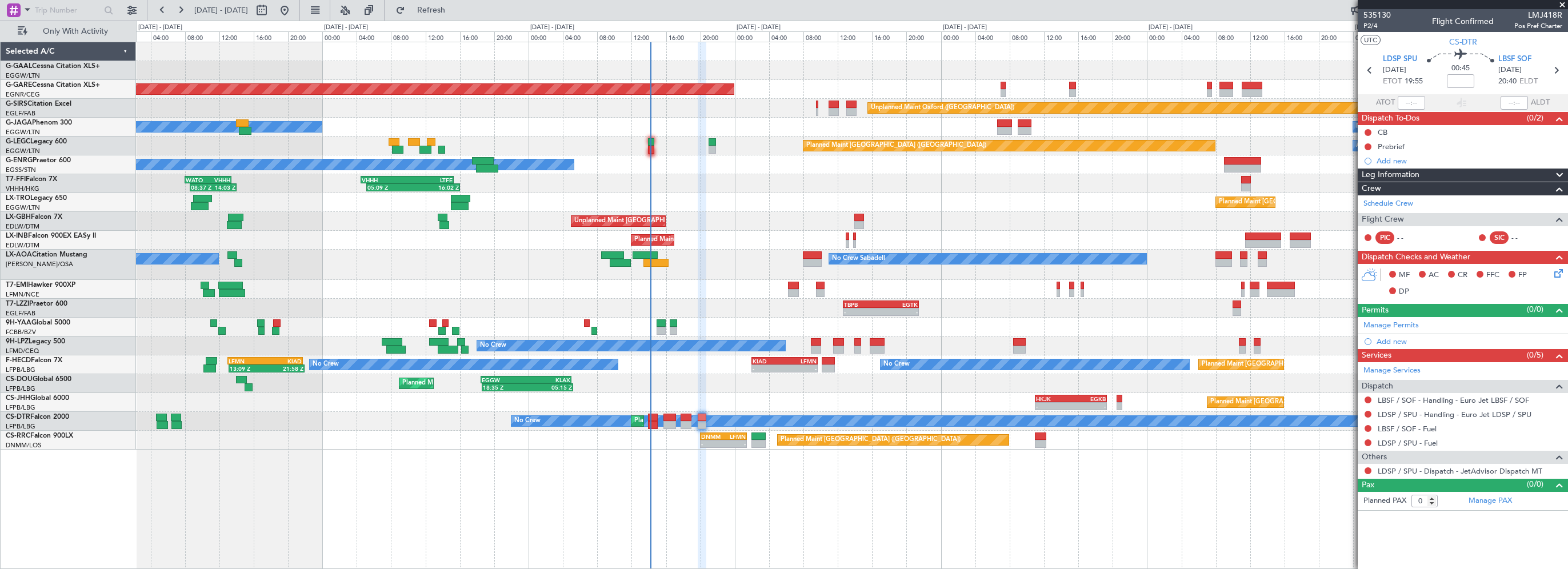
click at [694, 269] on div "No Crew Sabadell No Crew Luxembourg (Findel) No Crew Sabadell" at bounding box center [852, 264] width 1431 height 30
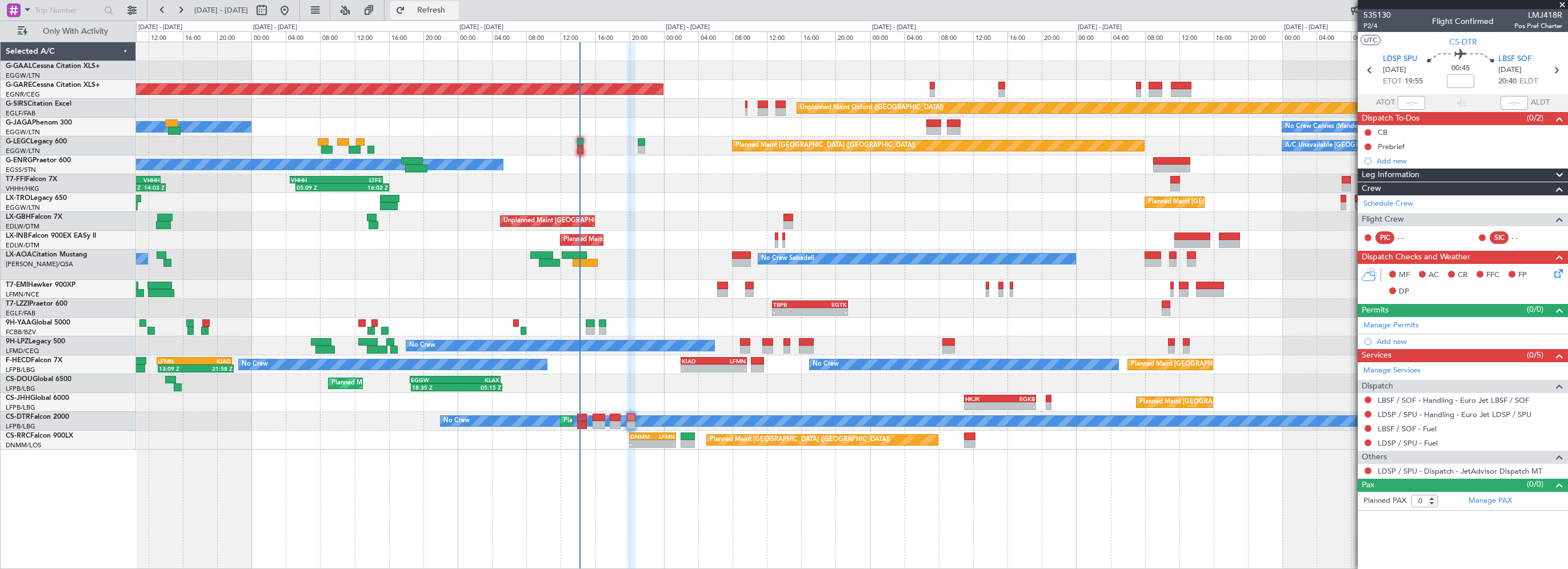
click at [455, 7] on span "Refresh" at bounding box center [431, 10] width 48 height 8
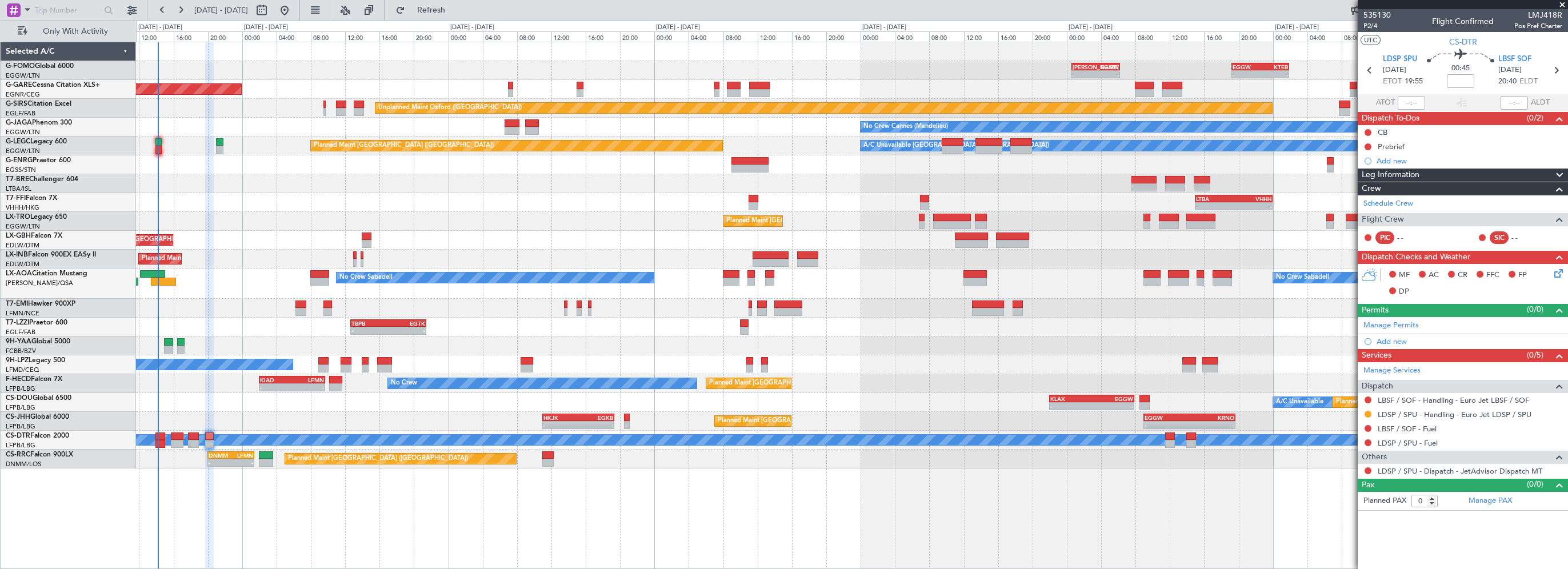
click at [573, 244] on div "- - KACK 00:35 Z EGGW 06:15 Z EGGW 19:15 Z KTEB 01:55 Z - - Unplanned Maint Che…" at bounding box center [852, 255] width 1431 height 427
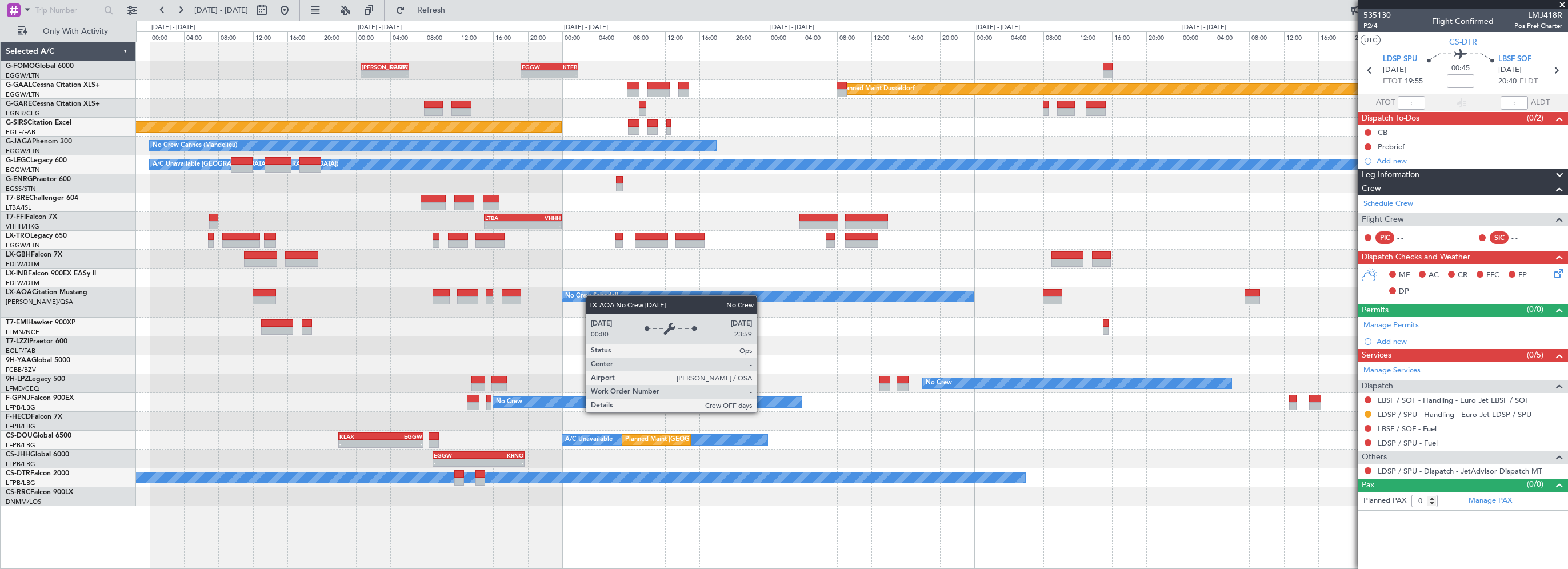
click at [571, 297] on div "- - KACK 00:35 Z EGGW 06:15 Z EGGW 19:15 Z KTEB 01:55 Z - - Planned Maint Dusse…" at bounding box center [852, 275] width 1431 height 464
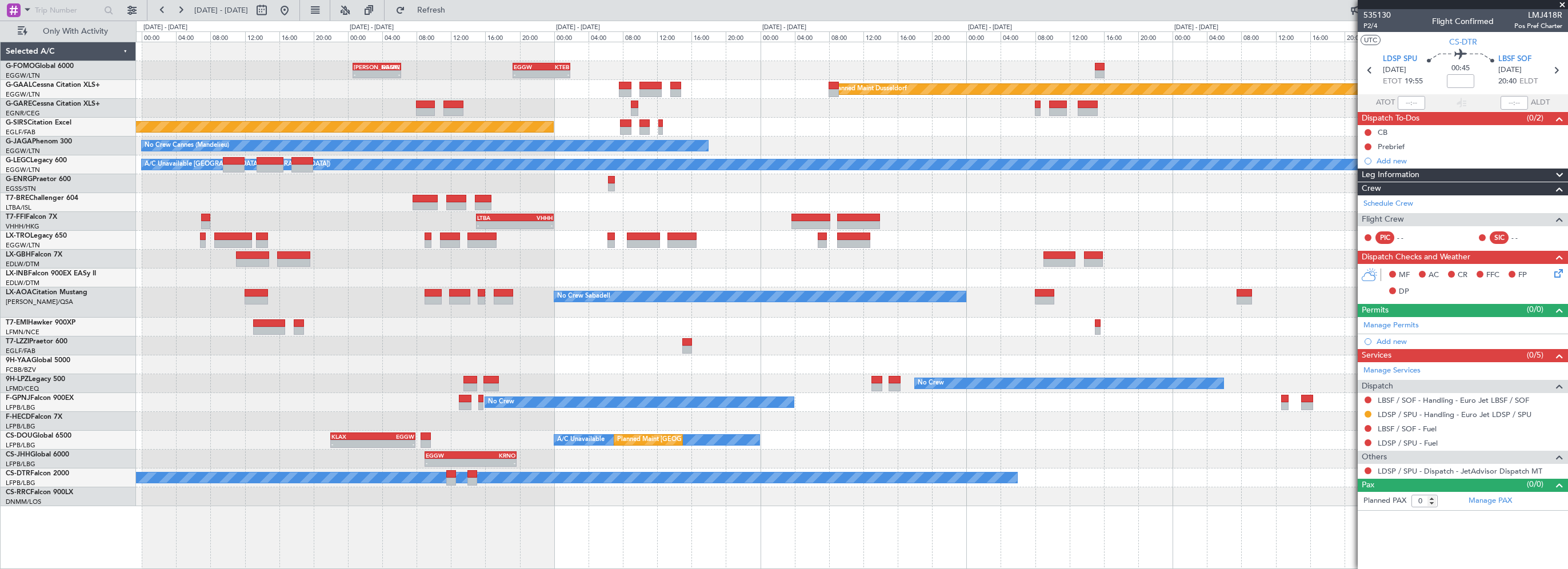
click at [651, 323] on div "- - KACK 00:35 Z EGGW 06:15 Z EGGW 19:15 Z KTEB 01:55 Z - - Planned Maint Dusse…" at bounding box center [852, 275] width 1431 height 464
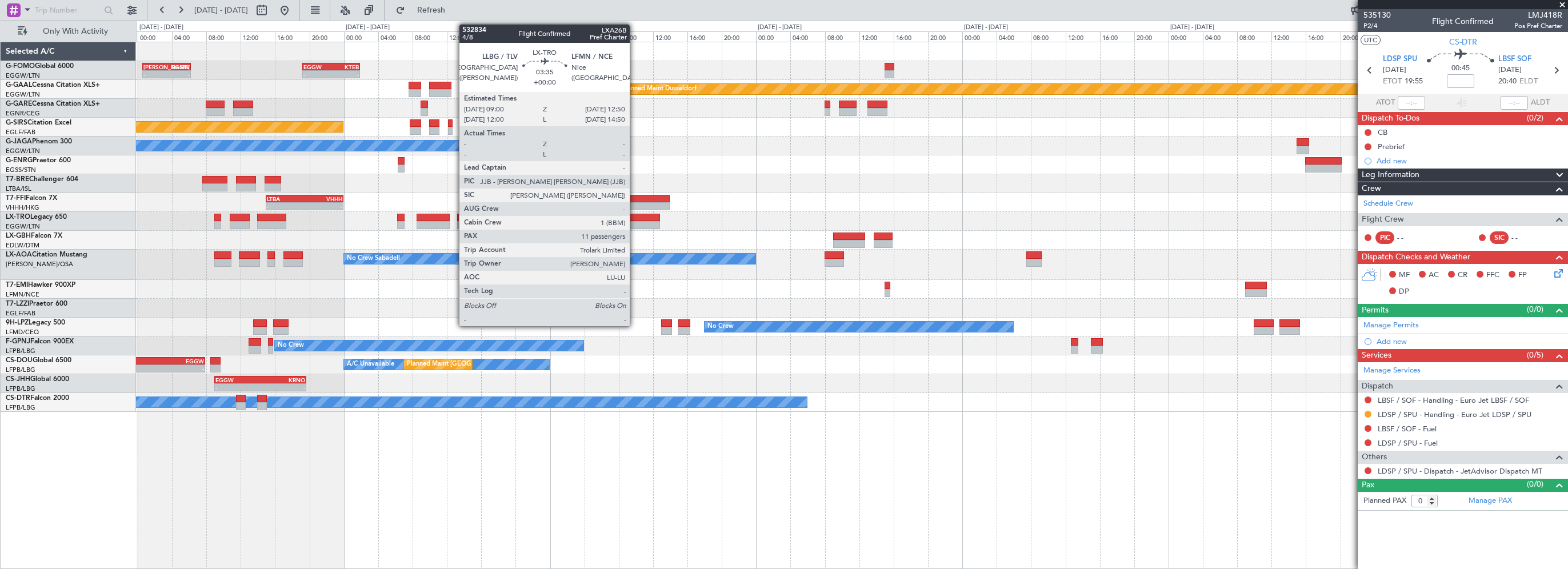
click at [635, 215] on div at bounding box center [643, 217] width 33 height 8
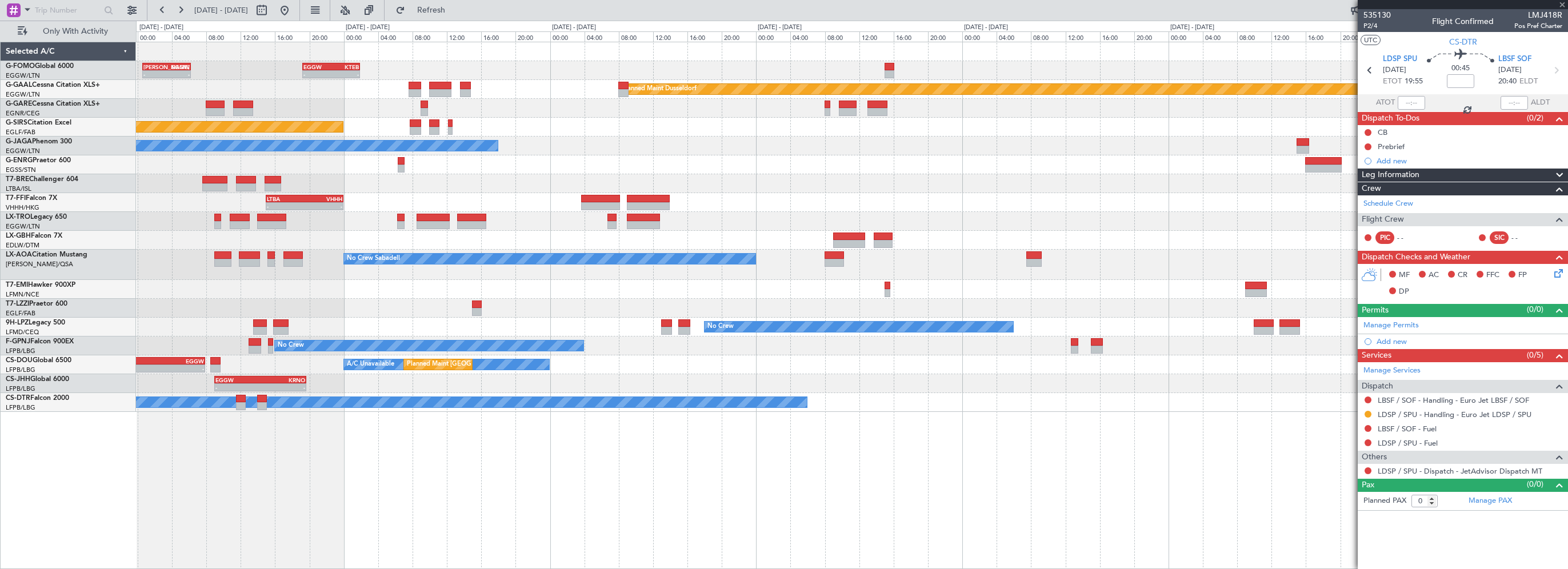
type input "11"
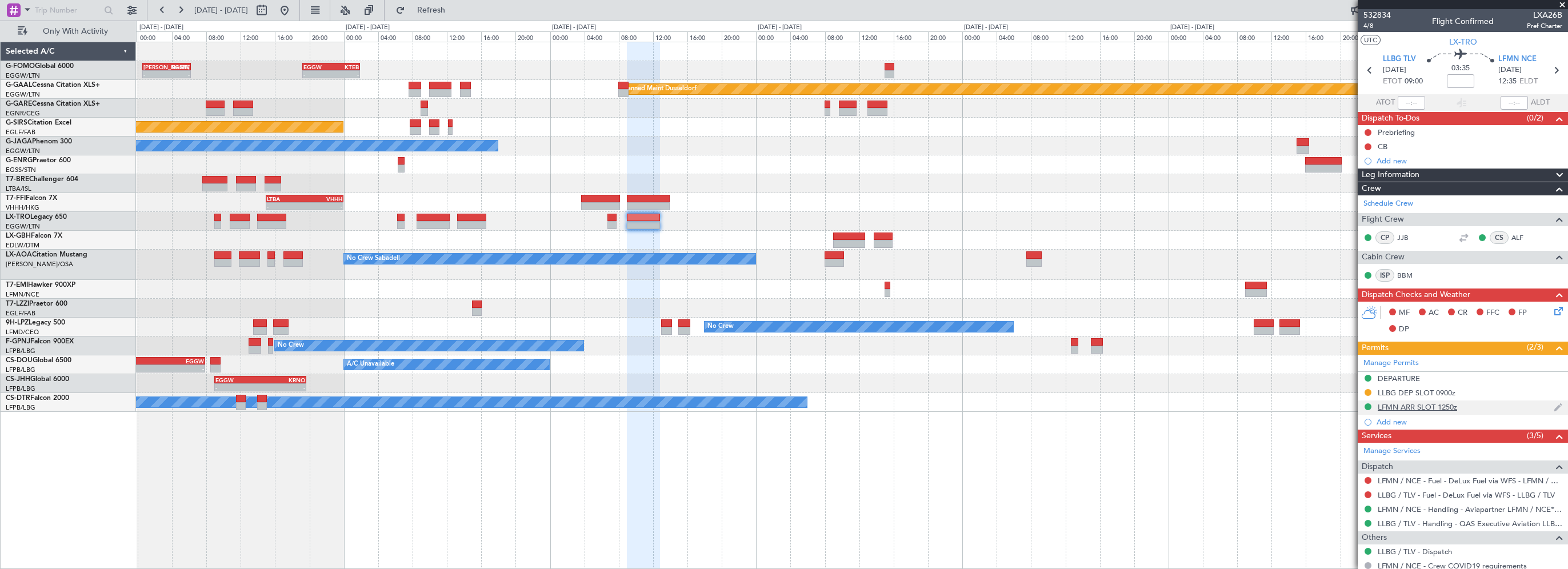
click at [1440, 404] on div "LFMN ARR SLOT 1250z" at bounding box center [1418, 407] width 79 height 10
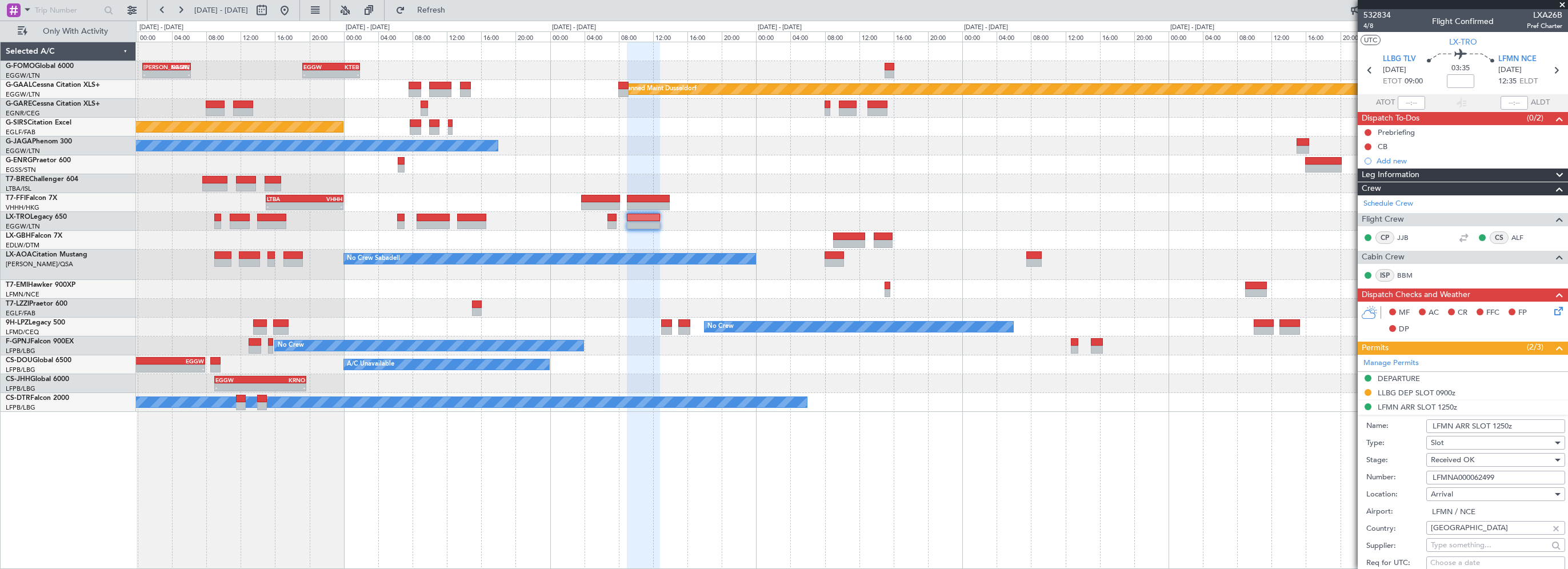
drag, startPoint x: 1506, startPoint y: 478, endPoint x: 1423, endPoint y: 474, distance: 83.1
click at [1412, 476] on div "Number: LFMNA000062499" at bounding box center [1465, 477] width 199 height 17
paste input "text"
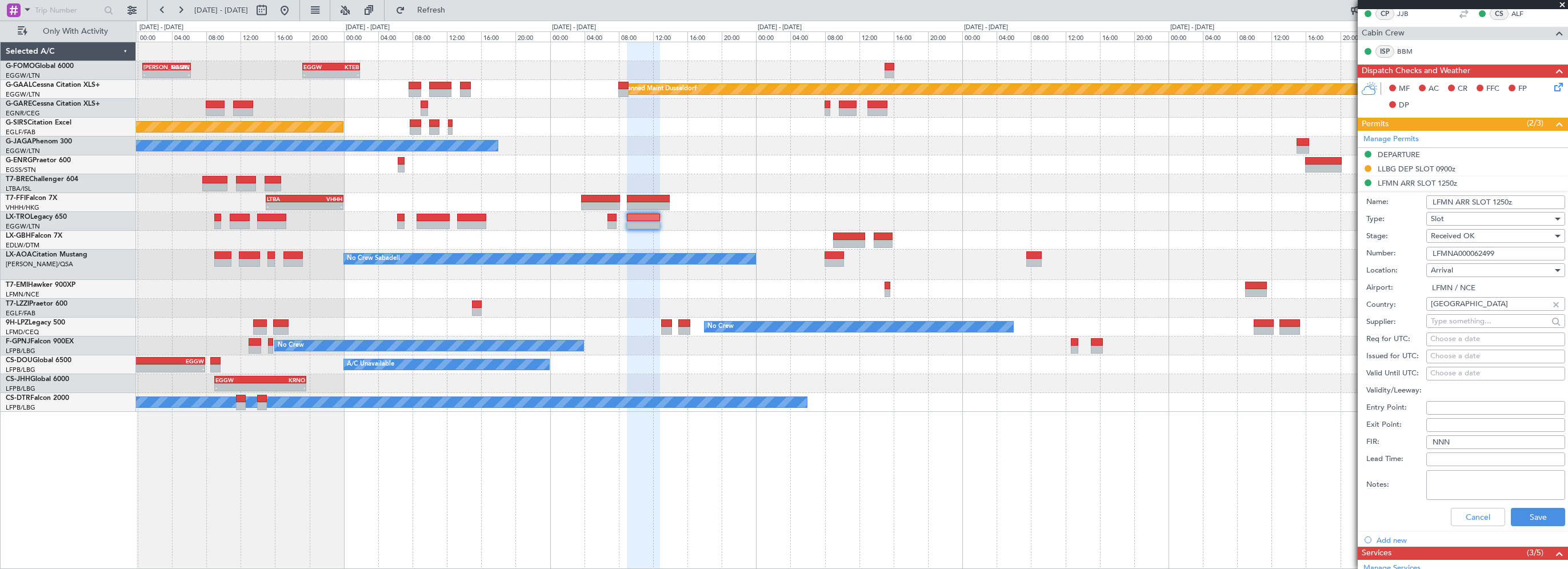
scroll to position [286, 0]
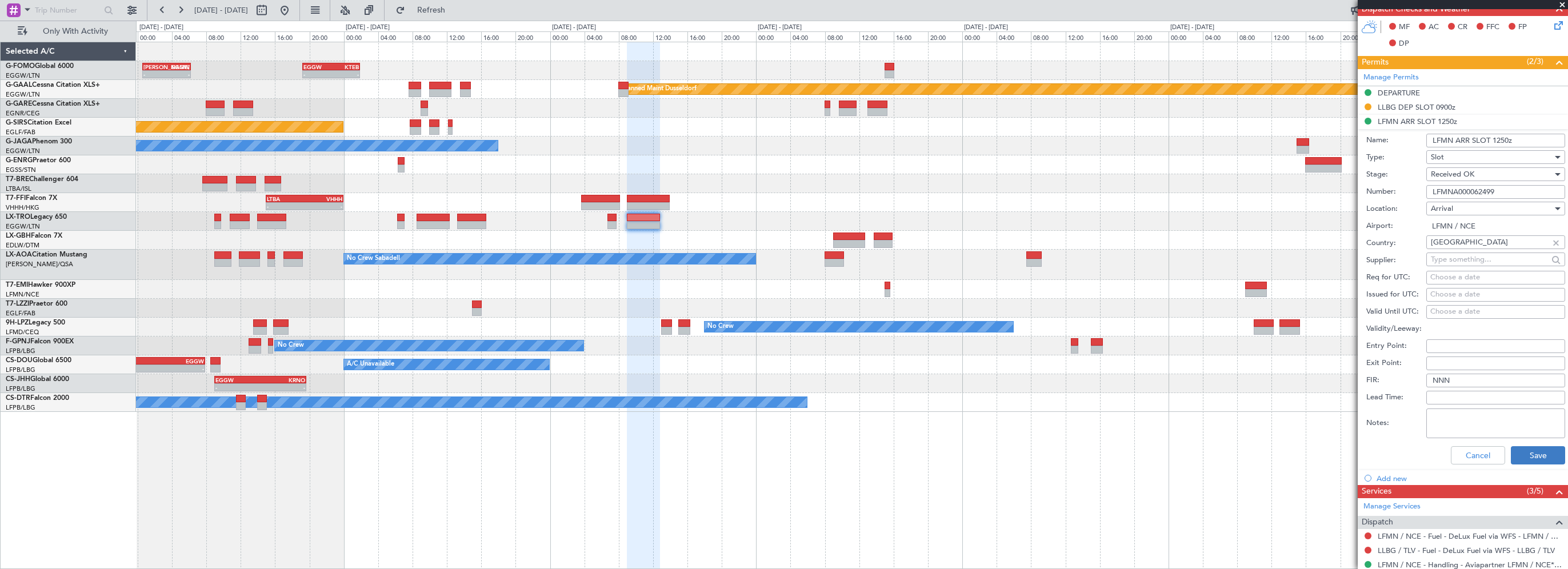
type input "LFMNA000062499"
click at [1516, 455] on button "Save" at bounding box center [1538, 455] width 54 height 18
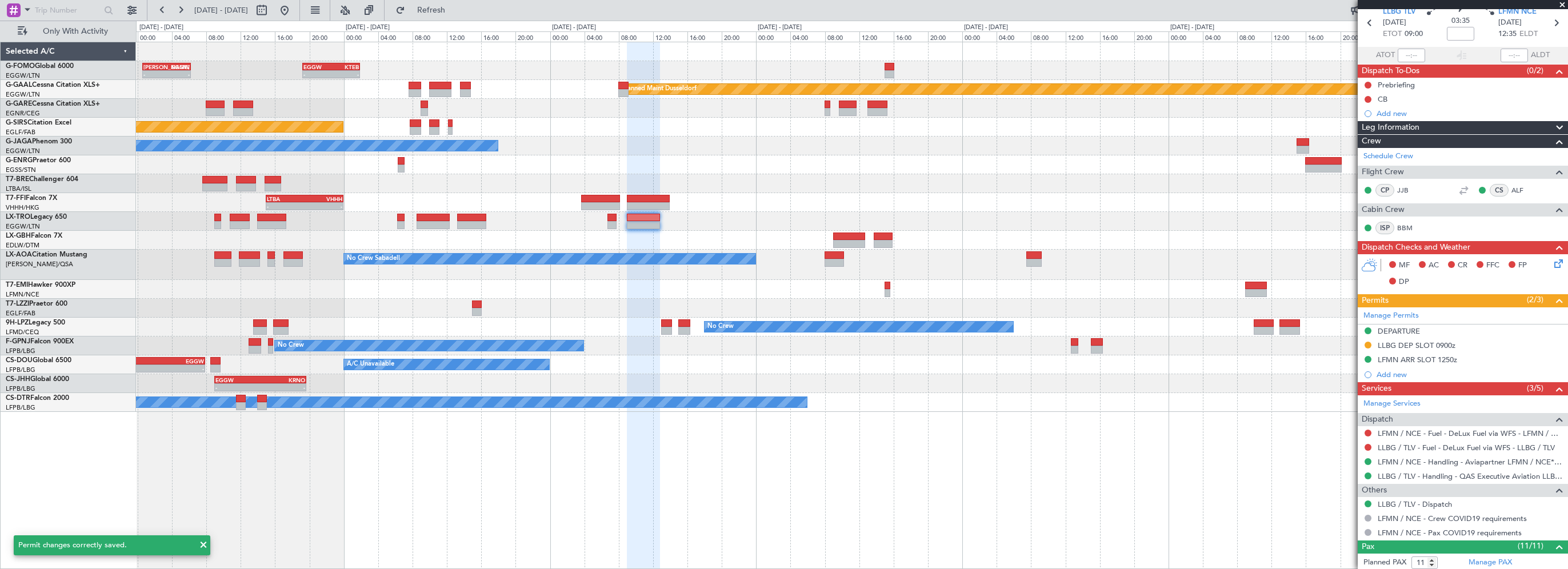
scroll to position [0, 0]
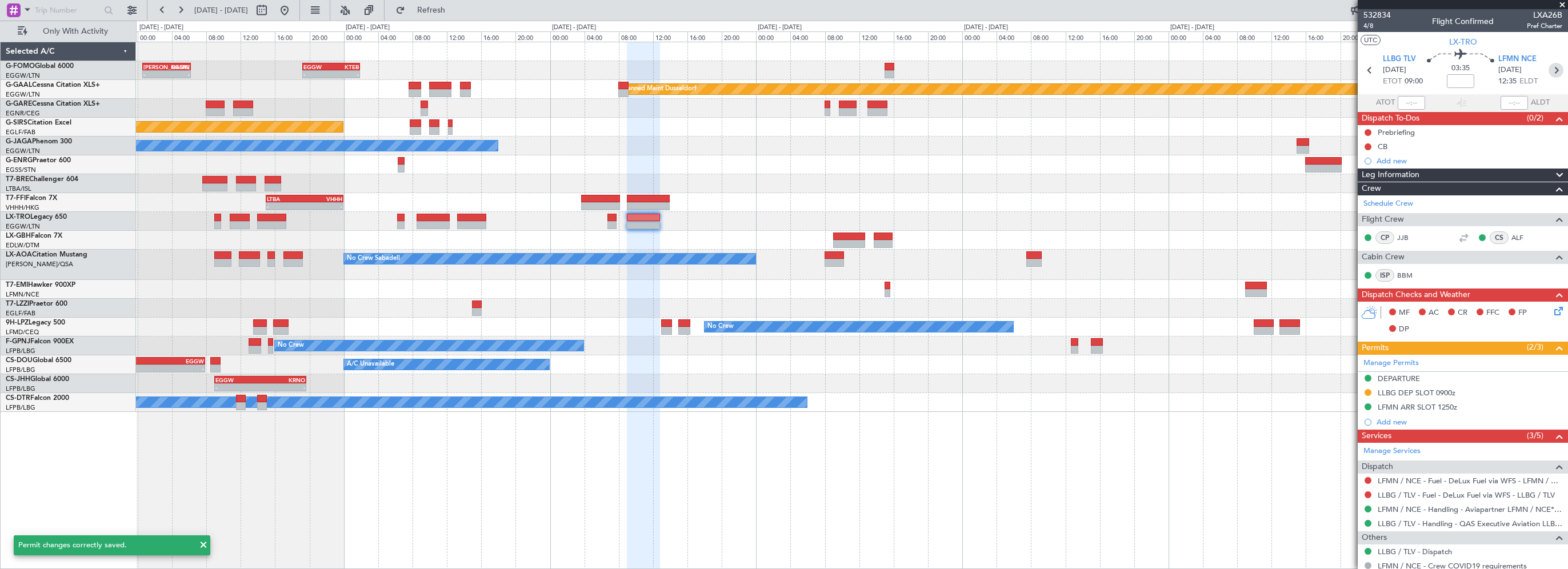
click at [1548, 68] on icon at bounding box center [1556, 70] width 15 height 15
type input "13"
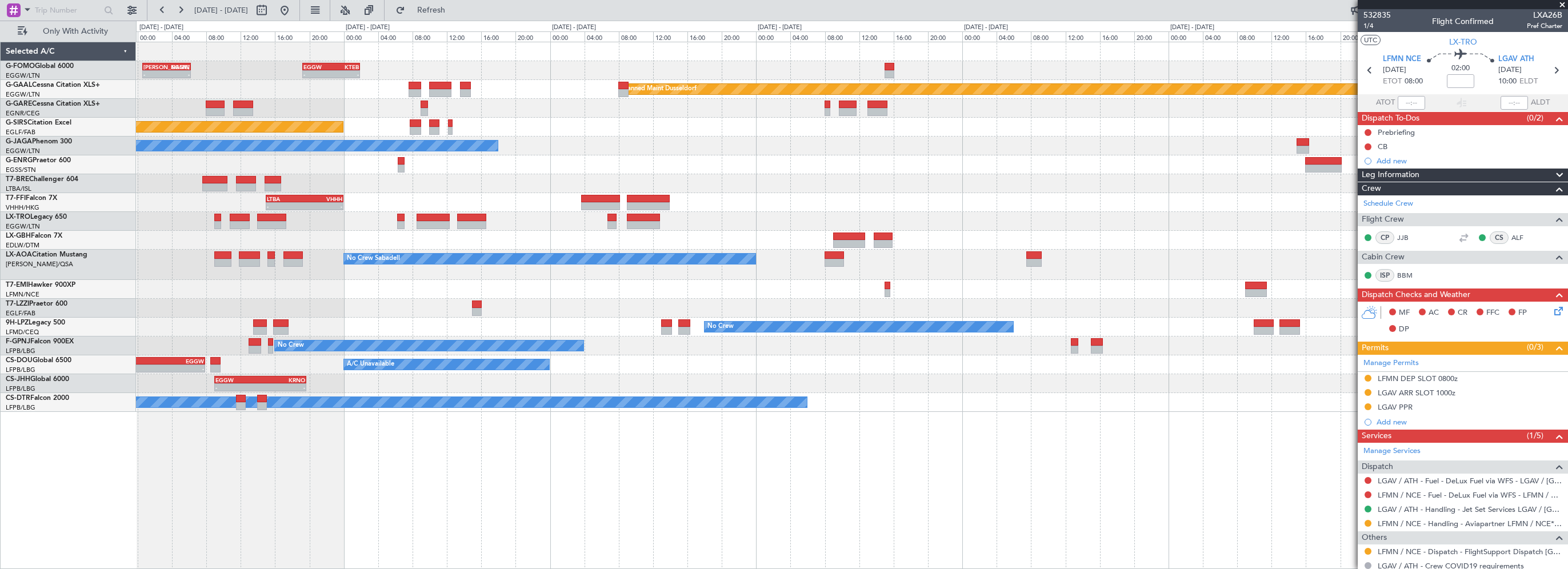
click at [1368, 375] on button at bounding box center [1368, 378] width 7 height 7
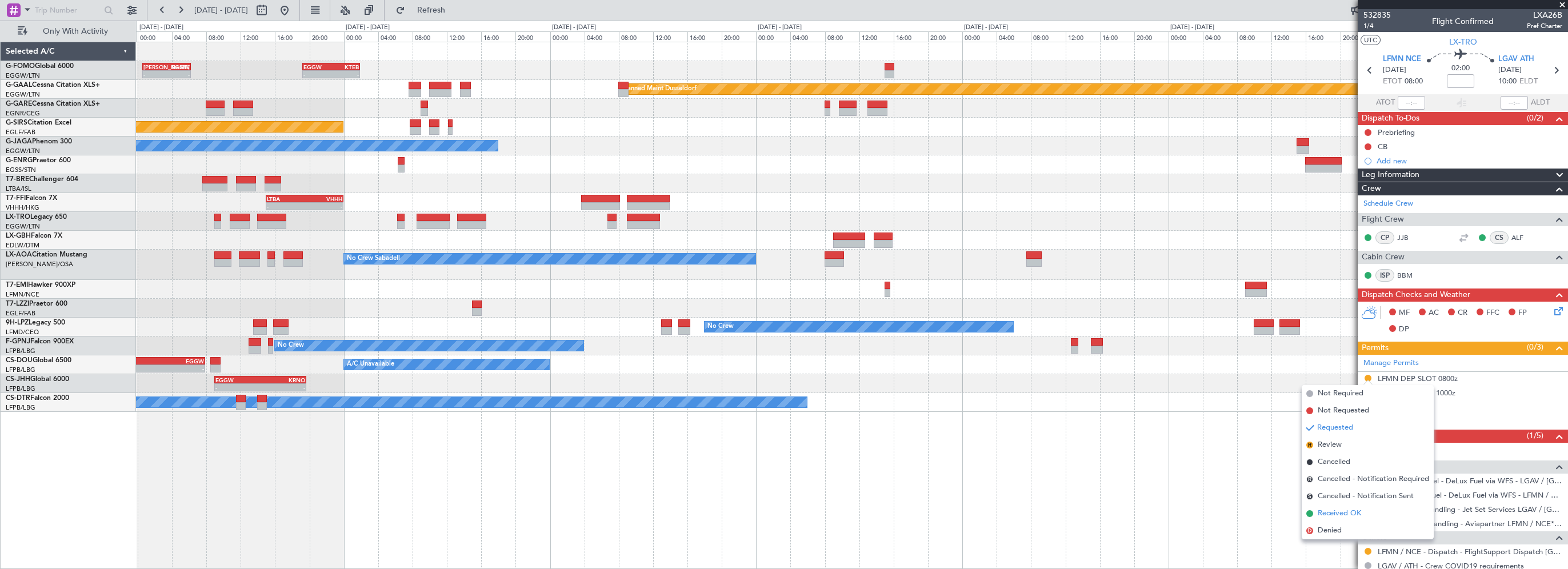
click at [1337, 512] on span "Received OK" at bounding box center [1339, 514] width 43 height 12
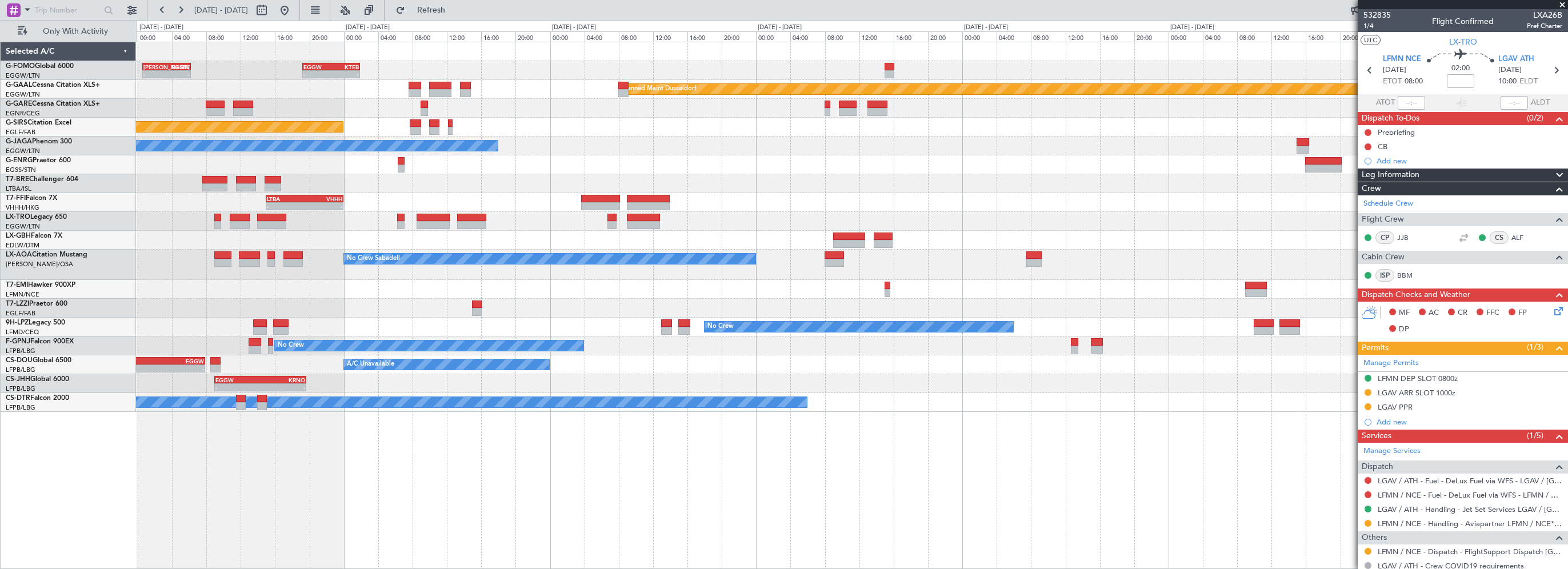
click at [1413, 377] on div "LFMN DEP SLOT 0800z" at bounding box center [1418, 378] width 80 height 10
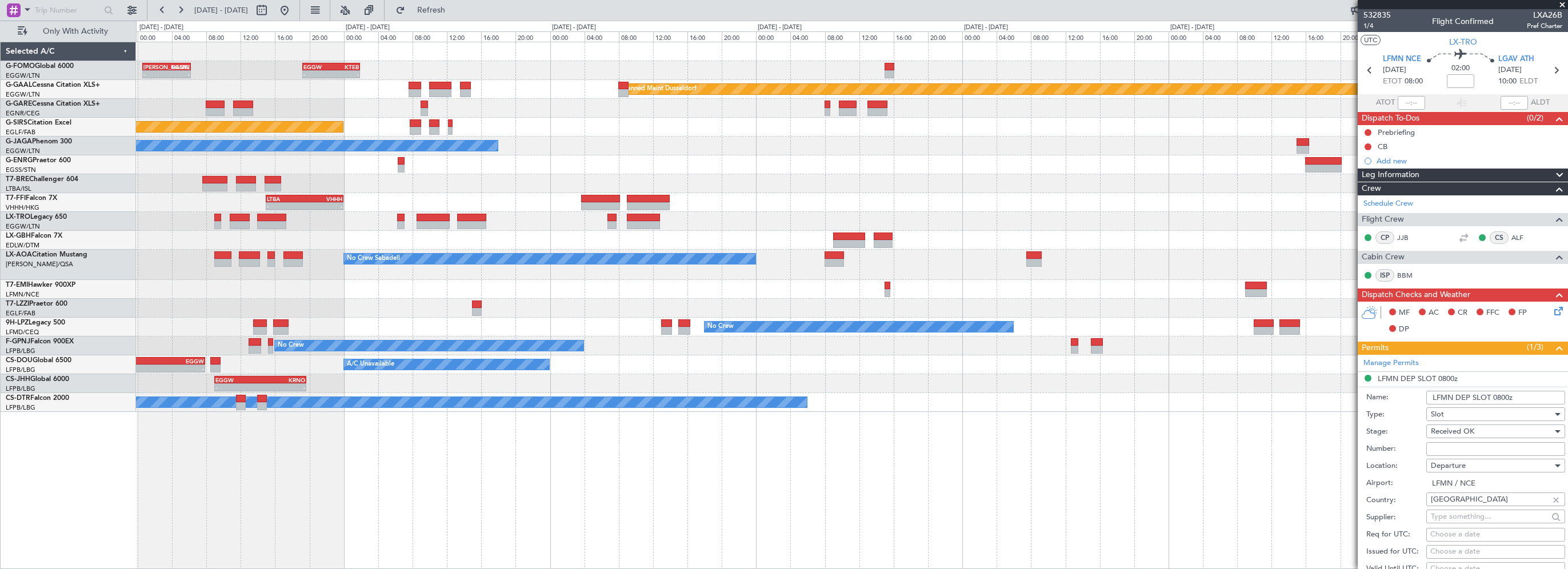
click at [1465, 442] on input "Number:" at bounding box center [1495, 449] width 139 height 14
paste input "LFMND000062500"
type input "LFMND000062500"
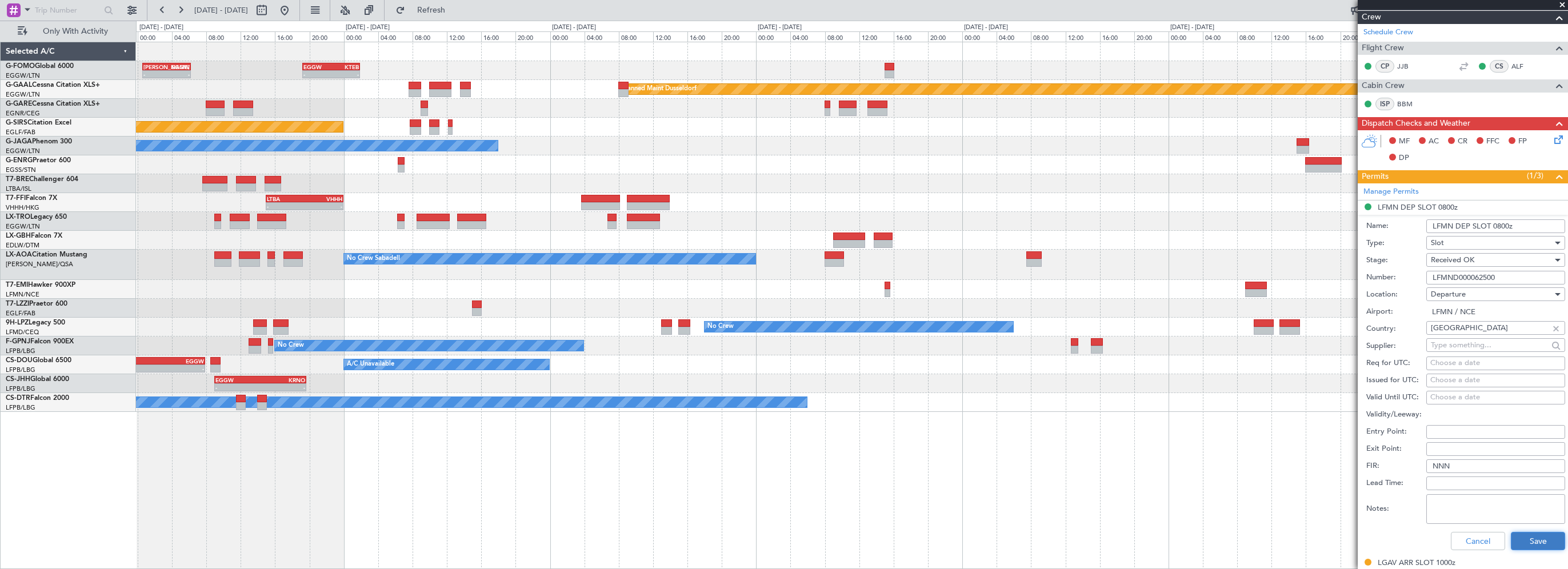
click at [1520, 542] on button "Save" at bounding box center [1538, 541] width 54 height 18
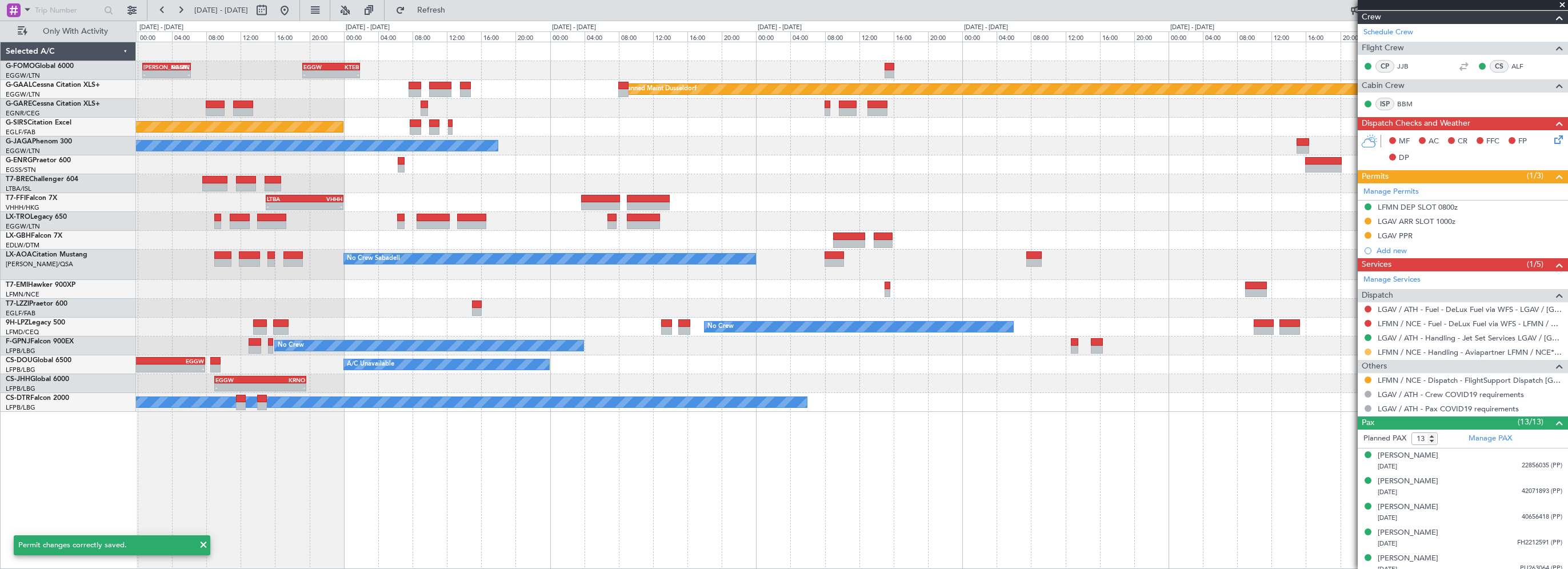
click at [1368, 349] on button at bounding box center [1368, 352] width 7 height 7
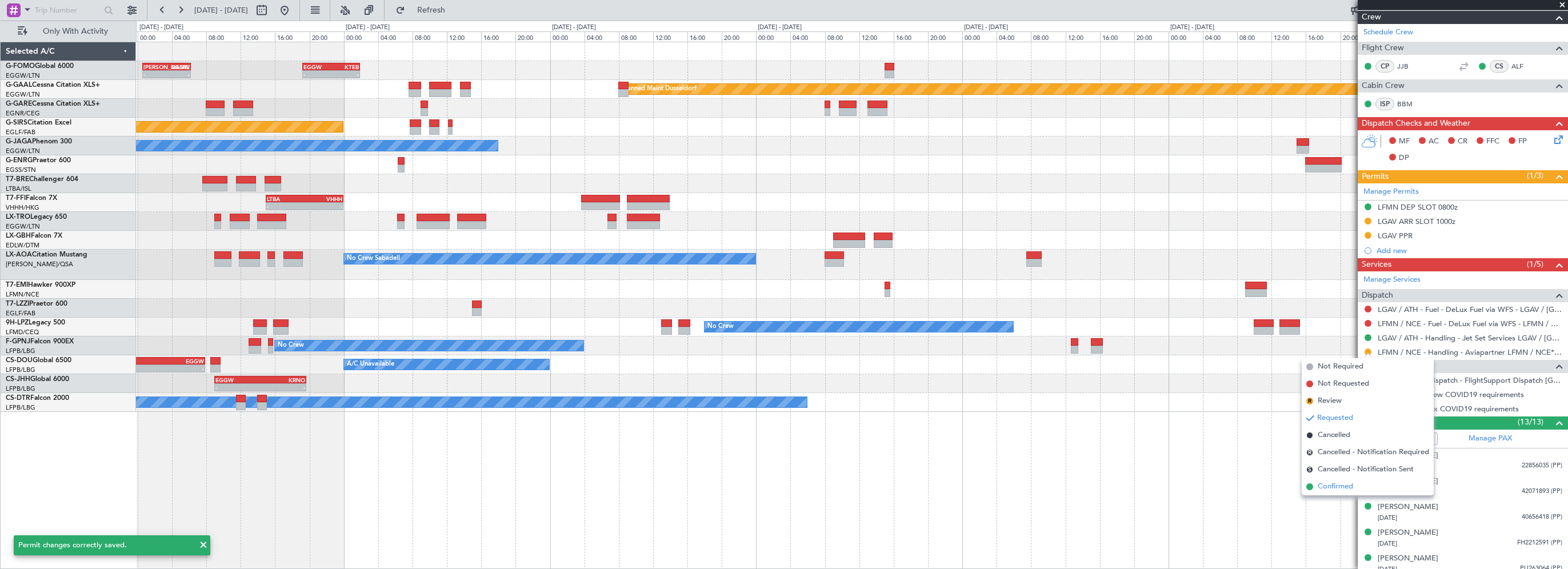
click at [1327, 488] on span "Confirmed" at bounding box center [1335, 487] width 35 height 12
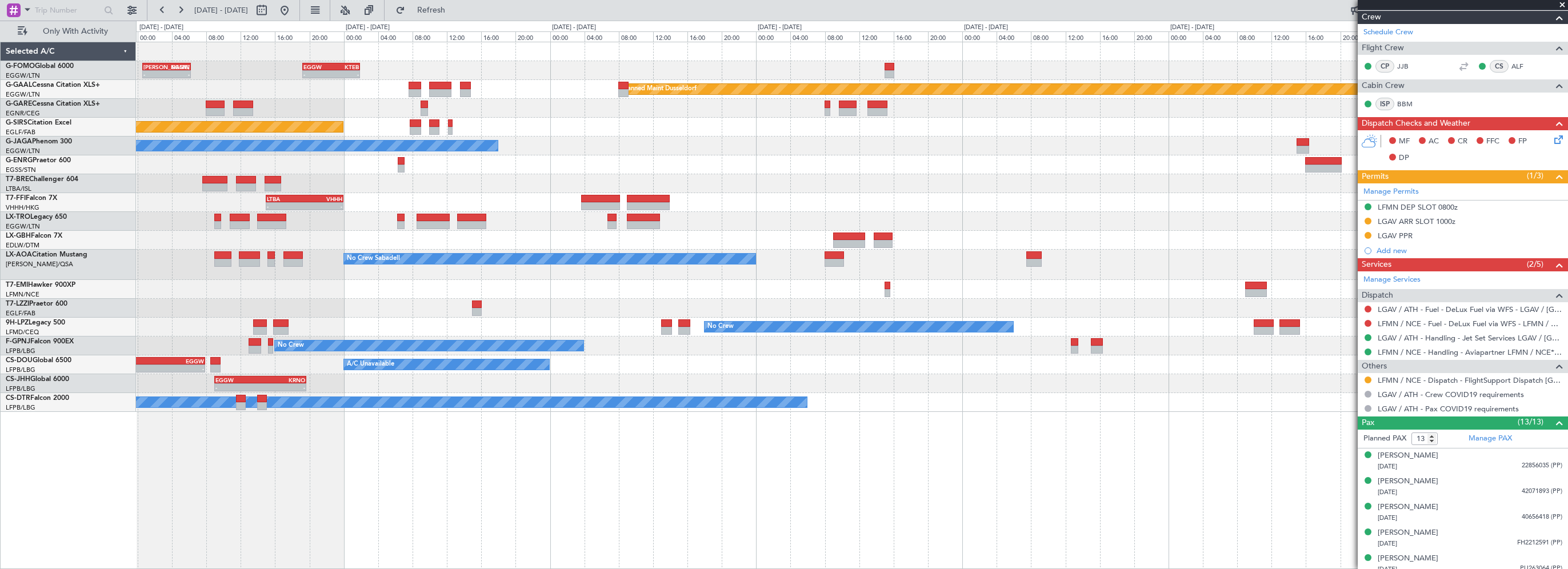
click at [1419, 209] on div "LFMN DEP SLOT 0800z" at bounding box center [1418, 207] width 80 height 10
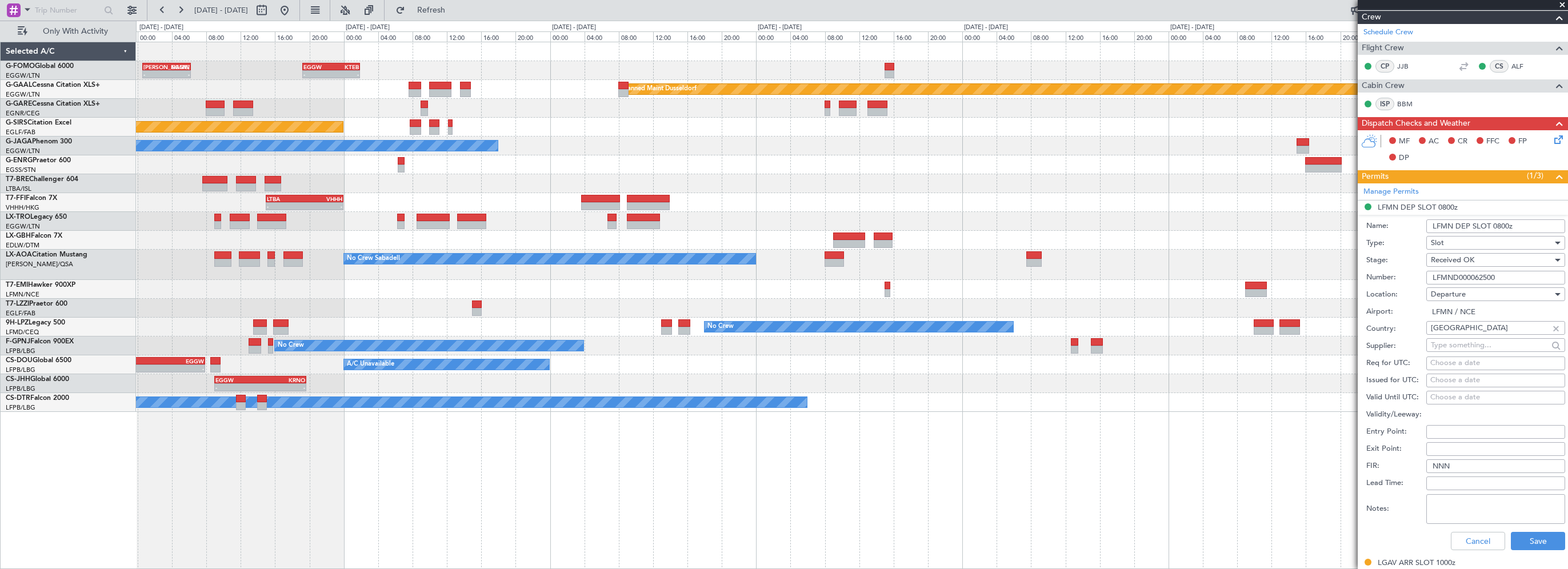
drag, startPoint x: 1507, startPoint y: 222, endPoint x: 1492, endPoint y: 223, distance: 15.0
click at [1492, 223] on input "LFMN DEP SLOT 0800z" at bounding box center [1495, 226] width 139 height 14
type input "LFMN DEP SLOT 0755z"
click at [1522, 540] on button "Save" at bounding box center [1538, 541] width 54 height 18
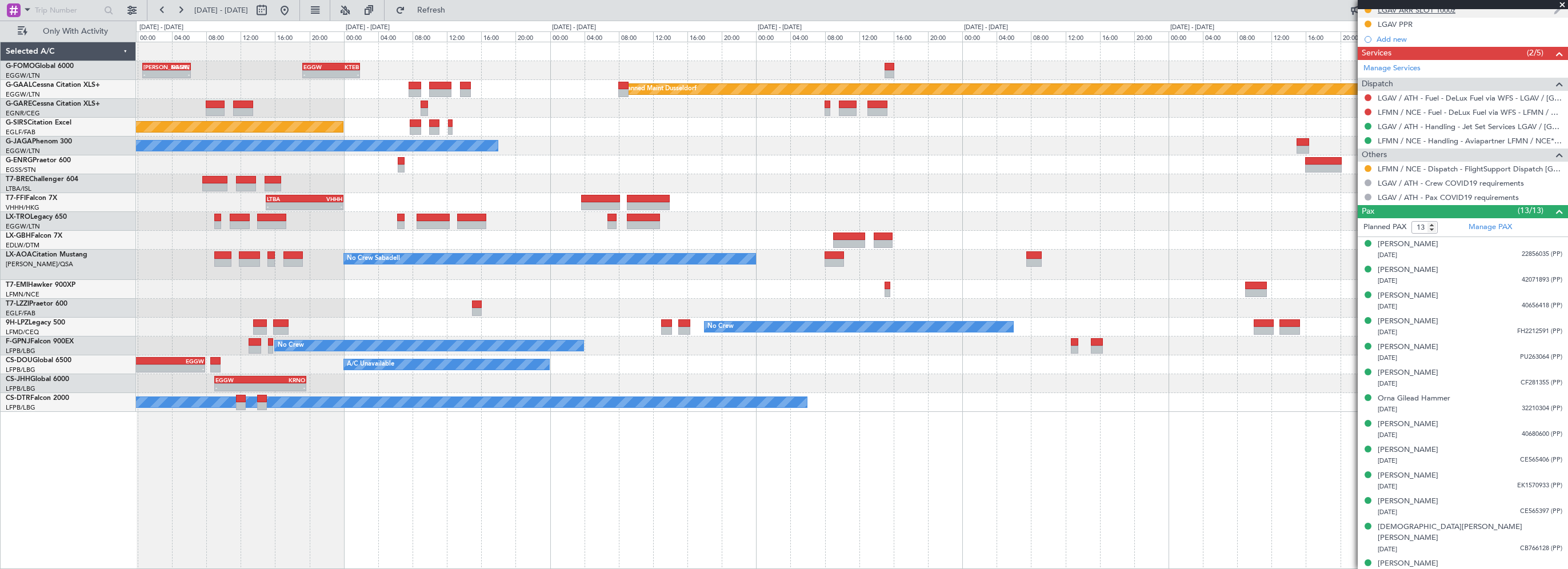
scroll to position [0, 0]
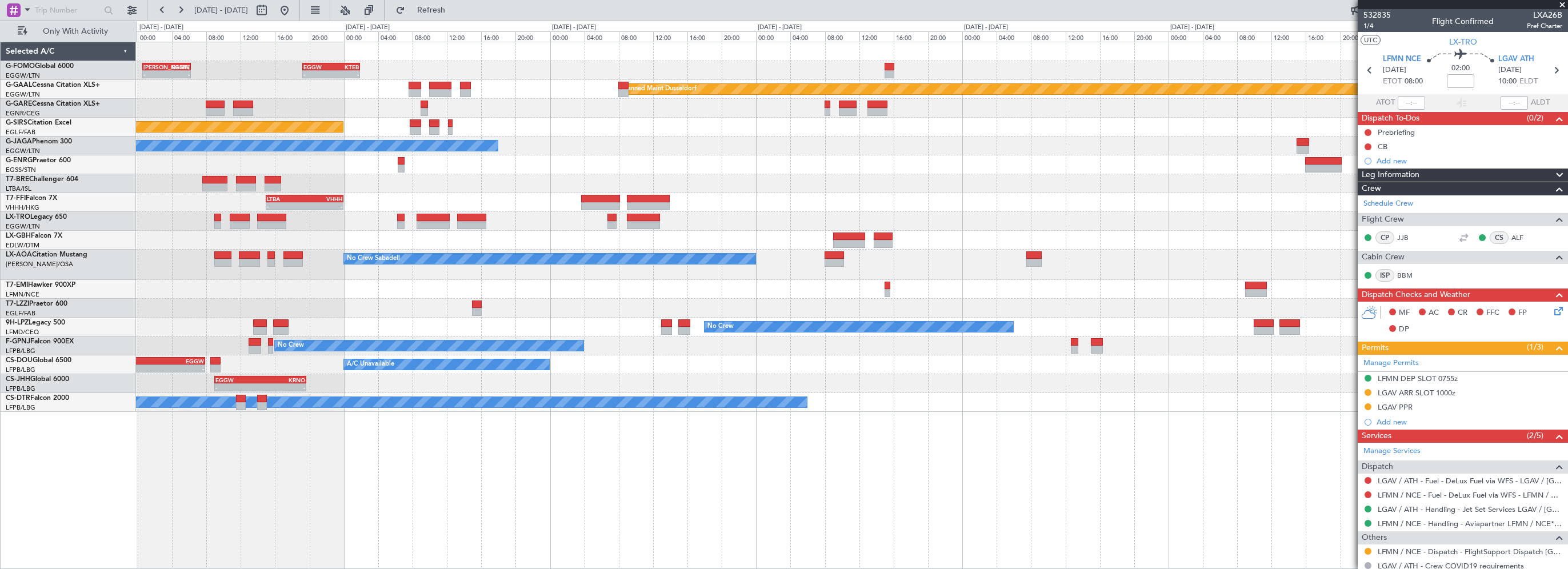
click at [989, 315] on div "- - KACK 00:35 Z EGGW 06:15 Z - - EGGW 19:15 Z KTEB 01:55 Z Planned Maint Dusse…" at bounding box center [852, 228] width 1431 height 370
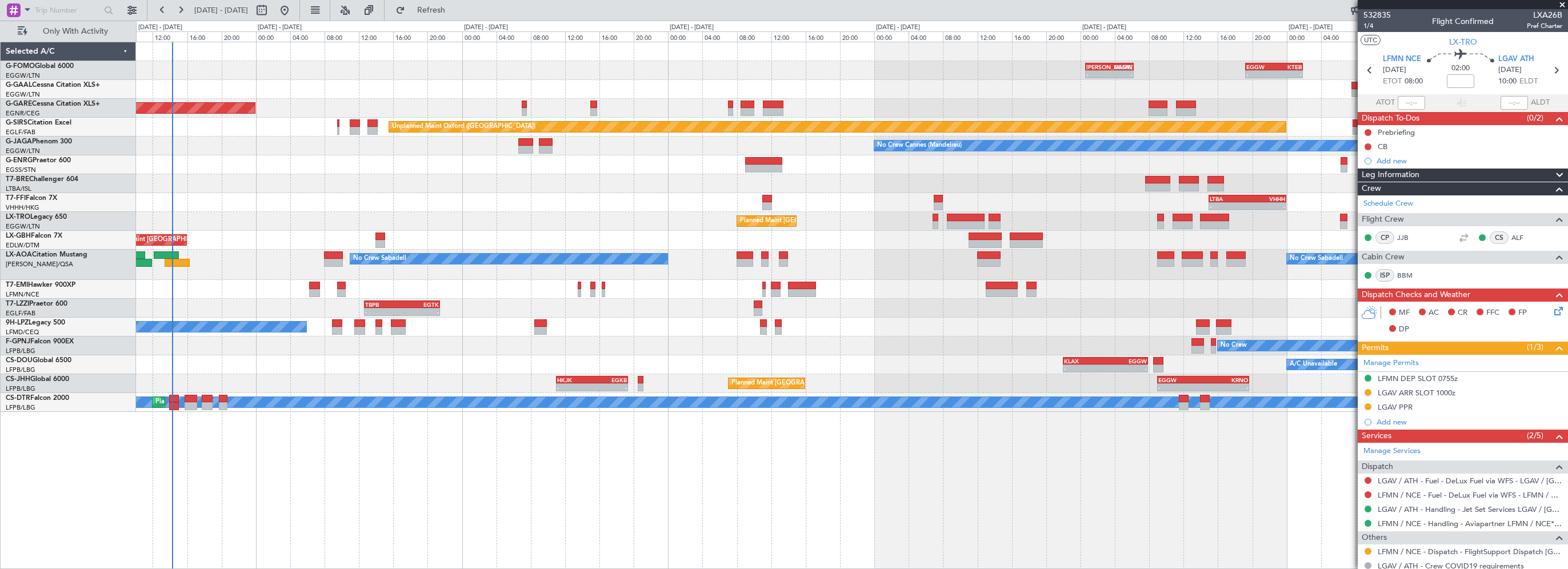
click at [909, 347] on div "- - KACK 00:35 Z EGGW 06:15 Z - - EGGW 19:15 Z KTEB 01:55 Z Planned Maint Dusse…" at bounding box center [852, 228] width 1431 height 370
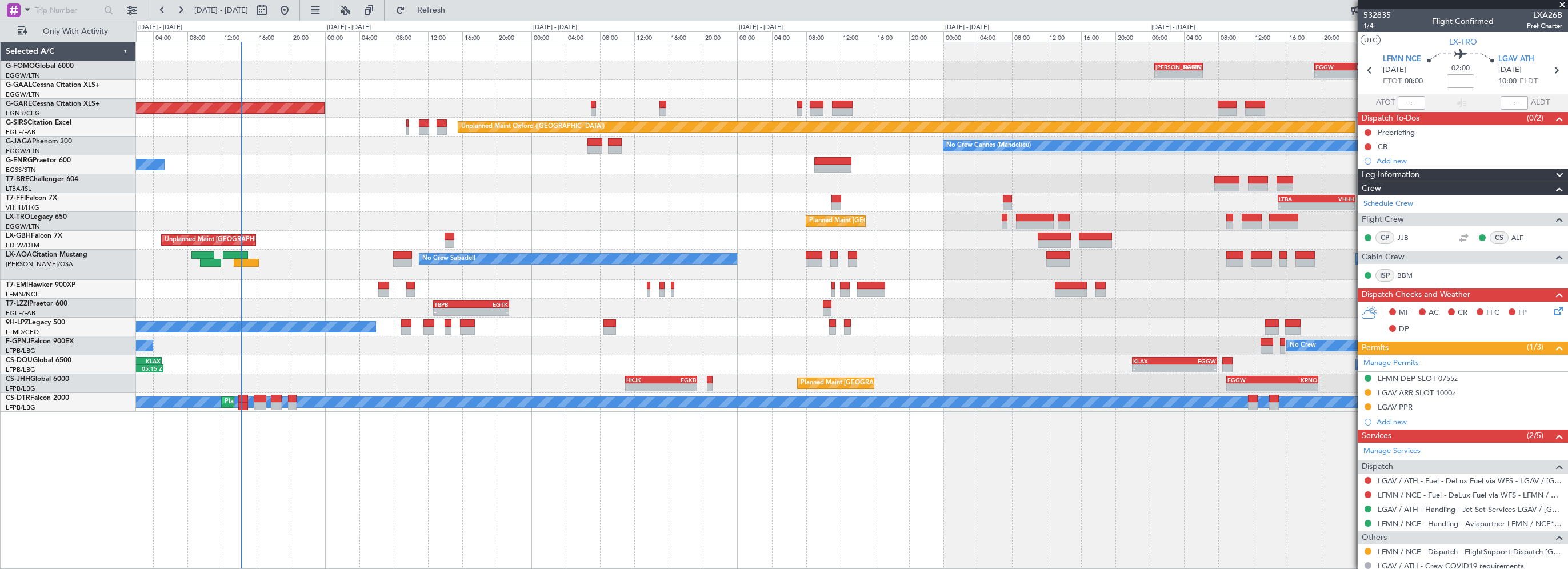
click at [777, 363] on div "- - KACK 00:35 Z EGGW 06:15 Z - - EGGW 19:15 Z KTEB 01:55 Z Planned Maint Dusse…" at bounding box center [852, 228] width 1431 height 370
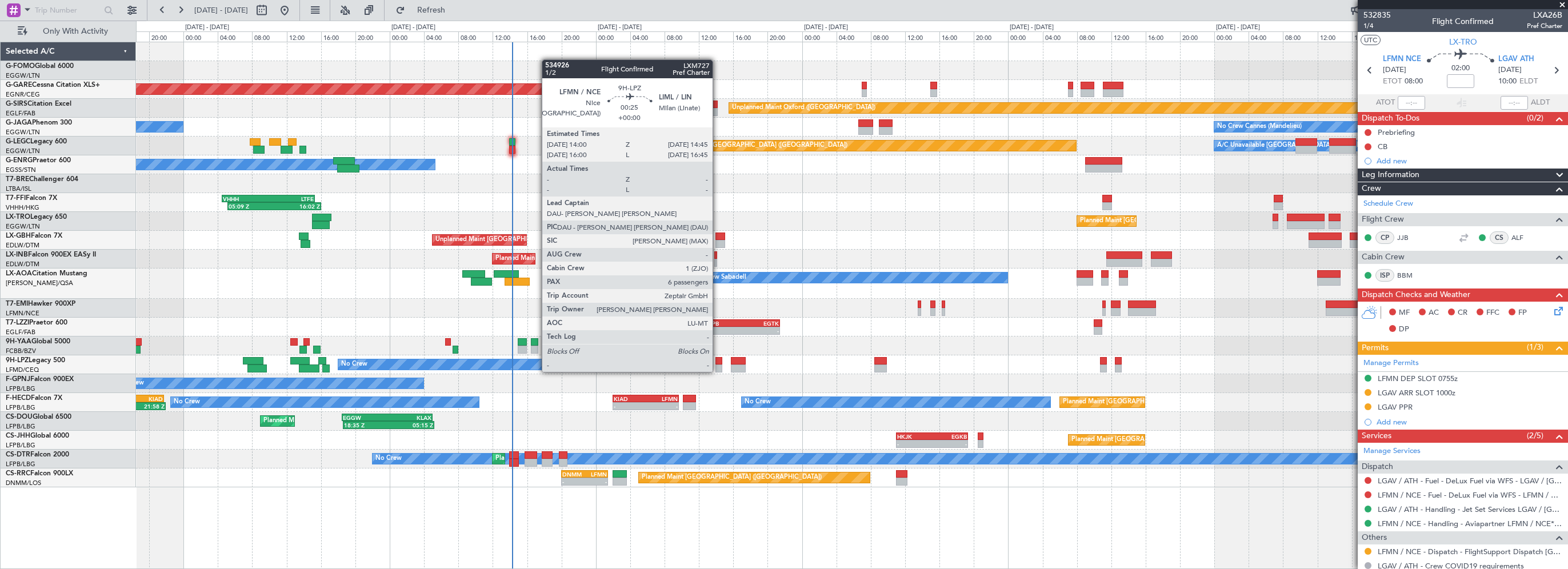
click at [718, 360] on div at bounding box center [718, 360] width 7 height 8
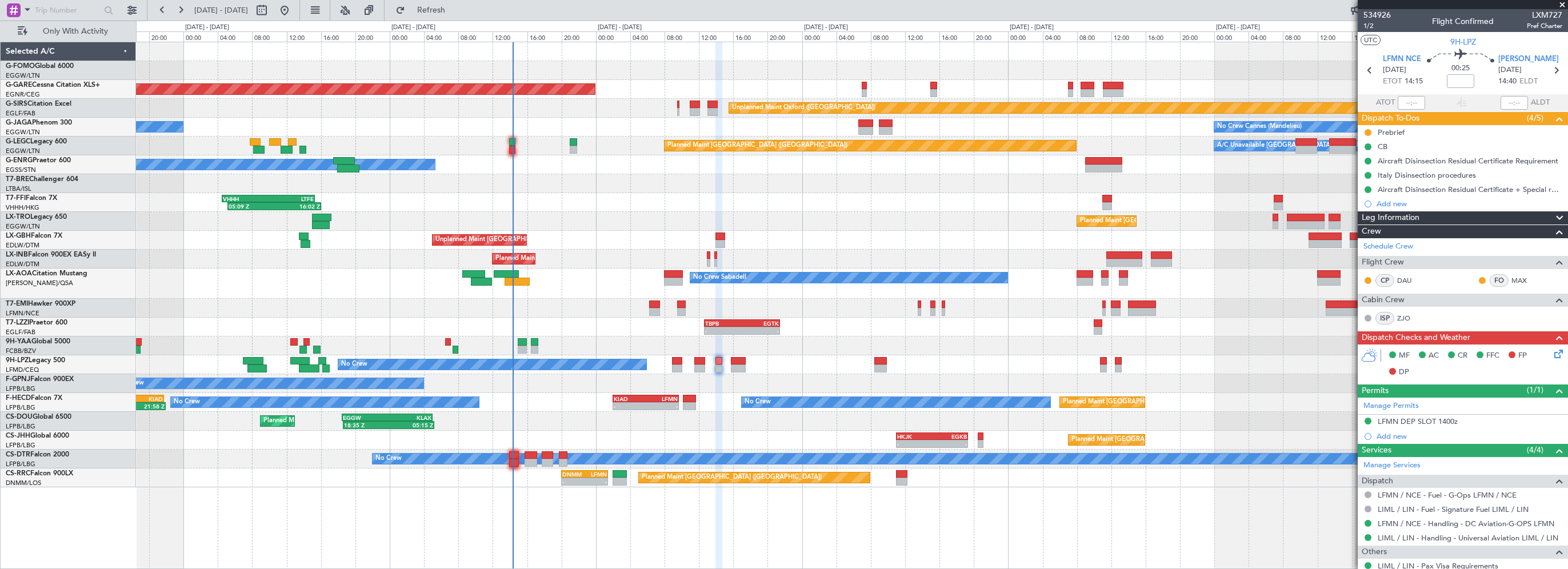
click at [487, 372] on div "- - KACK 00:35 Z EGGW 06:15 Z EGGW 19:15 Z KTEB 01:55 Z - - Planned Maint Winds…" at bounding box center [852, 265] width 1431 height 445
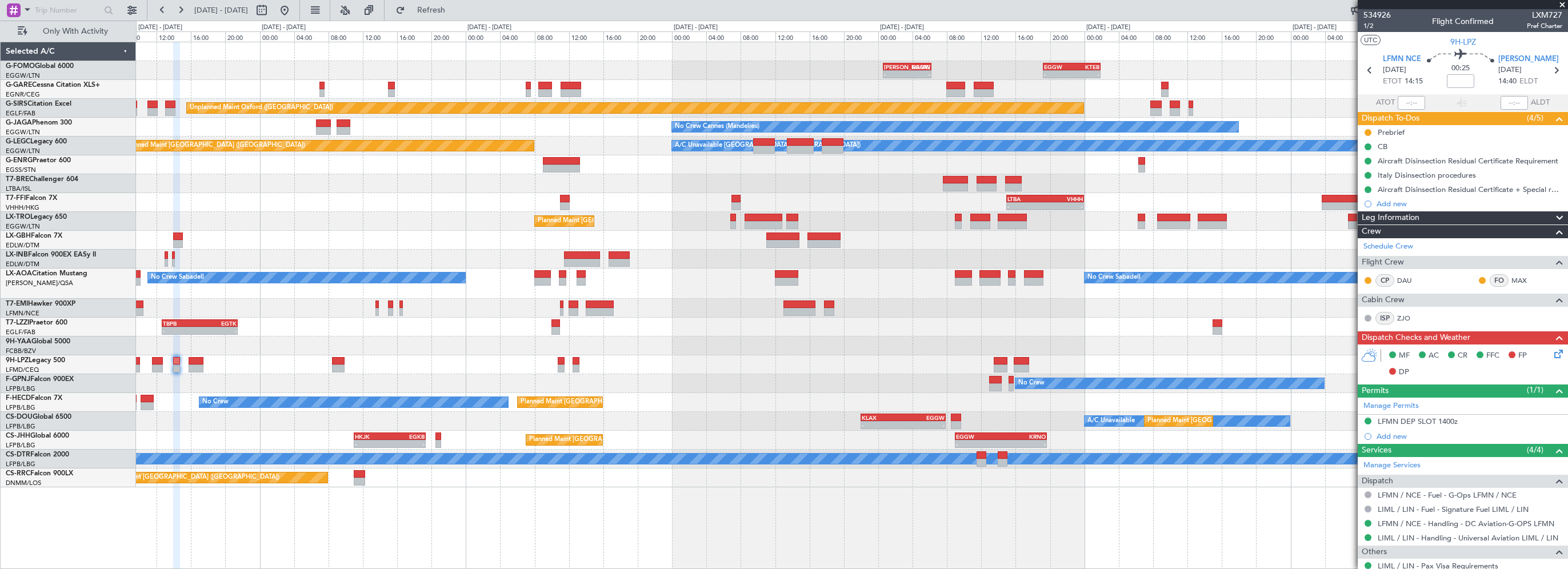
click at [507, 364] on div "No Crew No Crew" at bounding box center [852, 365] width 1431 height 19
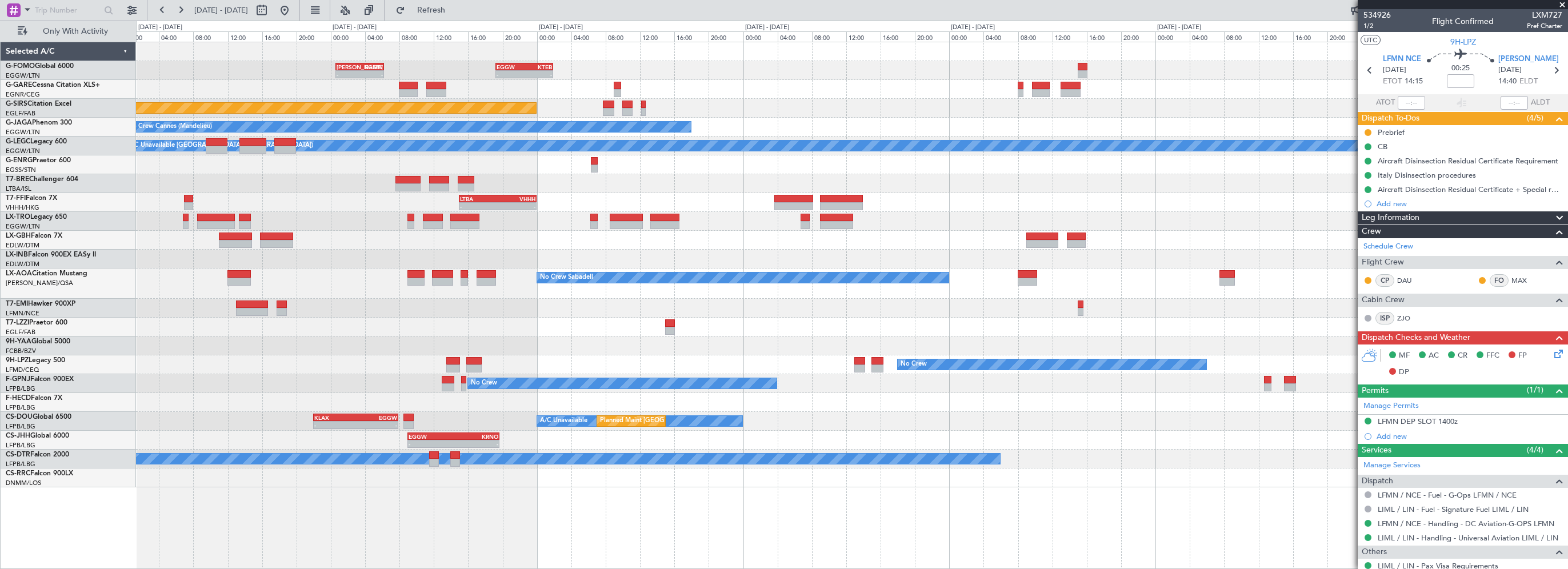
click at [518, 349] on div at bounding box center [852, 346] width 1431 height 19
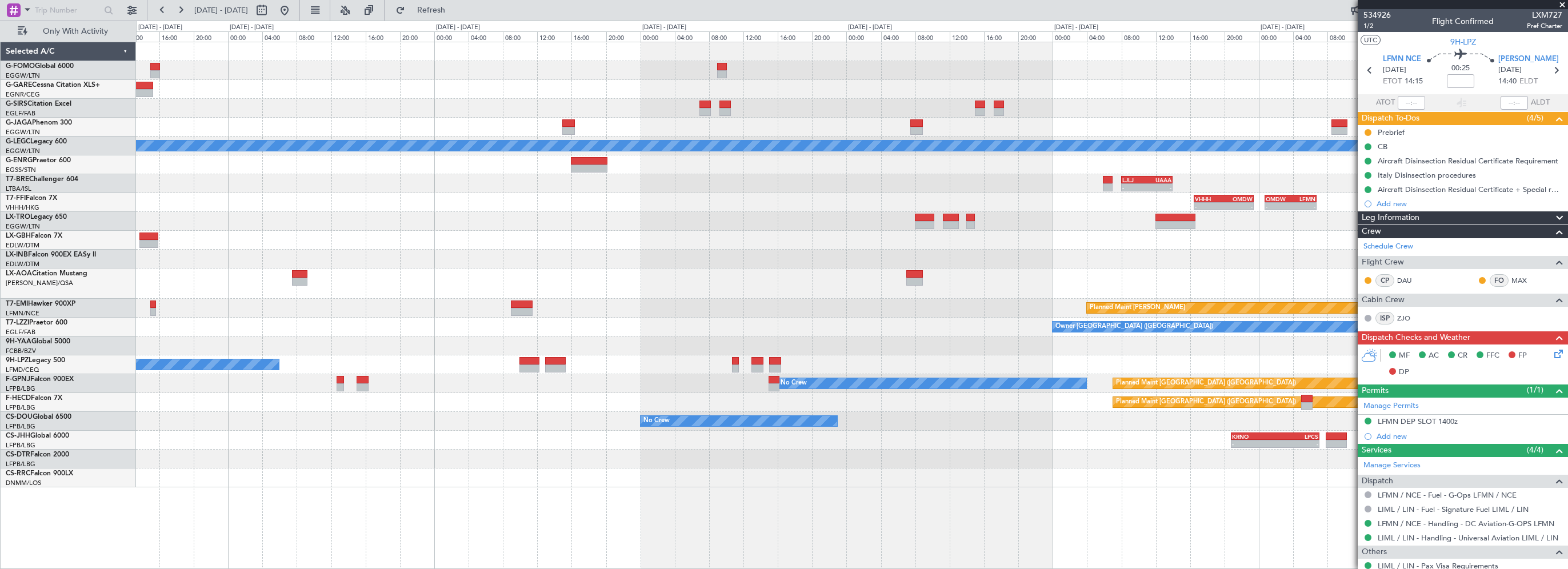
click at [589, 357] on div "Planned Maint London (Luton) A/C Unavailable London (Luton) - - LJLJ 08:00 Z UA…" at bounding box center [852, 265] width 1431 height 445
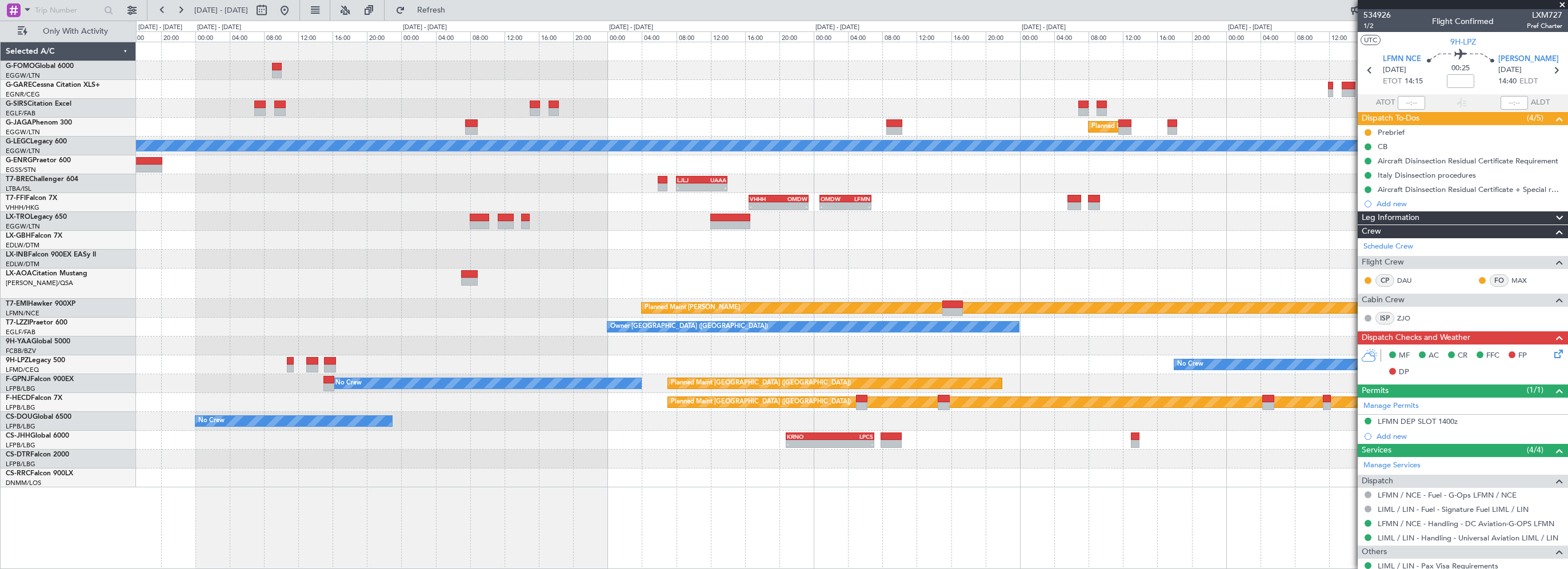
click at [544, 361] on div "Planned Maint London (Luton) A/C Unavailable London (Luton) Owner - - LJLJ 08:0…" at bounding box center [852, 265] width 1431 height 445
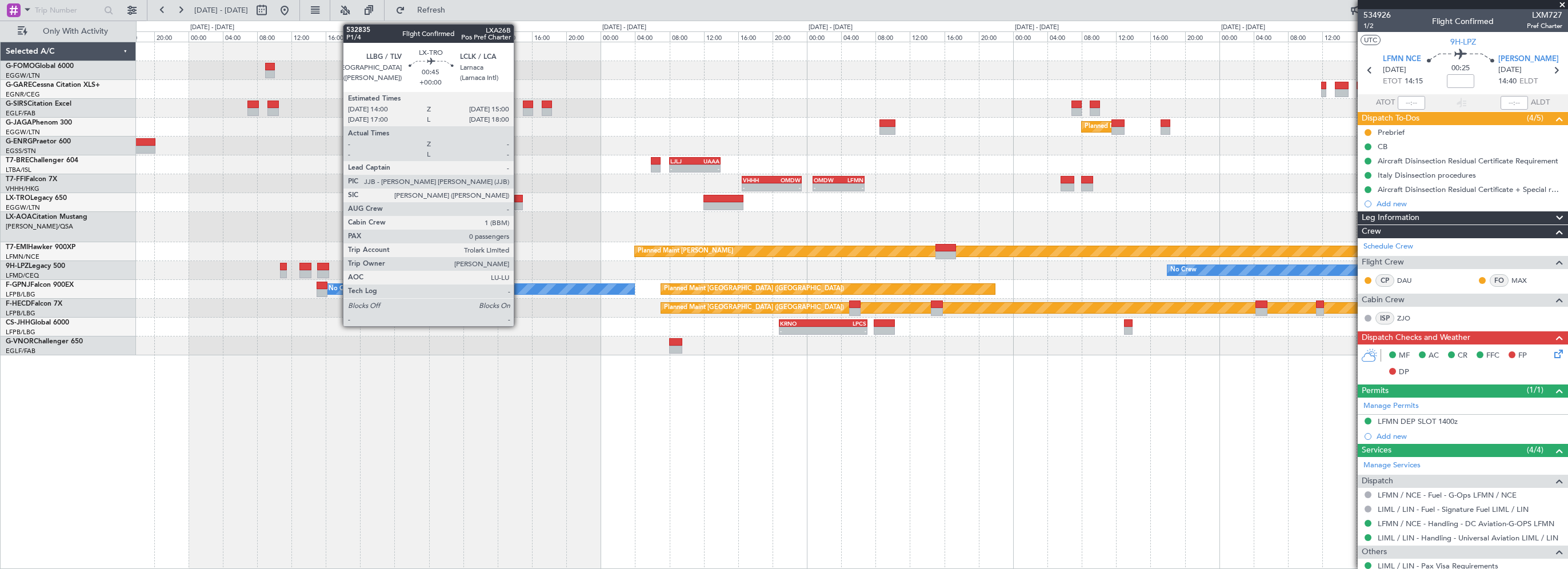
click at [519, 199] on div at bounding box center [519, 198] width 9 height 8
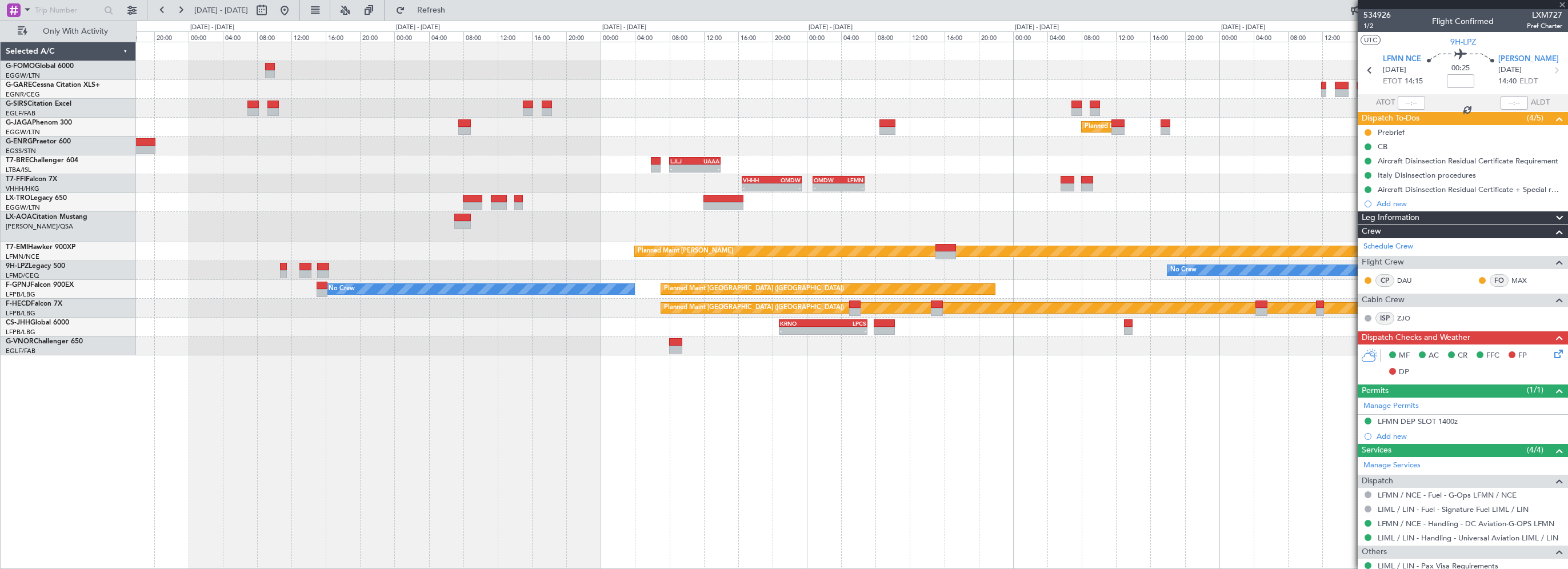
type input "0"
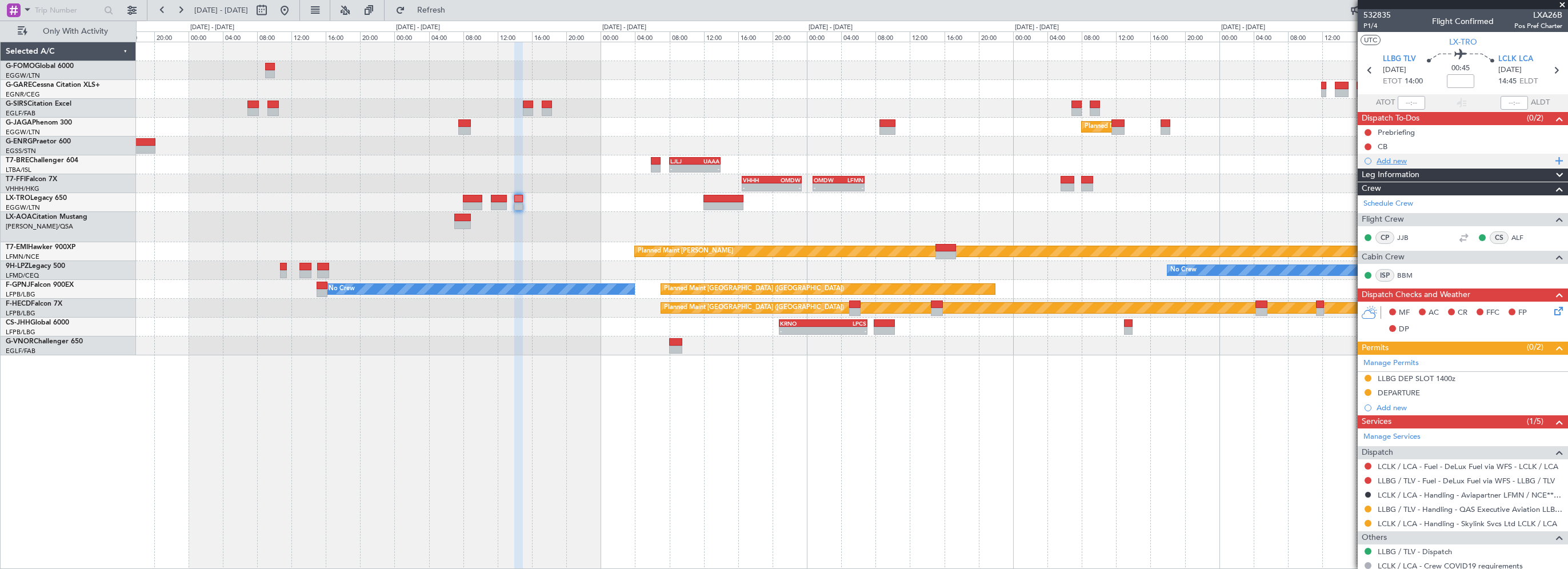
click at [1393, 163] on div "Add new" at bounding box center [1464, 160] width 175 height 10
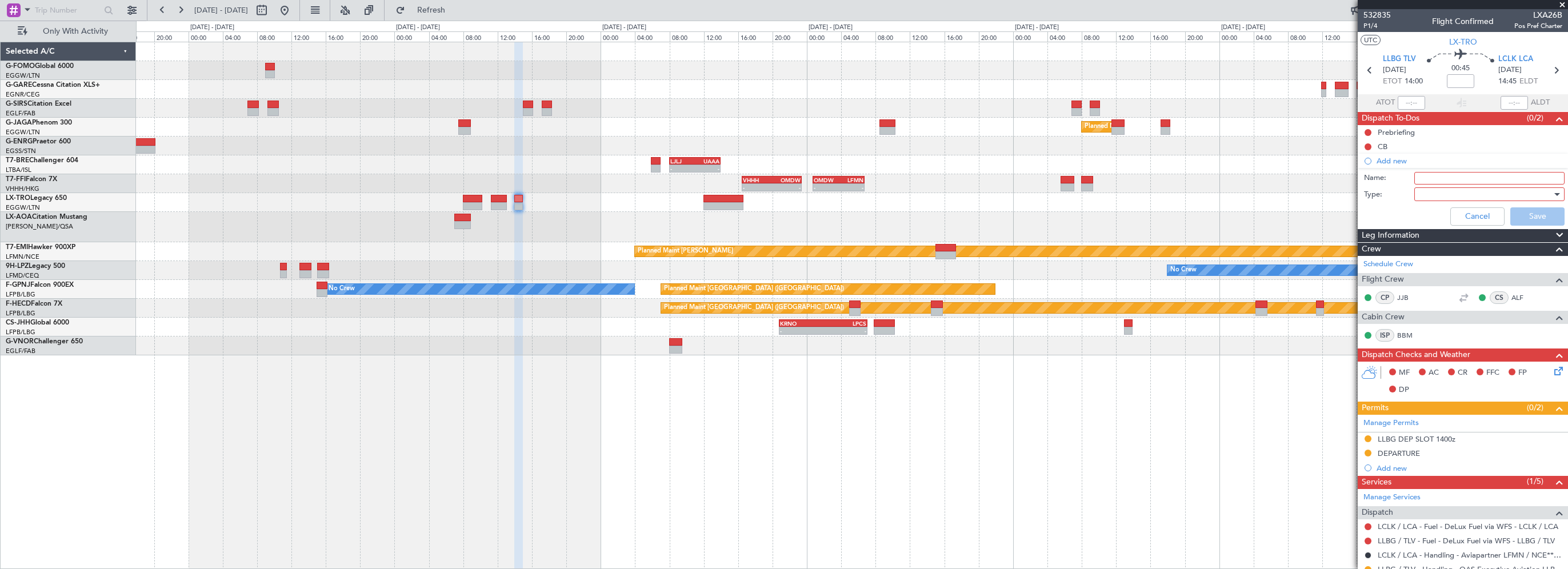
click at [1434, 184] on div "Name:" at bounding box center [1463, 178] width 222 height 17
click at [1433, 179] on input "Name:" at bounding box center [1489, 178] width 150 height 12
drag, startPoint x: 1451, startPoint y: 178, endPoint x: 1467, endPoint y: 151, distance: 31.4
click at [1451, 178] on input "Send GD 12hr before ETD" at bounding box center [1489, 178] width 150 height 12
type input "Send GD to LLBG 12hr before ETD"
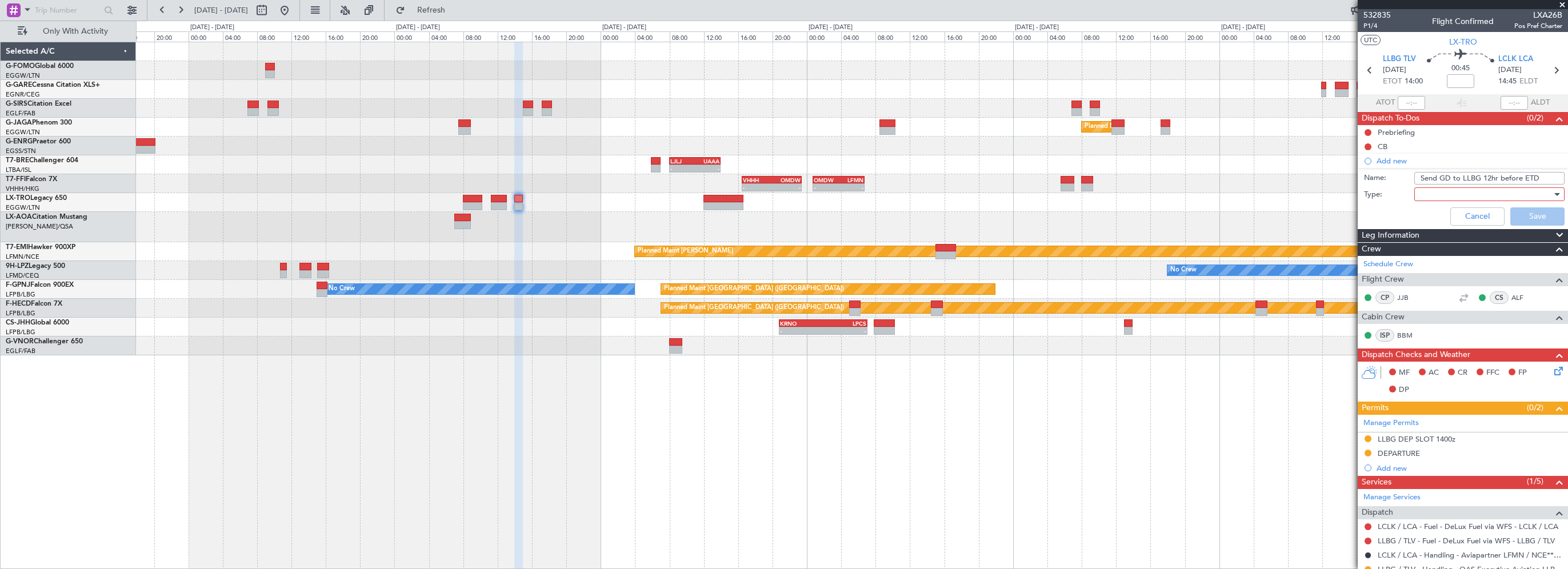
click at [1434, 195] on div at bounding box center [1485, 194] width 133 height 17
click at [1439, 217] on span "Generic" at bounding box center [1484, 216] width 134 height 17
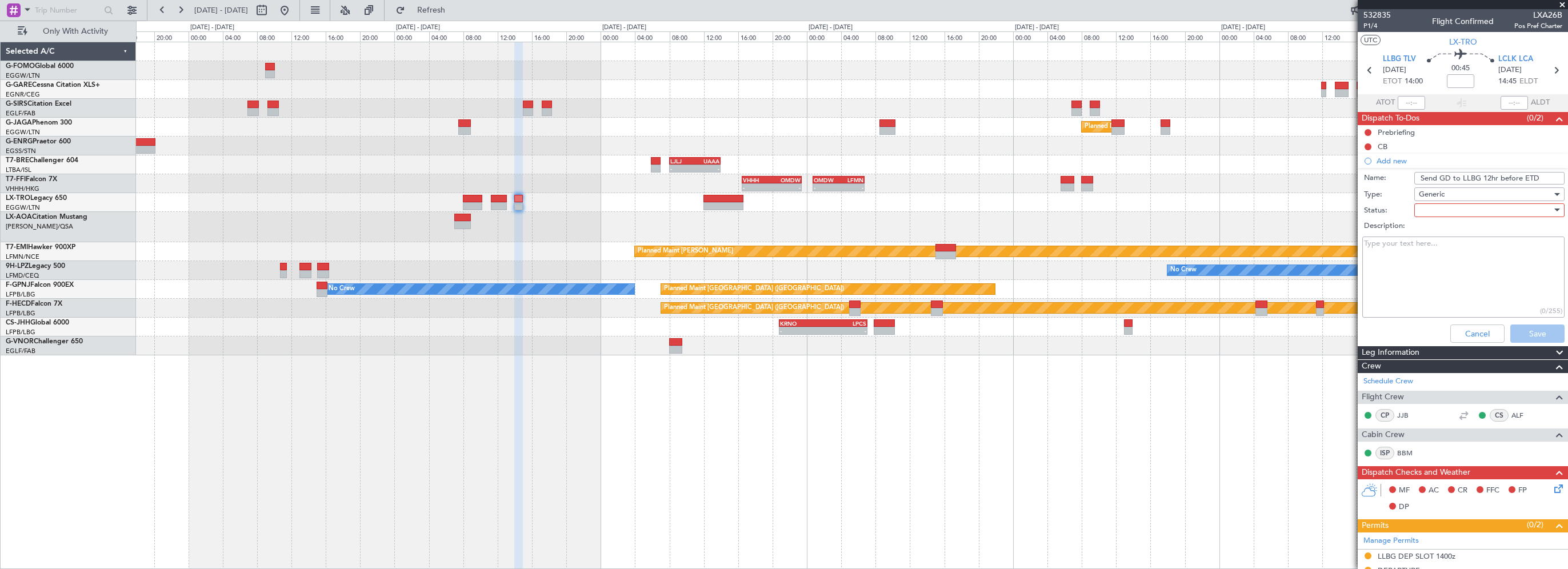
click at [1435, 212] on div at bounding box center [1485, 210] width 133 height 17
click at [1443, 228] on span "Not Started" at bounding box center [1484, 232] width 134 height 17
click at [1522, 331] on button "Save" at bounding box center [1537, 333] width 54 height 18
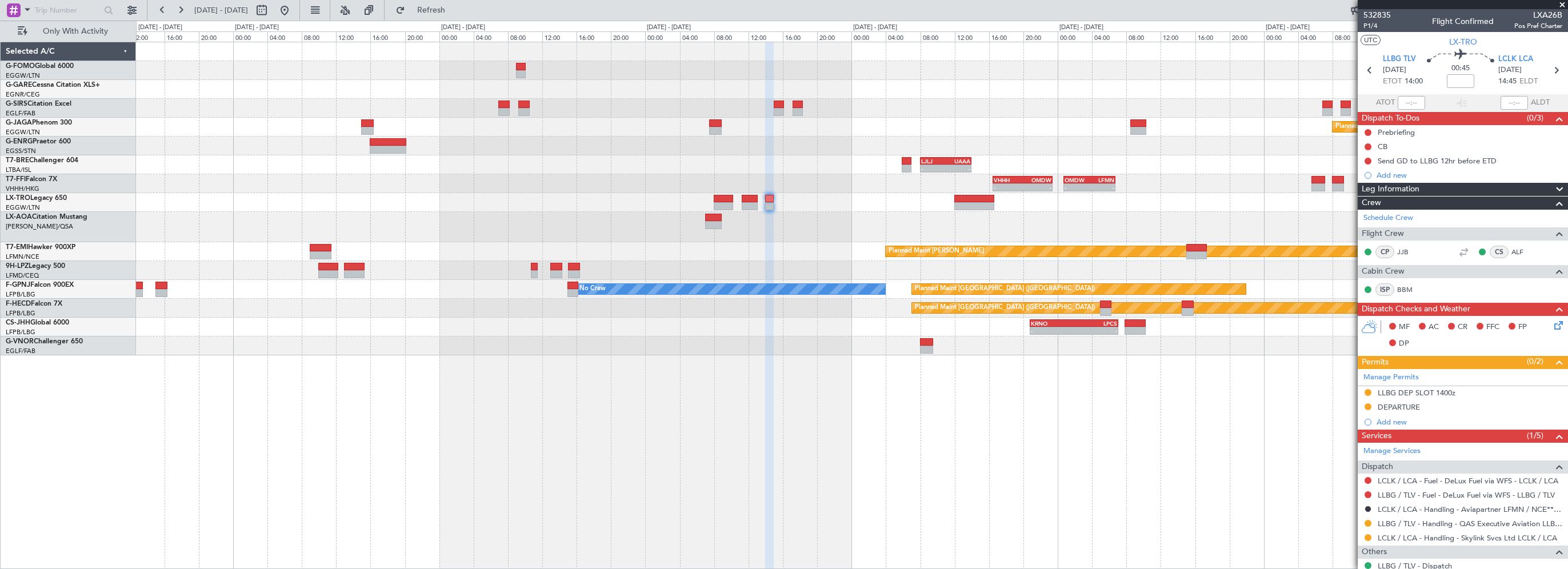
click at [618, 450] on div "Planned Maint London (Luton) - - LJLJ 08:00 Z UAAA 14:00 Z - - VHHH 16:30 Z OMD…" at bounding box center [852, 305] width 1432 height 527
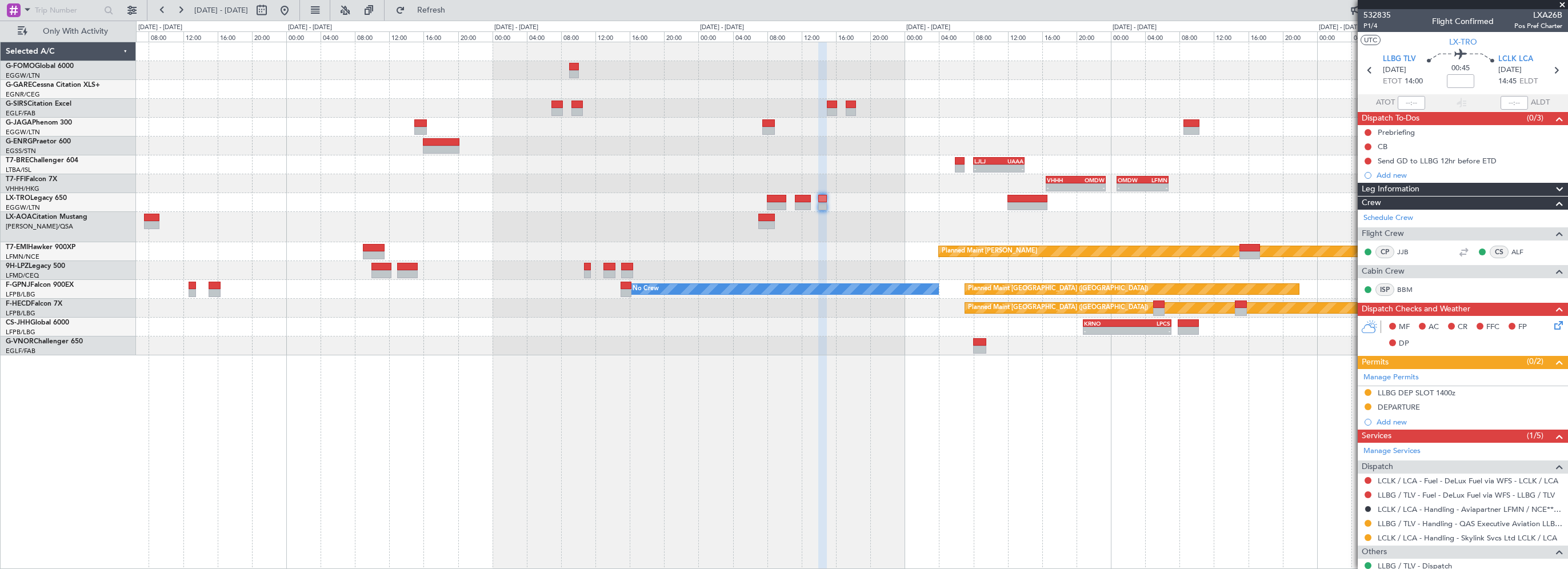
click at [757, 515] on div "Planned Maint London (Luton) - - LJLJ 08:00 Z UAAA 14:00 Z - - VHHH 16:30 Z OMD…" at bounding box center [852, 305] width 1432 height 527
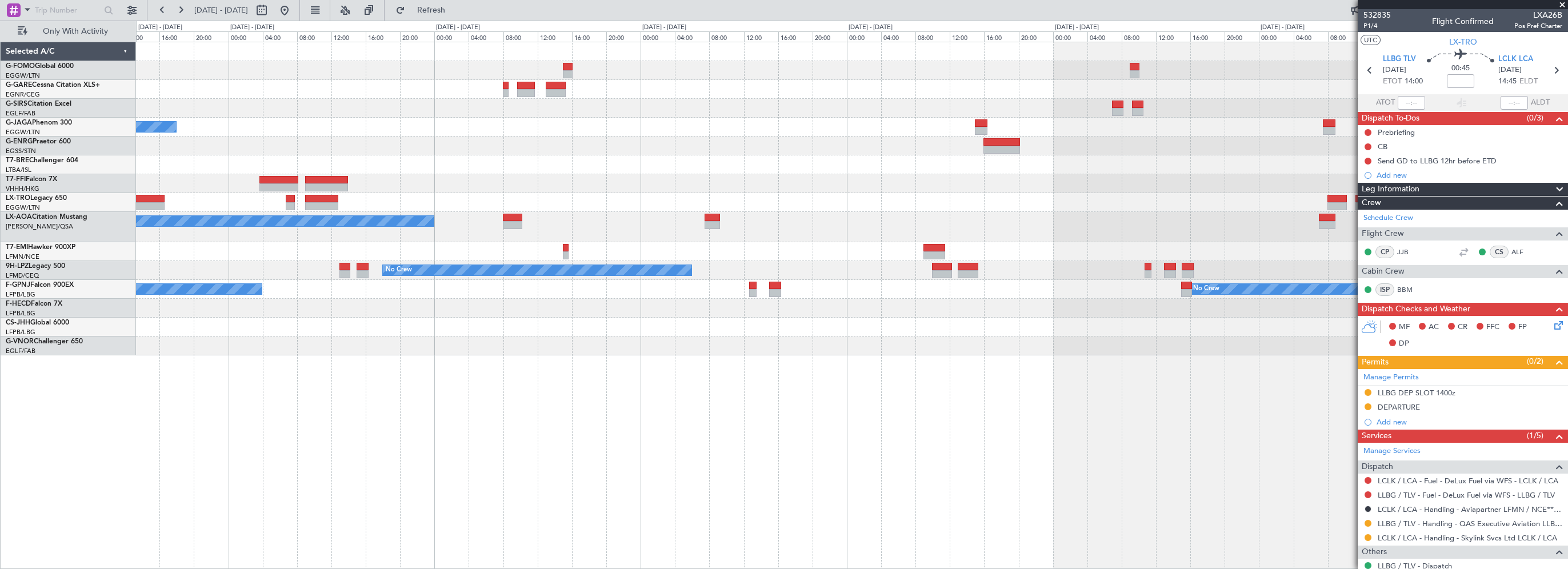
click at [896, 502] on div "EGGW 19:15 Z KTEB 01:55 Z - - KACK 00:35 Z EGGW 06:15 Z - - Unplanned Maint Oxf…" at bounding box center [852, 305] width 1432 height 527
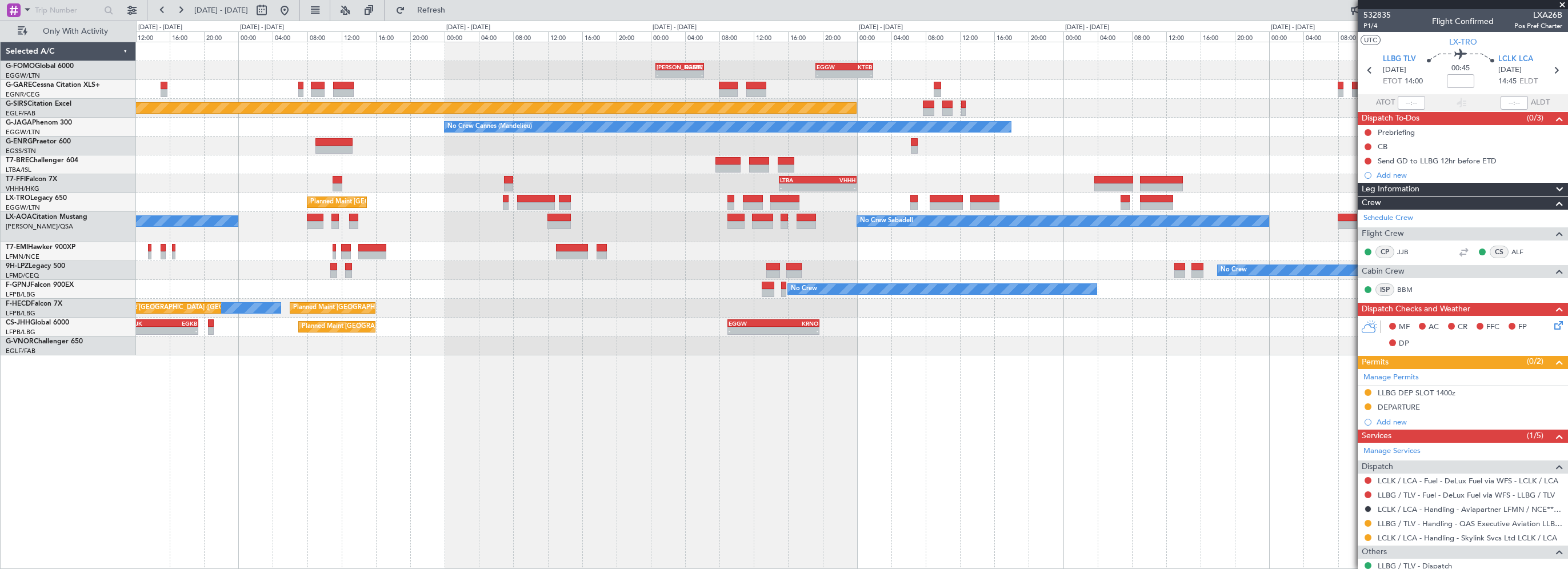
click at [736, 460] on div "EGGW 19:15 Z KTEB 01:55 Z - - KACK 00:35 Z EGGW 06:15 Z - - Unplanned Maint Che…" at bounding box center [852, 305] width 1432 height 527
click at [730, 441] on div "EGGW 19:15 Z KTEB 01:55 Z - - KACK 00:35 Z EGGW 06:15 Z - - Unplanned Maint Che…" at bounding box center [852, 305] width 1432 height 527
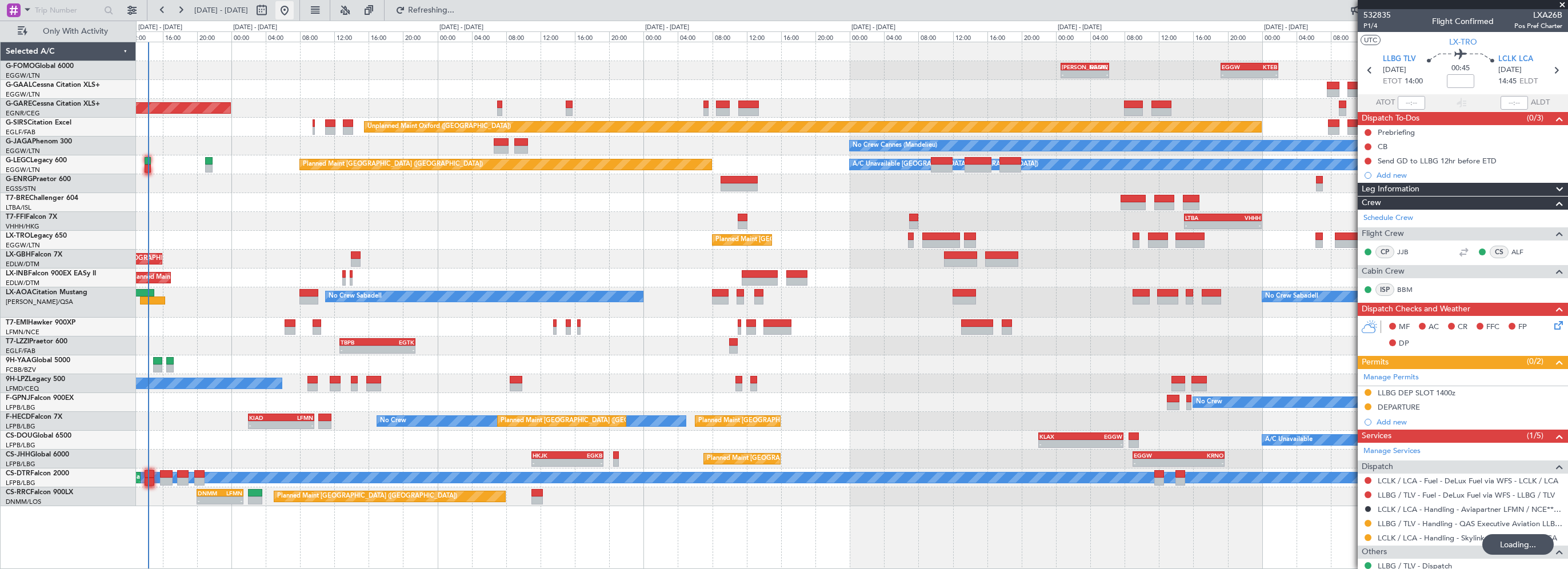
click at [294, 12] on button at bounding box center [284, 10] width 18 height 18
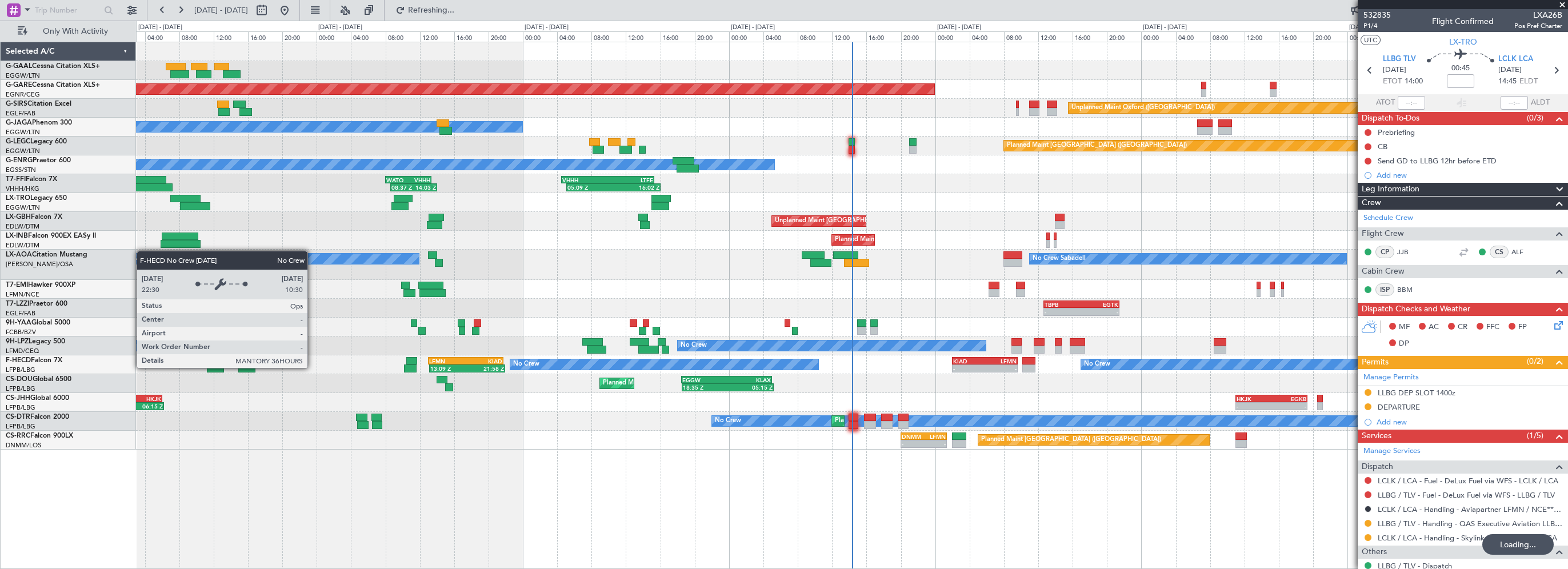
click at [890, 496] on div "Planned Maint Unplanned Maint Chester Unplanned Maint Oxford (Kidlington) No Cr…" at bounding box center [852, 305] width 1432 height 527
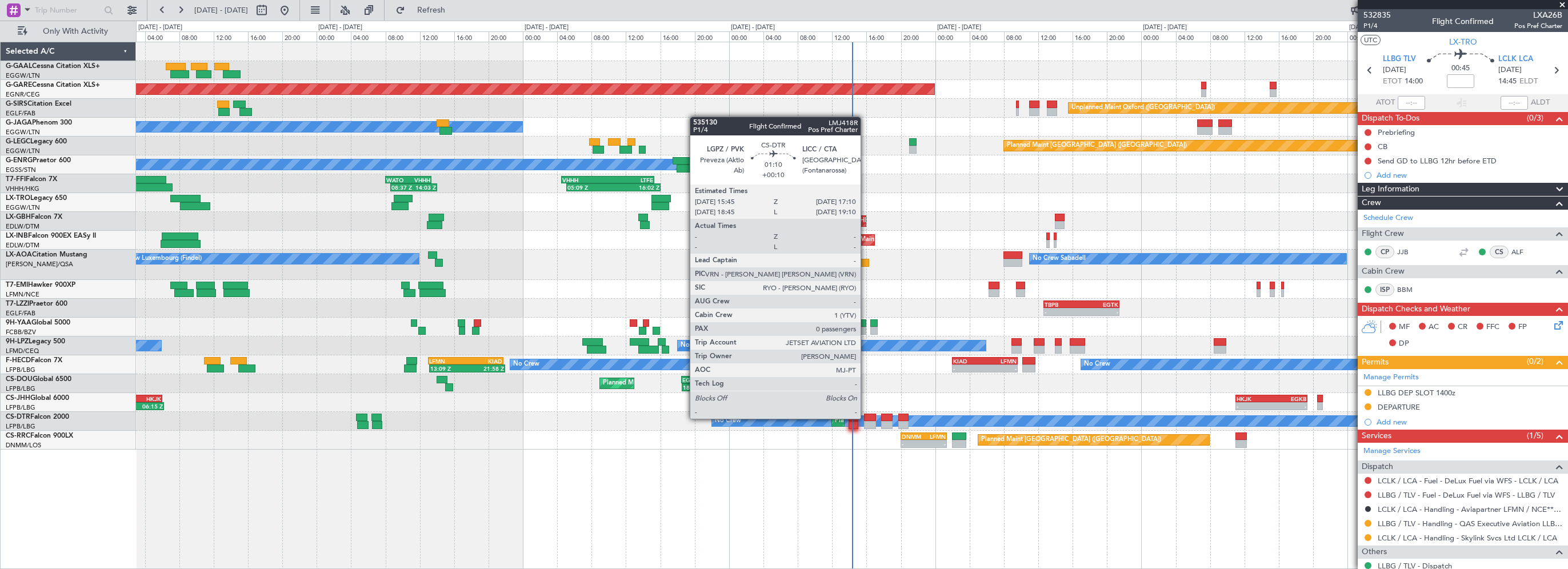
click at [866, 418] on div at bounding box center [870, 418] width 12 height 8
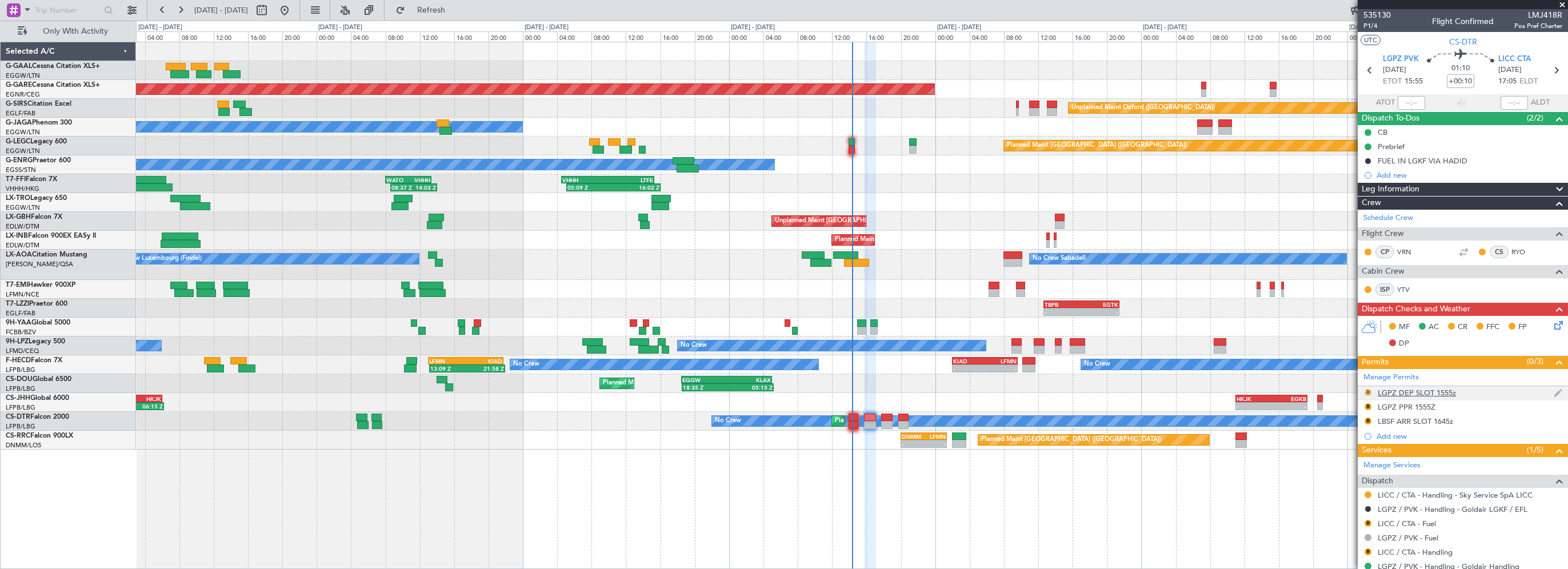
click at [1368, 393] on button "R" at bounding box center [1368, 392] width 7 height 7
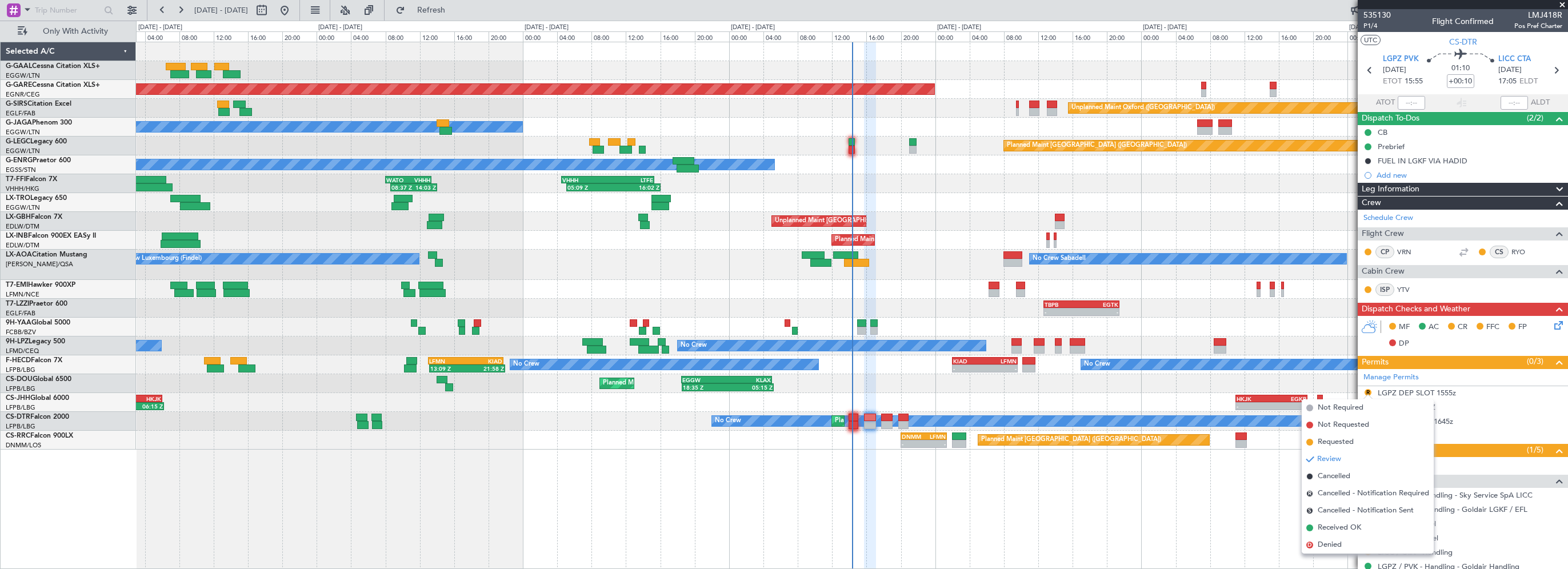
drag, startPoint x: 1335, startPoint y: 443, endPoint x: 1340, endPoint y: 429, distance: 14.9
click at [1334, 443] on span "Requested" at bounding box center [1335, 443] width 36 height 12
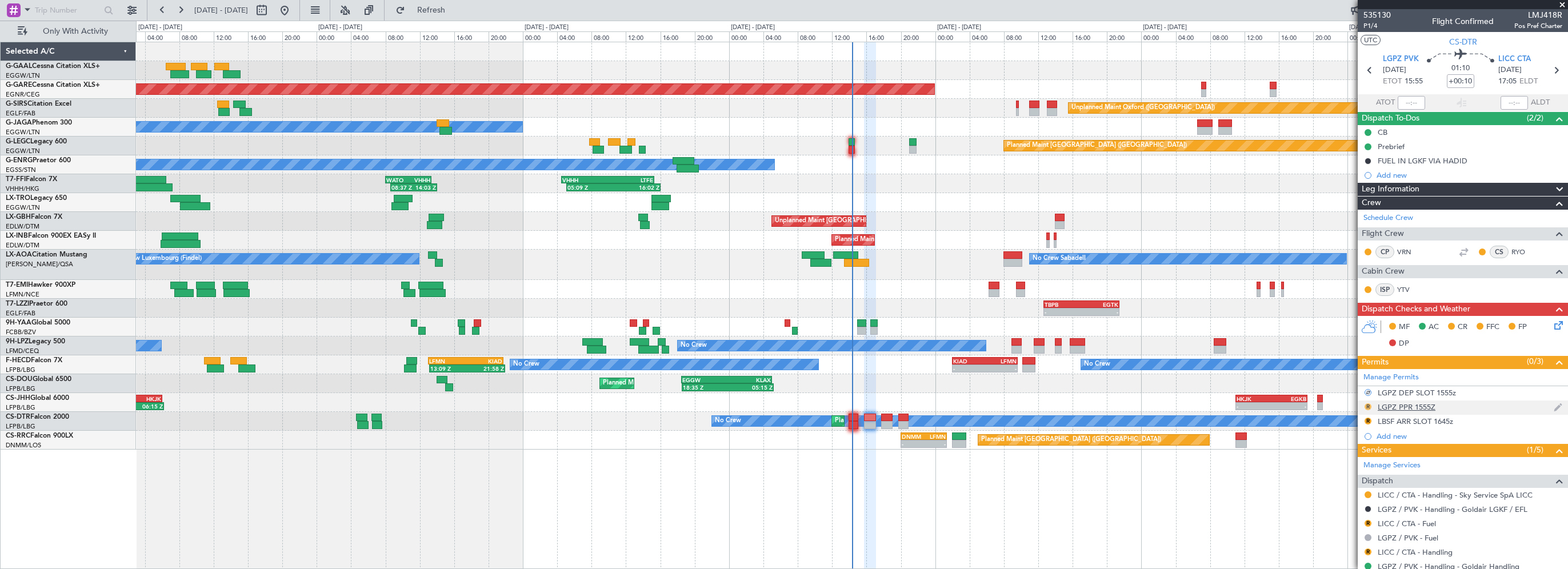
click at [1369, 405] on button "R" at bounding box center [1368, 407] width 7 height 7
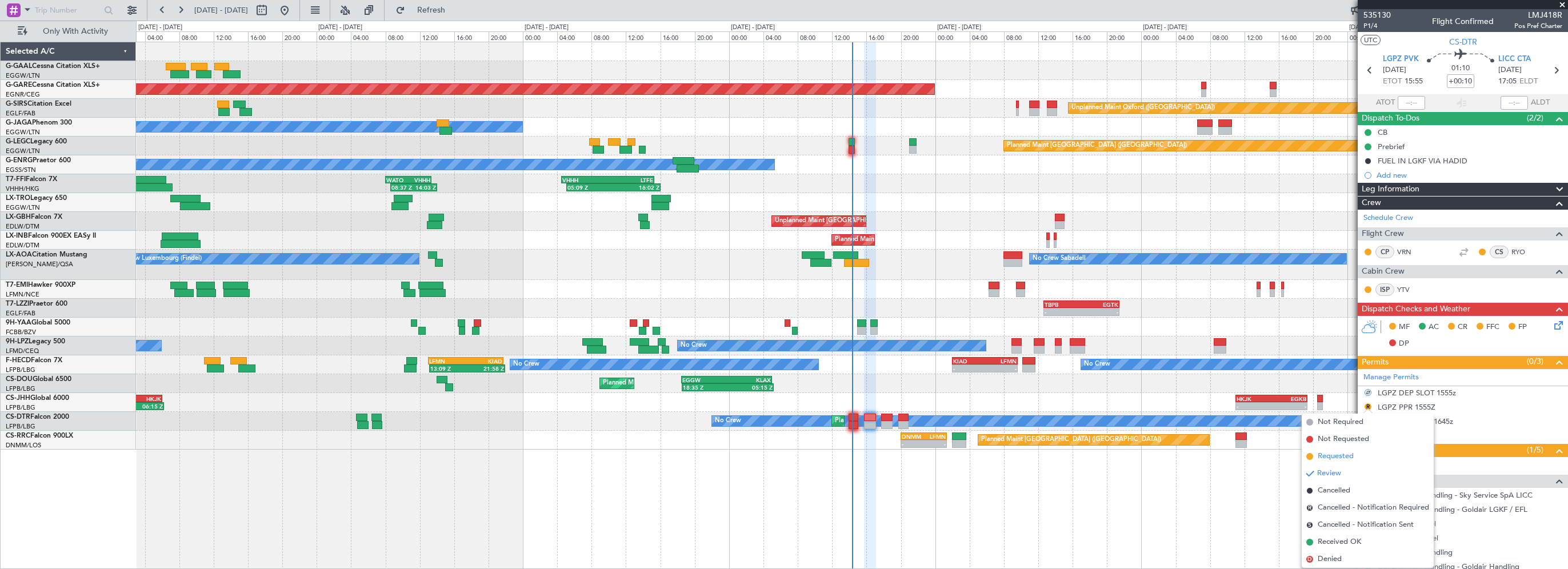
click at [1340, 457] on span "Requested" at bounding box center [1335, 457] width 36 height 12
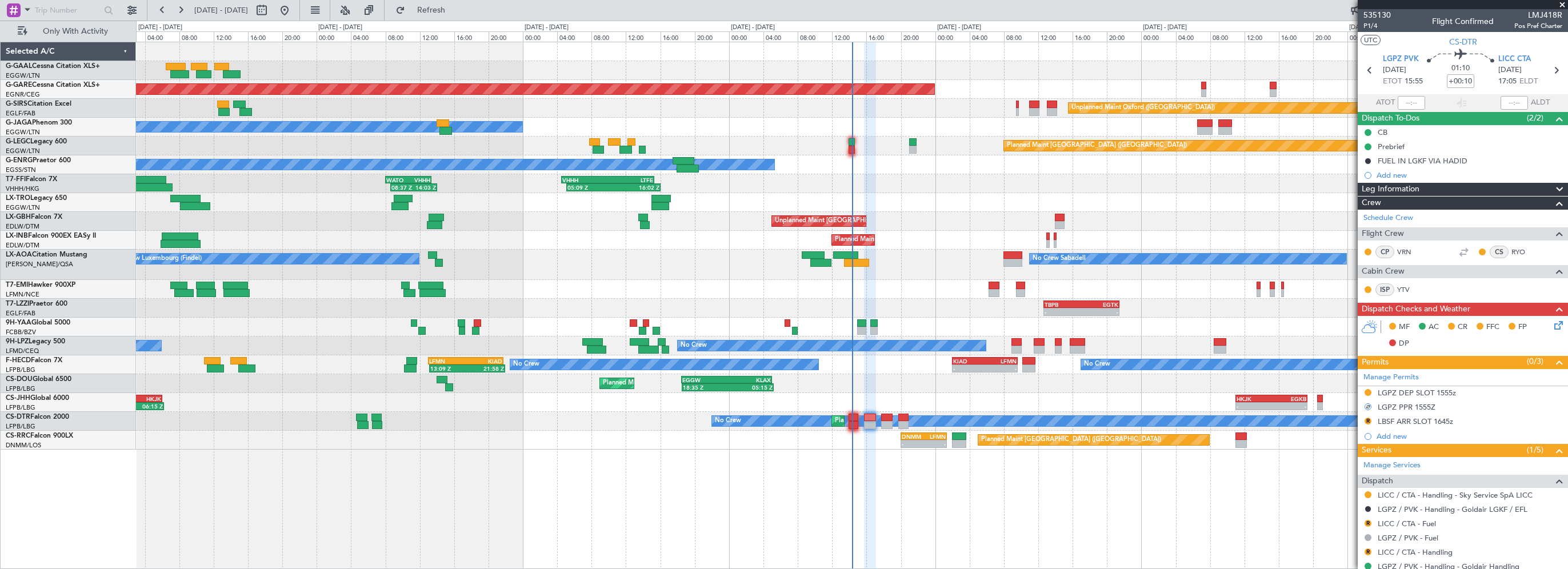
click at [1410, 517] on div "R LICC / CTA - Fuel" at bounding box center [1462, 523] width 210 height 14
click at [1410, 522] on link "LICC / CTA - Fuel" at bounding box center [1407, 523] width 58 height 10
click at [1368, 548] on button "R" at bounding box center [1368, 551] width 7 height 7
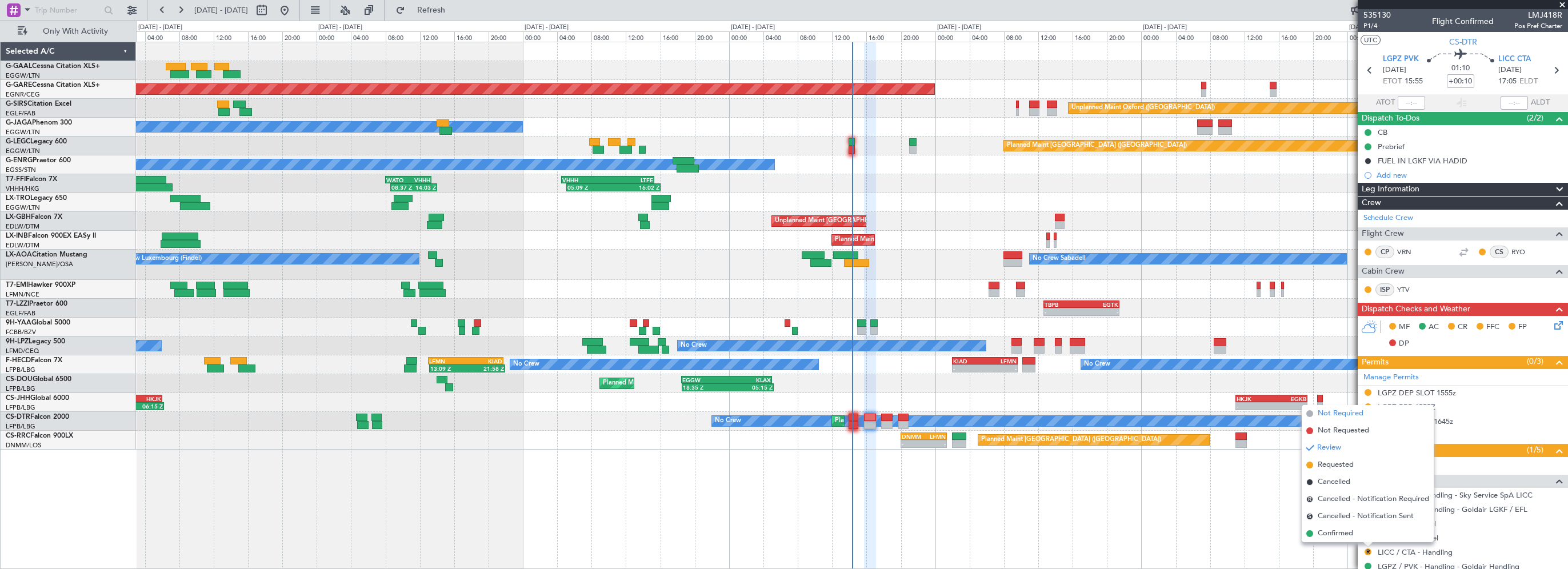
click at [1336, 414] on span "Not Required" at bounding box center [1340, 414] width 46 height 12
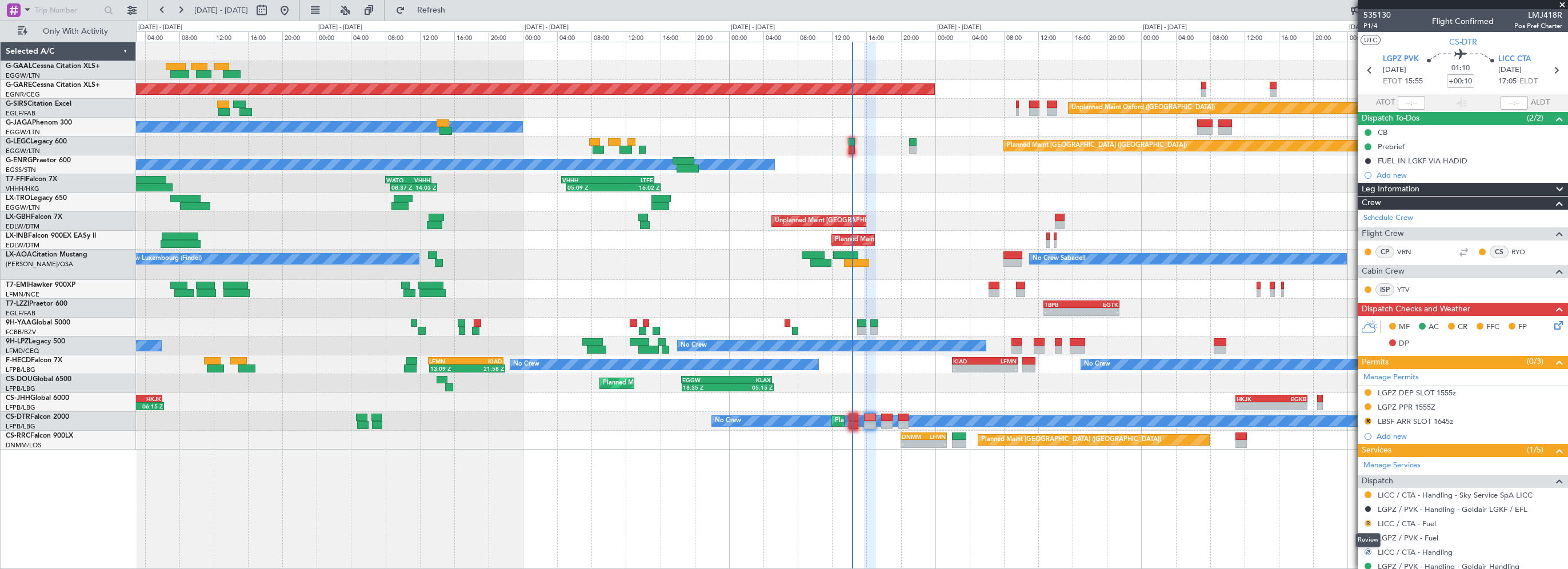
click at [1368, 522] on button "R" at bounding box center [1368, 523] width 7 height 7
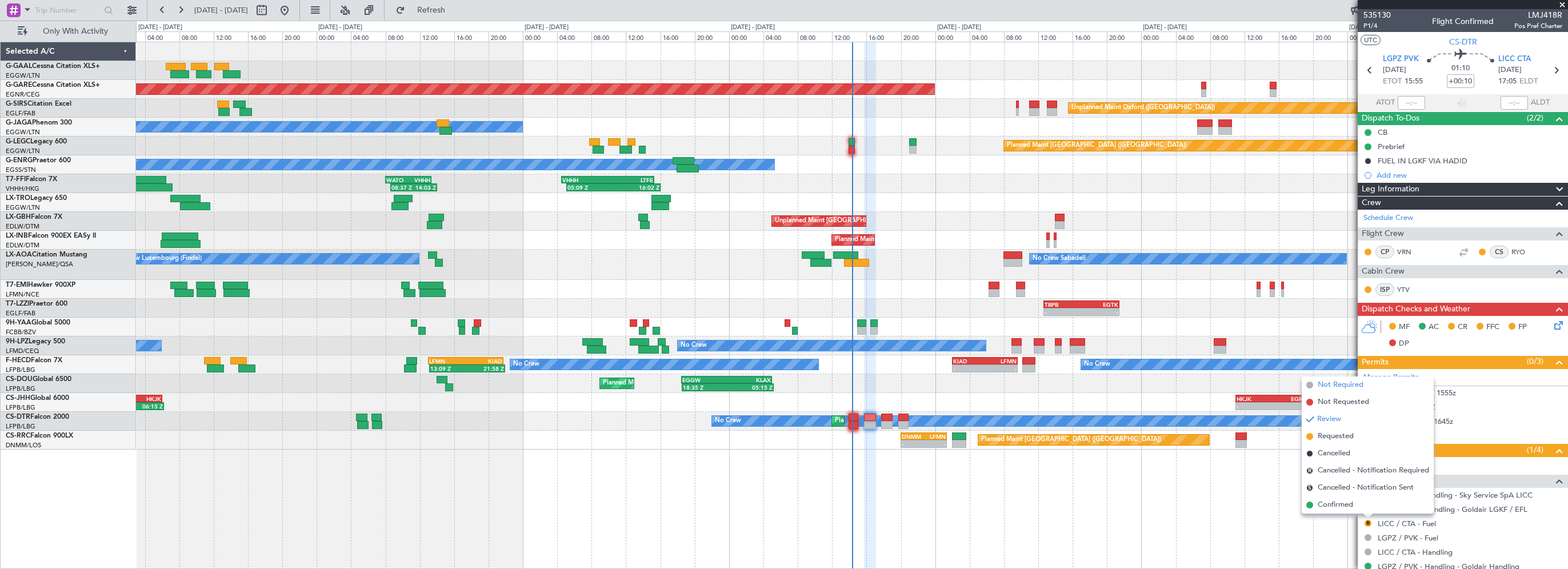
click at [1337, 388] on span "Not Required" at bounding box center [1340, 385] width 46 height 12
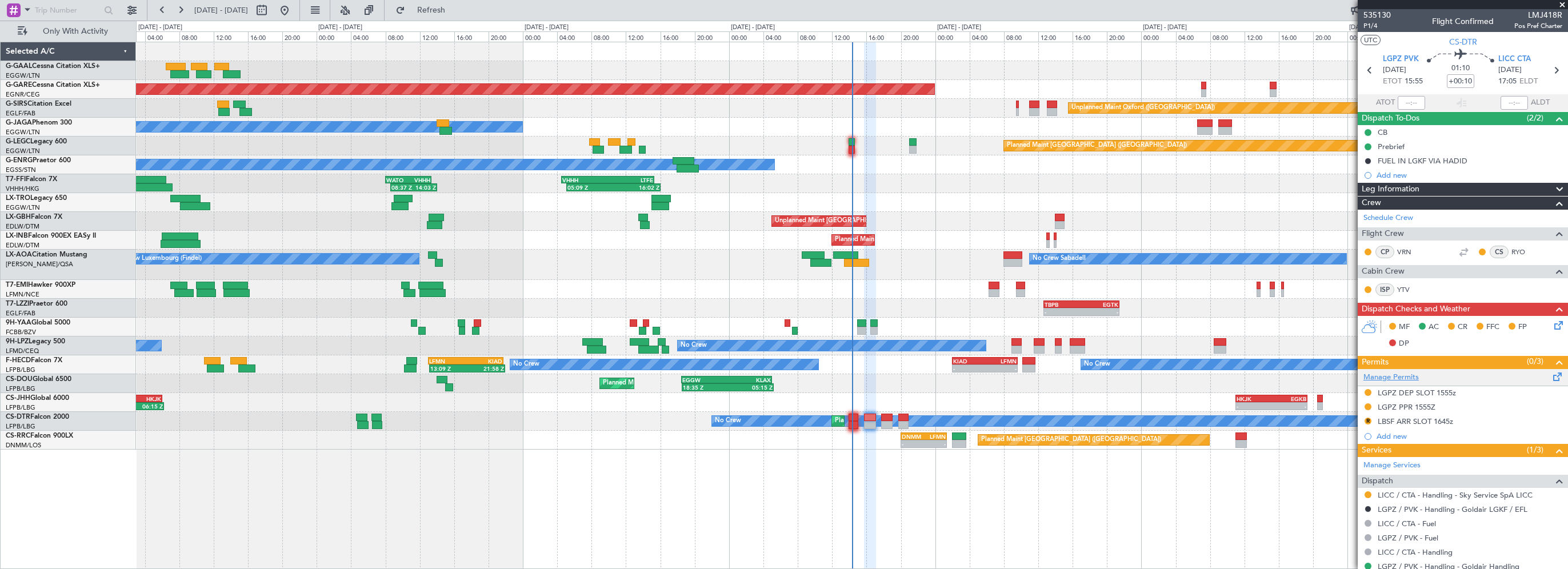
click at [1382, 374] on link "Manage Permits" at bounding box center [1391, 378] width 56 height 12
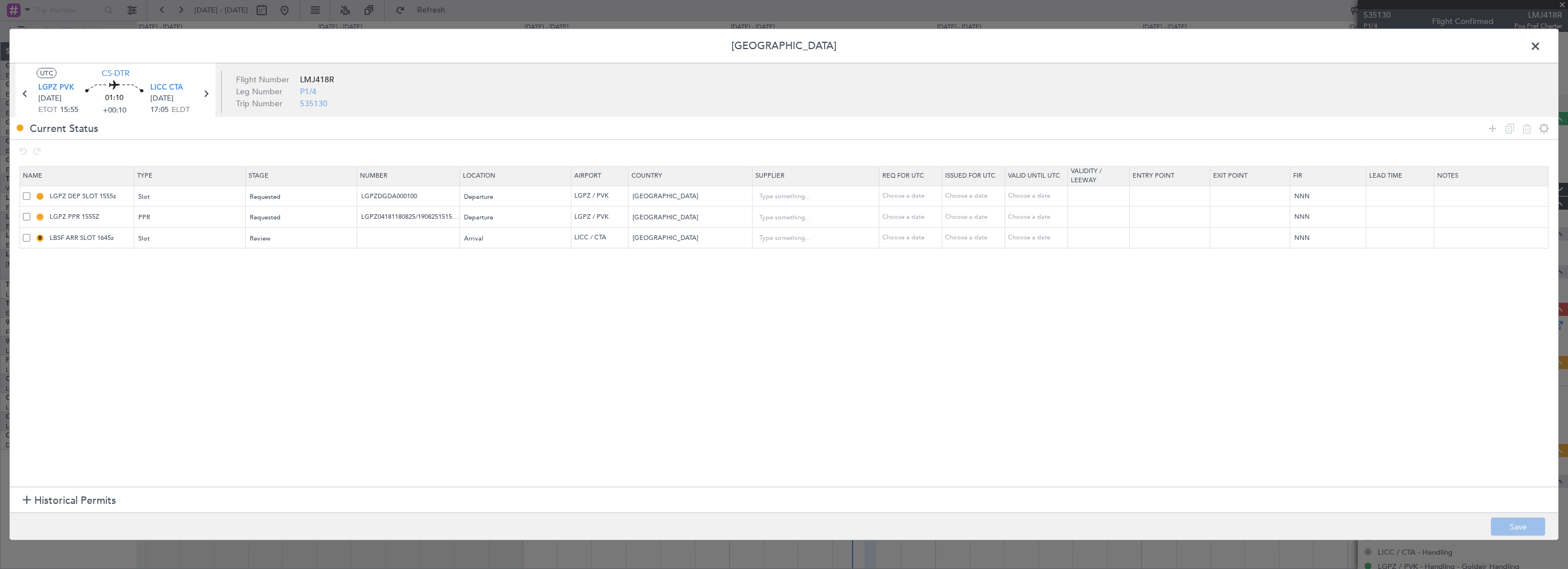
click at [27, 236] on span at bounding box center [26, 237] width 7 height 7
click at [31, 233] on input "checkbox" at bounding box center [31, 233] width 0 height 0
click at [1526, 130] on icon at bounding box center [1526, 128] width 14 height 14
click at [1514, 526] on button "Save" at bounding box center [1518, 526] width 54 height 18
drag, startPoint x: 1535, startPoint y: 41, endPoint x: 1543, endPoint y: 79, distance: 38.8
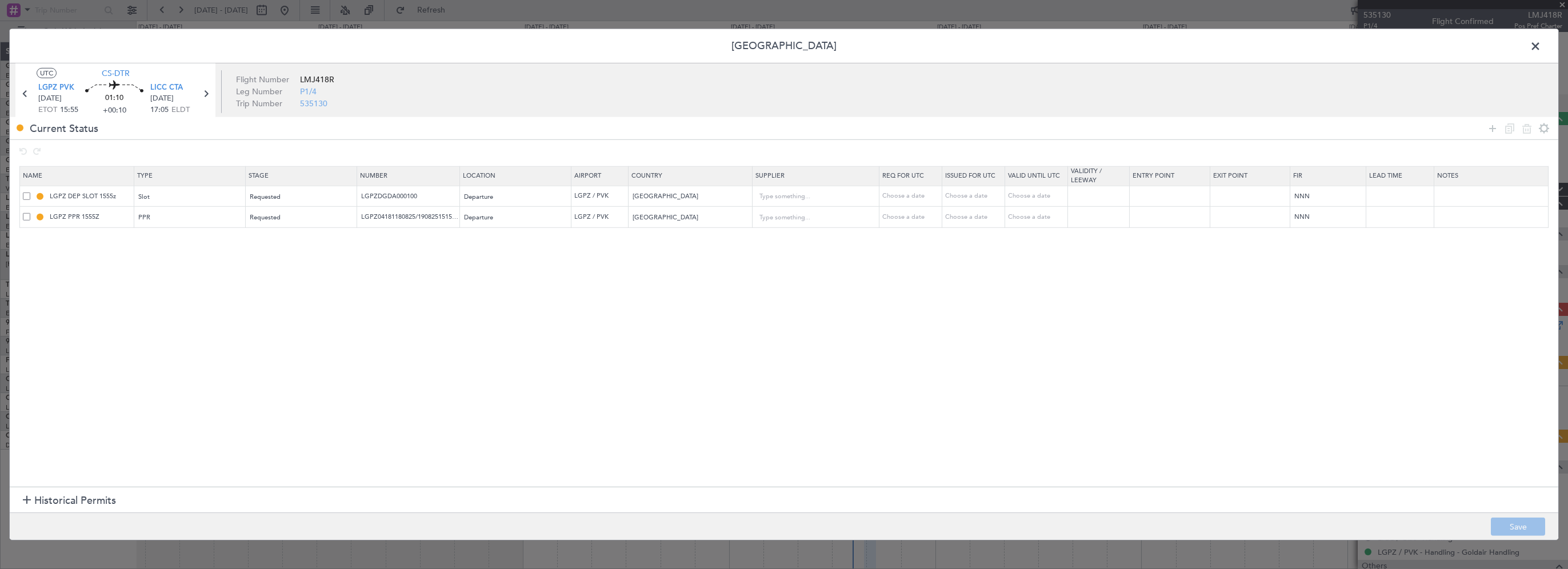
click at [1541, 41] on span at bounding box center [1541, 48] width 0 height 23
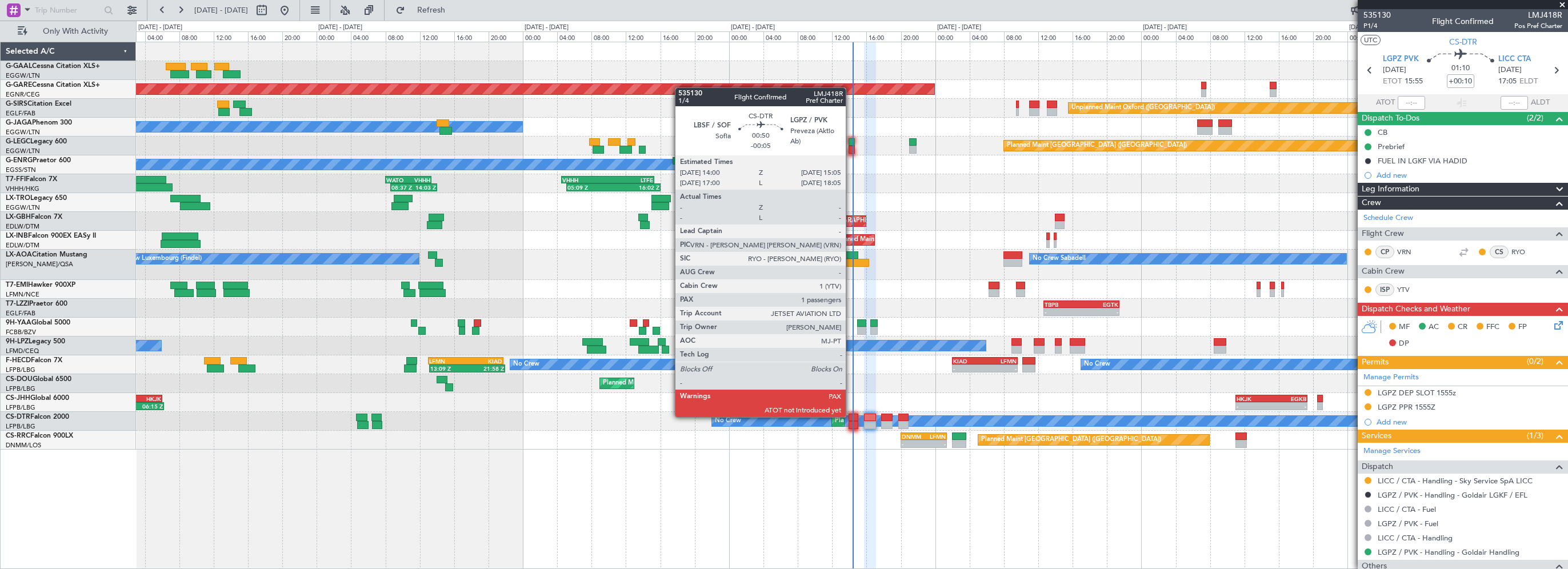
click at [851, 416] on div at bounding box center [853, 418] width 10 height 8
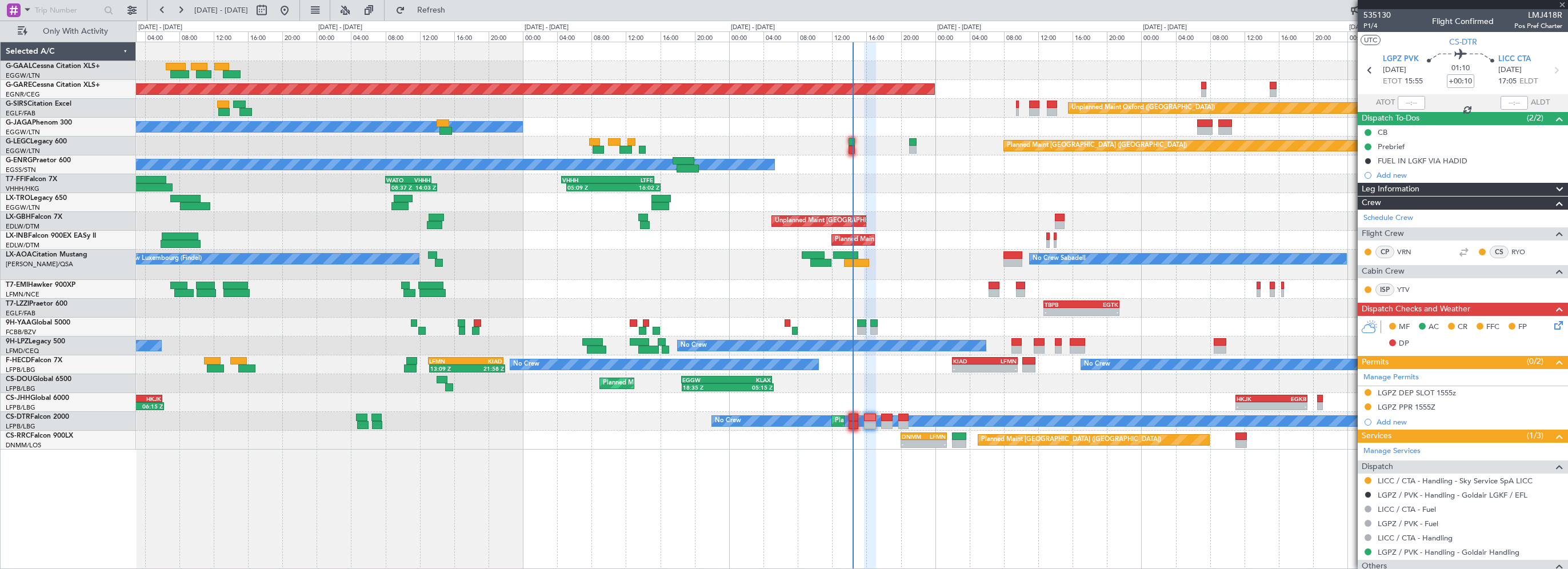
type input "-00:05"
type input "4"
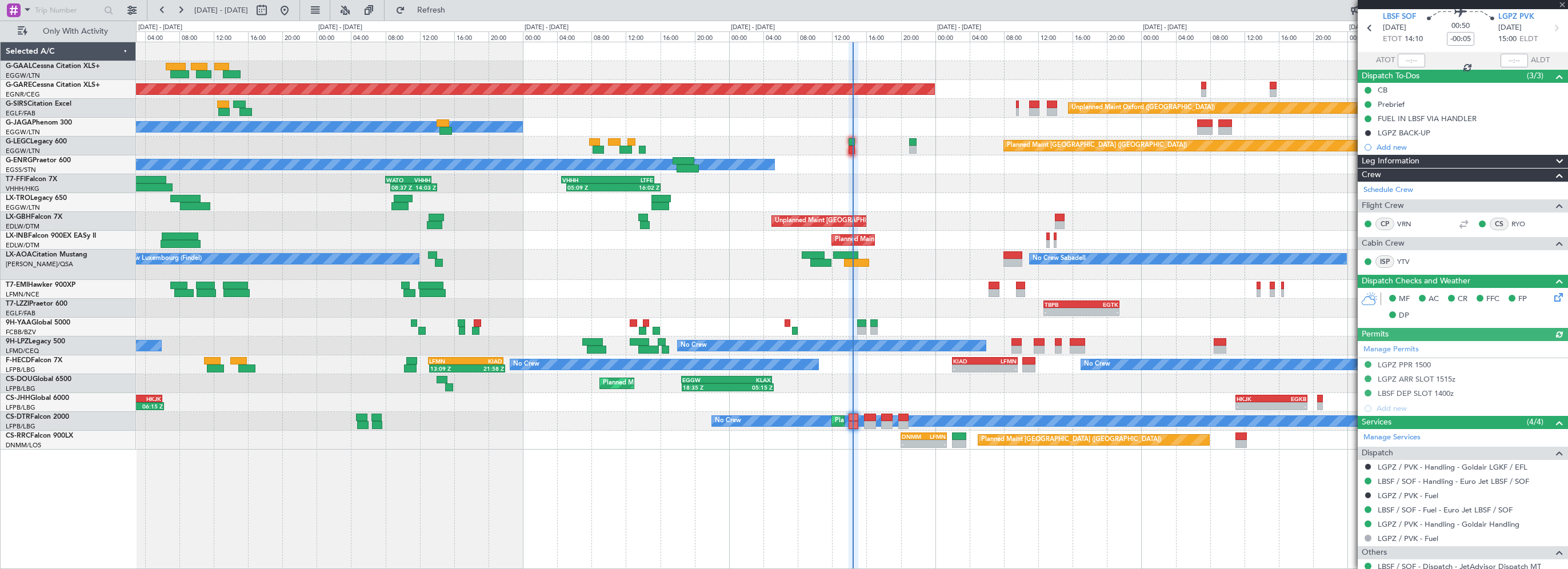
scroll to position [57, 0]
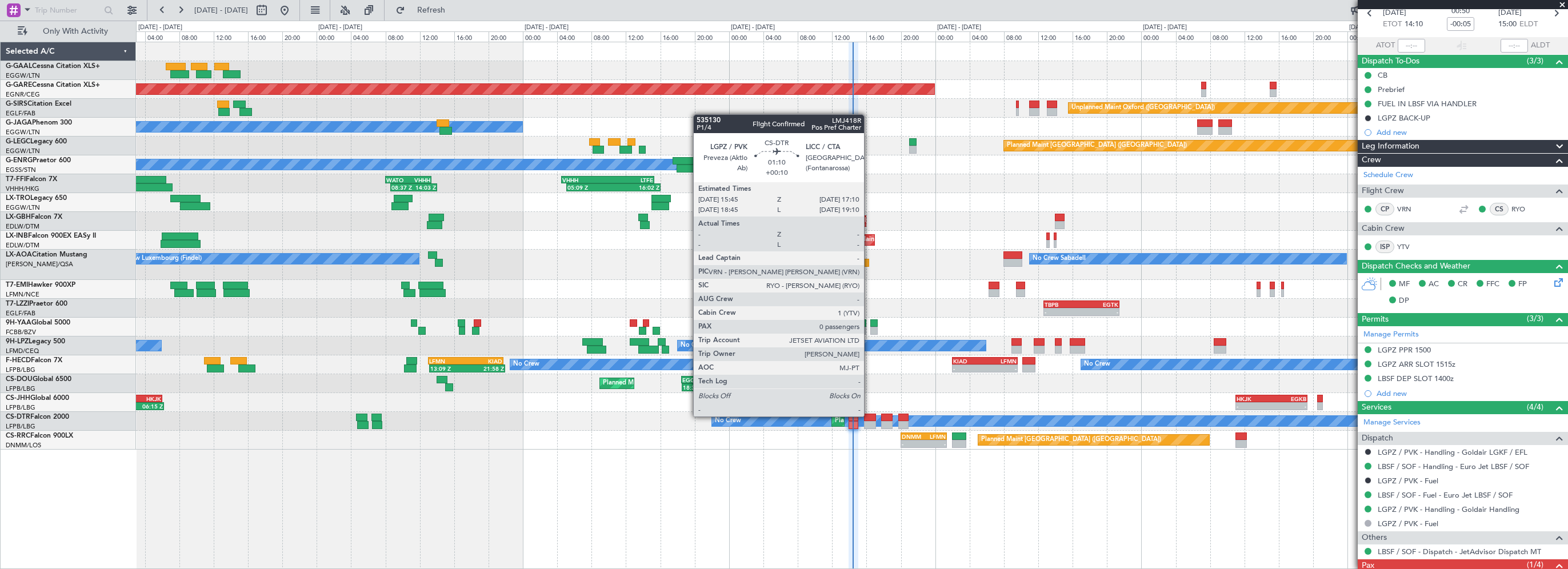
click at [869, 416] on div at bounding box center [870, 418] width 12 height 8
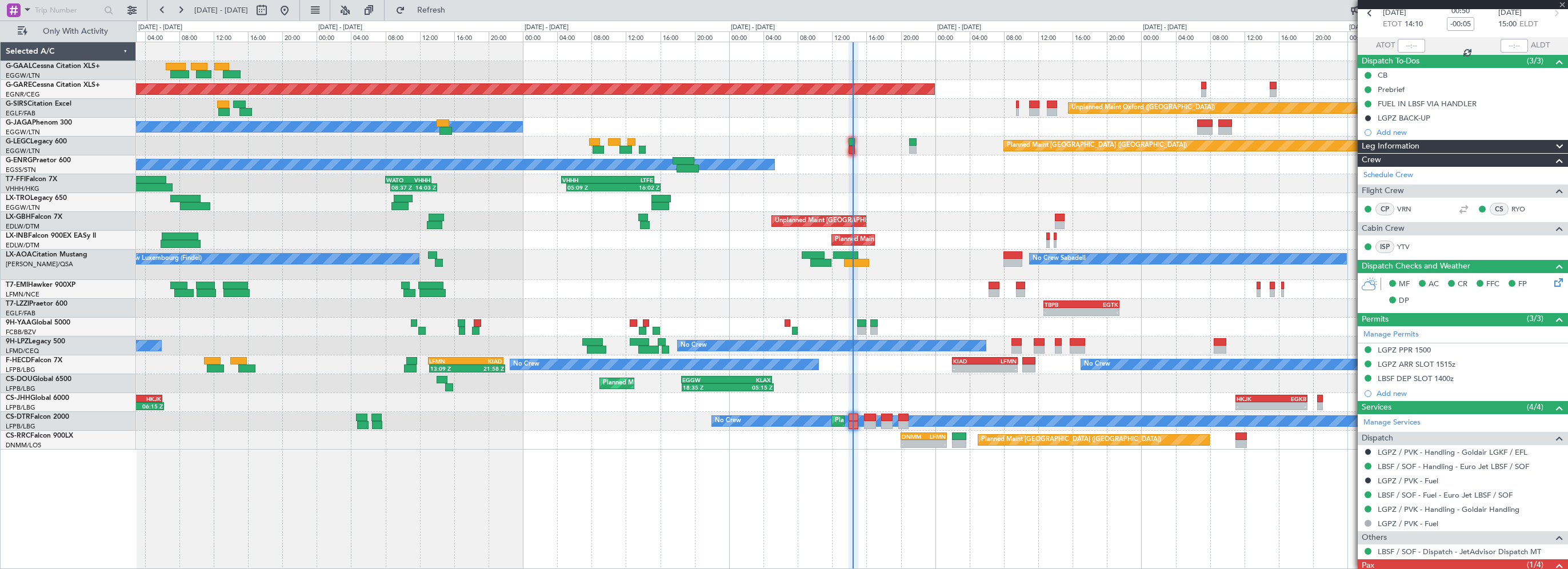
type input "+00:10"
type input "0"
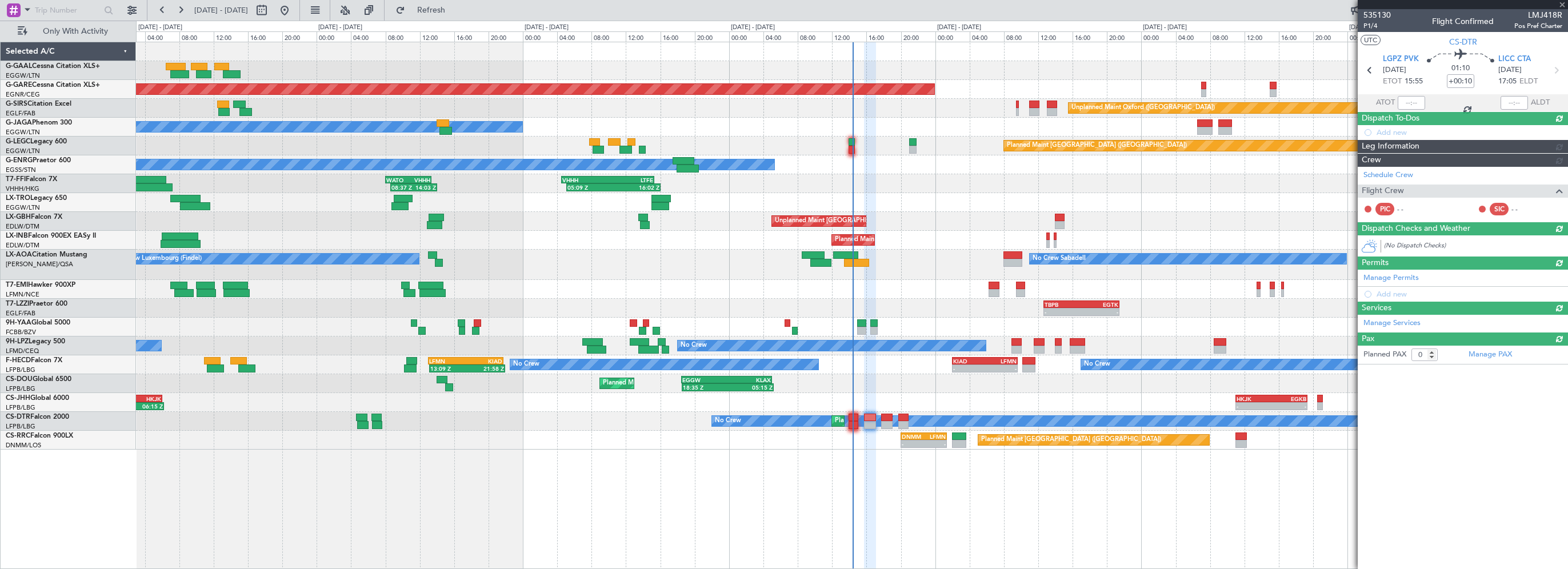
scroll to position [0, 0]
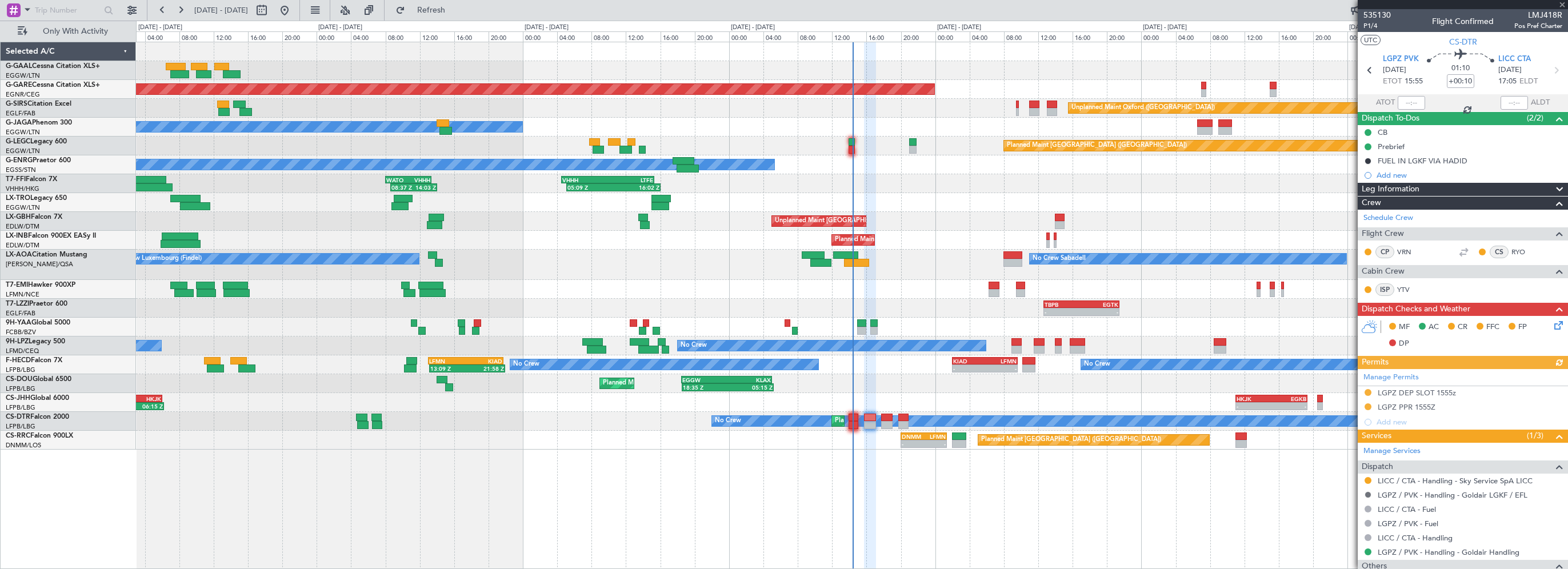
click at [1368, 491] on button at bounding box center [1368, 494] width 7 height 7
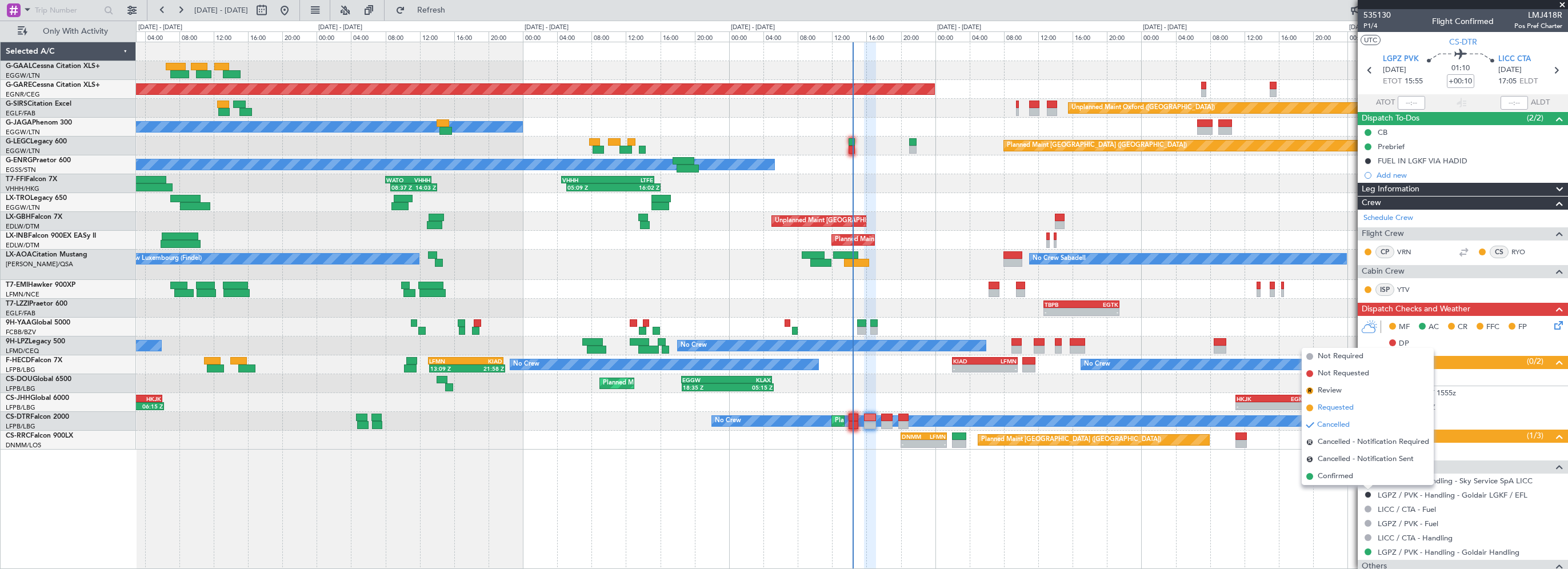
click at [1335, 406] on span "Requested" at bounding box center [1335, 408] width 36 height 12
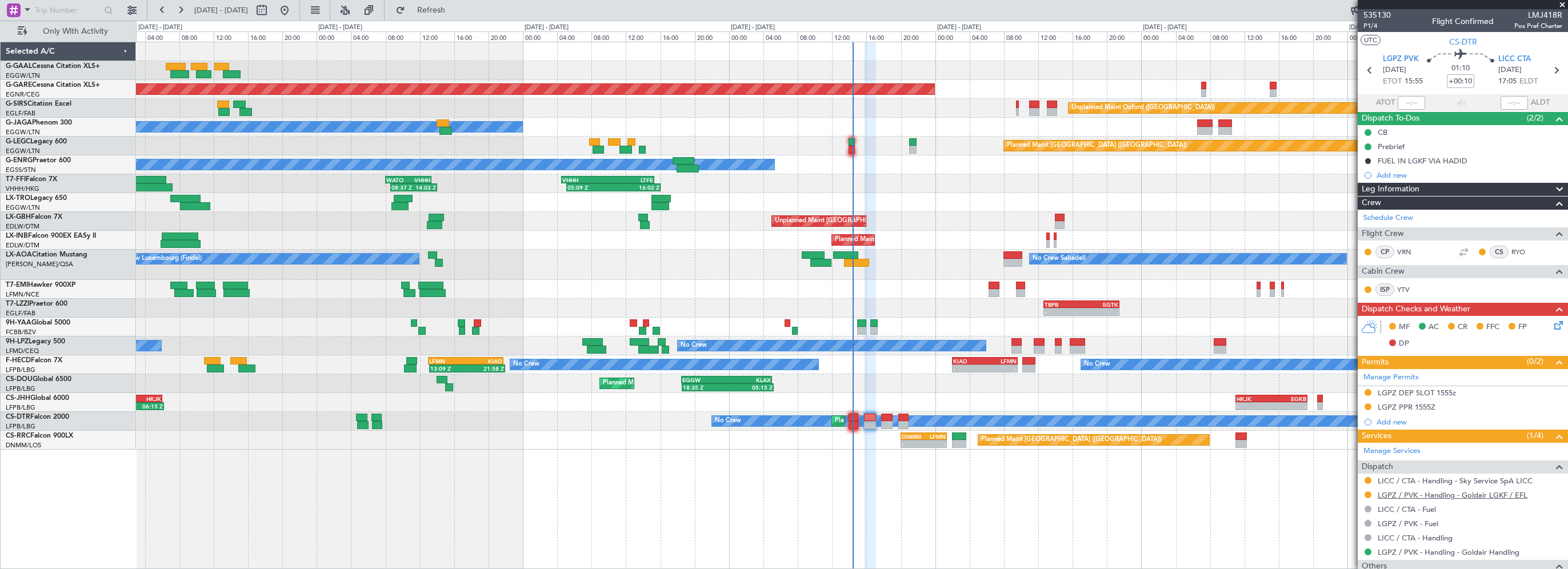
click at [1429, 496] on link "LGPZ / PVK - Handling - Goldair LGKF / EFL" at bounding box center [1453, 495] width 150 height 10
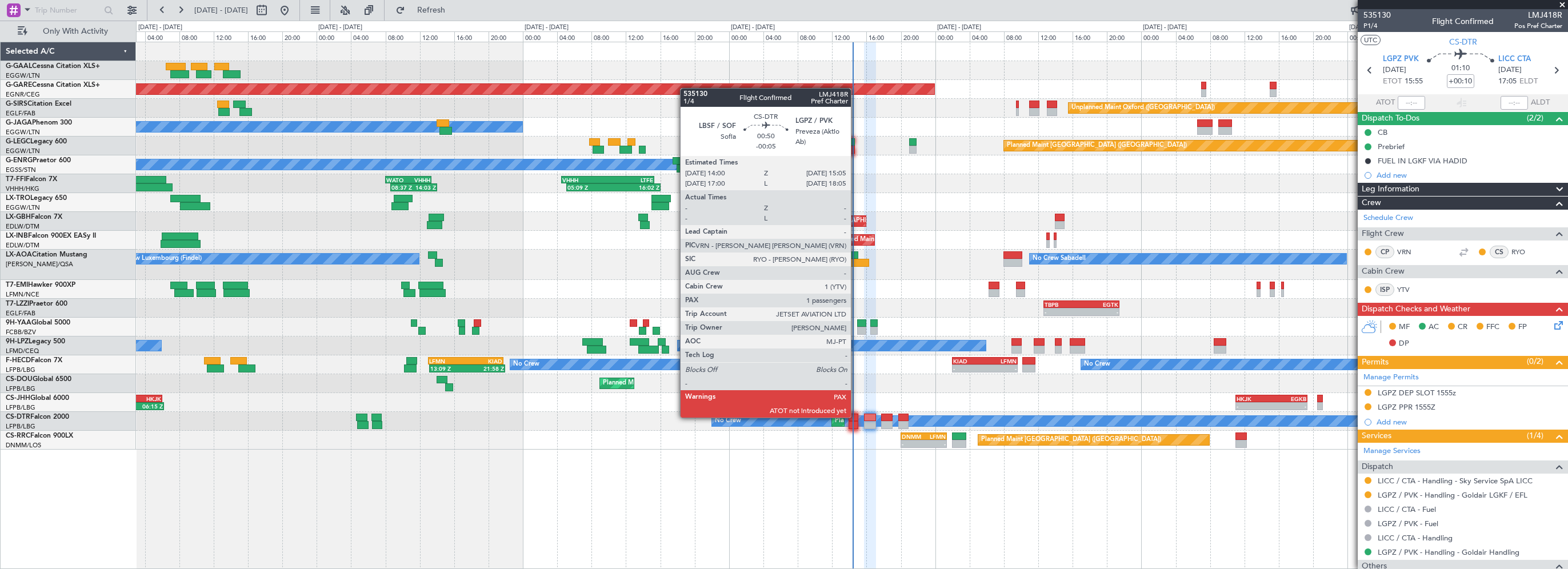
click at [856, 416] on div at bounding box center [853, 418] width 10 height 8
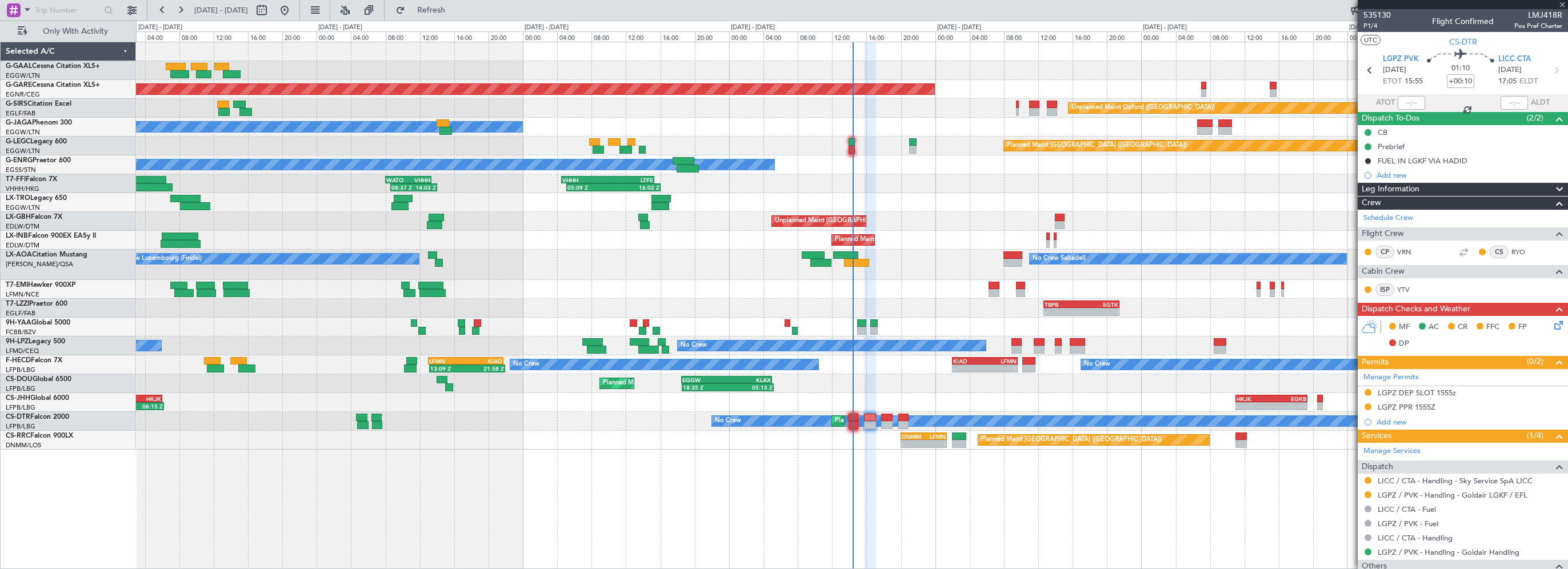
type input "-00:05"
type input "4"
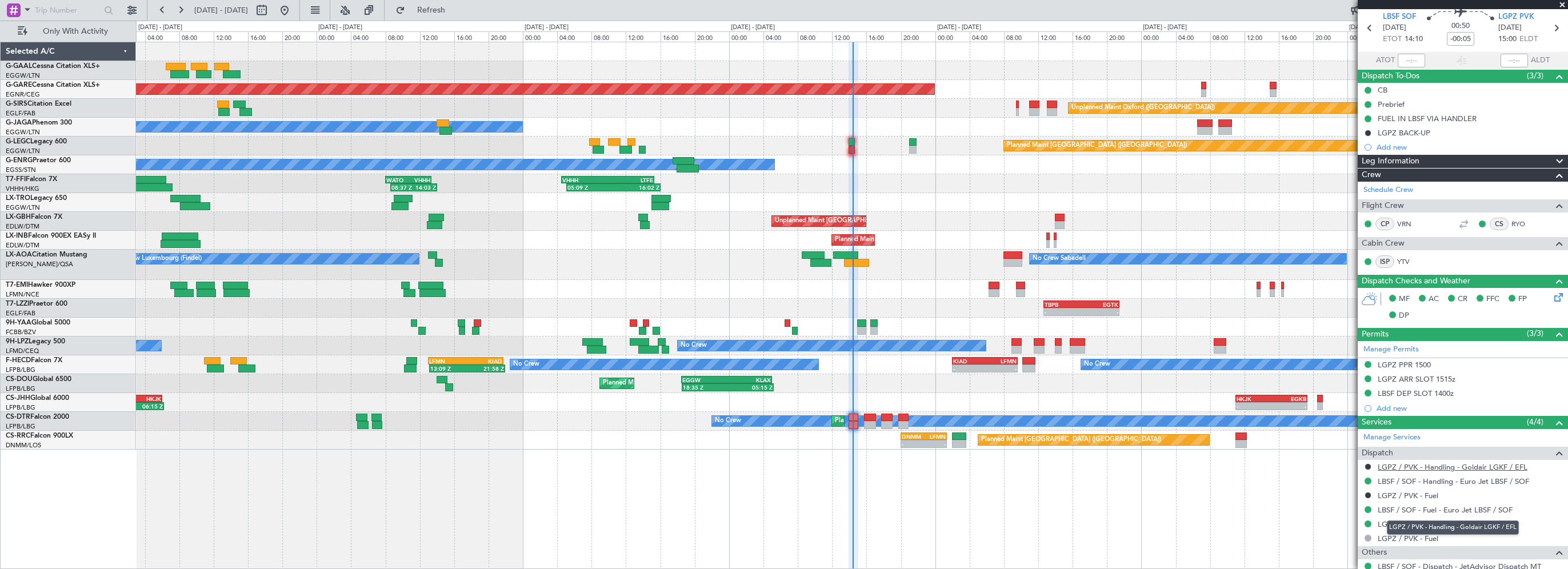
scroll to position [57, 0]
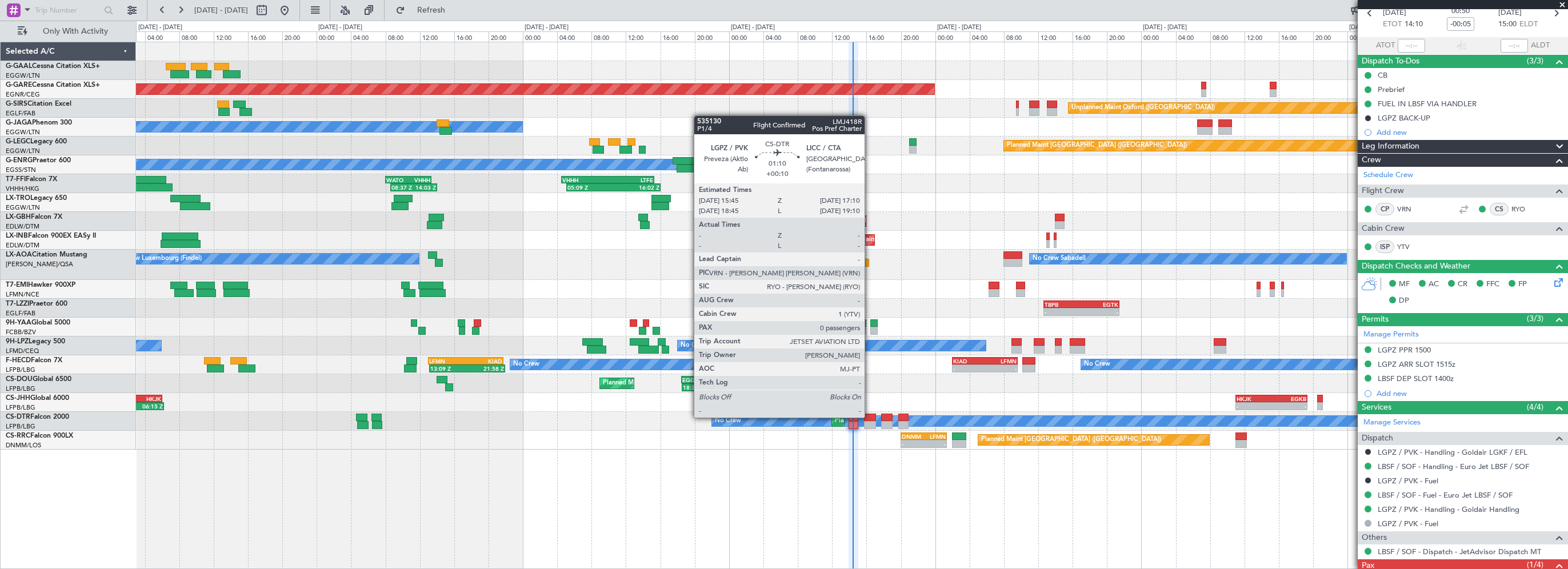
click at [870, 416] on div at bounding box center [870, 418] width 12 height 8
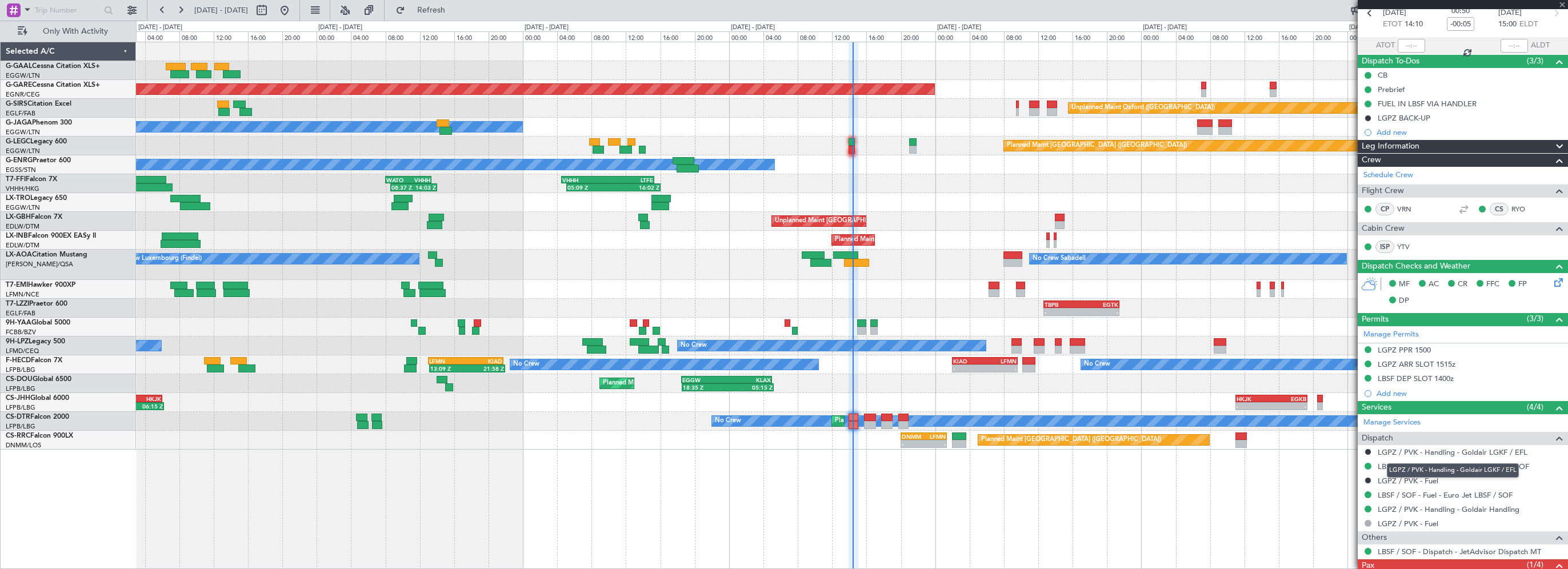
type input "+00:10"
type input "0"
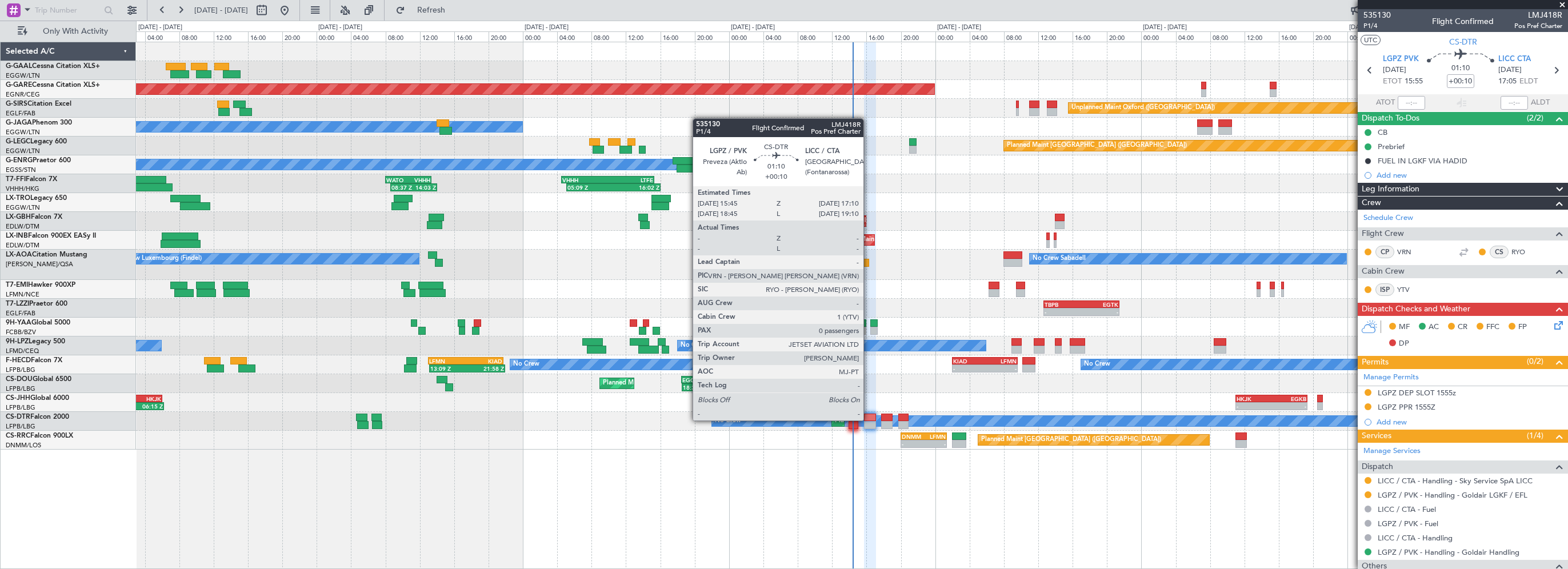
click at [868, 417] on div at bounding box center [870, 418] width 12 height 8
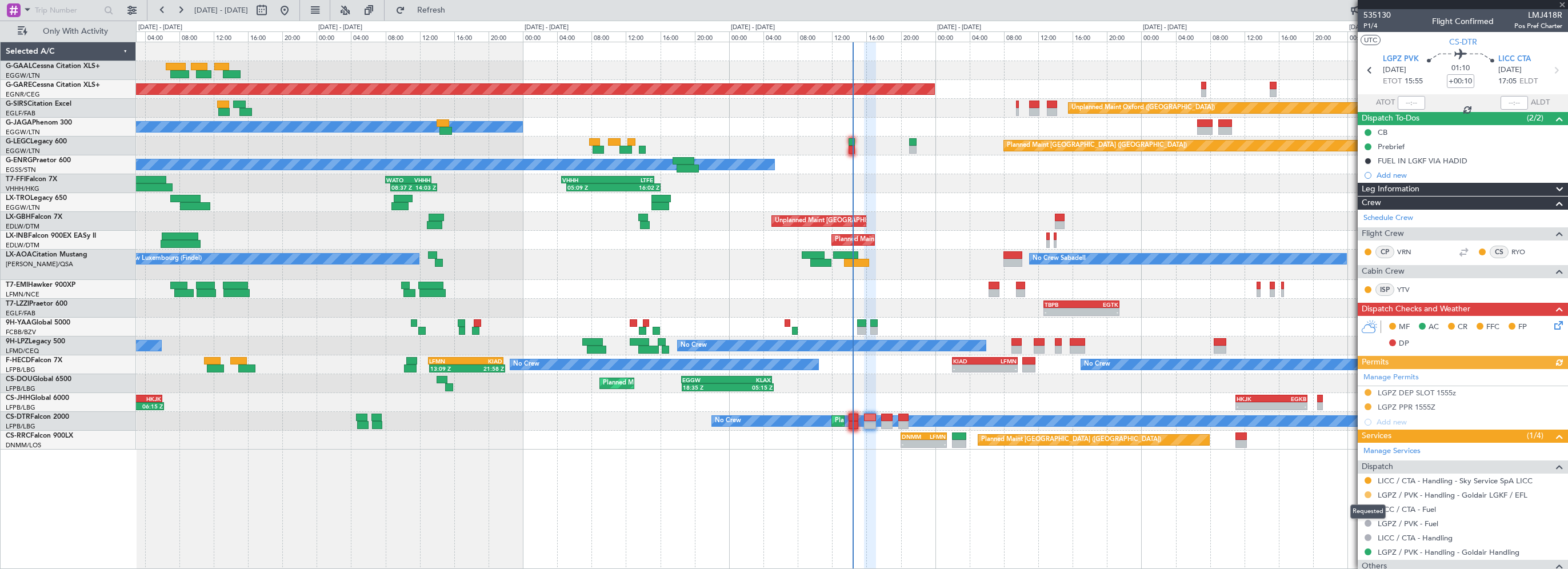
click at [1368, 491] on button at bounding box center [1368, 494] width 7 height 7
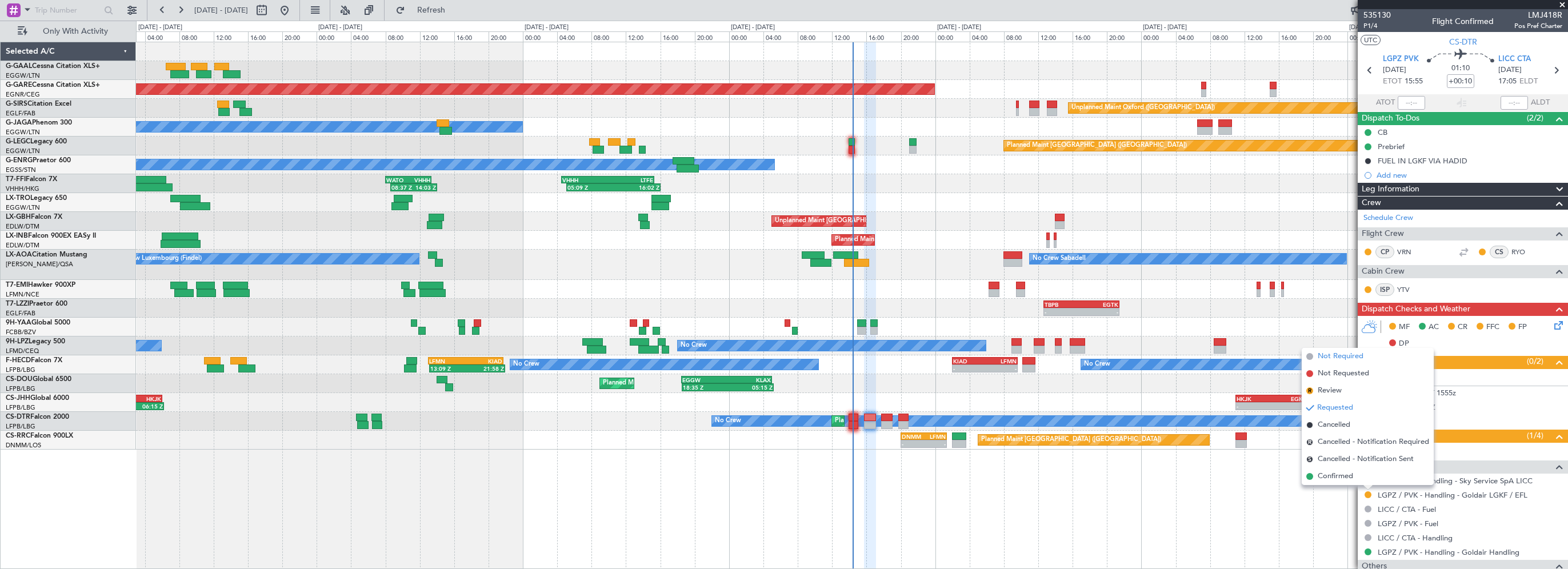
click at [1342, 359] on span "Not Required" at bounding box center [1340, 357] width 46 height 12
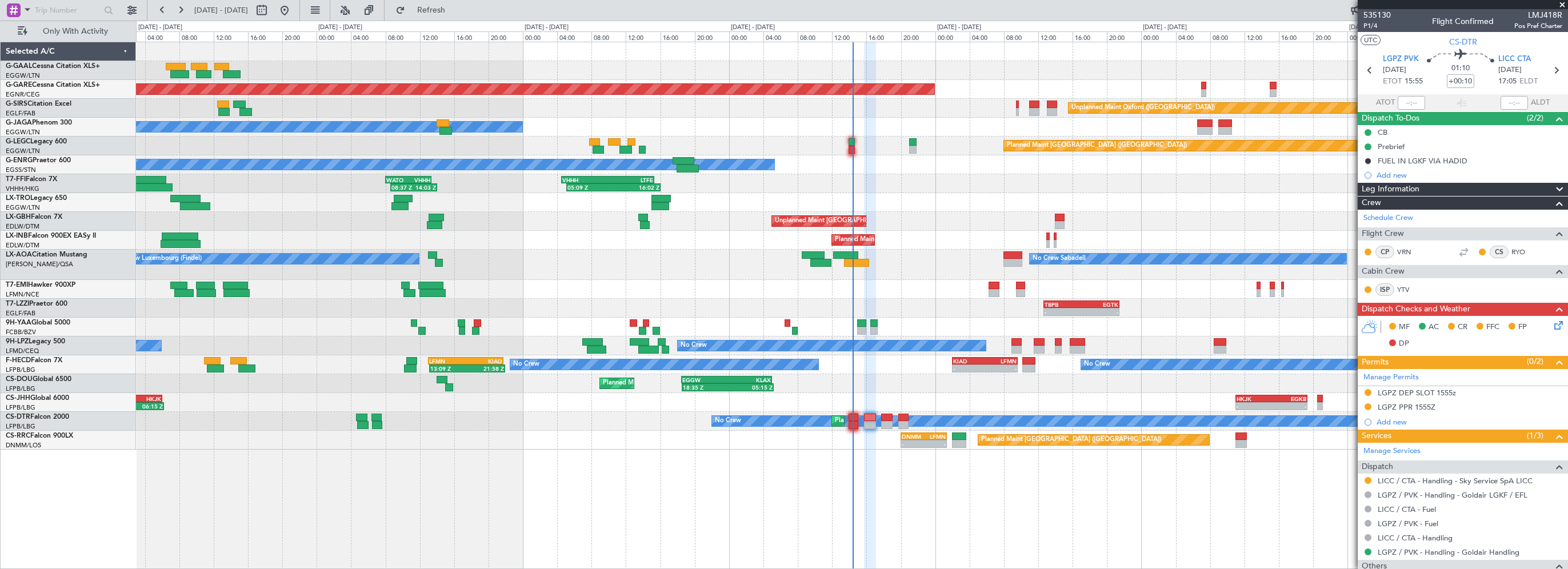
click at [1449, 546] on mat-tooltip-component "In Progress" at bounding box center [1459, 543] width 53 height 30
click at [1449, 550] on div "In Progress" at bounding box center [1459, 543] width 37 height 14
click at [1497, 555] on link "LGPZ / PVK - Handling - Goldair Handling" at bounding box center [1448, 552] width 142 height 10
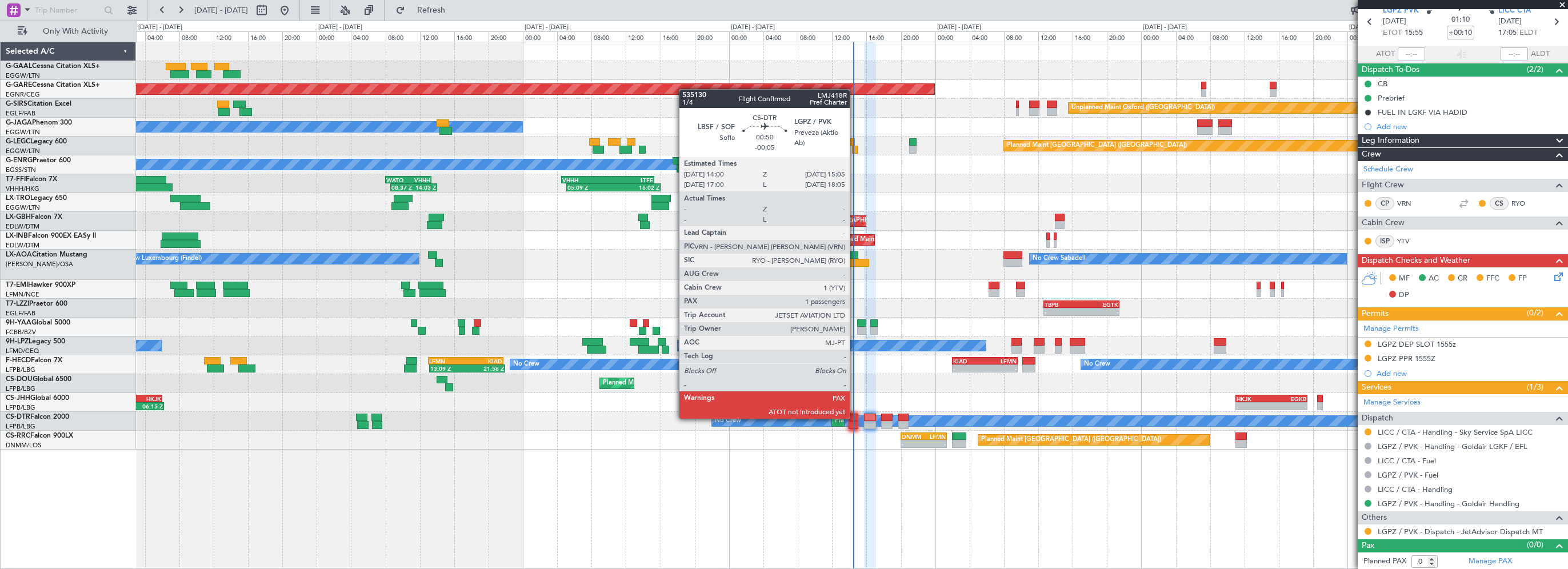
click at [854, 418] on div at bounding box center [853, 418] width 10 height 8
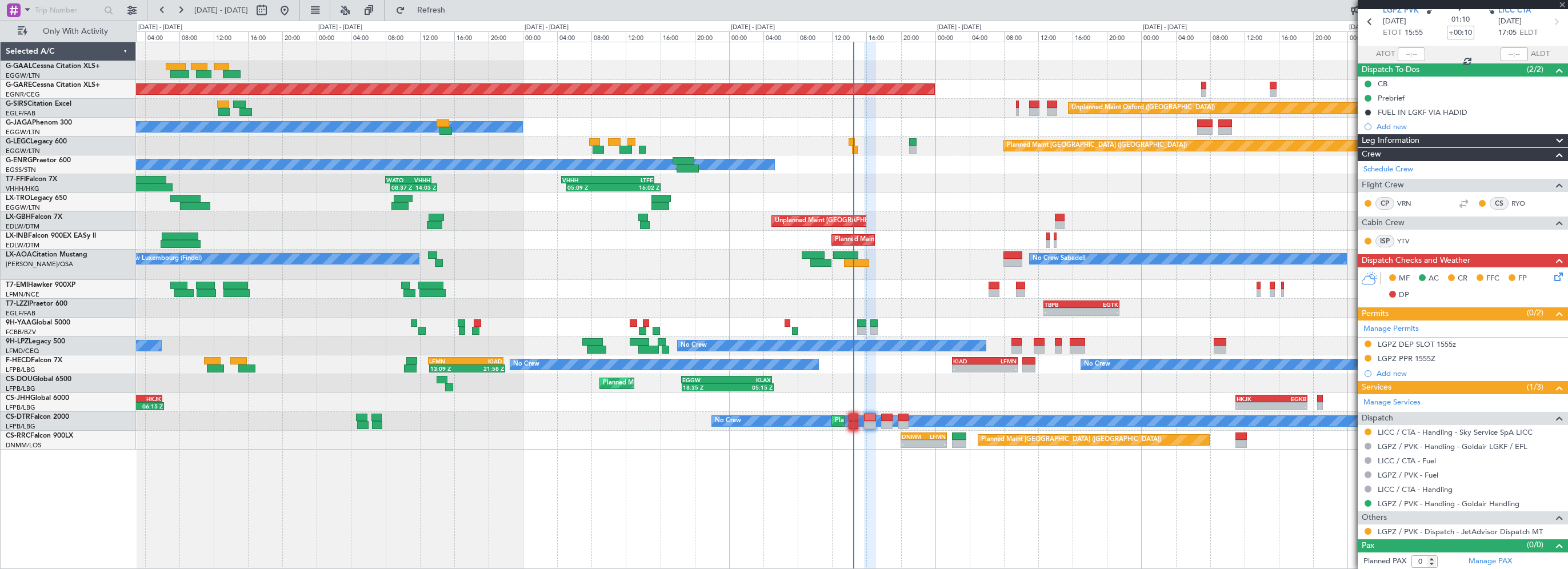
type input "-00:05"
type input "4"
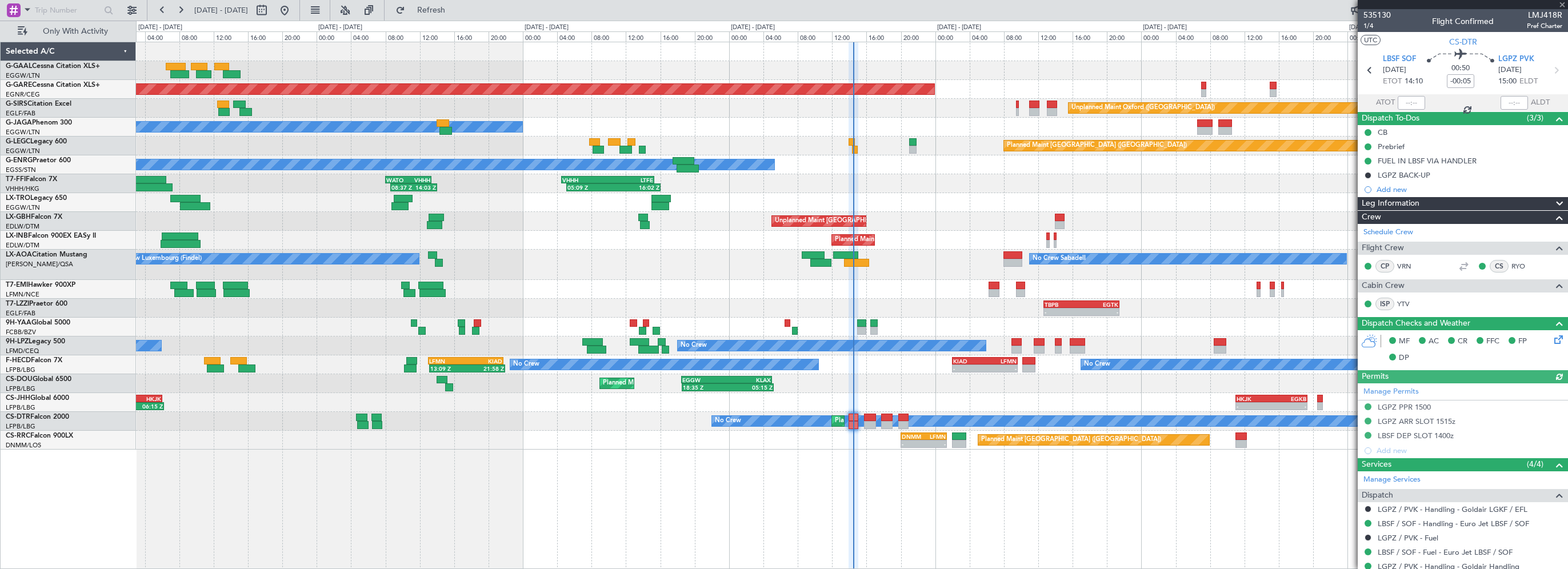
click at [1412, 101] on div at bounding box center [1411, 103] width 27 height 14
drag, startPoint x: 1409, startPoint y: 99, endPoint x: 1410, endPoint y: 105, distance: 6.1
click at [1409, 102] on div at bounding box center [1411, 103] width 27 height 14
drag, startPoint x: 1408, startPoint y: 100, endPoint x: 1435, endPoint y: 103, distance: 27.2
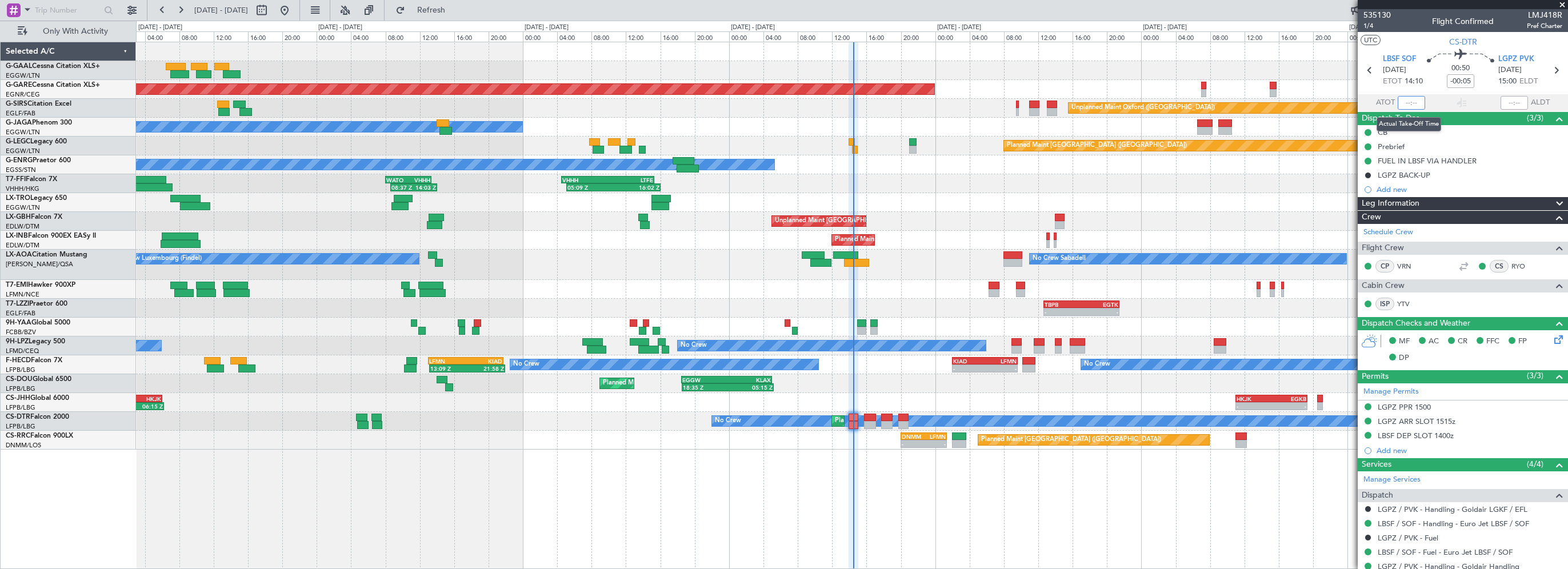
click at [1408, 100] on input "text" at bounding box center [1411, 103] width 27 height 14
type input "14:24"
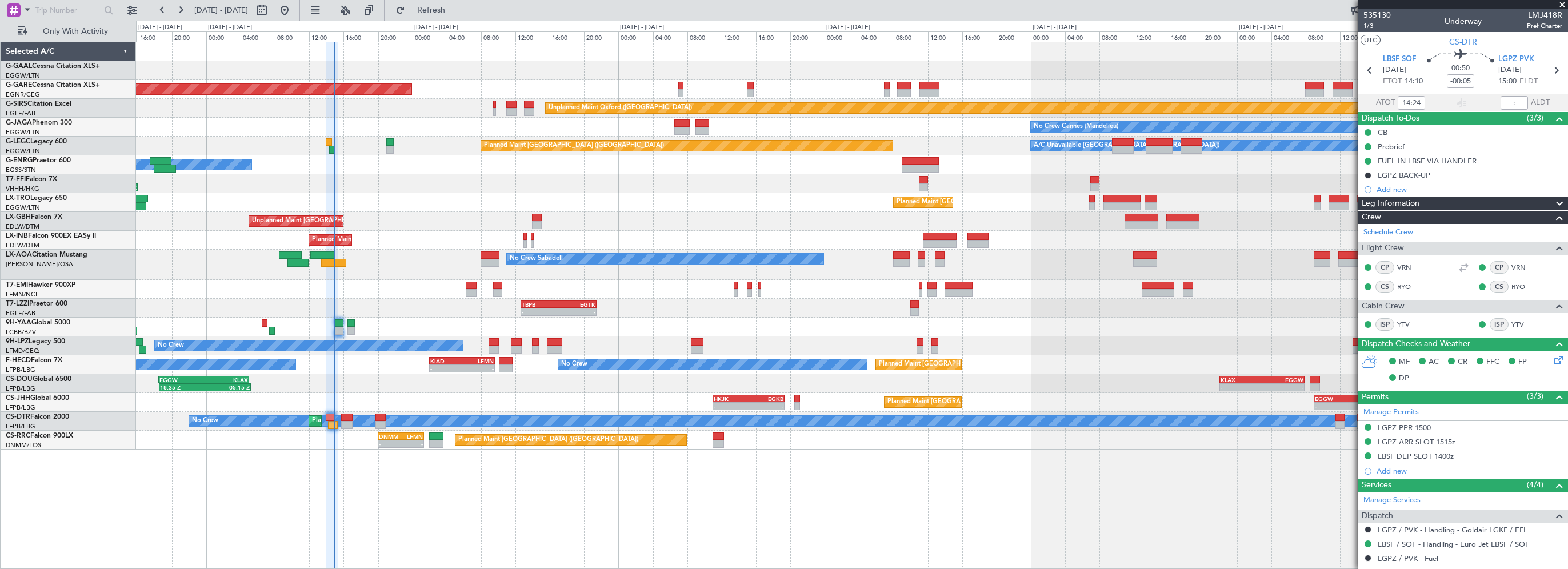
click at [542, 333] on div "Planned Maint Dusseldorf Unplanned Maint Chester Unplanned Maint Oxford (Kidlin…" at bounding box center [852, 246] width 1431 height 407
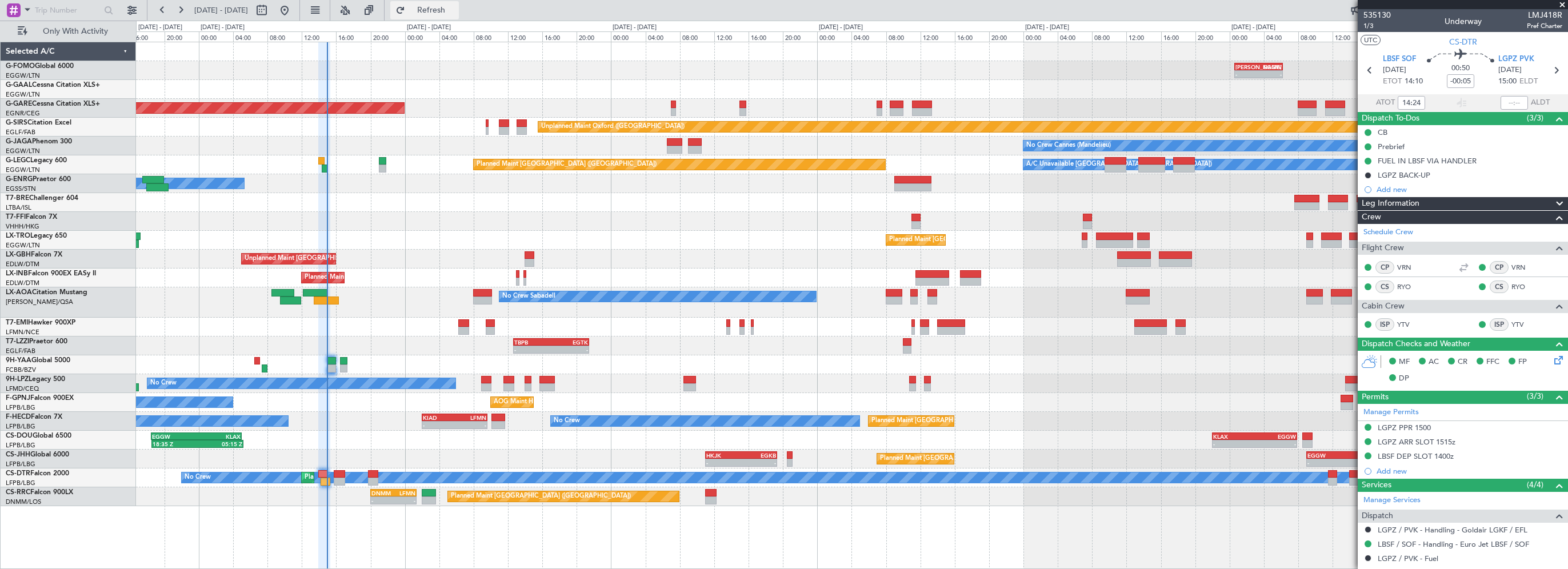
click at [455, 9] on span "Refresh" at bounding box center [431, 10] width 48 height 8
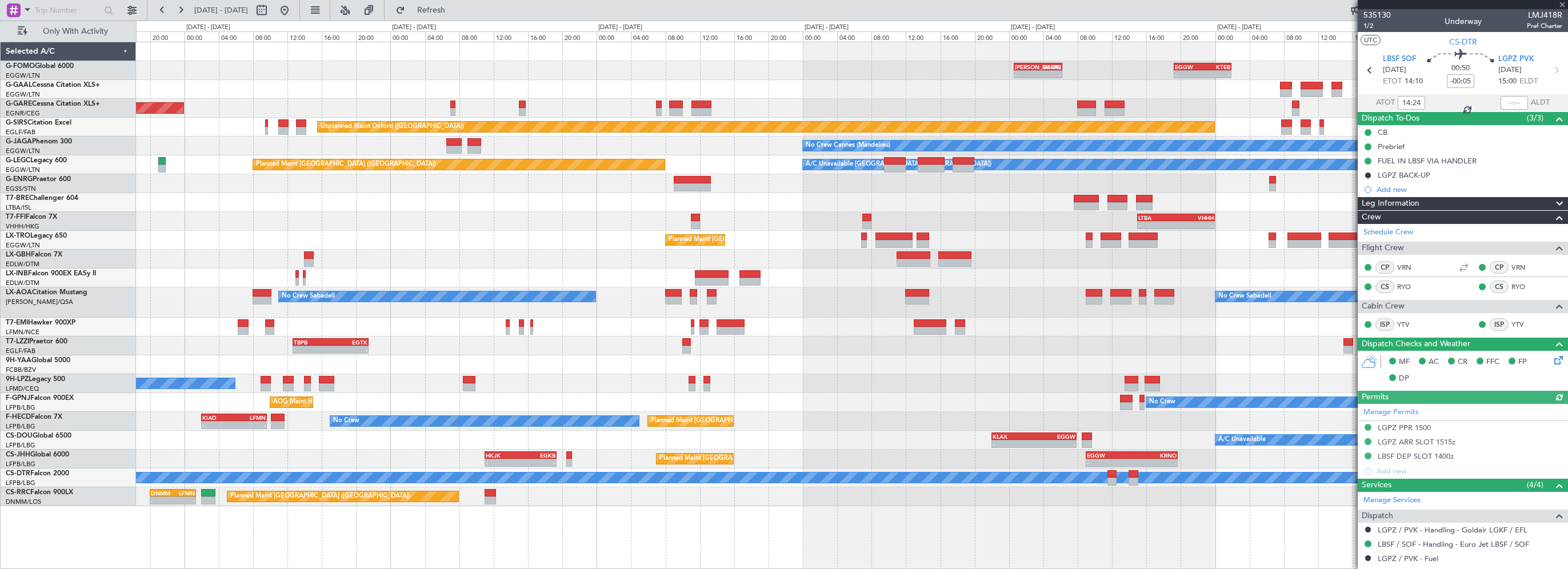
click at [559, 275] on div "- - KACK 00:35 Z EGGW 06:15 Z - - EGGW 19:15 Z KTEB 01:55 Z Planned Maint Dusse…" at bounding box center [852, 275] width 1431 height 464
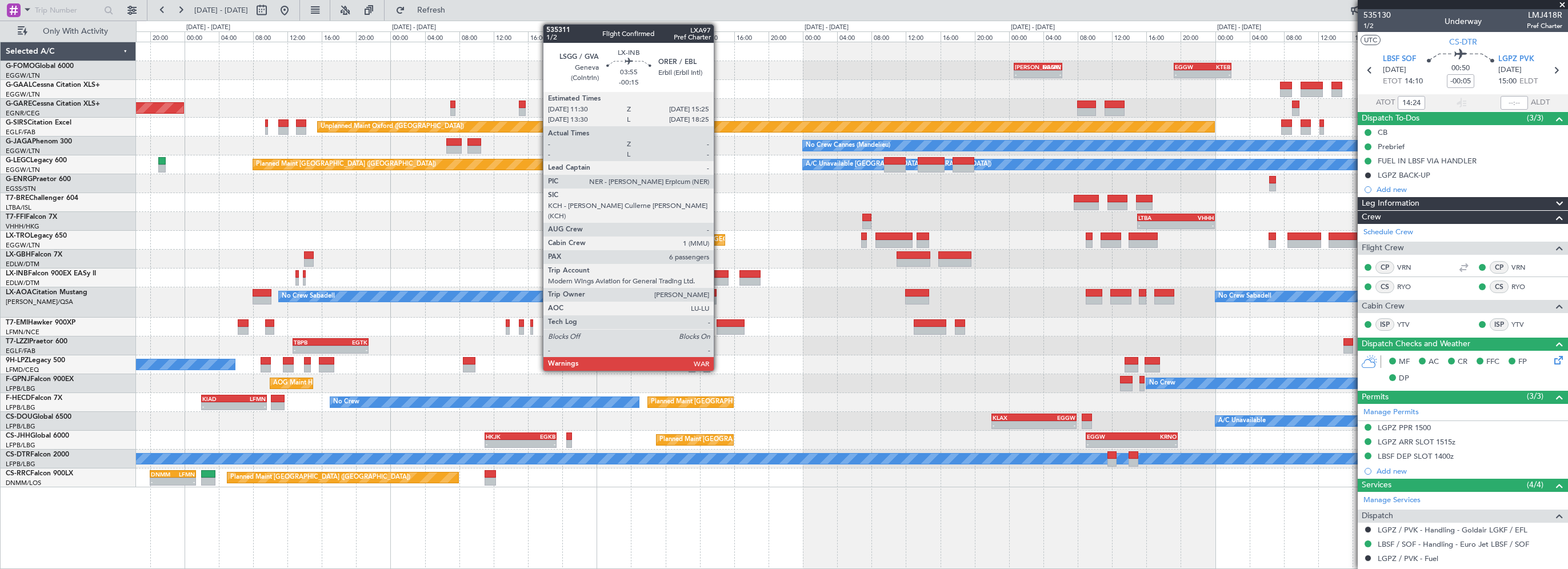
click at [719, 273] on div at bounding box center [711, 274] width 34 height 8
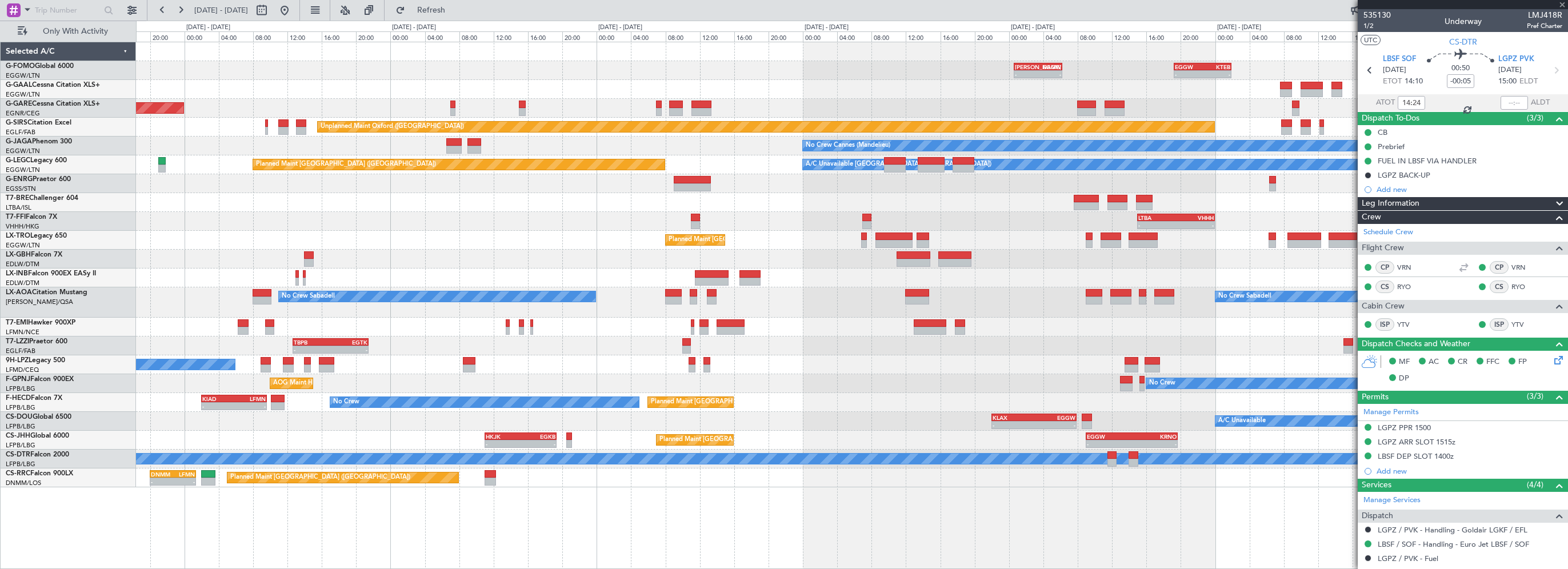
type input "-00:15"
type input "6"
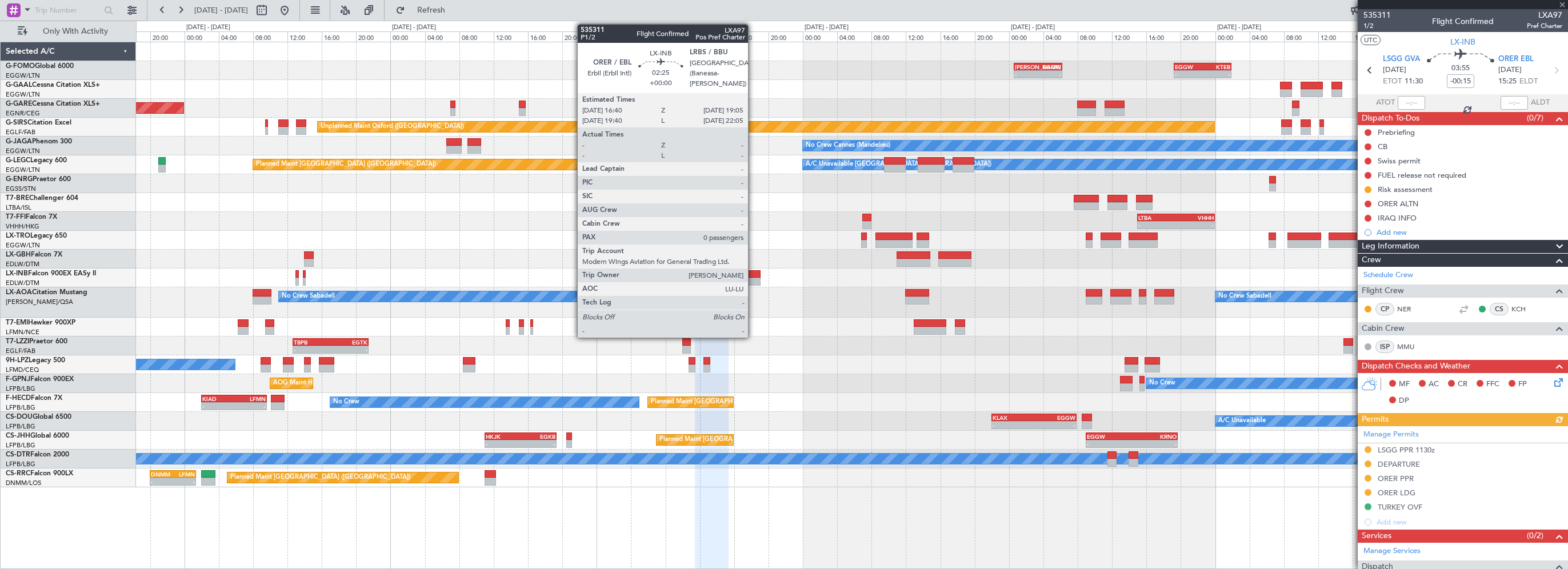
click at [753, 275] on div at bounding box center [749, 274] width 21 height 8
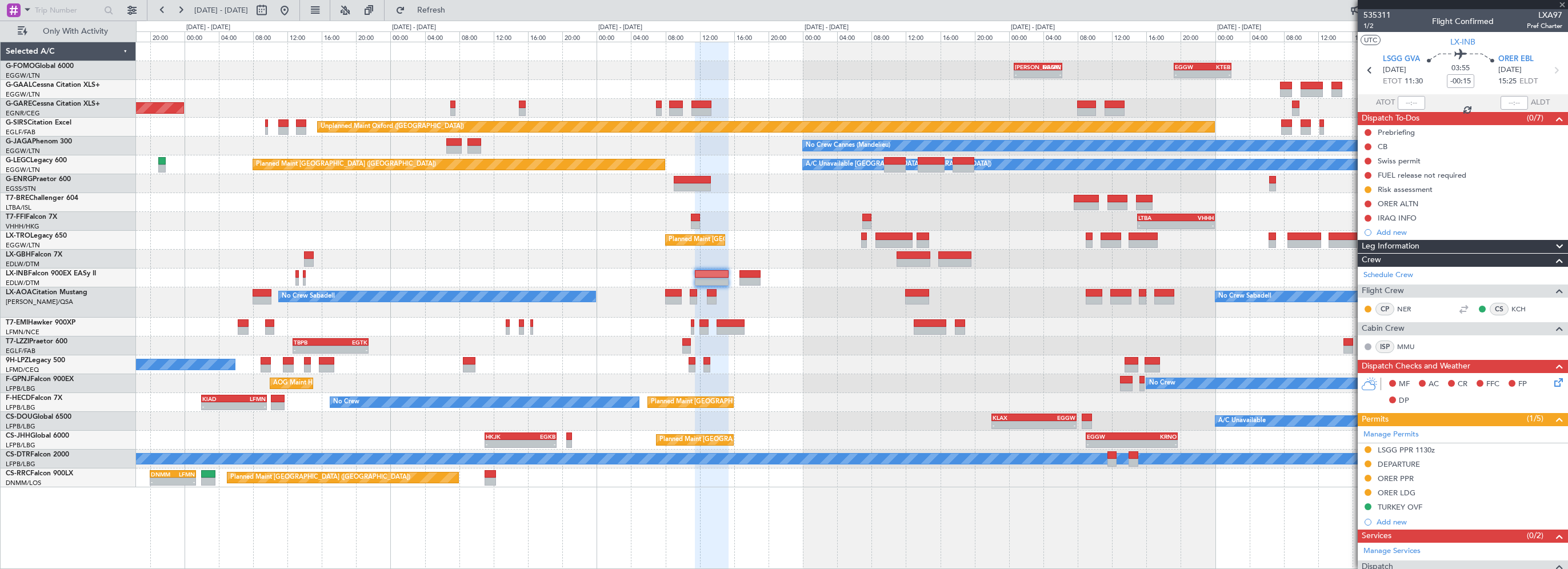
type input "0"
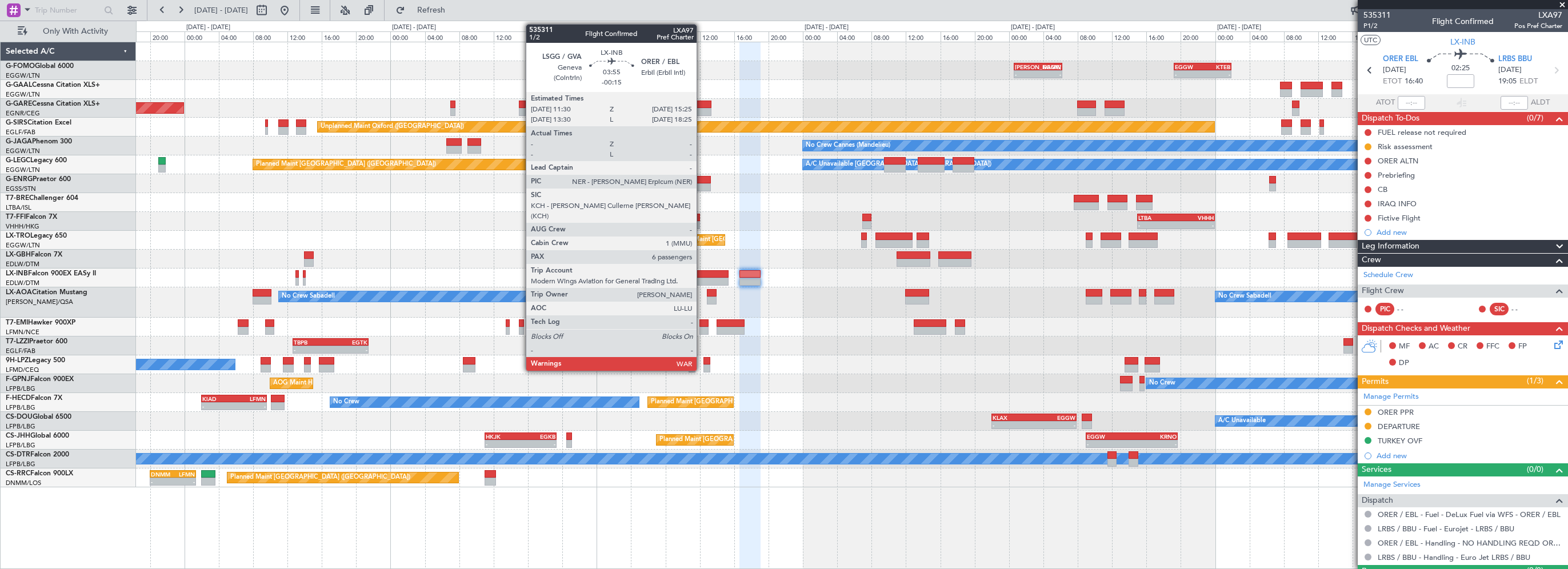
click at [702, 272] on div at bounding box center [711, 274] width 34 height 8
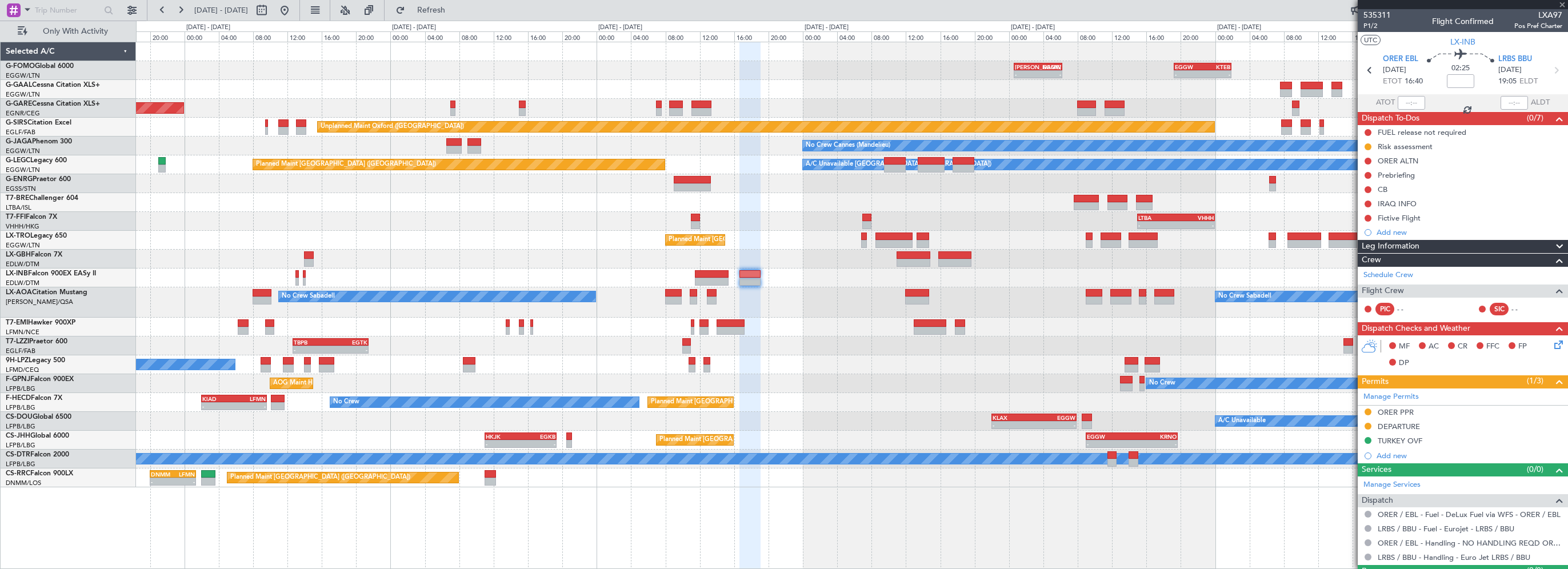
type input "-00:15"
type input "6"
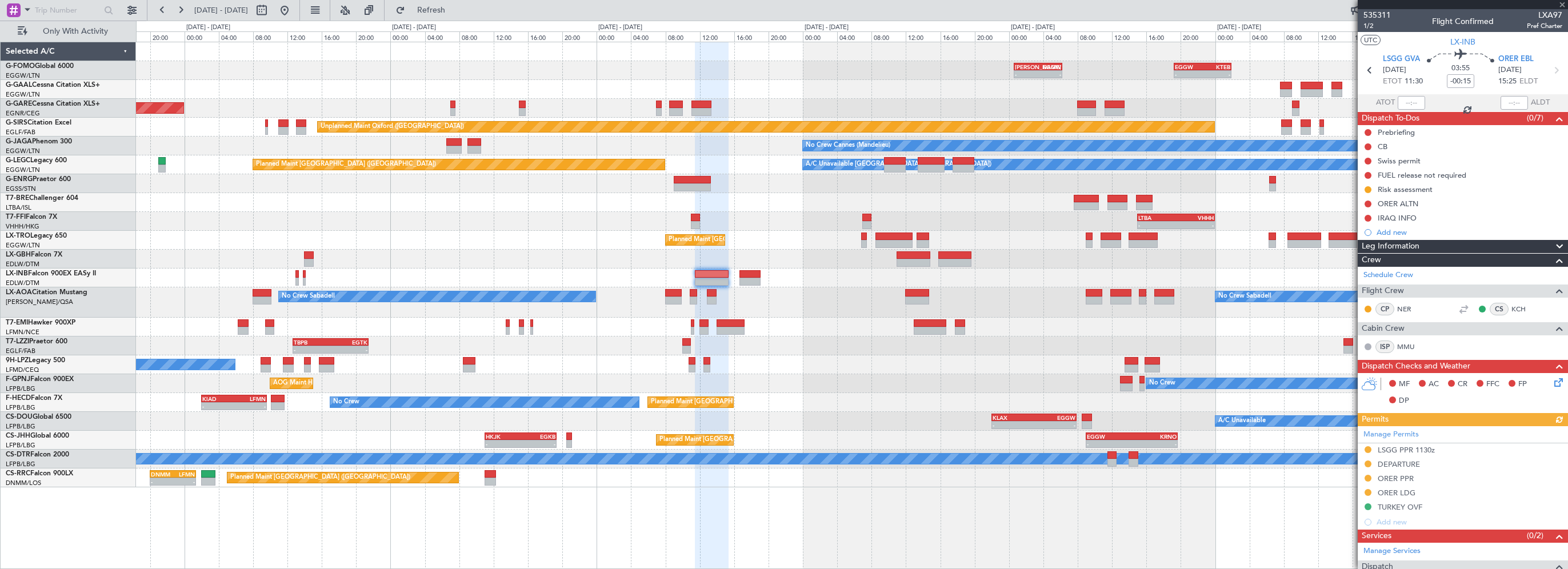
click at [1444, 242] on div "Leg Information" at bounding box center [1462, 247] width 210 height 13
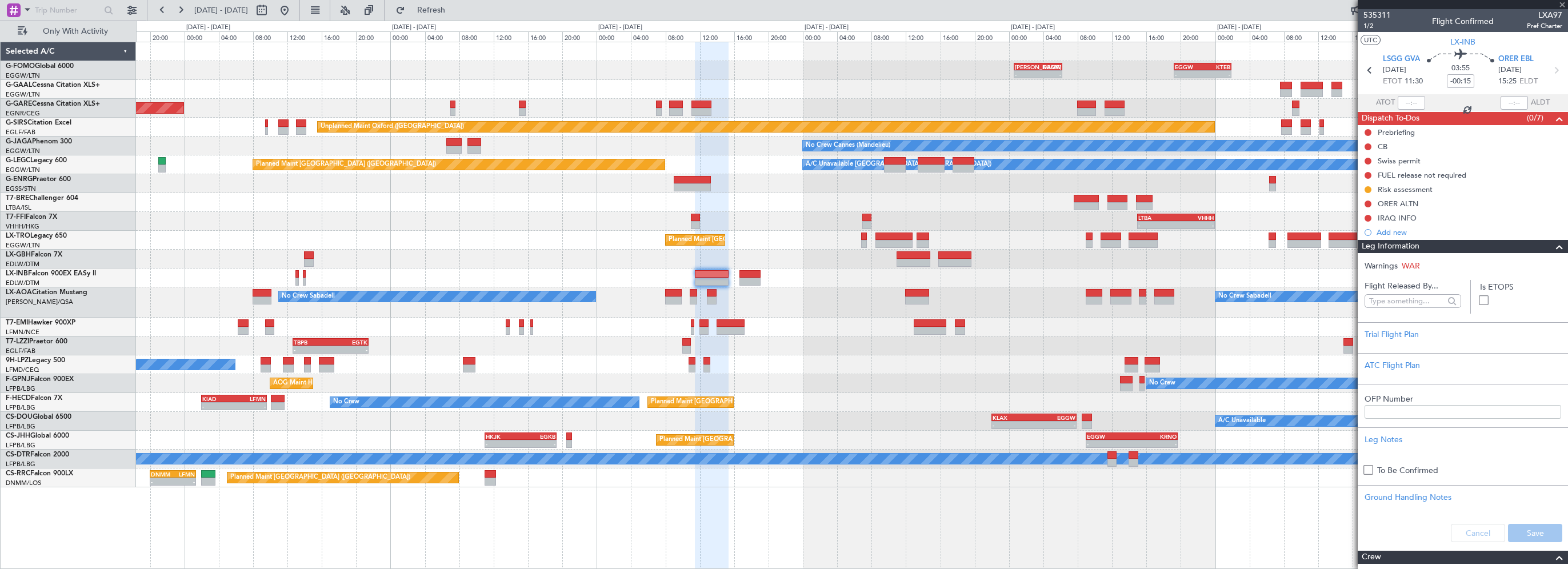
click at [1444, 242] on div "Leg Information" at bounding box center [1462, 247] width 210 height 13
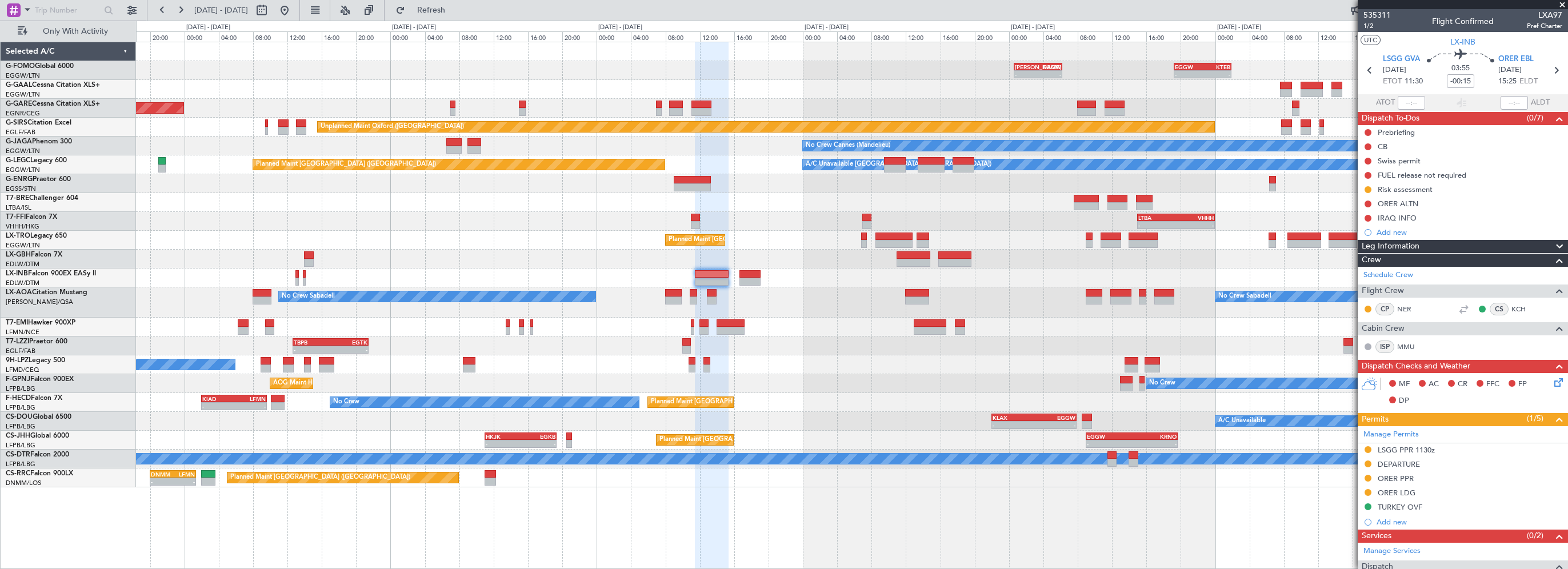
click at [786, 295] on div "No Crew Sabadell No Crew Sabadell" at bounding box center [852, 302] width 1431 height 30
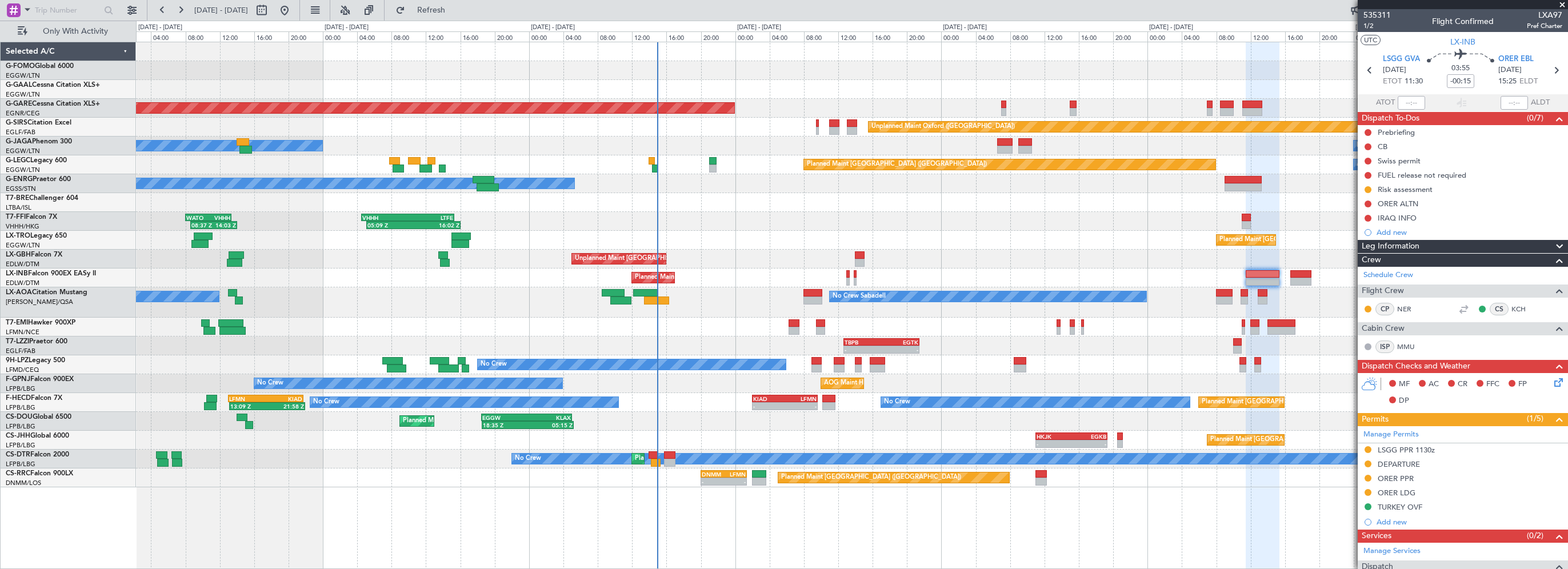
click at [1122, 238] on div "- - KACK 00:35 Z EGGW 06:15 Z EGGW 19:15 Z KTEB 01:55 Z - - Planned Maint Winds…" at bounding box center [852, 265] width 1431 height 445
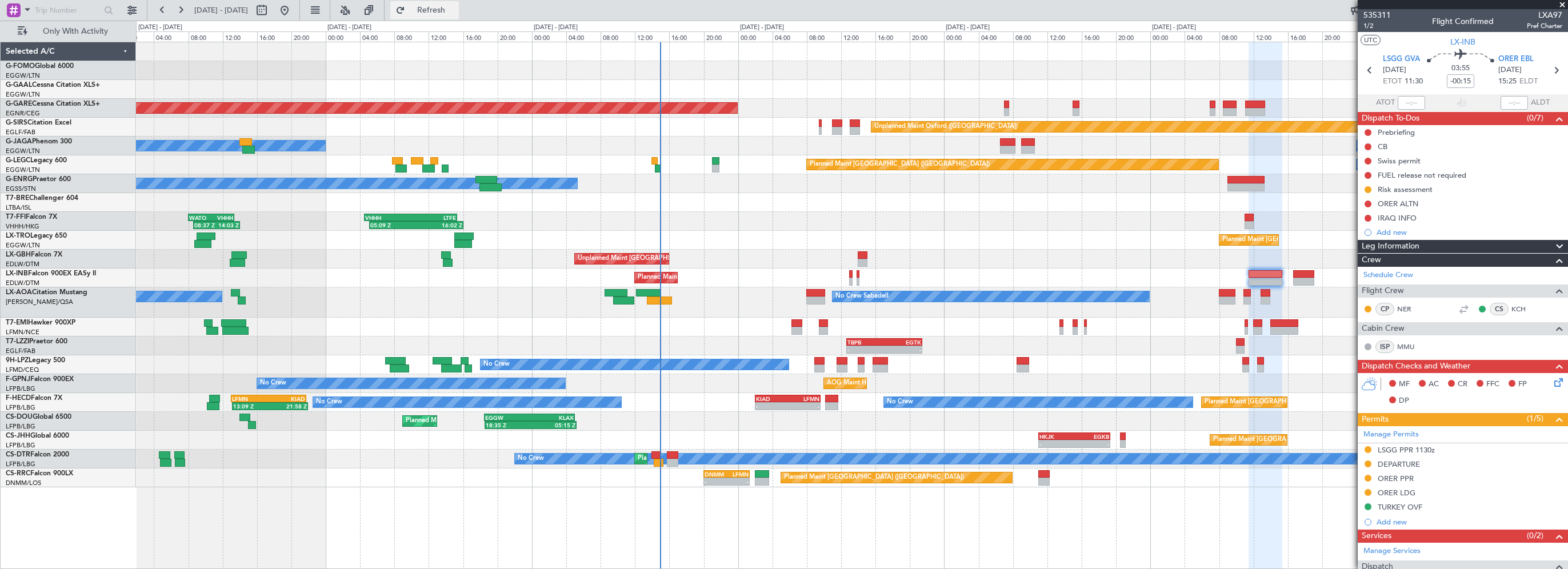
click at [455, 8] on span "Refresh" at bounding box center [431, 10] width 48 height 8
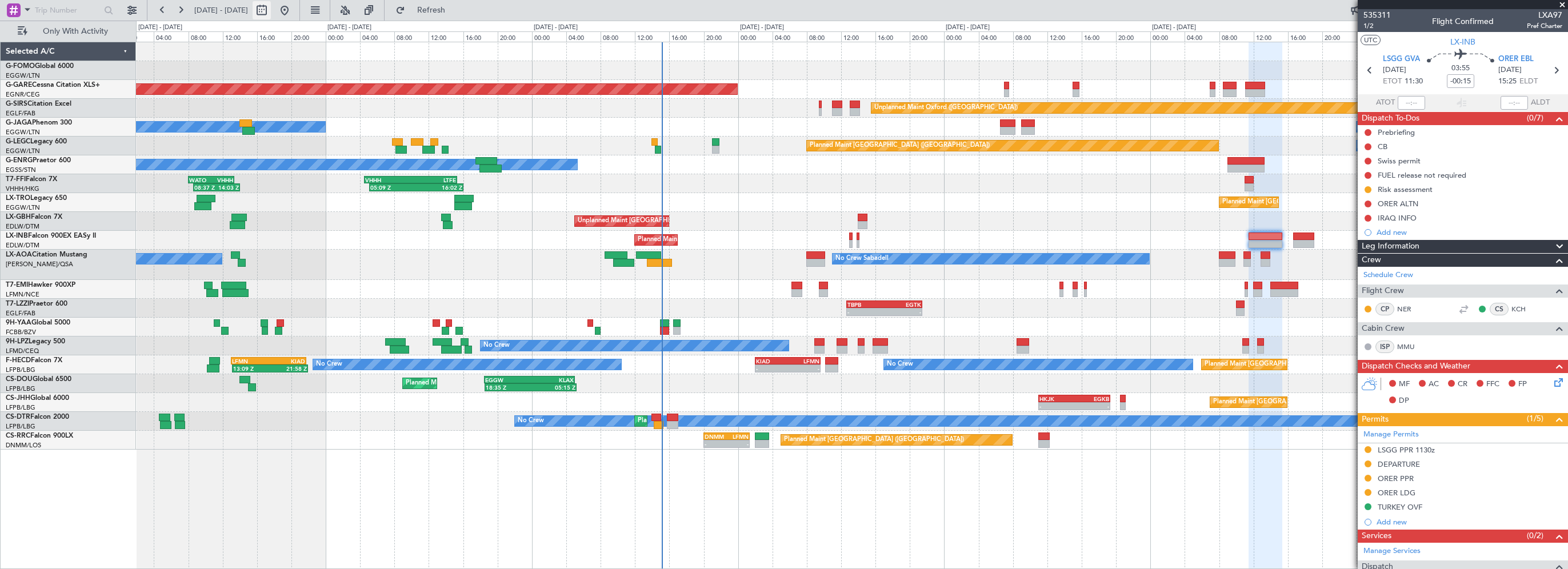
click at [271, 12] on button at bounding box center [261, 10] width 18 height 18
select select "8"
select select "2025"
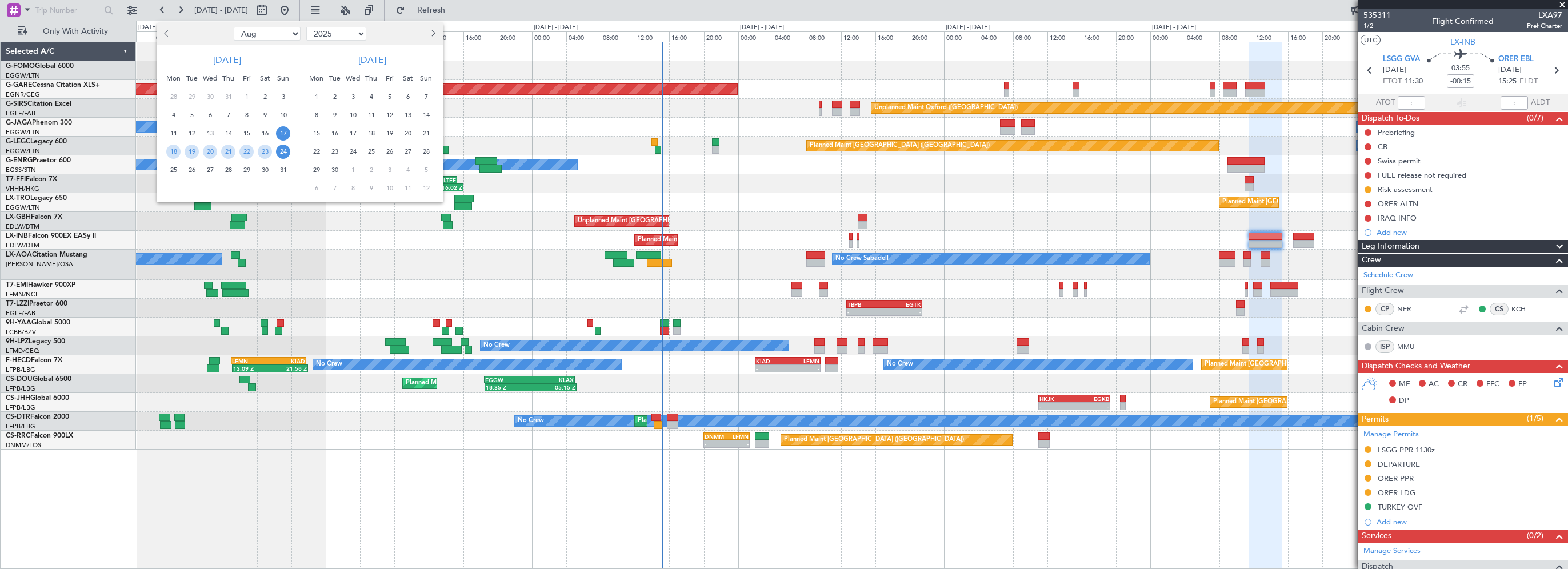
click at [431, 35] on span "Next month" at bounding box center [432, 32] width 7 height 7
select select "9"
click at [388, 94] on span "3" at bounding box center [389, 96] width 14 height 14
click at [387, 119] on span "10" at bounding box center [389, 115] width 14 height 14
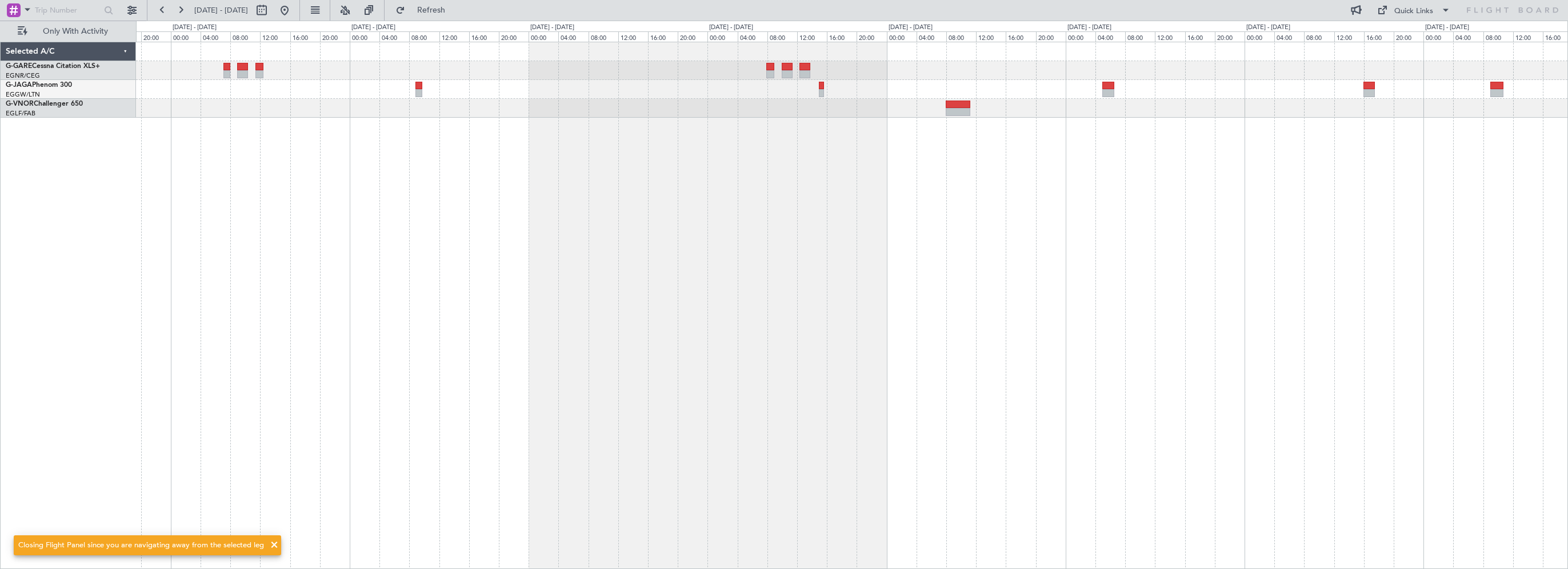
click at [507, 200] on div at bounding box center [852, 305] width 1432 height 527
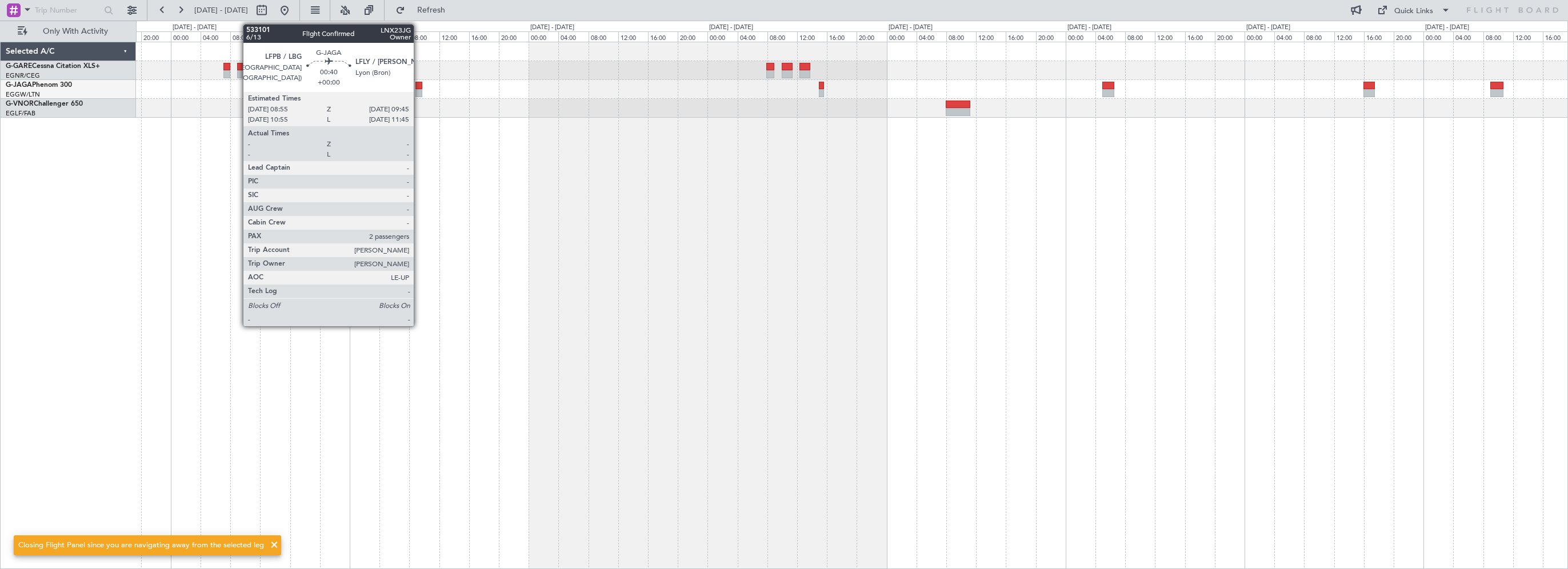
click at [419, 84] on div at bounding box center [418, 85] width 7 height 8
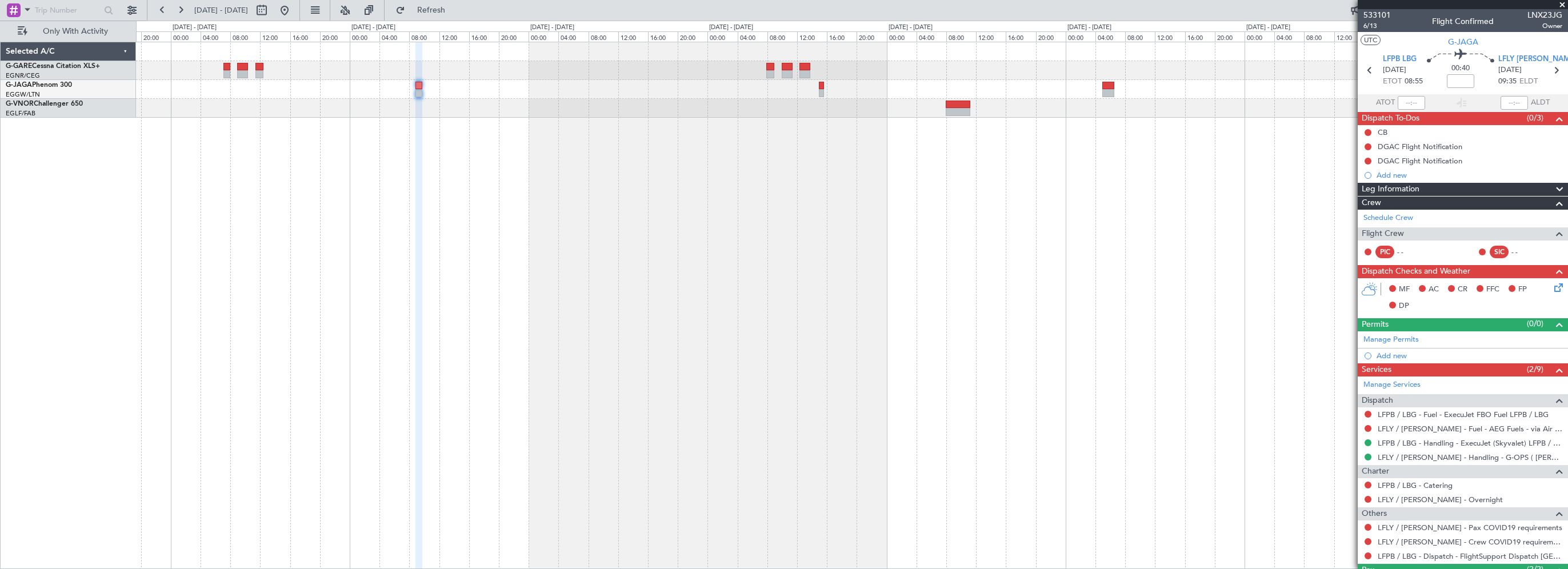
click at [305, 219] on div at bounding box center [852, 305] width 1432 height 527
click at [294, 11] on button at bounding box center [284, 10] width 18 height 18
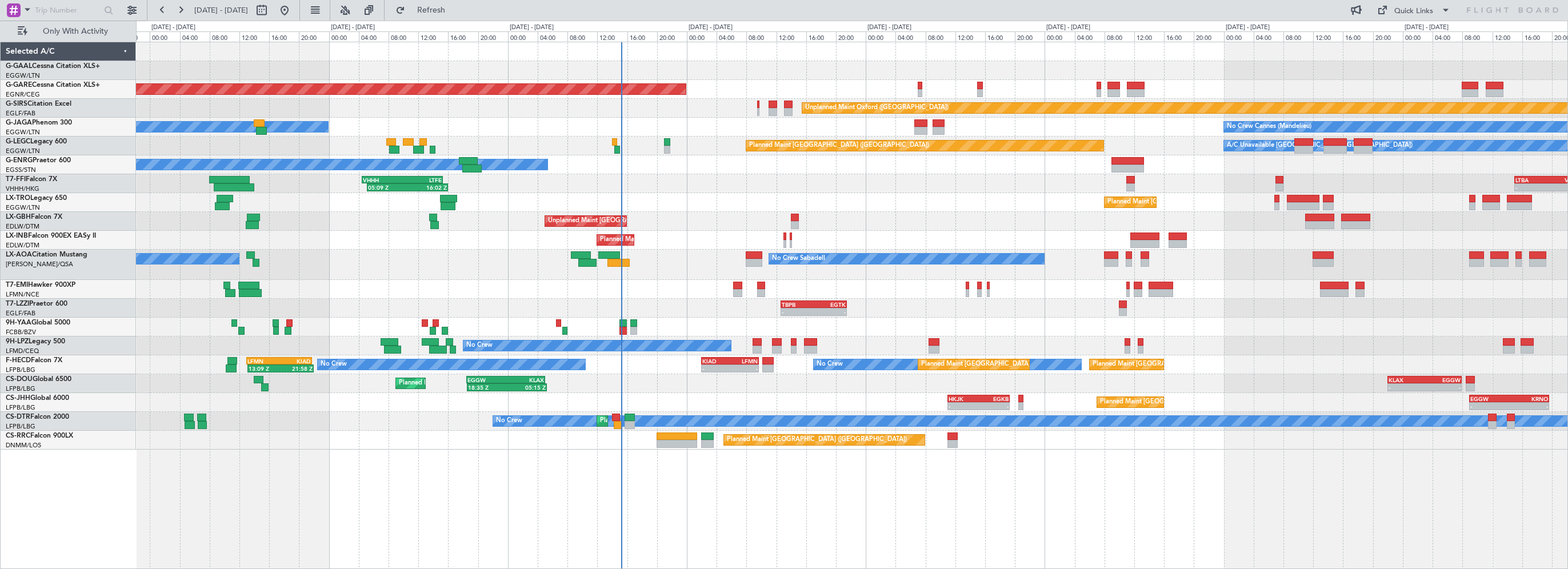
click at [891, 282] on div "Planned Maint Dusseldorf Unplanned Maint Chester Unplanned Maint Oxford (Kidlin…" at bounding box center [852, 246] width 1431 height 407
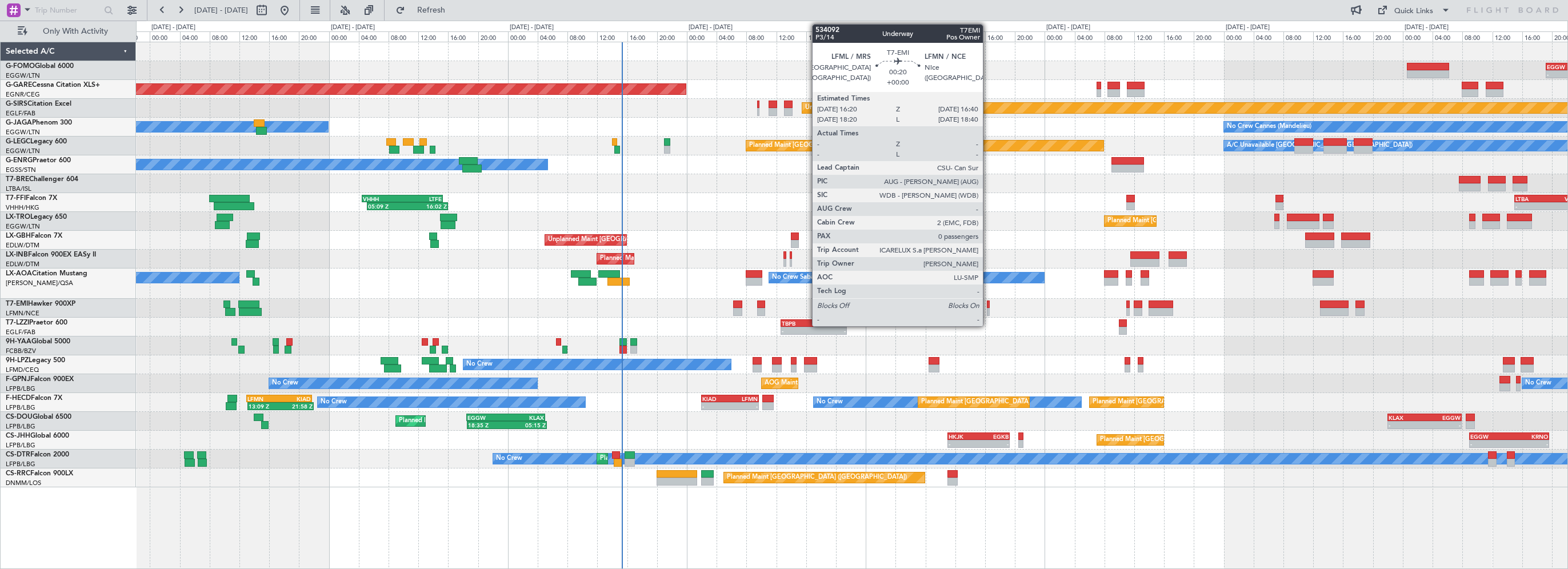
click at [988, 303] on div at bounding box center [988, 304] width 3 height 8
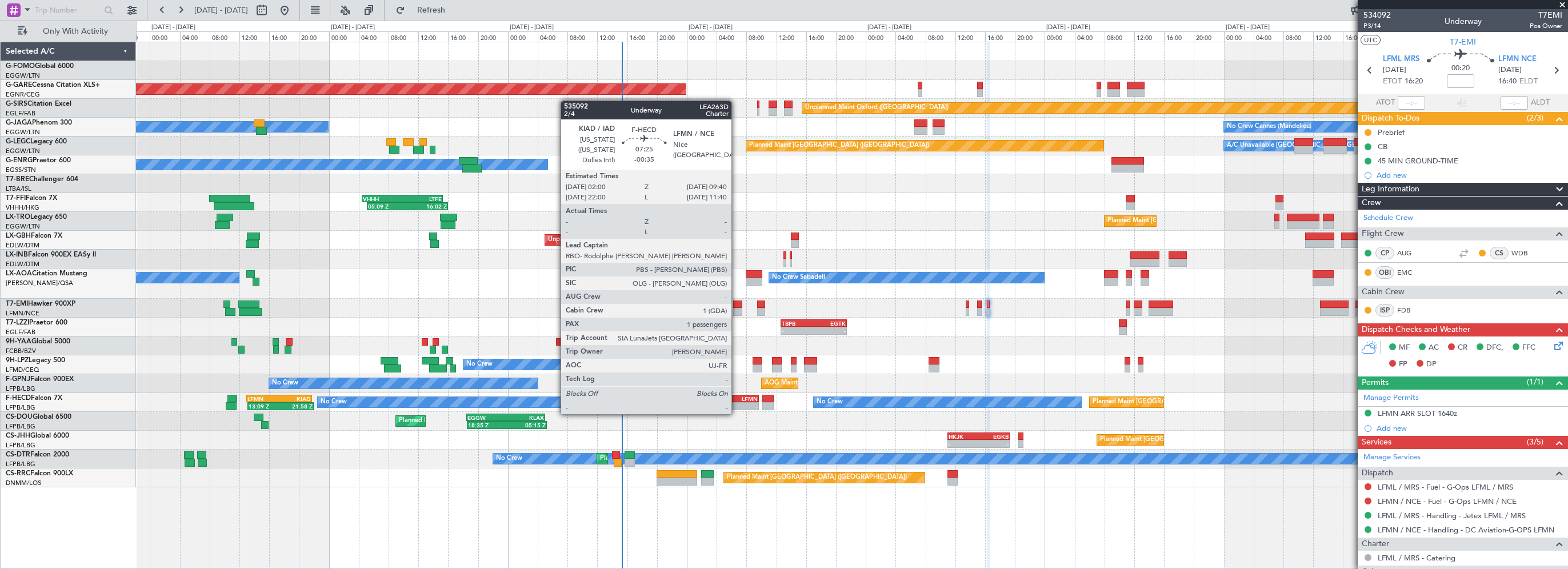
click at [738, 400] on div "LFMN" at bounding box center [743, 399] width 27 height 7
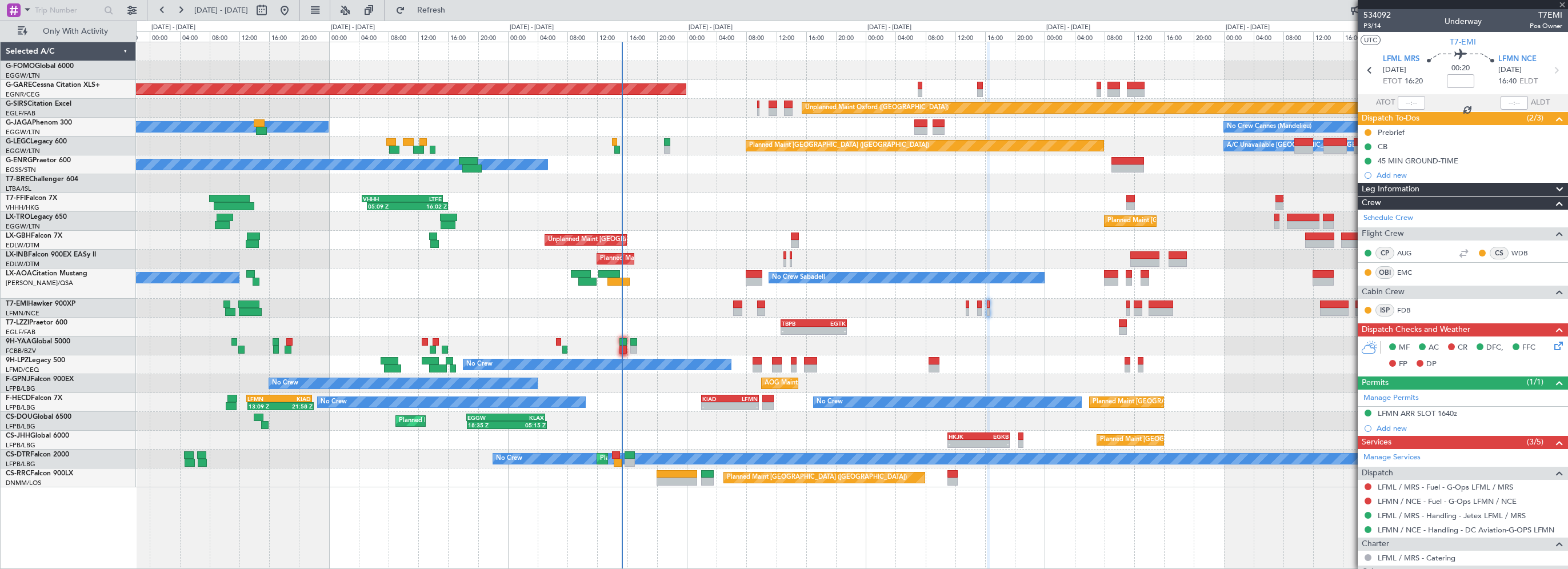
type input "-00:35"
type input "1"
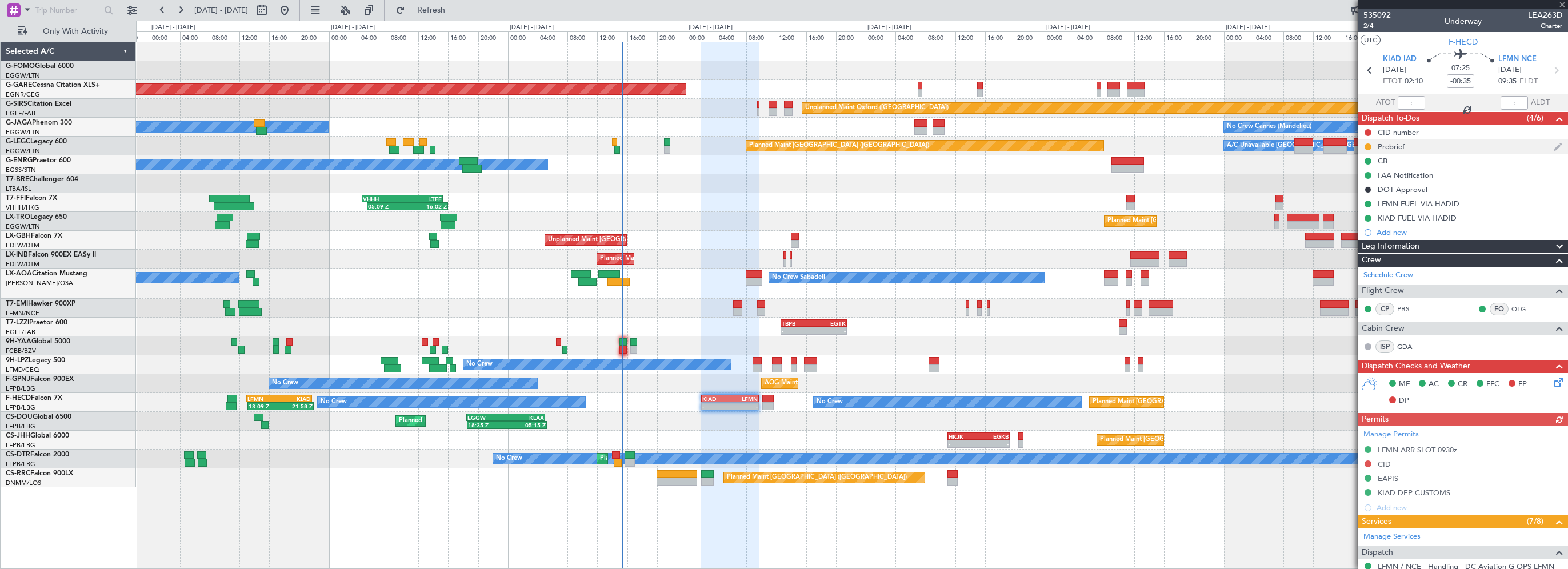
click at [1387, 148] on div "Prebrief" at bounding box center [1391, 146] width 27 height 10
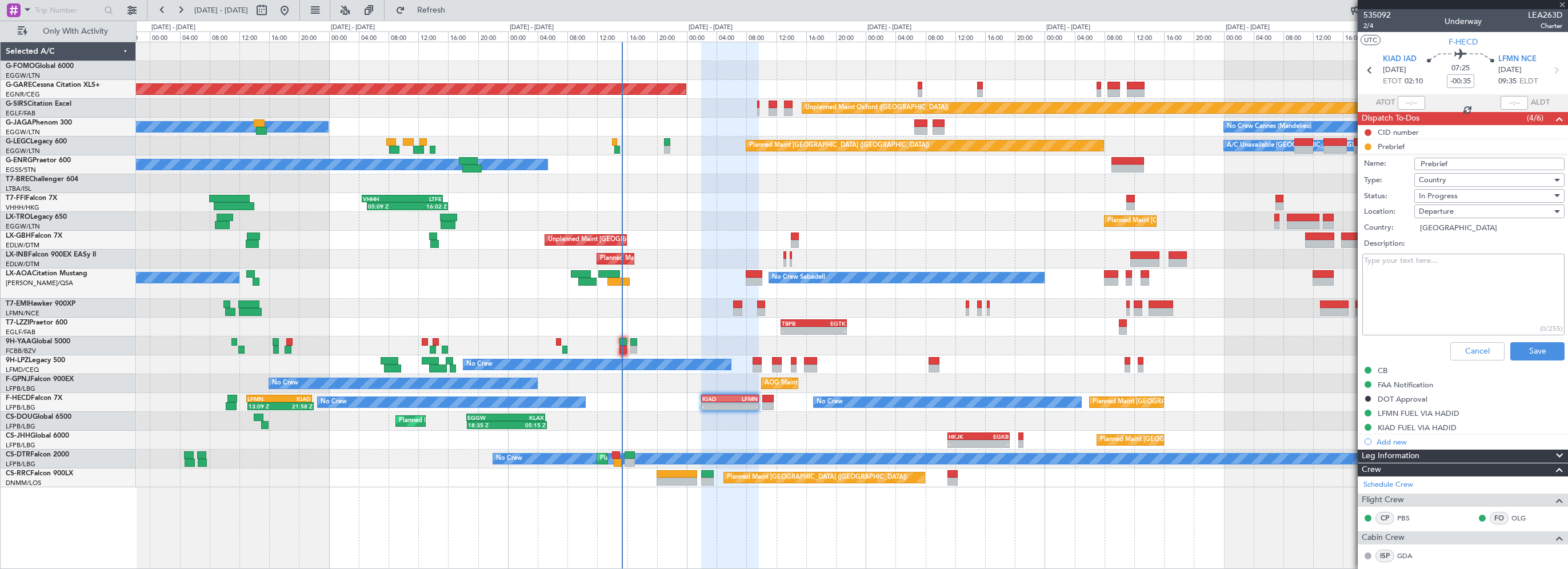
click at [1401, 270] on textarea "Description:" at bounding box center [1464, 294] width 203 height 81
type textarea "30000lbs, rem on 2nd"
click at [1524, 347] on button "Save" at bounding box center [1537, 351] width 54 height 18
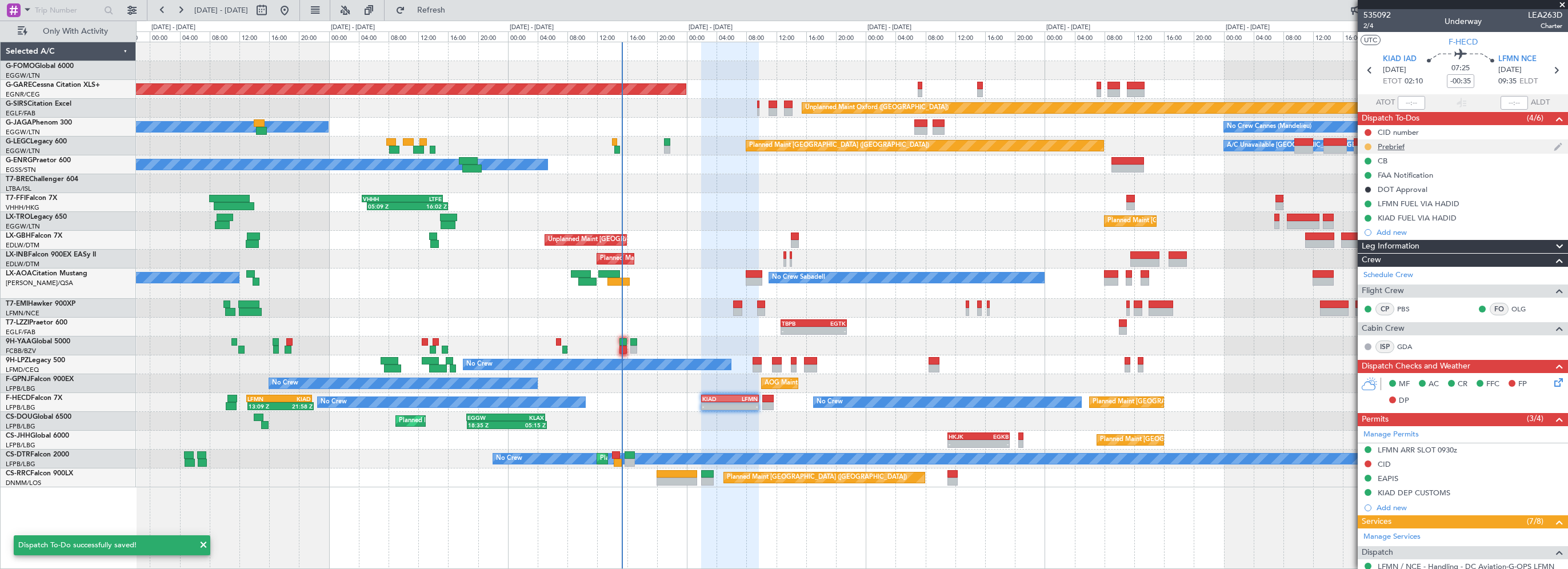
click at [1369, 144] on button at bounding box center [1368, 146] width 7 height 7
click at [1362, 199] on span "Completed" at bounding box center [1372, 197] width 37 height 12
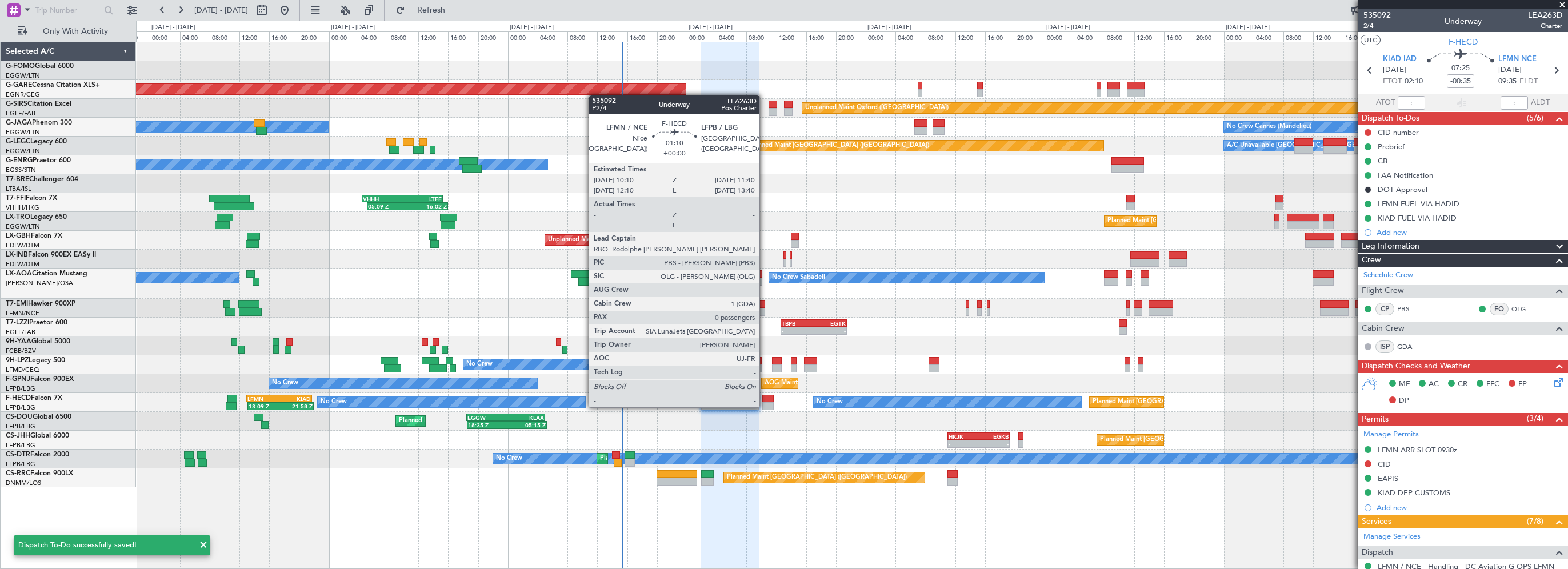
click at [766, 396] on div at bounding box center [768, 399] width 12 height 8
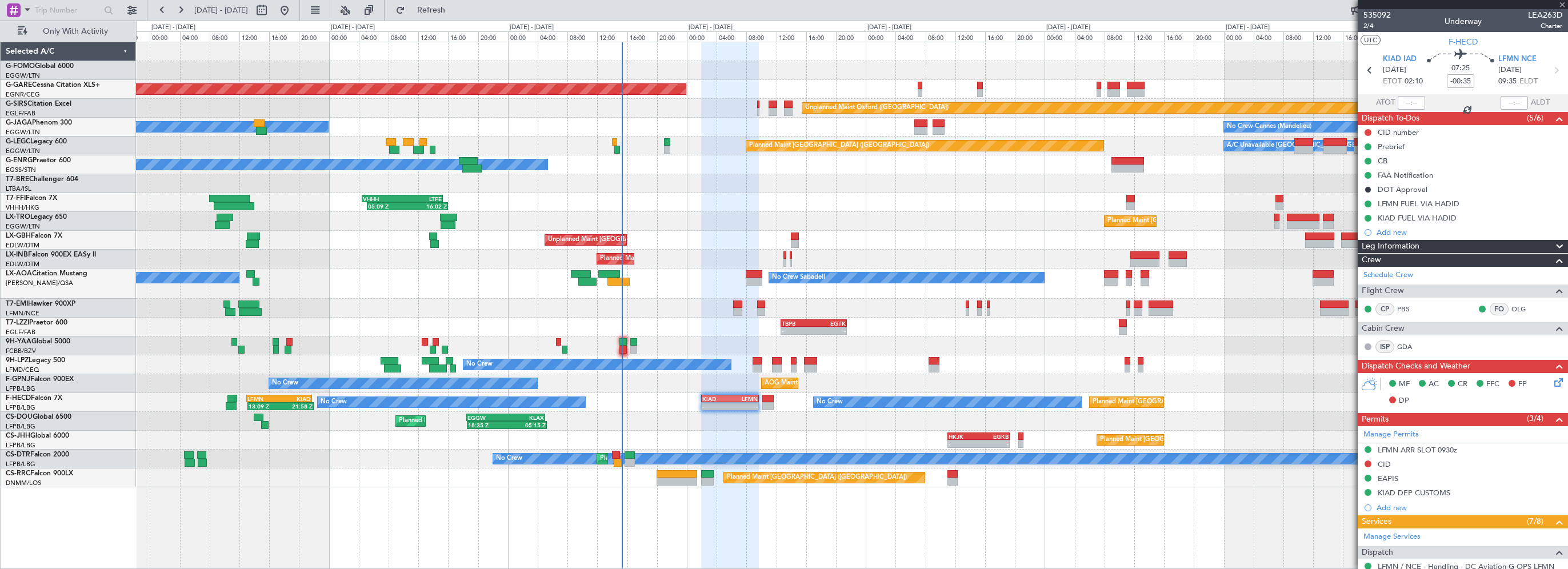
type input "0"
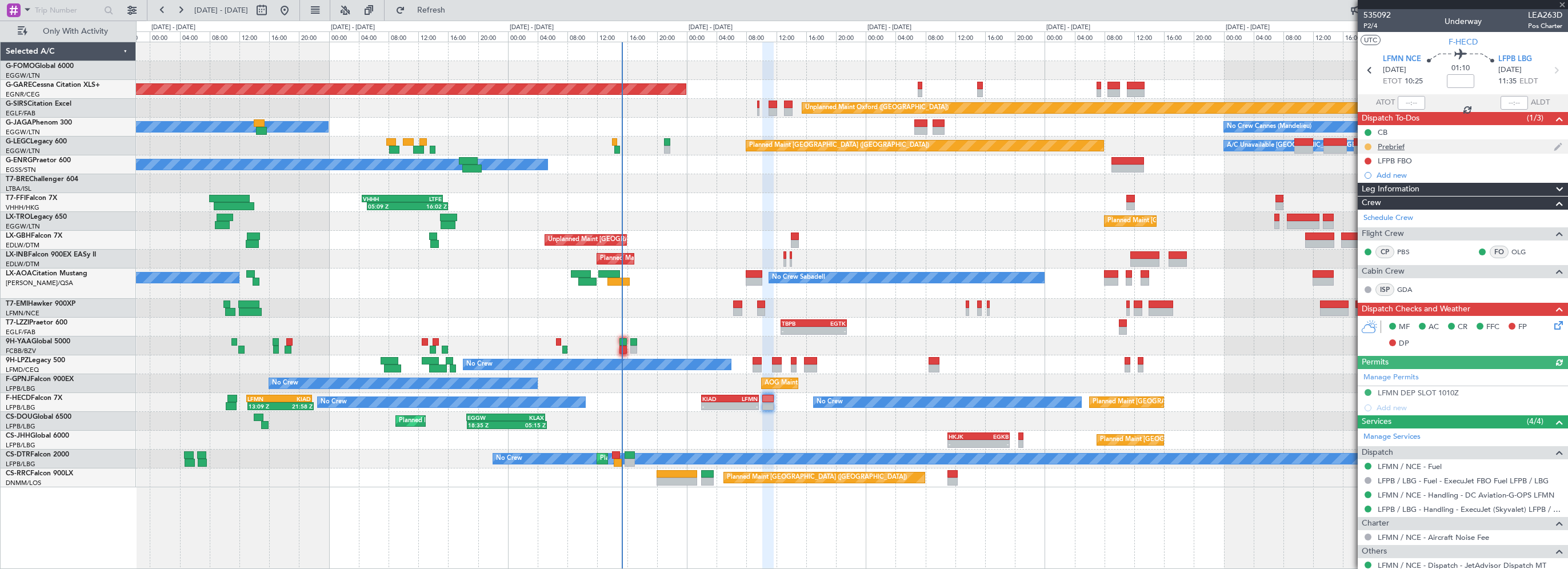
click at [1370, 146] on button at bounding box center [1368, 146] width 7 height 7
click at [1362, 197] on span "Completed" at bounding box center [1372, 197] width 37 height 12
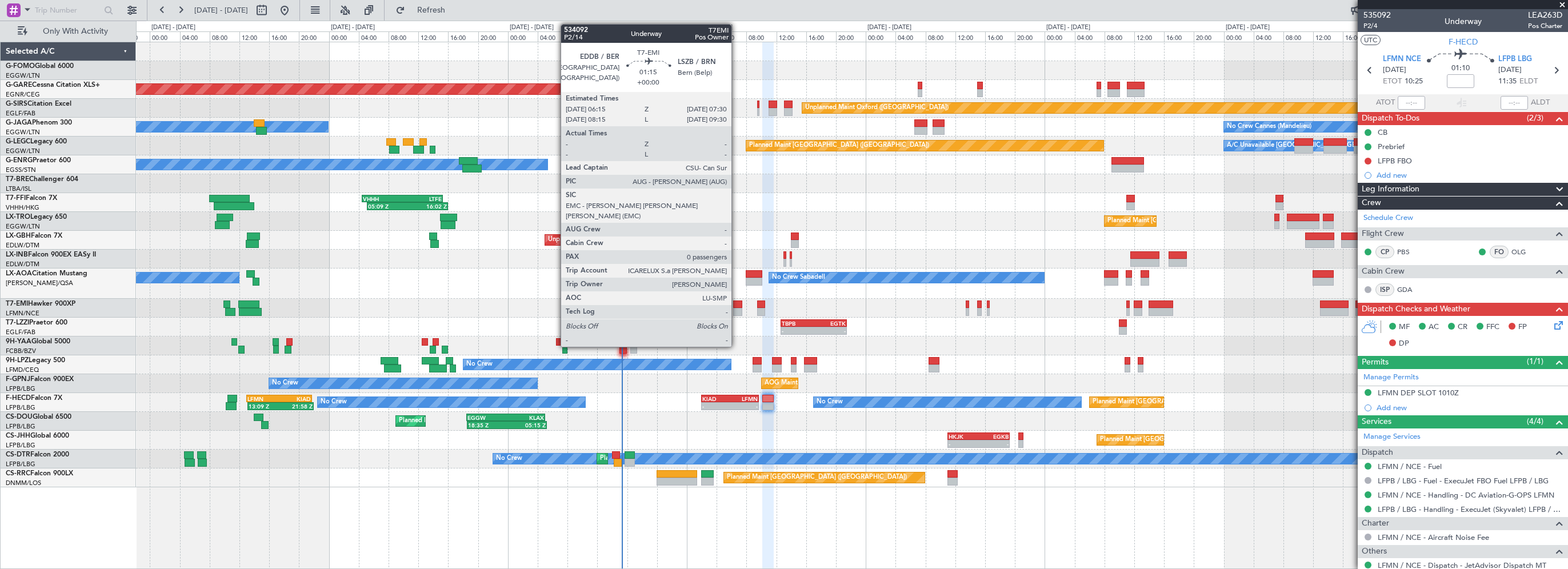
click at [736, 302] on div at bounding box center [738, 304] width 10 height 8
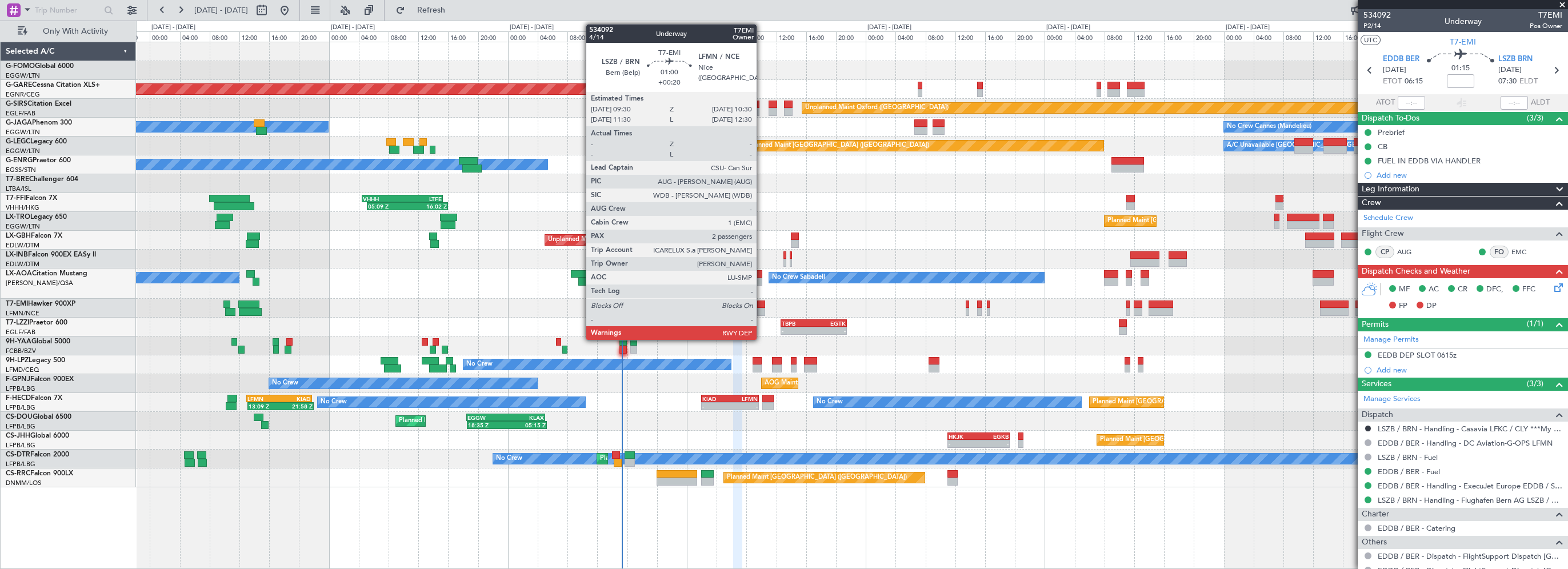
click at [762, 302] on div at bounding box center [761, 304] width 8 height 8
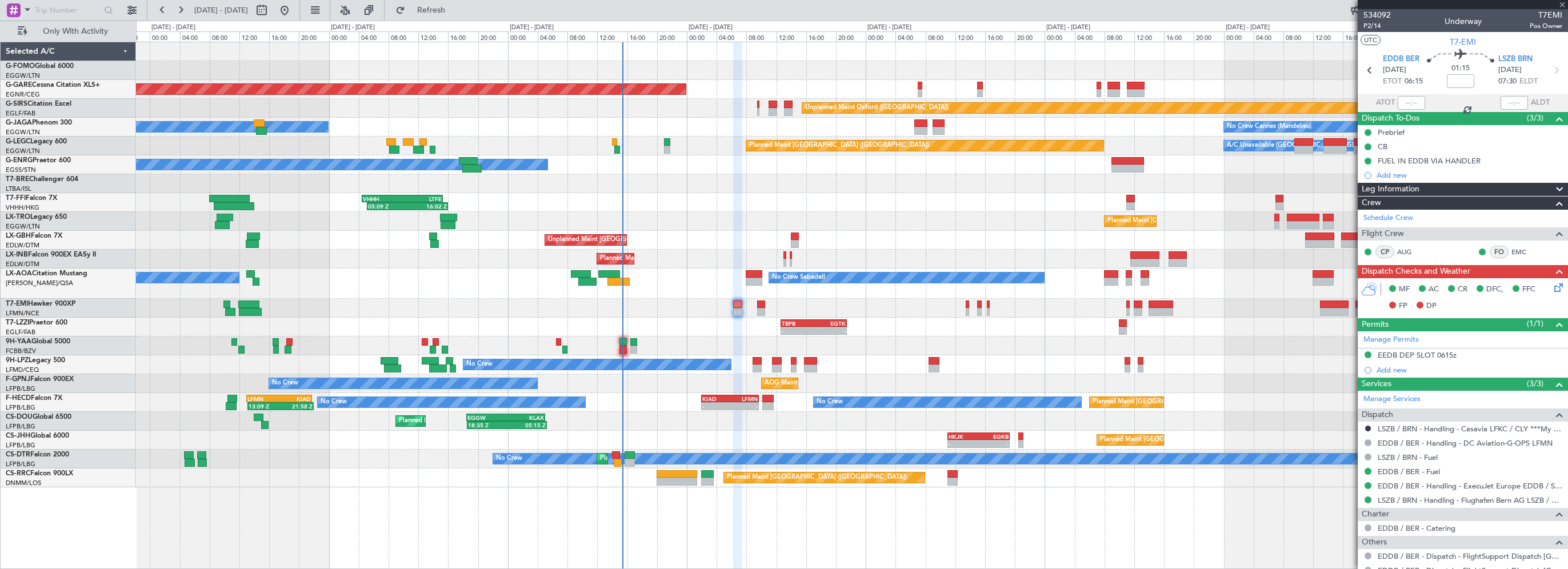
type input "+00:20"
type input "2"
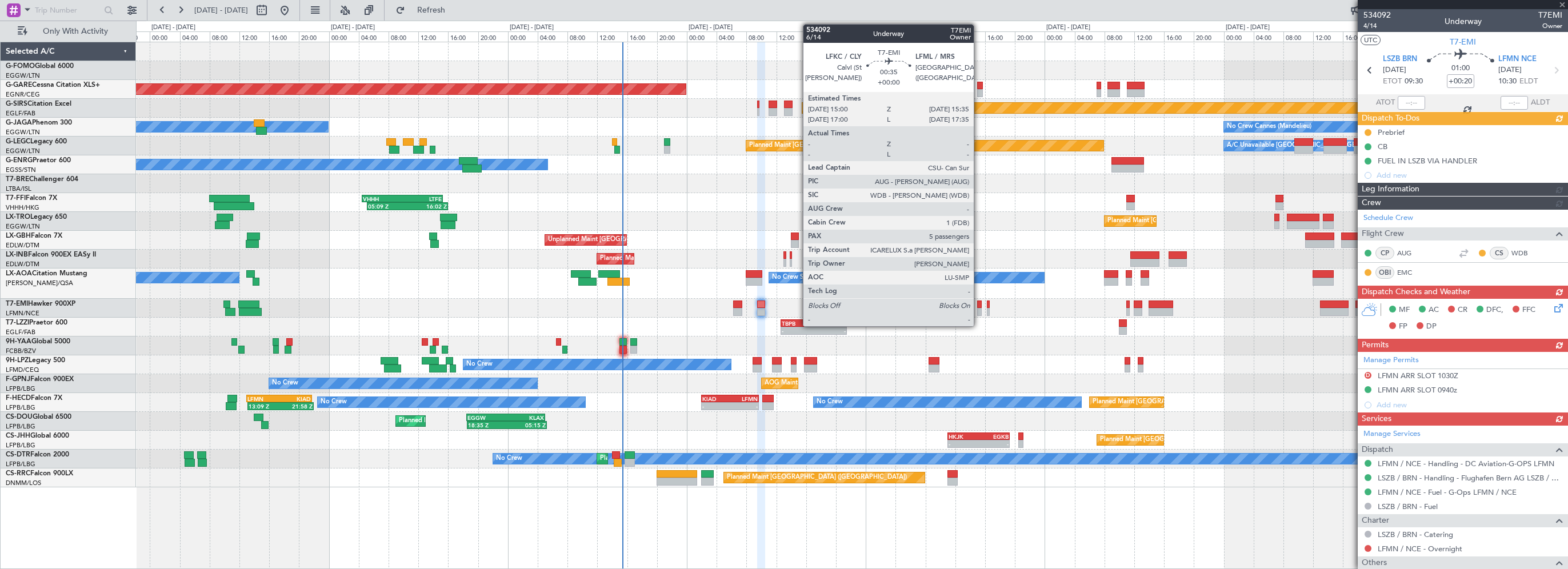
click at [979, 302] on div at bounding box center [979, 304] width 4 height 8
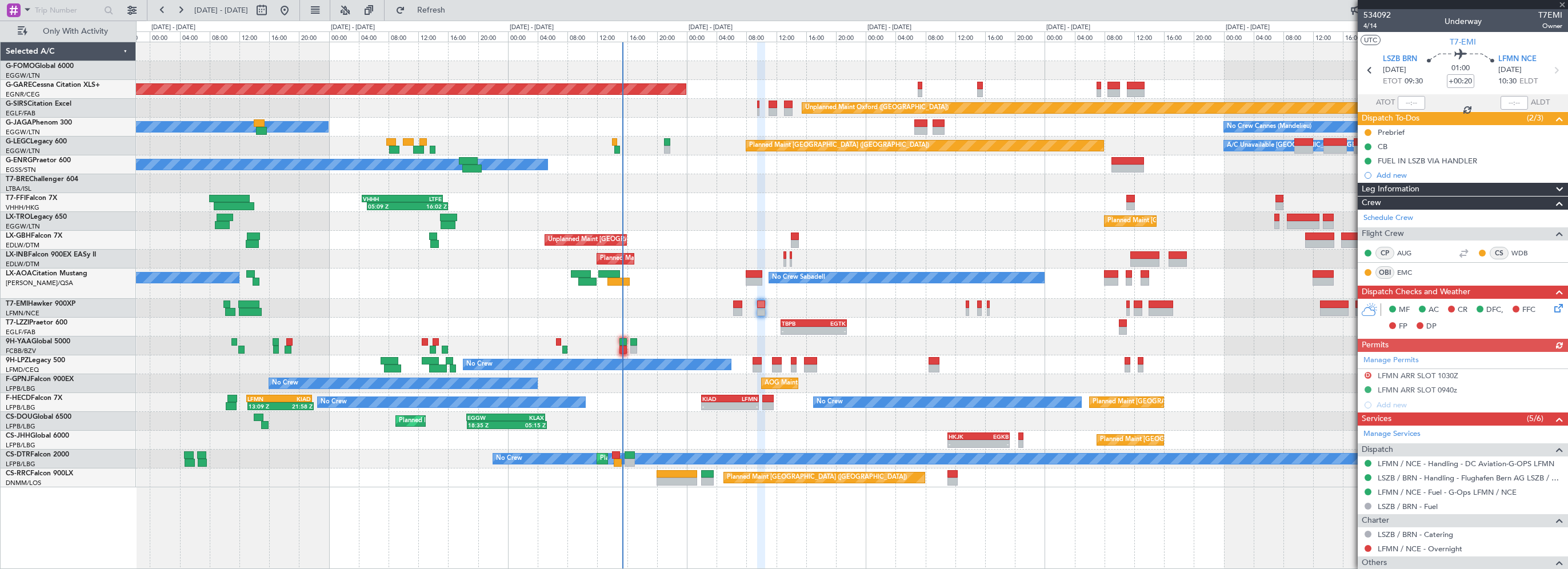
type input "5"
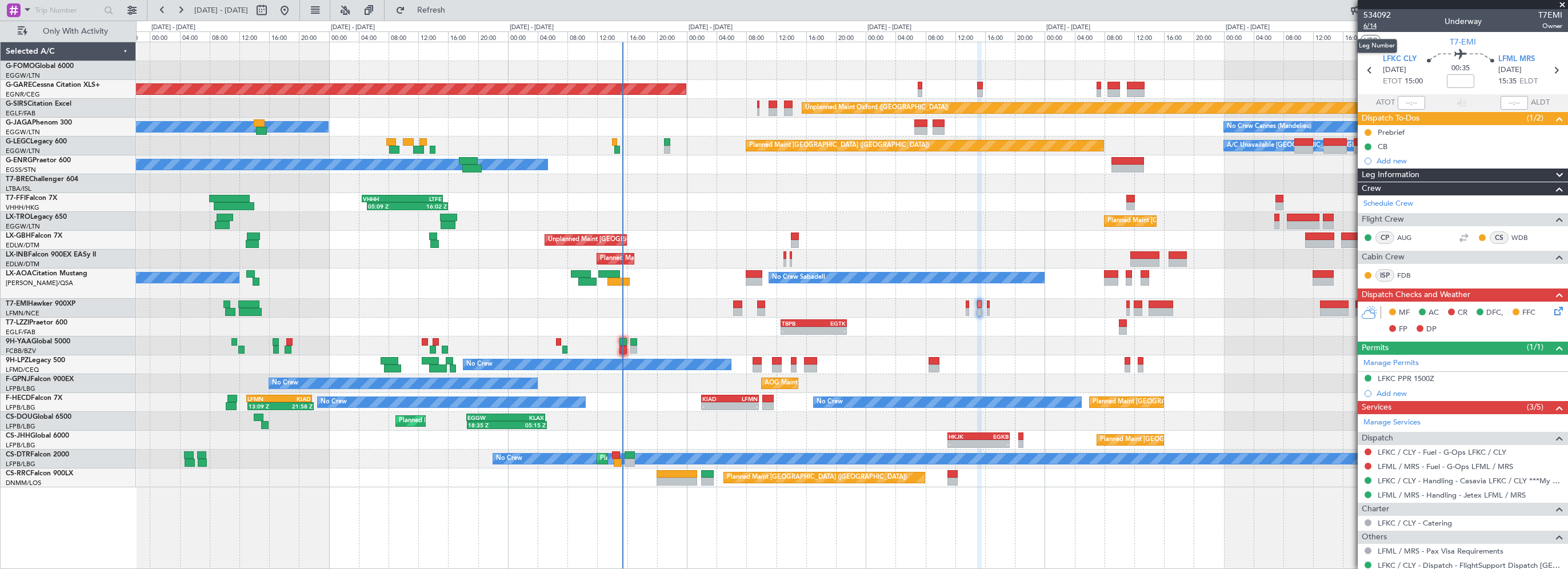
click at [1370, 27] on span "6/14" at bounding box center [1376, 26] width 27 height 10
click at [716, 200] on div "05:09 Z 16:02 Z VHHH 04:30 Z LTFE 15:20 Z - - LTBA 15:00 Z VHHH 00:00 Z" at bounding box center [852, 203] width 1431 height 19
